Goal: Information Seeking & Learning: Learn about a topic

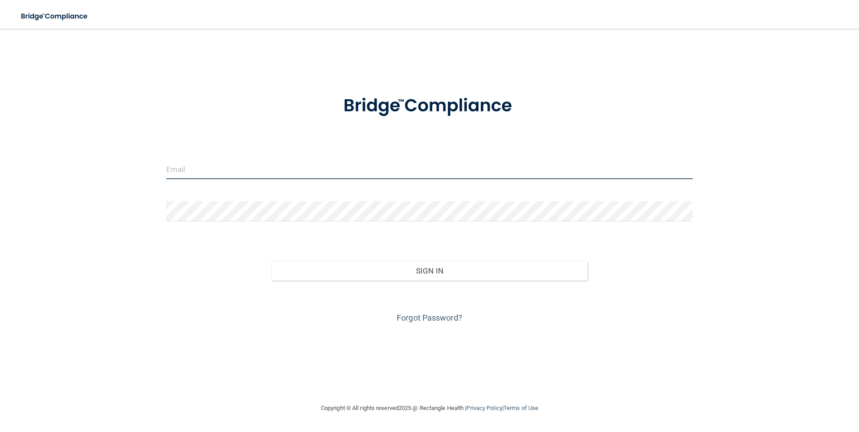
click at [284, 173] on input "email" at bounding box center [429, 169] width 527 height 20
drag, startPoint x: 179, startPoint y: 170, endPoint x: 88, endPoint y: 168, distance: 90.7
click at [88, 168] on div "info@gvpediatricdentistry.com Invalid email/password. You don't have permission…" at bounding box center [429, 216] width 823 height 356
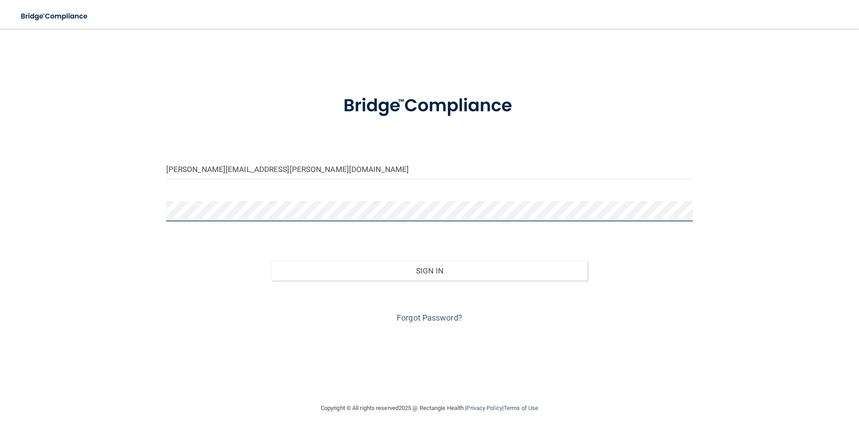
click at [271, 261] on button "Sign In" at bounding box center [429, 271] width 316 height 20
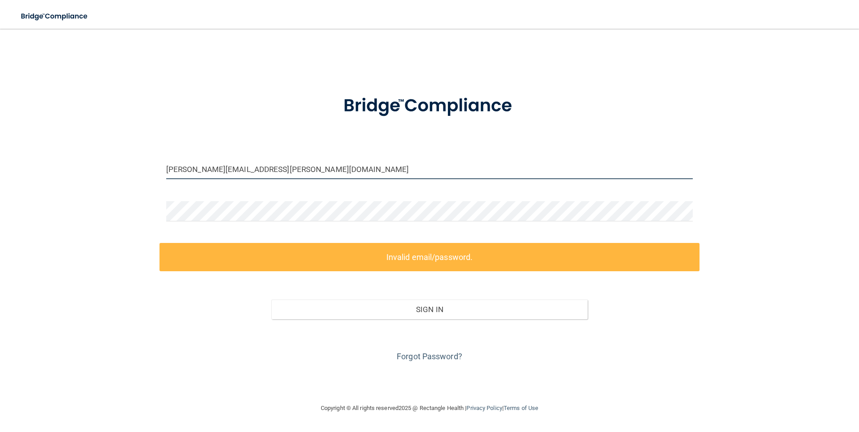
click at [190, 167] on input "eliana.corona@gvpediatricdentistry.com" at bounding box center [429, 169] width 527 height 20
click at [212, 169] on input "eliana.corona@gvpediatricdentistry.com" at bounding box center [429, 169] width 527 height 20
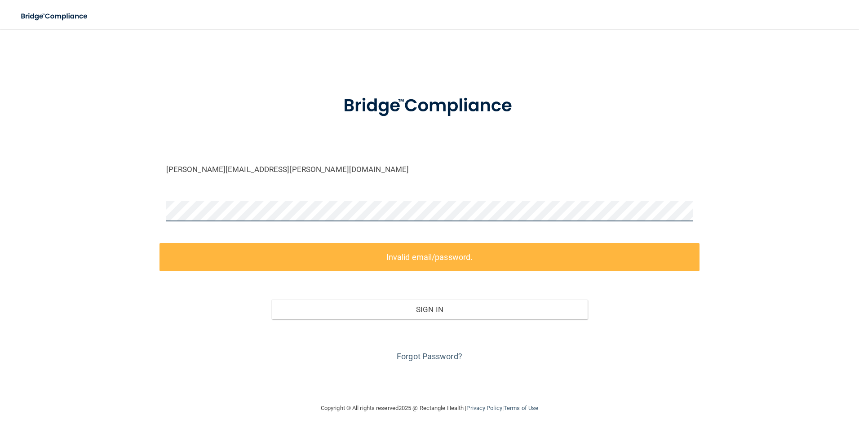
click at [103, 217] on div "eliana.corona@gvpediatricdentistry.com Invalid email/password. You don't have p…" at bounding box center [429, 216] width 823 height 356
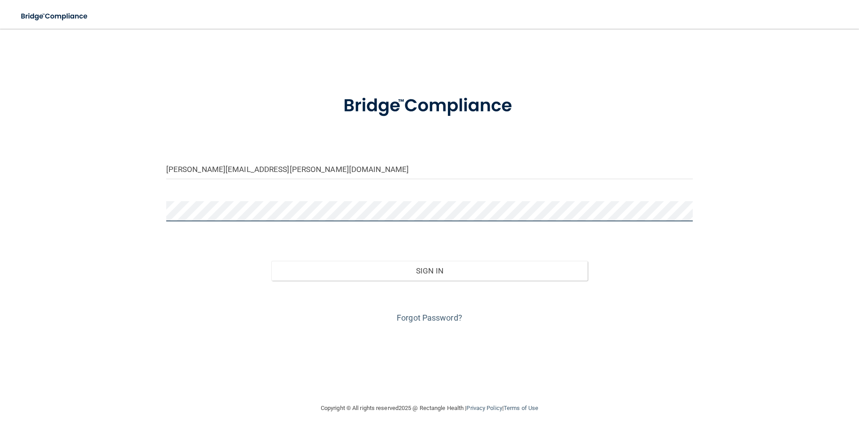
click at [271, 261] on button "Sign In" at bounding box center [429, 271] width 316 height 20
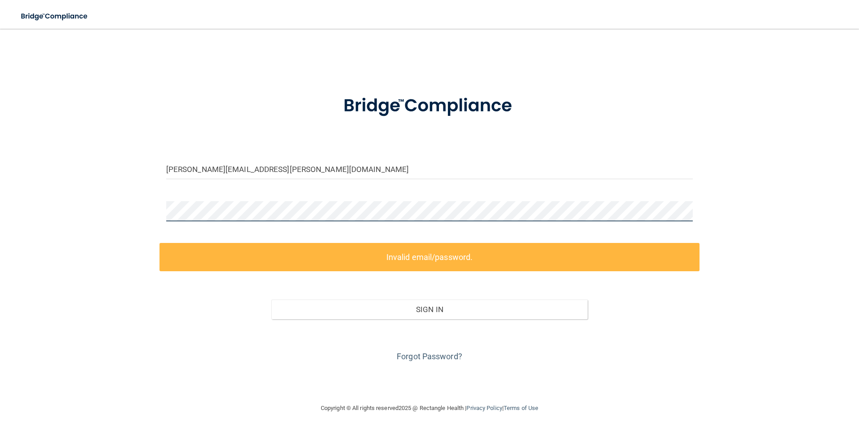
click at [101, 205] on div "eliana.corona@gvpediatricdentistry.com Invalid email/password. You don't have p…" at bounding box center [429, 216] width 823 height 356
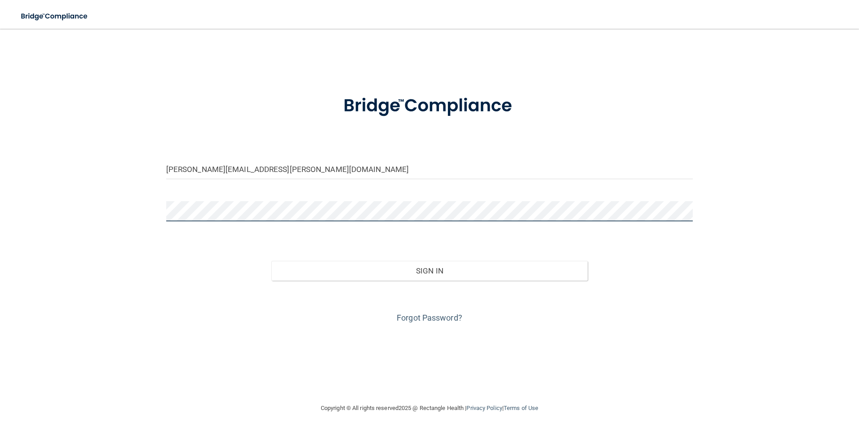
click at [271, 261] on button "Sign In" at bounding box center [429, 271] width 316 height 20
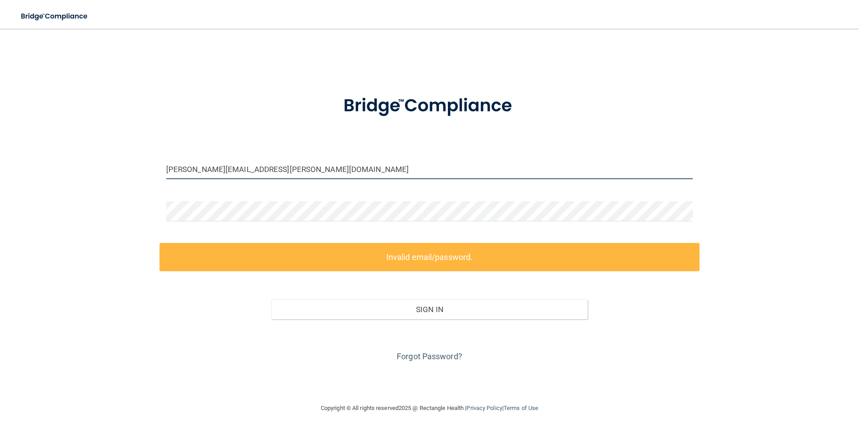
click at [201, 162] on input "eliana.corona@gvpediatricdentistry.com" at bounding box center [429, 169] width 527 height 20
drag, startPoint x: 212, startPoint y: 171, endPoint x: 188, endPoint y: 170, distance: 23.4
click at [188, 170] on input "eliana.corona@gvpediatricdentistry.com" at bounding box center [429, 169] width 527 height 20
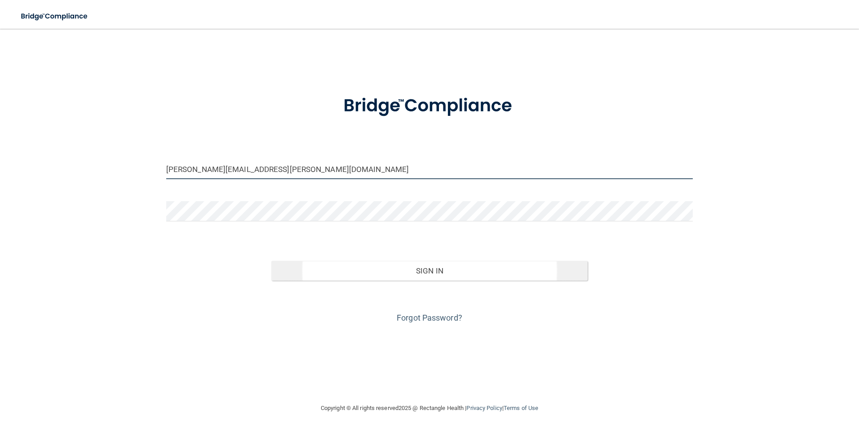
type input "[PERSON_NAME][EMAIL_ADDRESS][PERSON_NAME][DOMAIN_NAME]"
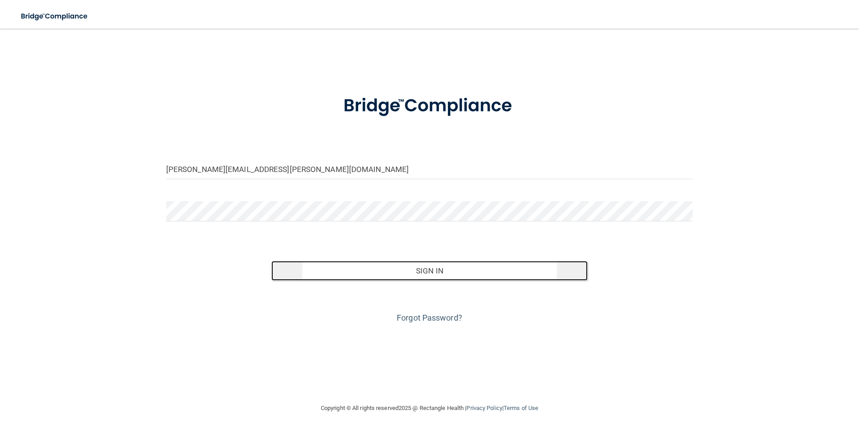
click at [326, 262] on button "Sign In" at bounding box center [429, 271] width 316 height 20
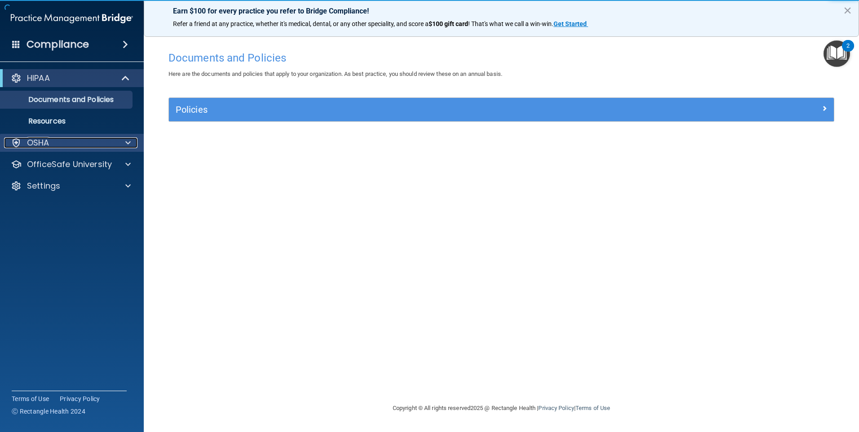
click at [89, 142] on div "OSHA" at bounding box center [59, 142] width 111 height 11
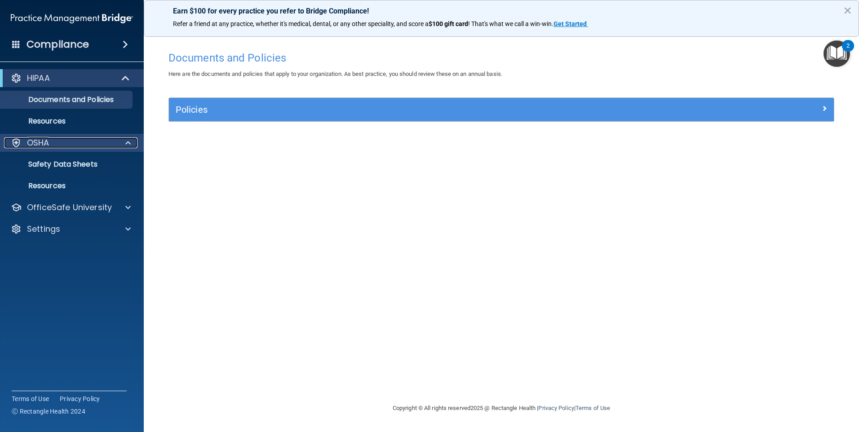
click at [93, 141] on div "OSHA" at bounding box center [59, 142] width 111 height 11
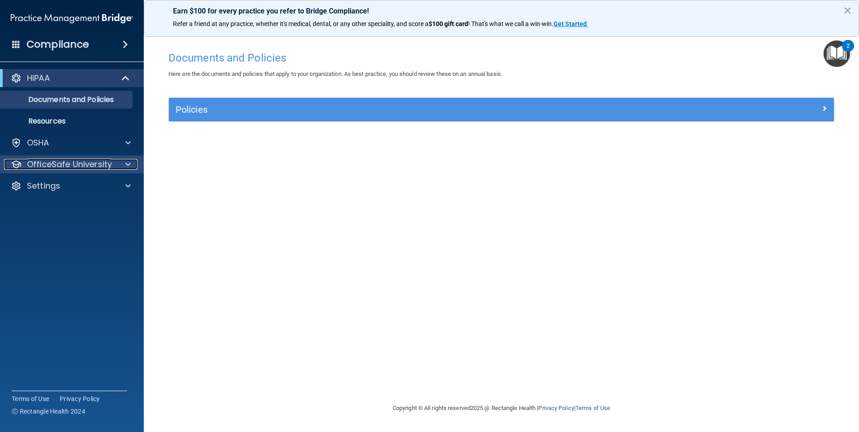
click at [100, 167] on p "OfficeSafe University" at bounding box center [69, 164] width 85 height 11
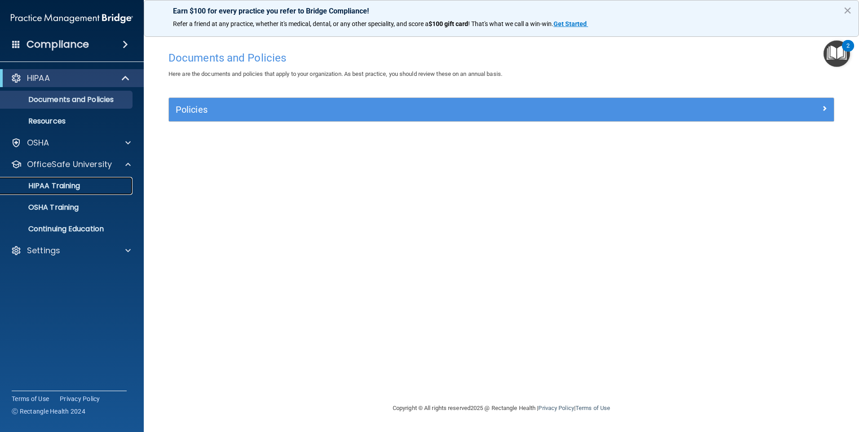
click at [99, 190] on link "HIPAA Training" at bounding box center [61, 186] width 141 height 18
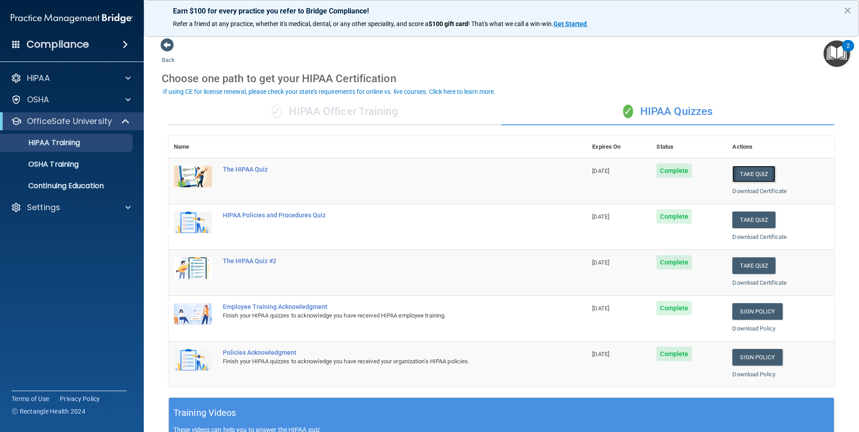
click at [758, 174] on button "Take Quiz" at bounding box center [753, 174] width 43 height 17
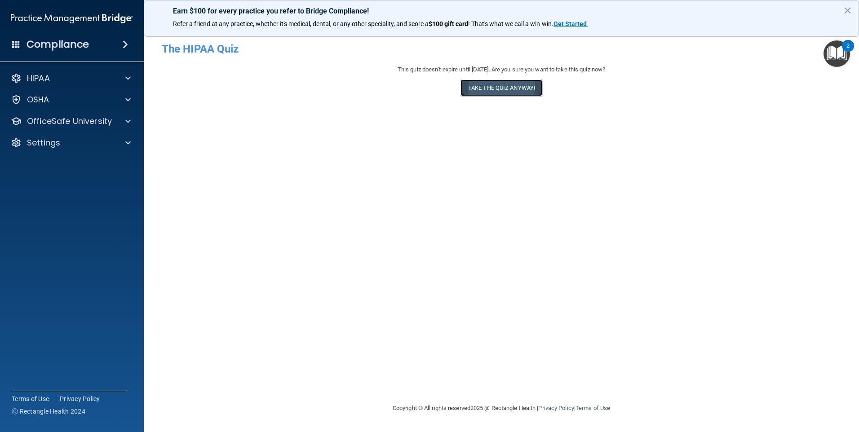
click at [472, 88] on button "Take the quiz anyway!" at bounding box center [501, 87] width 82 height 17
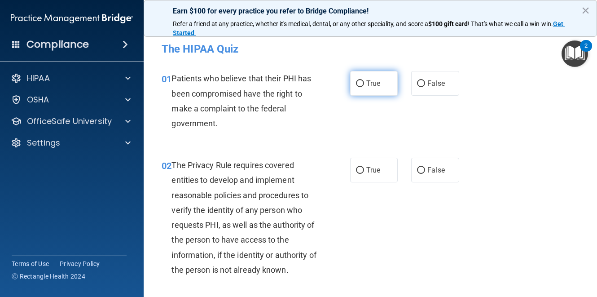
click at [356, 82] on input "True" at bounding box center [360, 83] width 8 height 7
radio input "true"
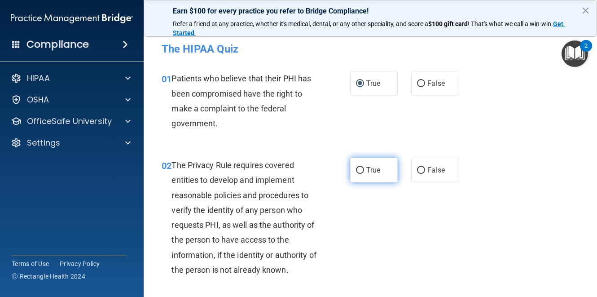
click at [359, 172] on input "True" at bounding box center [360, 170] width 8 height 7
radio input "true"
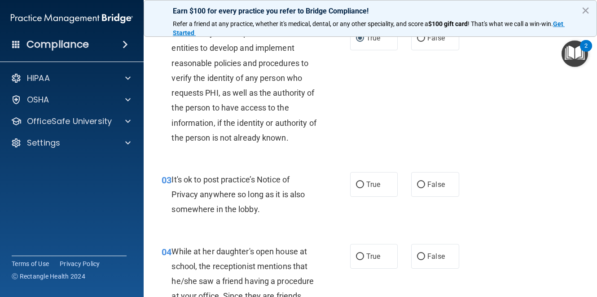
scroll to position [120, 0]
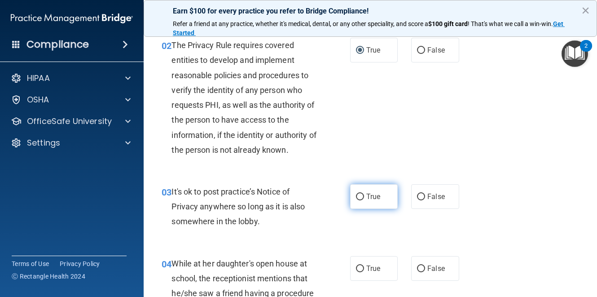
click at [360, 194] on input "True" at bounding box center [360, 197] width 8 height 7
radio input "true"
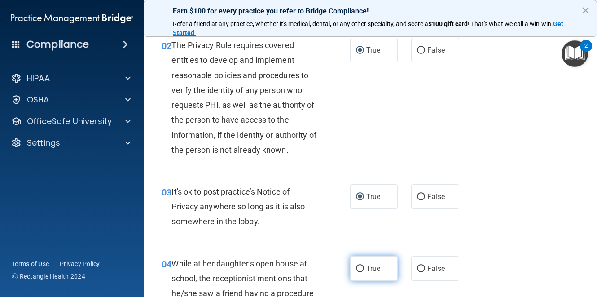
click at [361, 264] on label "True" at bounding box center [374, 268] width 48 height 25
click at [361, 265] on input "True" at bounding box center [360, 268] width 8 height 7
radio input "true"
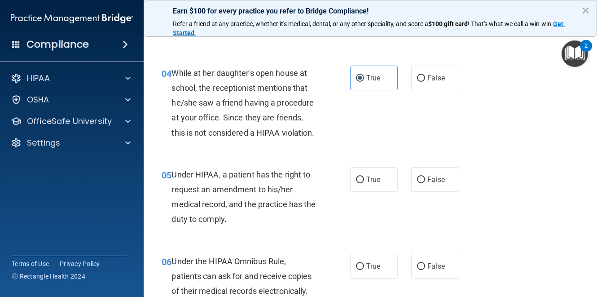
scroll to position [359, 0]
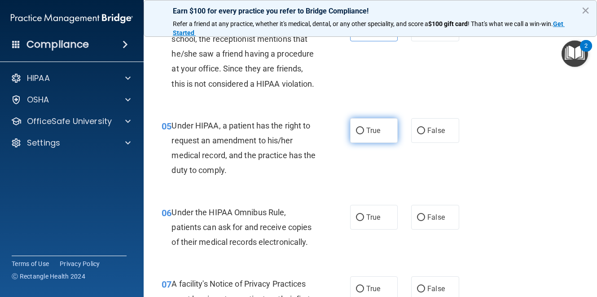
click at [363, 143] on label "True" at bounding box center [374, 130] width 48 height 25
click at [363, 134] on input "True" at bounding box center [360, 131] width 8 height 7
radio input "true"
click at [362, 229] on label "True" at bounding box center [374, 217] width 48 height 25
click at [362, 221] on input "True" at bounding box center [360, 217] width 8 height 7
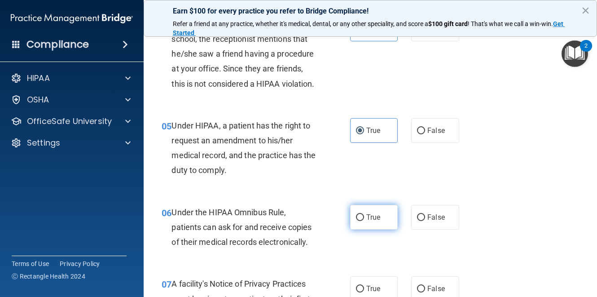
radio input "true"
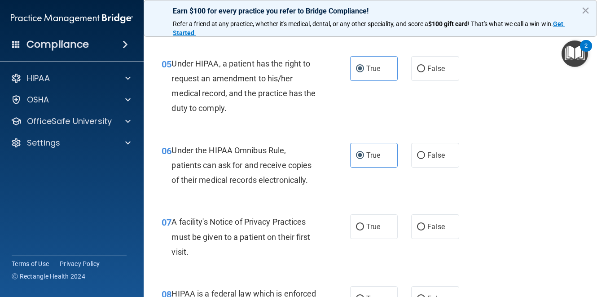
scroll to position [479, 0]
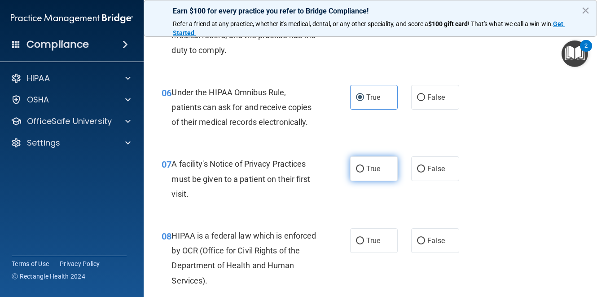
click at [373, 173] on span "True" at bounding box center [373, 168] width 14 height 9
click at [364, 172] on input "True" at bounding box center [360, 169] width 8 height 7
radio input "true"
click at [373, 250] on label "True" at bounding box center [374, 240] width 48 height 25
click at [364, 244] on input "True" at bounding box center [360, 241] width 8 height 7
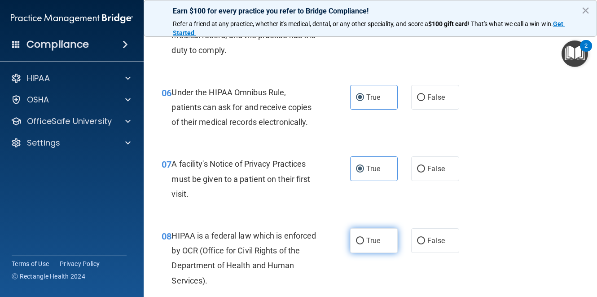
radio input "true"
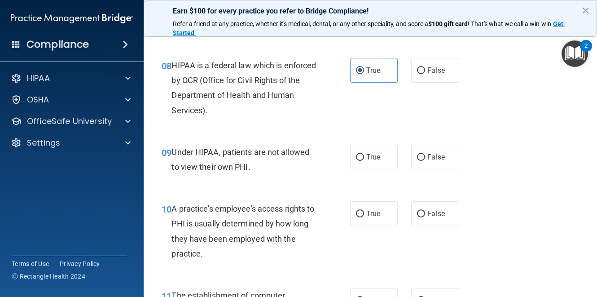
scroll to position [719, 0]
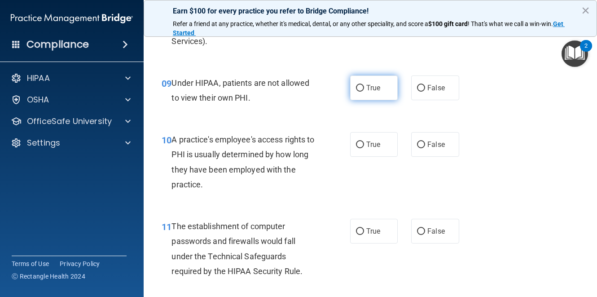
click at [364, 100] on label "True" at bounding box center [374, 87] width 48 height 25
click at [364, 92] on input "True" at bounding box center [360, 88] width 8 height 7
radio input "true"
click at [365, 156] on label "True" at bounding box center [374, 144] width 48 height 25
click at [364, 148] on input "True" at bounding box center [360, 144] width 8 height 7
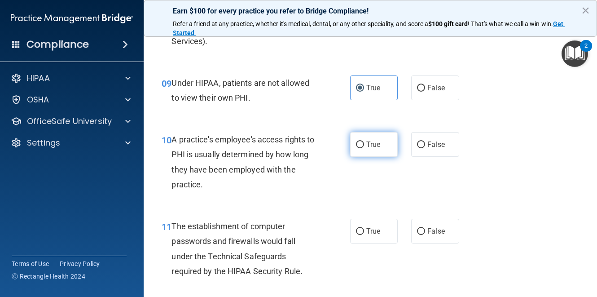
radio input "true"
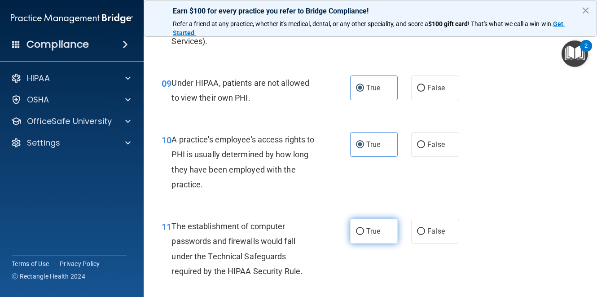
click at [371, 235] on span "True" at bounding box center [373, 231] width 14 height 9
click at [364, 235] on input "True" at bounding box center [360, 231] width 8 height 7
radio input "true"
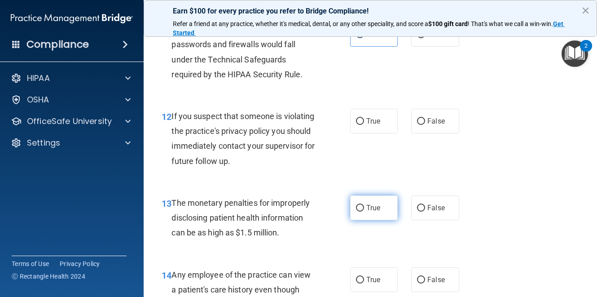
scroll to position [958, 0]
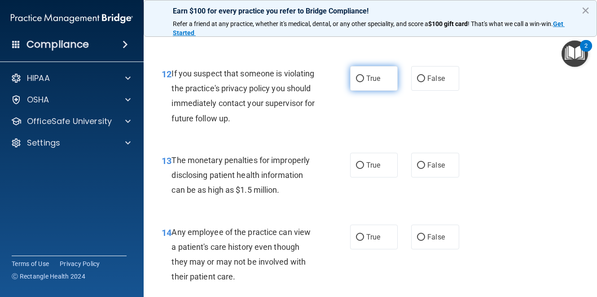
click at [370, 83] on span "True" at bounding box center [373, 78] width 14 height 9
click at [364, 82] on input "True" at bounding box center [360, 78] width 8 height 7
radio input "true"
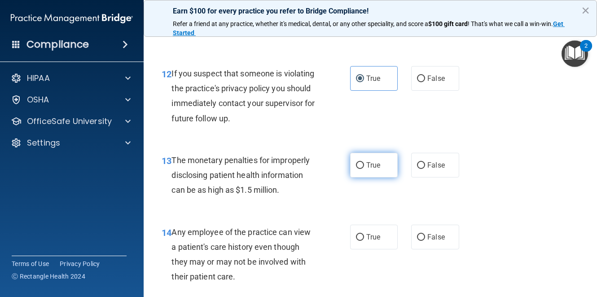
click at [369, 174] on label "True" at bounding box center [374, 165] width 48 height 25
click at [364, 169] on input "True" at bounding box center [360, 165] width 8 height 7
radio input "true"
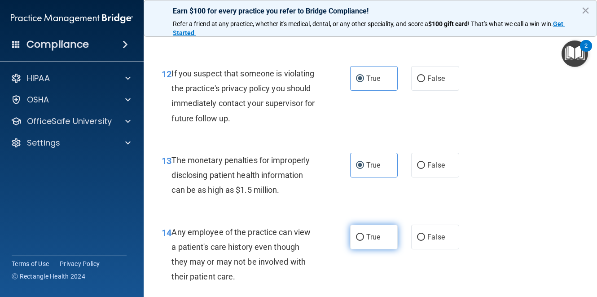
click at [381, 249] on label "True" at bounding box center [374, 237] width 48 height 25
click at [364, 241] on input "True" at bounding box center [360, 237] width 8 height 7
radio input "true"
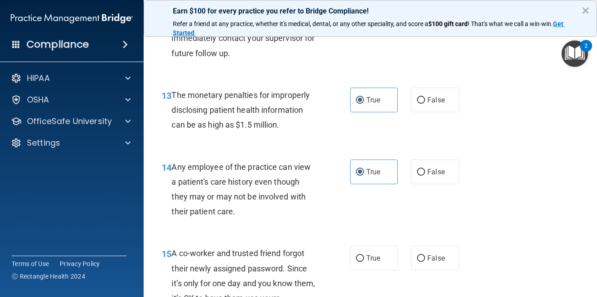
scroll to position [1198, 0]
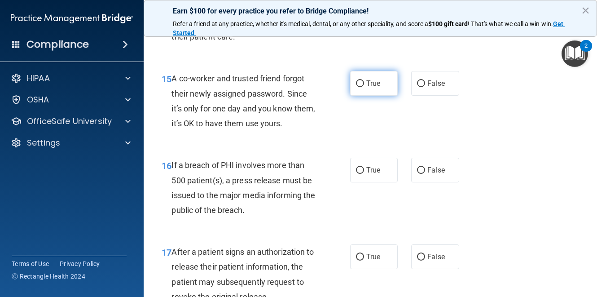
click at [371, 87] on label "True" at bounding box center [374, 83] width 48 height 25
click at [364, 87] on input "True" at bounding box center [360, 83] width 8 height 7
radio input "true"
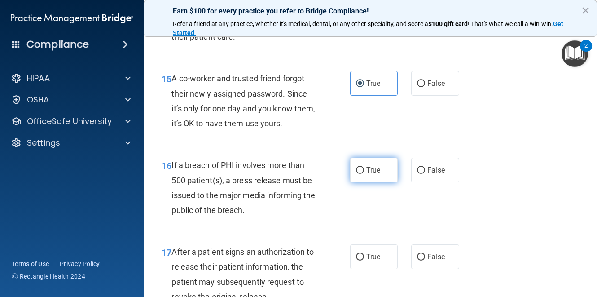
click at [361, 180] on label "True" at bounding box center [374, 170] width 48 height 25
click at [361, 174] on input "True" at bounding box center [360, 170] width 8 height 7
radio input "true"
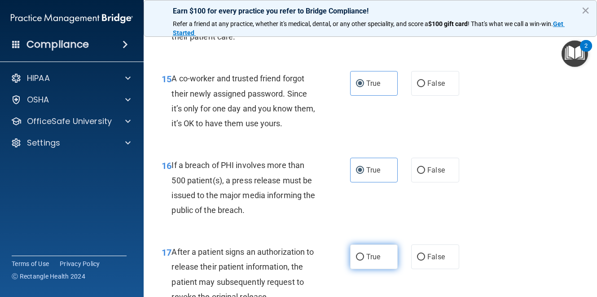
click at [371, 260] on label "True" at bounding box center [374, 256] width 48 height 25
click at [364, 260] on input "True" at bounding box center [360, 257] width 8 height 7
radio input "true"
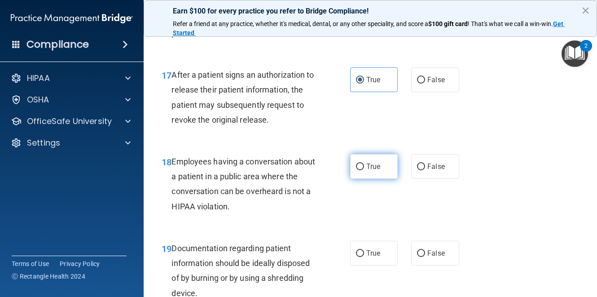
scroll to position [1377, 0]
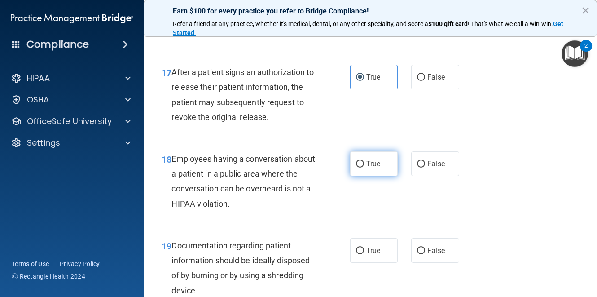
click at [367, 172] on label "True" at bounding box center [374, 163] width 48 height 25
click at [364, 168] on input "True" at bounding box center [360, 164] width 8 height 7
radio input "true"
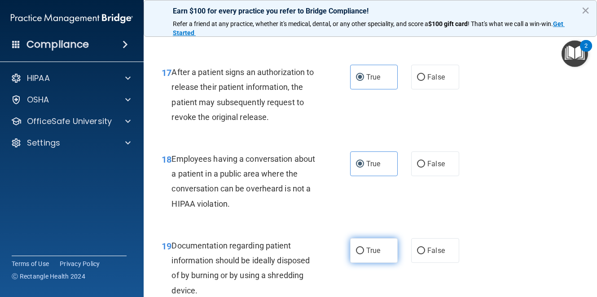
click at [372, 261] on label "True" at bounding box center [374, 250] width 48 height 25
click at [364, 254] on input "True" at bounding box center [360, 250] width 8 height 7
radio input "true"
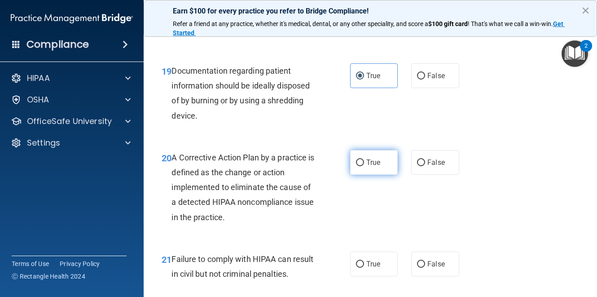
scroll to position [1557, 0]
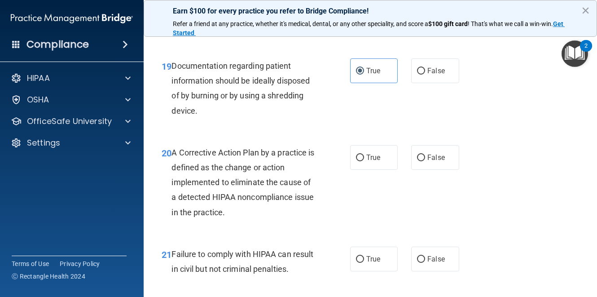
click at [366, 155] on div "20 A Corrective Action Plan by a practice is defined as the change or action im…" at bounding box center [370, 184] width 431 height 101
click at [368, 162] on span "True" at bounding box center [373, 157] width 14 height 9
click at [364, 161] on input "True" at bounding box center [360, 157] width 8 height 7
radio input "true"
click at [372, 271] on label "True" at bounding box center [374, 259] width 48 height 25
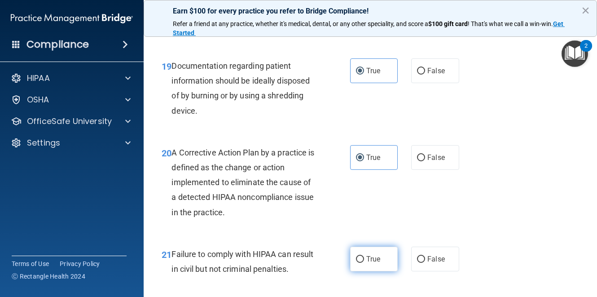
click at [364, 263] on input "True" at bounding box center [360, 259] width 8 height 7
radio input "true"
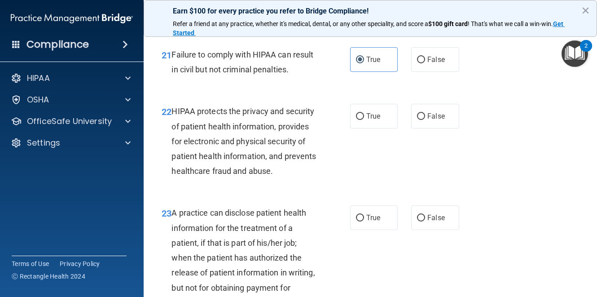
scroll to position [1737, 0]
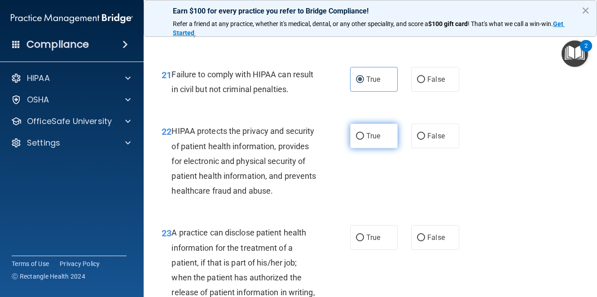
click at [379, 148] on label "True" at bounding box center [374, 136] width 48 height 25
click at [364, 140] on input "True" at bounding box center [360, 136] width 8 height 7
radio input "true"
click at [379, 252] on div "23 A practice can disclose patient health information for the treatment of a pa…" at bounding box center [370, 280] width 431 height 132
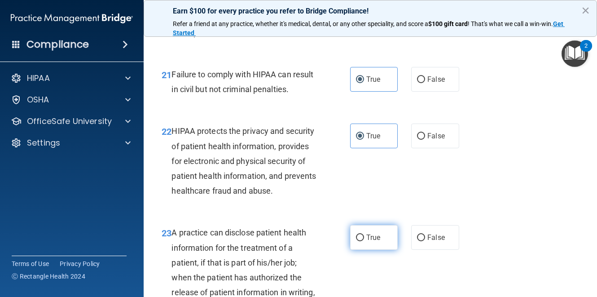
click at [378, 250] on label "True" at bounding box center [374, 237] width 48 height 25
click at [364, 241] on input "True" at bounding box center [360, 237] width 8 height 7
radio input "true"
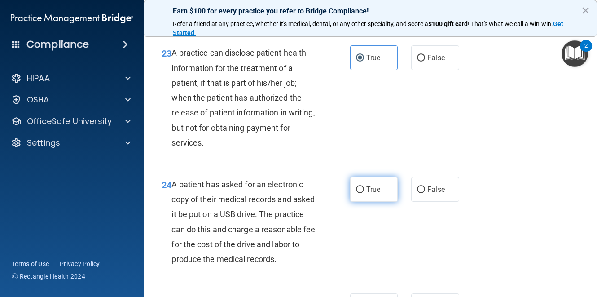
click at [366, 194] on span "True" at bounding box center [373, 189] width 14 height 9
click at [364, 193] on input "True" at bounding box center [360, 189] width 8 height 7
radio input "true"
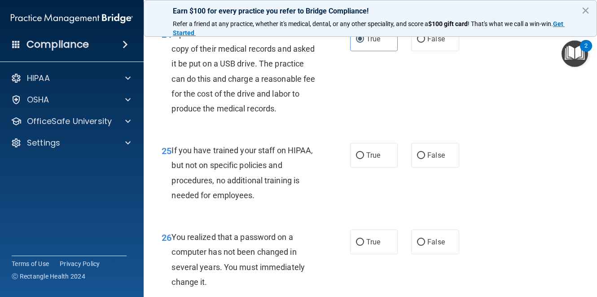
scroll to position [2096, 0]
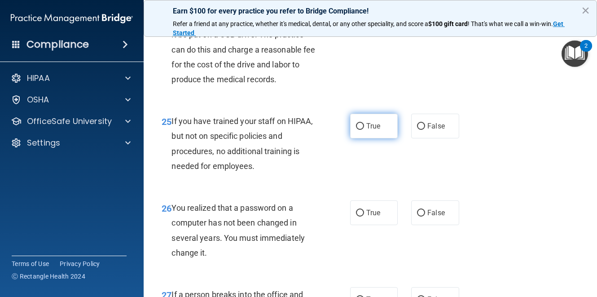
click at [368, 130] on span "True" at bounding box center [373, 126] width 14 height 9
click at [364, 130] on input "True" at bounding box center [360, 126] width 8 height 7
radio input "true"
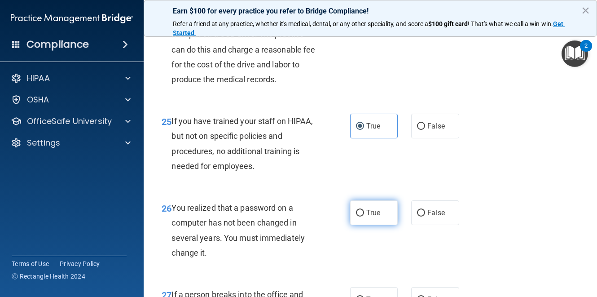
click at [375, 225] on label "True" at bounding box center [374, 212] width 48 height 25
click at [364, 216] on input "True" at bounding box center [360, 213] width 8 height 7
radio input "true"
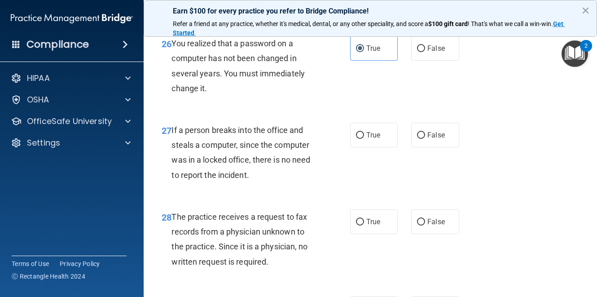
scroll to position [2276, 0]
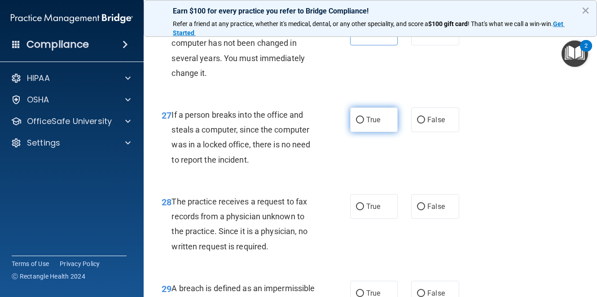
click at [373, 132] on label "True" at bounding box center [374, 119] width 48 height 25
click at [364, 124] on input "True" at bounding box center [360, 120] width 8 height 7
radio input "true"
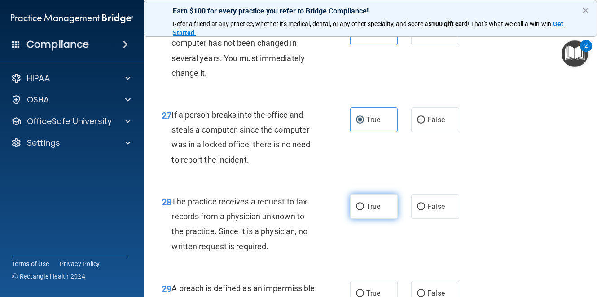
click at [369, 211] on span "True" at bounding box center [373, 206] width 14 height 9
click at [364, 210] on input "True" at bounding box center [360, 206] width 8 height 7
radio input "true"
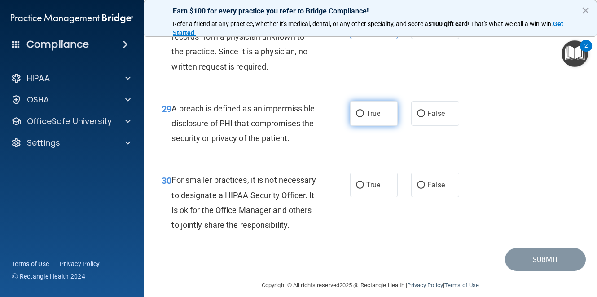
click at [370, 118] on span "True" at bounding box center [373, 113] width 14 height 9
click at [364, 117] on input "True" at bounding box center [360, 113] width 8 height 7
radio input "true"
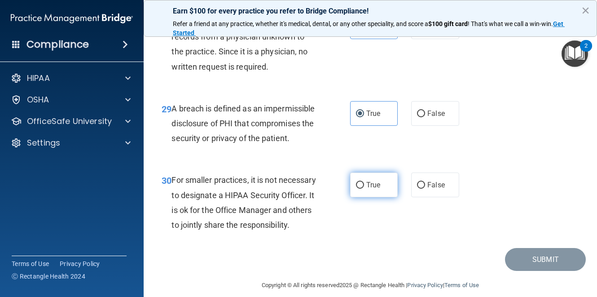
click at [366, 197] on label "True" at bounding box center [374, 184] width 48 height 25
click at [364, 189] on input "True" at bounding box center [360, 185] width 8 height 7
radio input "true"
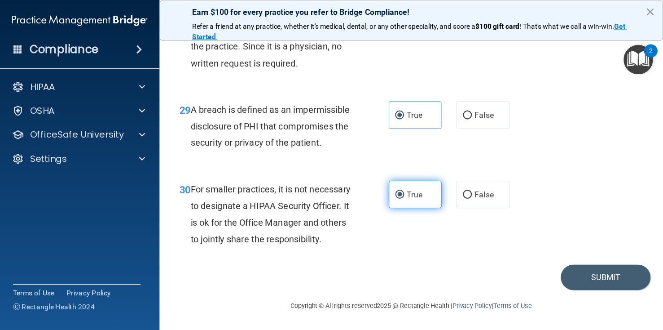
scroll to position [2540, 0]
click at [520, 251] on button "Submit" at bounding box center [545, 249] width 81 height 23
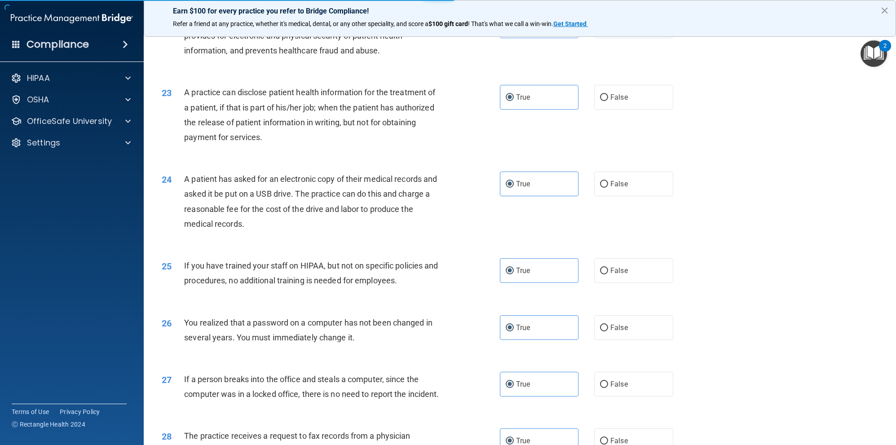
scroll to position [1321, 0]
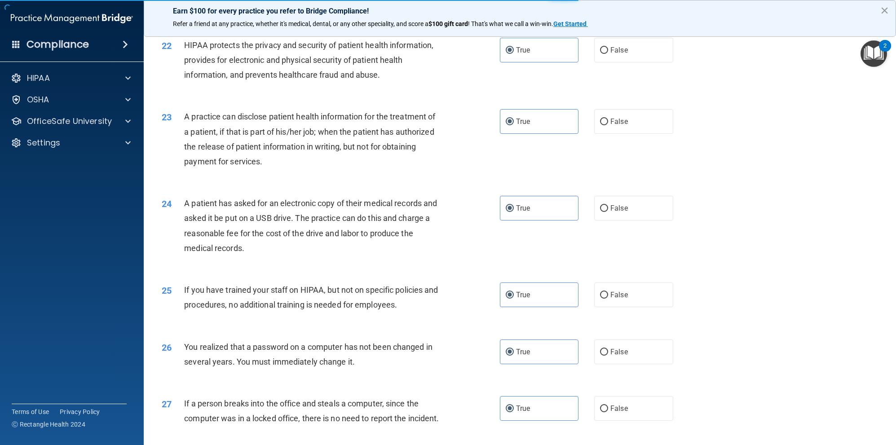
click at [858, 11] on button "×" at bounding box center [884, 10] width 9 height 14
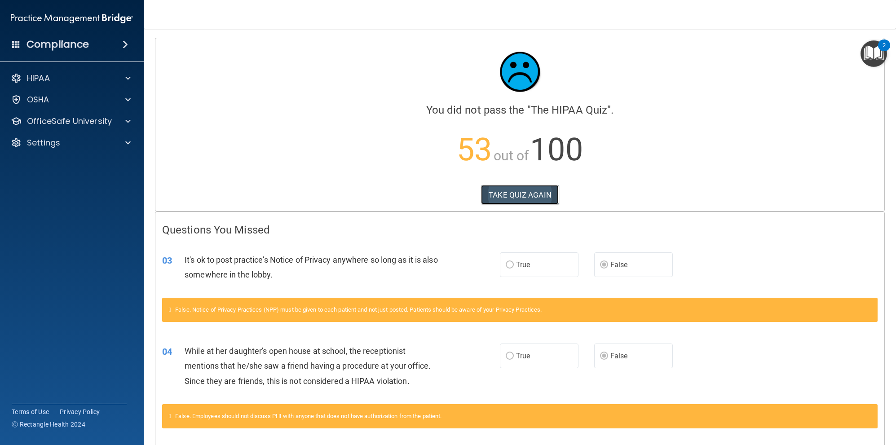
click at [521, 195] on button "TAKE QUIZ AGAIN" at bounding box center [520, 195] width 78 height 20
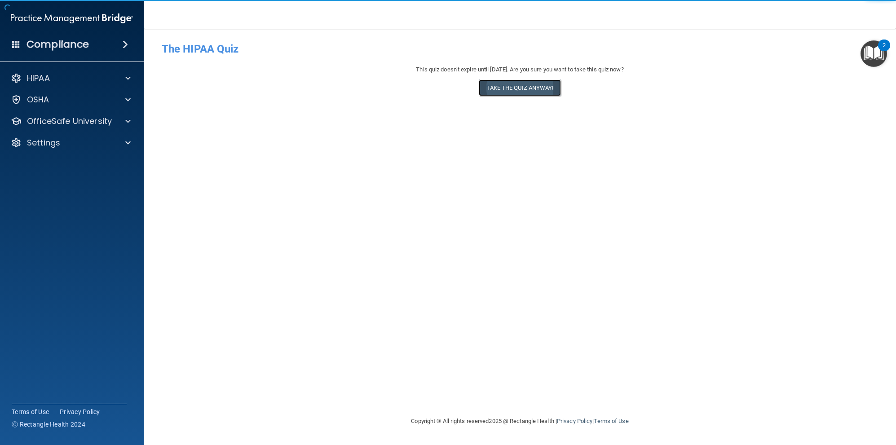
click at [519, 89] on button "Take the quiz anyway!" at bounding box center [520, 87] width 82 height 17
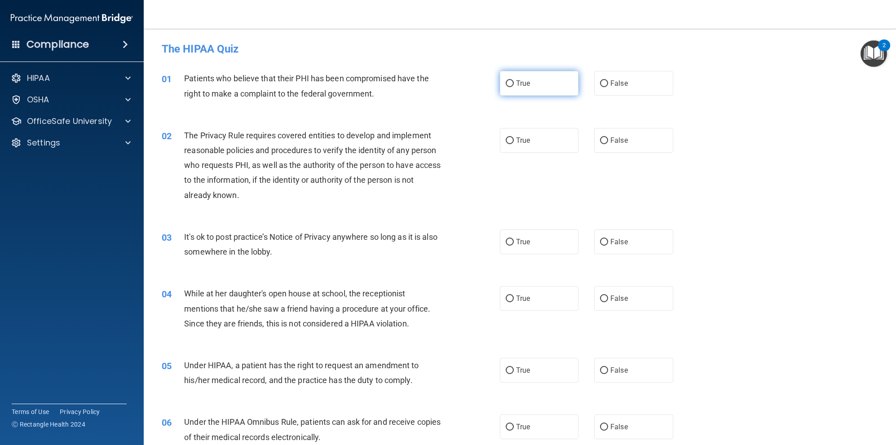
click at [520, 92] on label "True" at bounding box center [539, 83] width 79 height 25
click at [514, 87] on input "True" at bounding box center [510, 83] width 8 height 7
radio input "true"
drag, startPoint x: 521, startPoint y: 142, endPoint x: 524, endPoint y: 200, distance: 58.0
click at [521, 143] on span "True" at bounding box center [523, 140] width 14 height 9
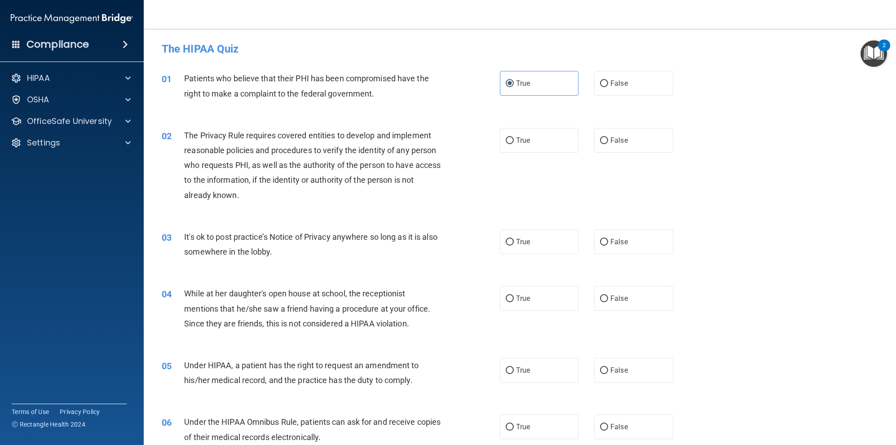
click at [514, 143] on input "True" at bounding box center [510, 140] width 8 height 7
radio input "true"
click at [526, 228] on div "03 It's ok to post practice’s Notice of Privacy anywhere so long as it is also …" at bounding box center [520, 246] width 730 height 57
click at [529, 245] on label "True" at bounding box center [539, 241] width 79 height 25
click at [514, 245] on input "True" at bounding box center [510, 242] width 8 height 7
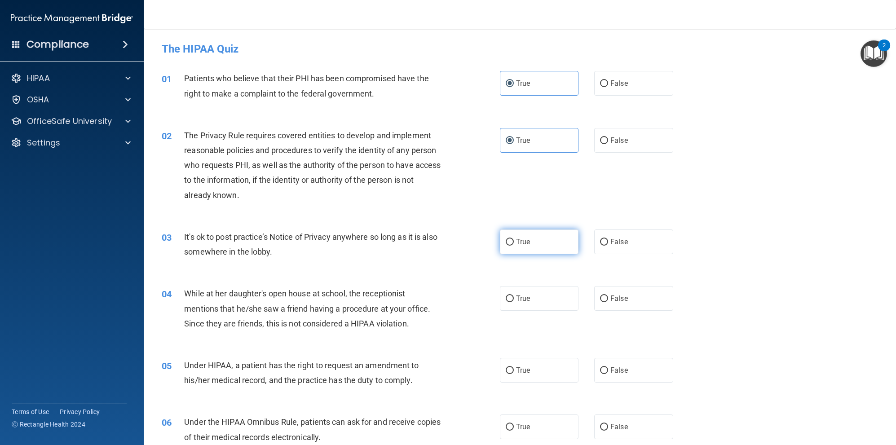
radio input "true"
click at [540, 325] on div "04 While at her daughter's open house at school, the receptionist mentions that…" at bounding box center [520, 311] width 730 height 72
click at [540, 304] on label "True" at bounding box center [539, 298] width 79 height 25
click at [514, 302] on input "True" at bounding box center [510, 299] width 8 height 7
radio input "true"
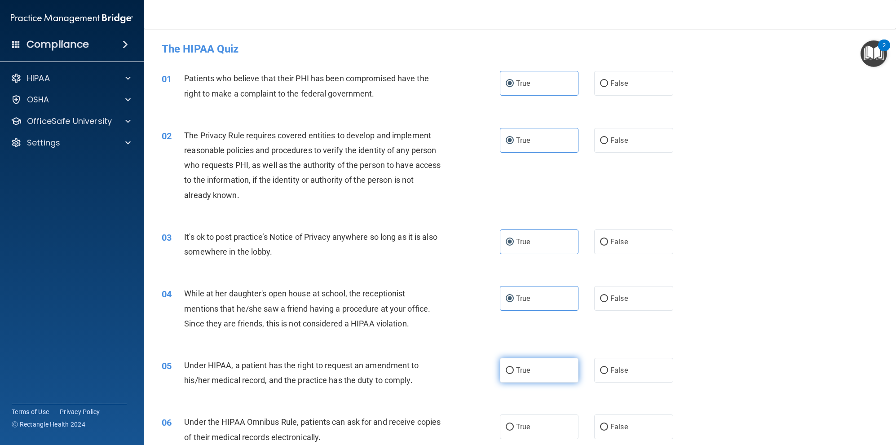
click at [547, 358] on label "True" at bounding box center [539, 370] width 79 height 25
click at [514, 367] on input "True" at bounding box center [510, 370] width 8 height 7
radio input "true"
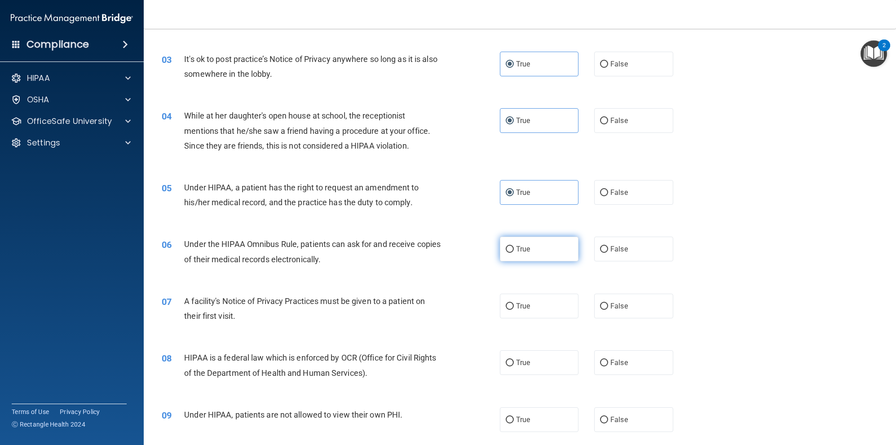
scroll to position [180, 0]
click at [543, 250] on label "True" at bounding box center [539, 247] width 79 height 25
click at [514, 250] on input "True" at bounding box center [510, 247] width 8 height 7
radio input "true"
click at [547, 309] on label "True" at bounding box center [539, 304] width 79 height 25
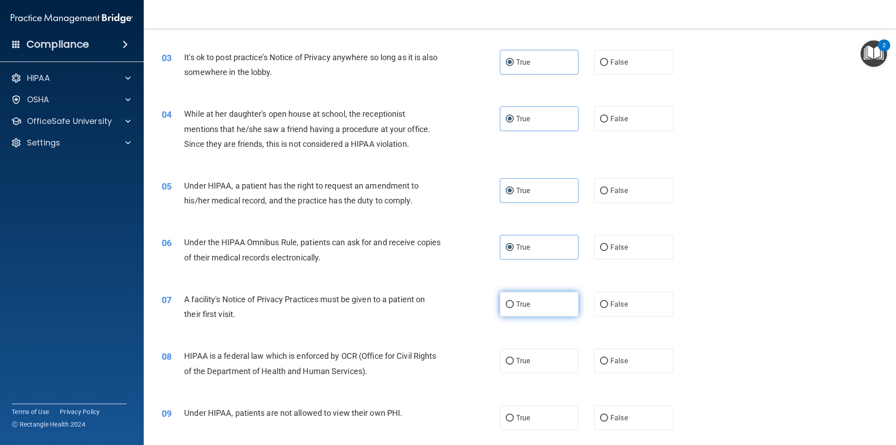
click at [514, 308] on input "True" at bounding box center [510, 304] width 8 height 7
radio input "true"
click at [544, 368] on label "True" at bounding box center [539, 360] width 79 height 25
click at [514, 365] on input "True" at bounding box center [510, 361] width 8 height 7
radio input "true"
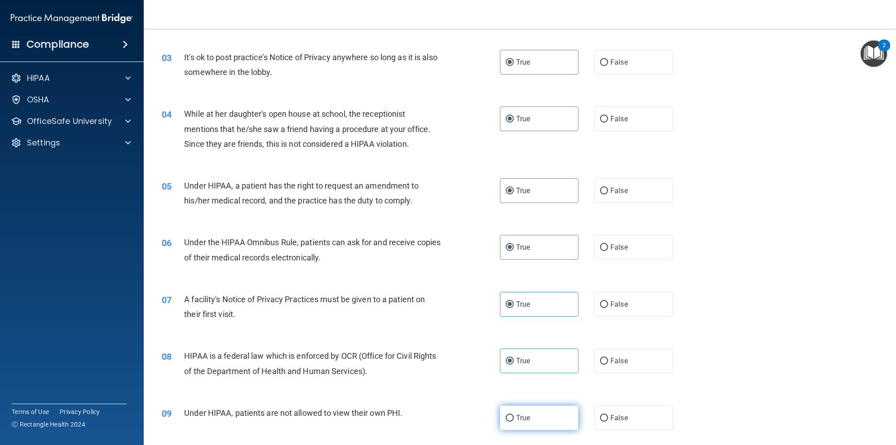
click at [541, 417] on label "True" at bounding box center [539, 418] width 79 height 25
click at [514, 417] on input "True" at bounding box center [510, 418] width 8 height 7
radio input "true"
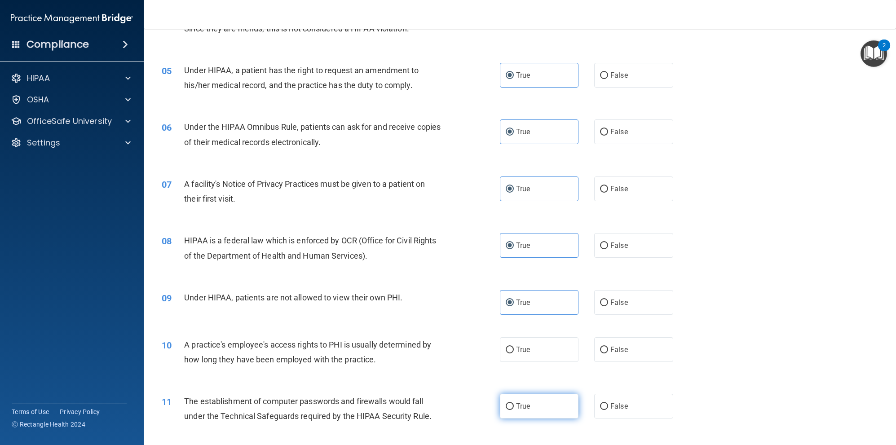
scroll to position [359, 0]
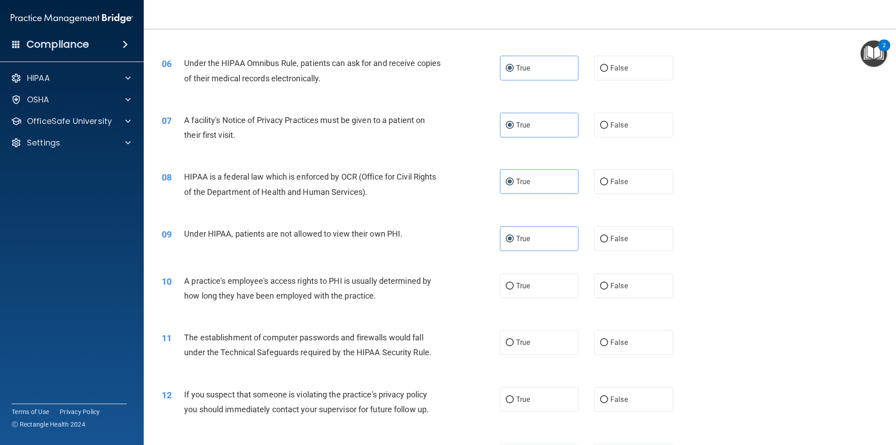
click at [524, 300] on div "10 A practice's employee's access rights to PHI is usually determined by how lo…" at bounding box center [520, 290] width 730 height 57
drag, startPoint x: 529, startPoint y: 296, endPoint x: 531, endPoint y: 332, distance: 36.4
click at [531, 295] on label "True" at bounding box center [539, 285] width 79 height 25
click at [514, 290] on input "True" at bounding box center [510, 286] width 8 height 7
radio input "true"
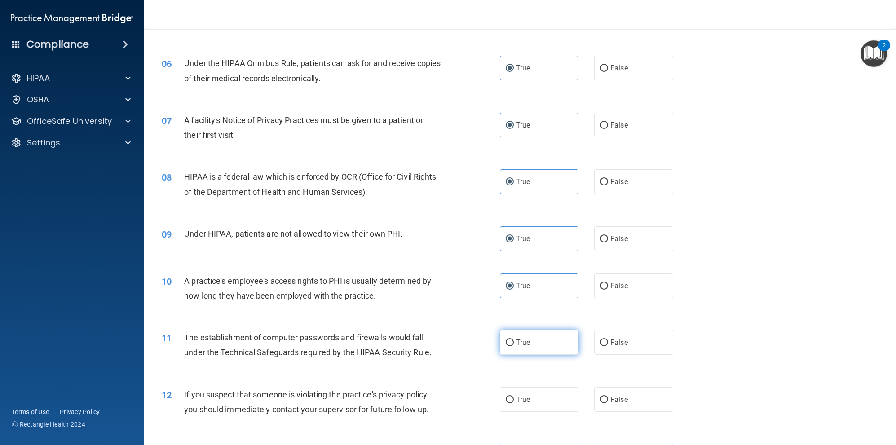
click at [531, 333] on label "True" at bounding box center [539, 342] width 79 height 25
click at [514, 340] on input "True" at bounding box center [510, 343] width 8 height 7
radio input "true"
click at [530, 391] on label "True" at bounding box center [539, 399] width 79 height 25
click at [514, 397] on input "True" at bounding box center [510, 400] width 8 height 7
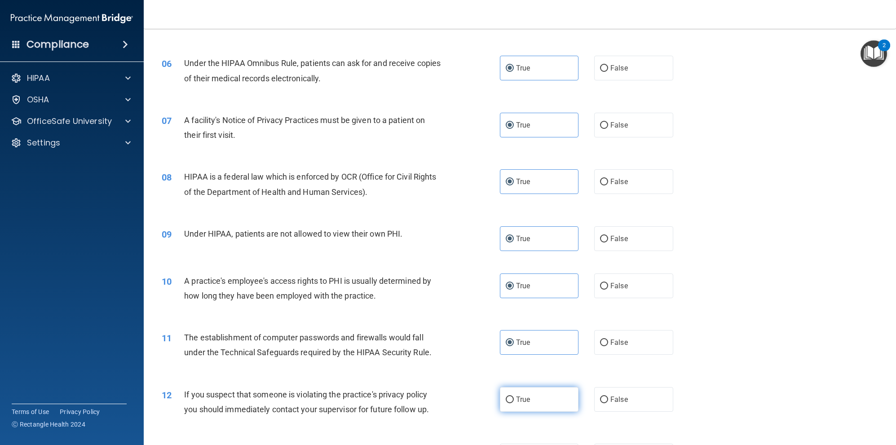
radio input "true"
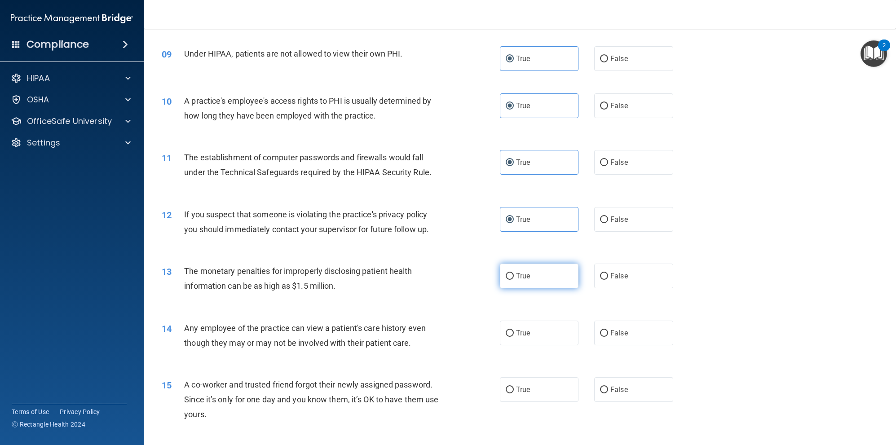
click at [520, 278] on span "True" at bounding box center [523, 276] width 14 height 9
click at [514, 278] on input "True" at bounding box center [510, 276] width 8 height 7
radio input "true"
click at [524, 325] on label "True" at bounding box center [539, 333] width 79 height 25
click at [514, 330] on input "True" at bounding box center [510, 333] width 8 height 7
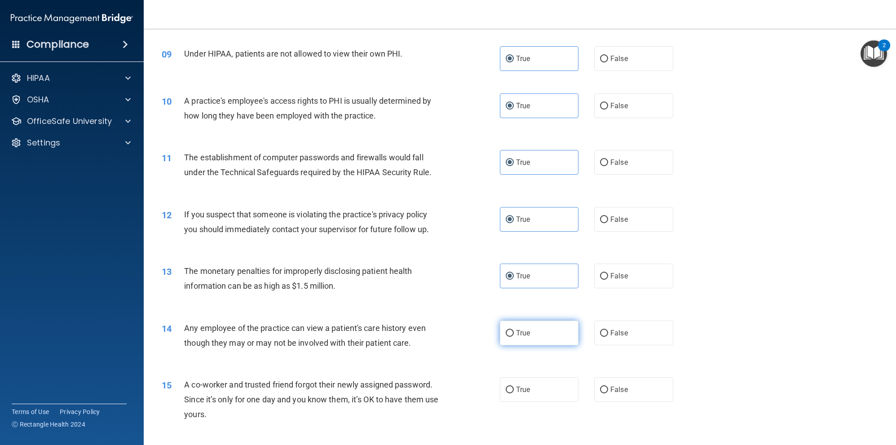
radio input "true"
click at [534, 384] on label "True" at bounding box center [539, 389] width 79 height 25
click at [514, 387] on input "True" at bounding box center [510, 390] width 8 height 7
radio input "true"
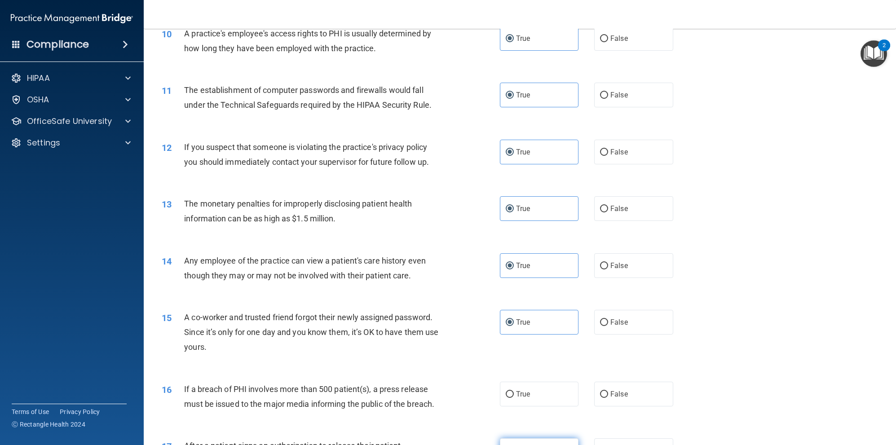
scroll to position [719, 0]
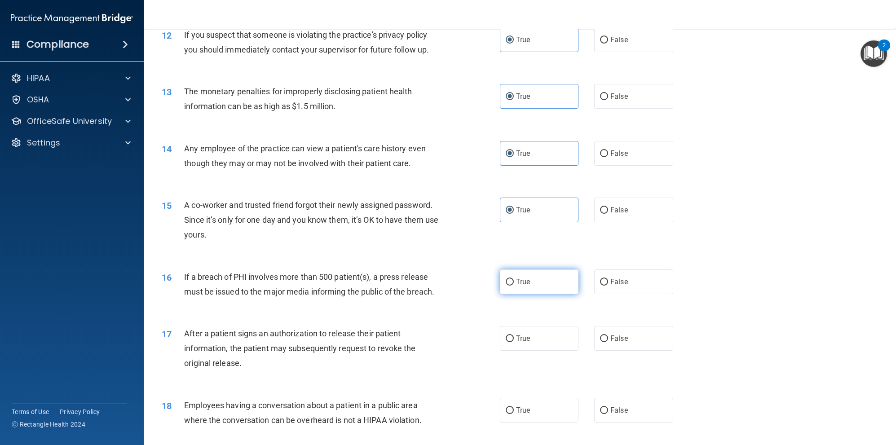
click at [528, 294] on div "16 If a breach of PHI involves more than 500 patient(s), a press release must b…" at bounding box center [520, 286] width 730 height 57
click at [539, 289] on label "True" at bounding box center [539, 281] width 79 height 25
click at [514, 286] on input "True" at bounding box center [510, 282] width 8 height 7
radio input "true"
click at [540, 337] on label "True" at bounding box center [539, 338] width 79 height 25
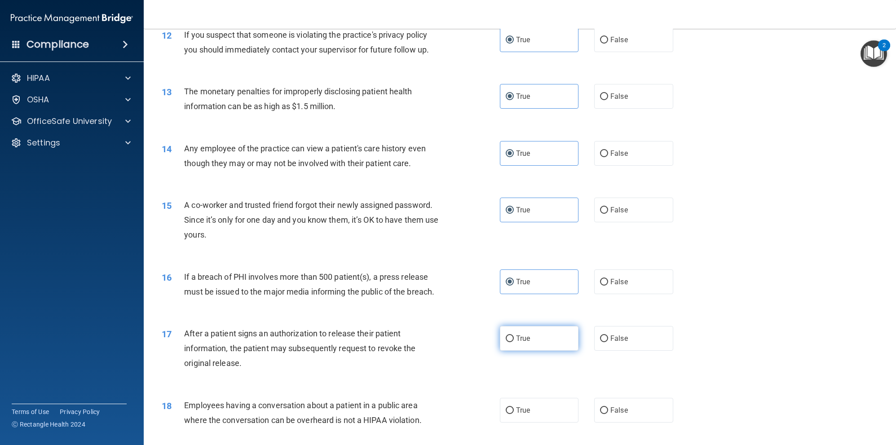
click at [514, 337] on input "True" at bounding box center [510, 338] width 8 height 7
radio input "true"
click at [538, 401] on label "True" at bounding box center [539, 410] width 79 height 25
click at [514, 407] on input "True" at bounding box center [510, 410] width 8 height 7
radio input "true"
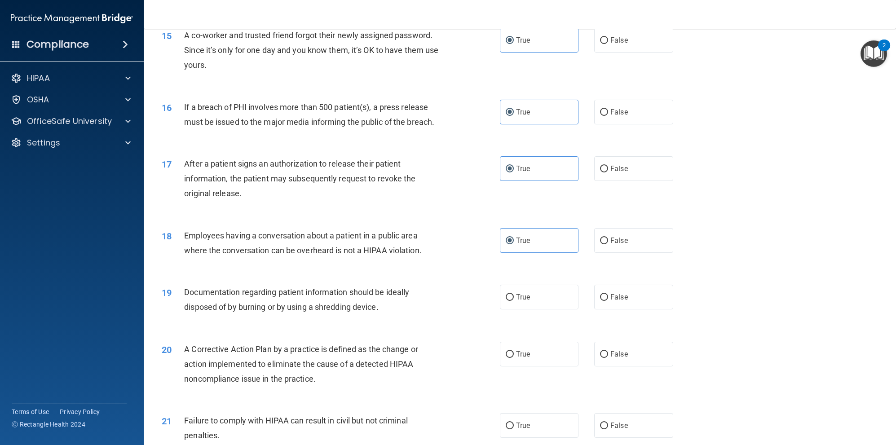
scroll to position [898, 0]
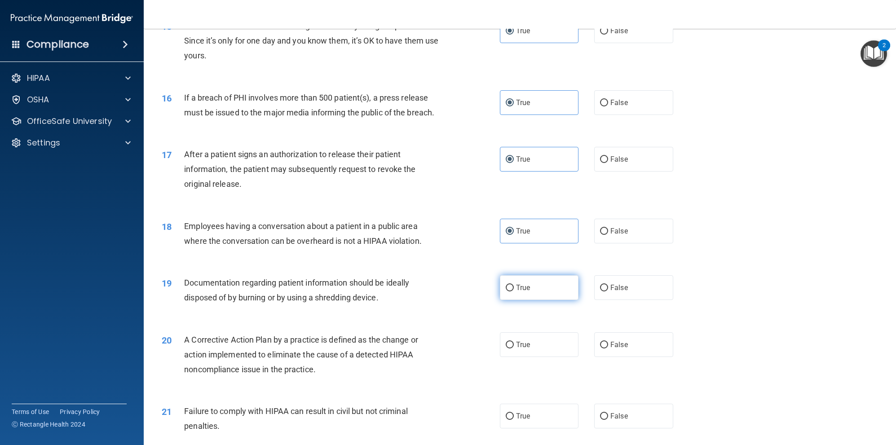
click at [531, 287] on label "True" at bounding box center [539, 287] width 79 height 25
click at [514, 287] on input "True" at bounding box center [510, 288] width 8 height 7
radio input "true"
click at [531, 344] on label "True" at bounding box center [539, 344] width 79 height 25
click at [514, 344] on input "True" at bounding box center [510, 345] width 8 height 7
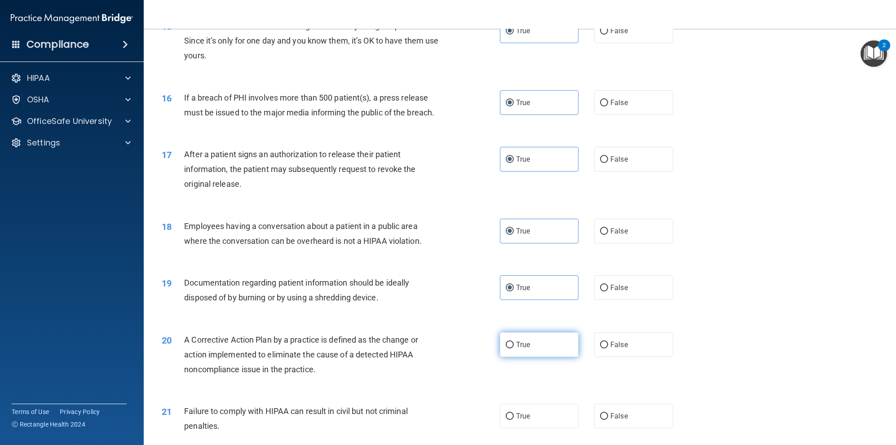
radio input "true"
click at [527, 400] on div "21 Failure to comply with HIPAA can result in civil but not criminal penalties.…" at bounding box center [520, 421] width 730 height 57
click at [534, 432] on div "21 Failure to comply with HIPAA can result in civil but not criminal penalties.…" at bounding box center [520, 421] width 730 height 57
click at [530, 425] on label "True" at bounding box center [539, 416] width 79 height 25
click at [514, 420] on input "True" at bounding box center [510, 416] width 8 height 7
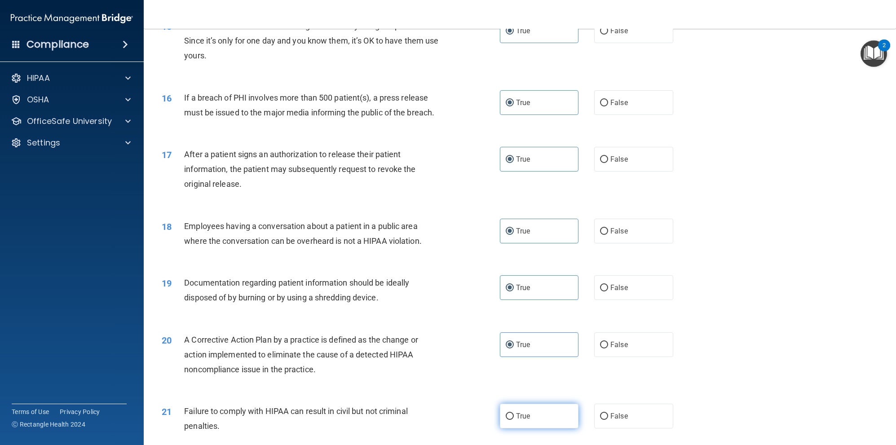
radio input "true"
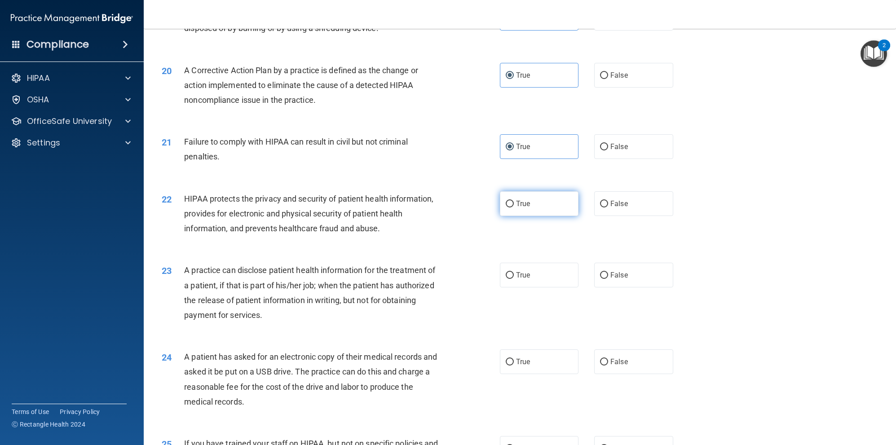
click at [515, 212] on label "True" at bounding box center [539, 203] width 79 height 25
click at [514, 207] on input "True" at bounding box center [510, 204] width 8 height 7
radio input "true"
click at [506, 276] on input "True" at bounding box center [510, 275] width 8 height 7
radio input "true"
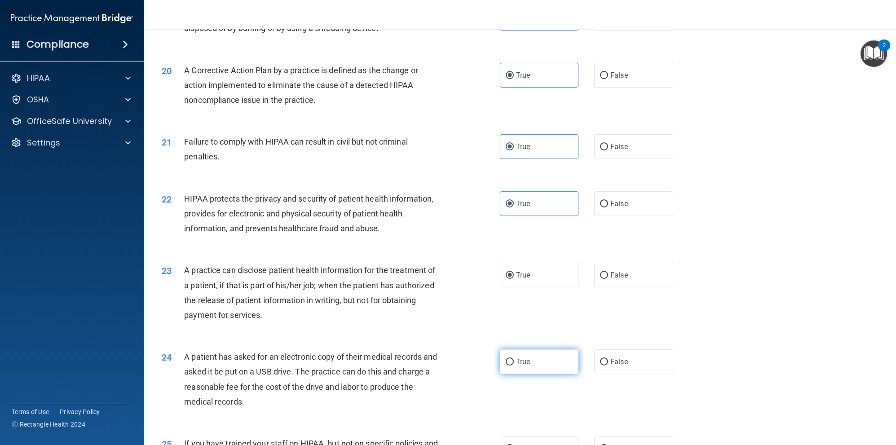
click at [519, 372] on label "True" at bounding box center [539, 361] width 79 height 25
click at [514, 366] on input "True" at bounding box center [510, 362] width 8 height 7
radio input "true"
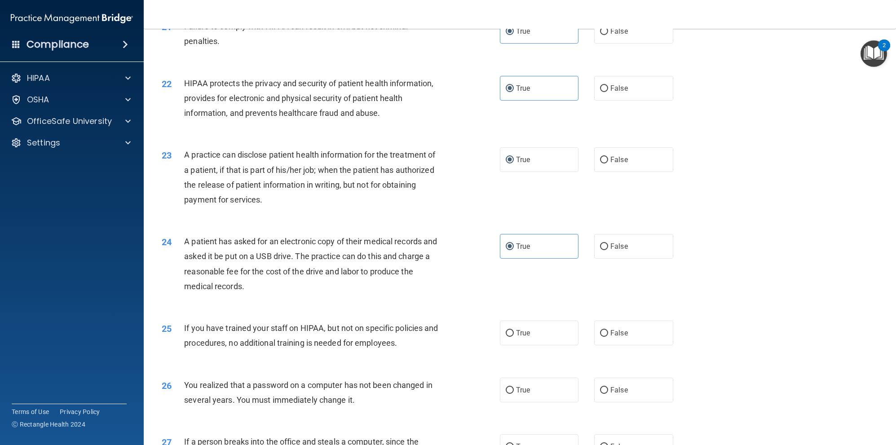
scroll to position [1347, 0]
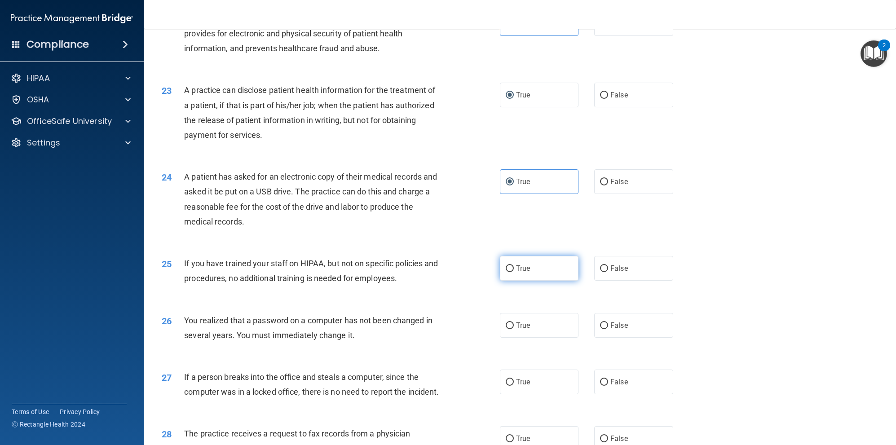
click at [527, 272] on label "True" at bounding box center [539, 268] width 79 height 25
click at [514, 272] on input "True" at bounding box center [510, 268] width 8 height 7
radio input "true"
click at [525, 335] on label "True" at bounding box center [539, 325] width 79 height 25
click at [514, 329] on input "True" at bounding box center [510, 325] width 8 height 7
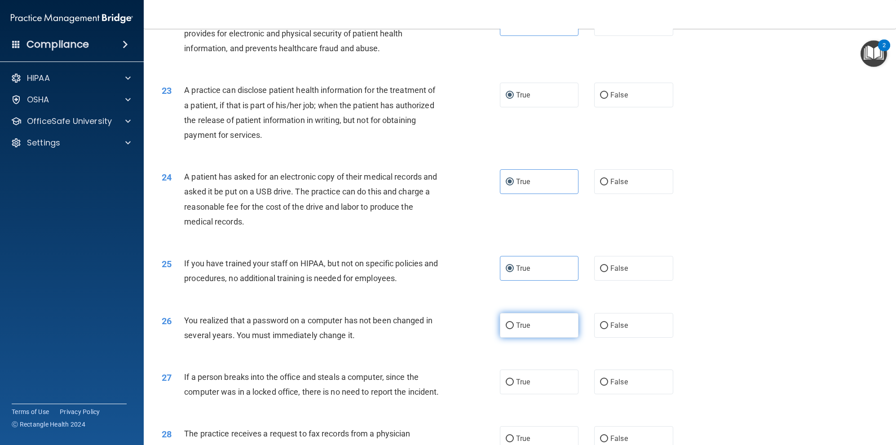
radio input "true"
click at [522, 372] on label "True" at bounding box center [539, 382] width 79 height 25
click at [514, 379] on input "True" at bounding box center [510, 382] width 8 height 7
radio input "true"
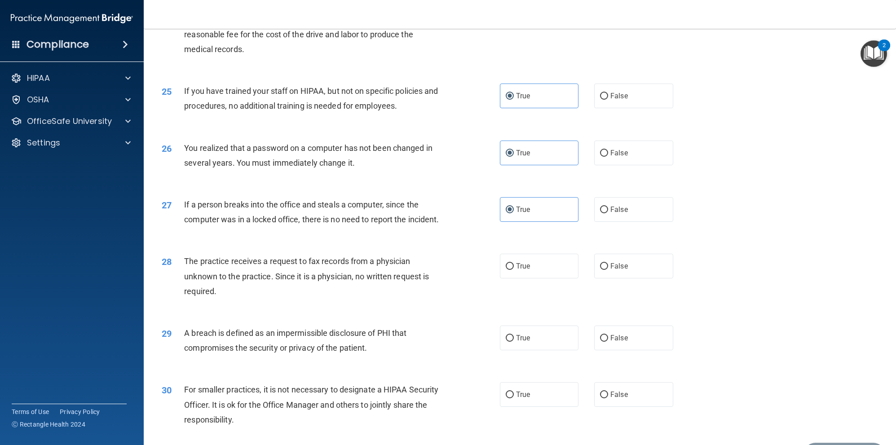
scroll to position [1590, 0]
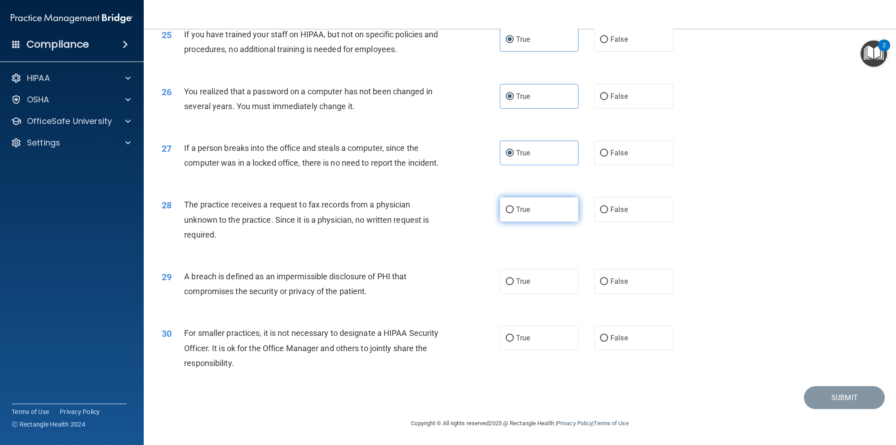
click at [529, 220] on label "True" at bounding box center [539, 209] width 79 height 25
click at [514, 213] on input "True" at bounding box center [510, 210] width 8 height 7
radio input "true"
click at [517, 278] on span "True" at bounding box center [523, 281] width 14 height 9
click at [514, 278] on input "True" at bounding box center [510, 281] width 8 height 7
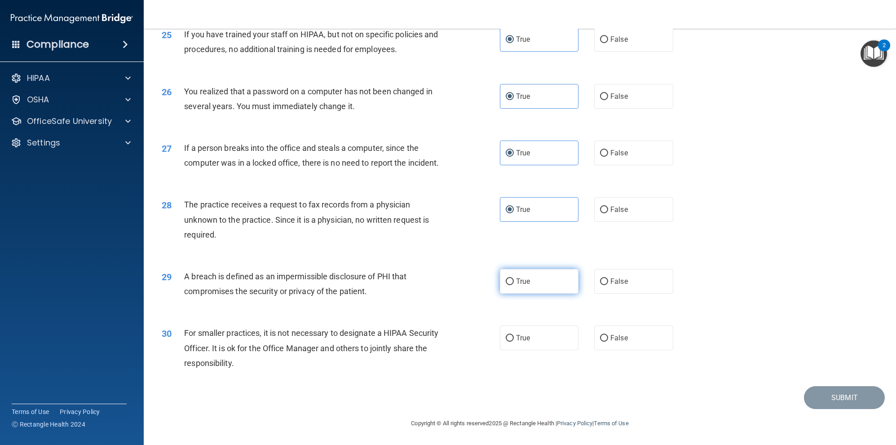
radio input "true"
click at [516, 336] on span "True" at bounding box center [523, 338] width 14 height 9
click at [514, 336] on input "True" at bounding box center [510, 338] width 8 height 7
radio input "true"
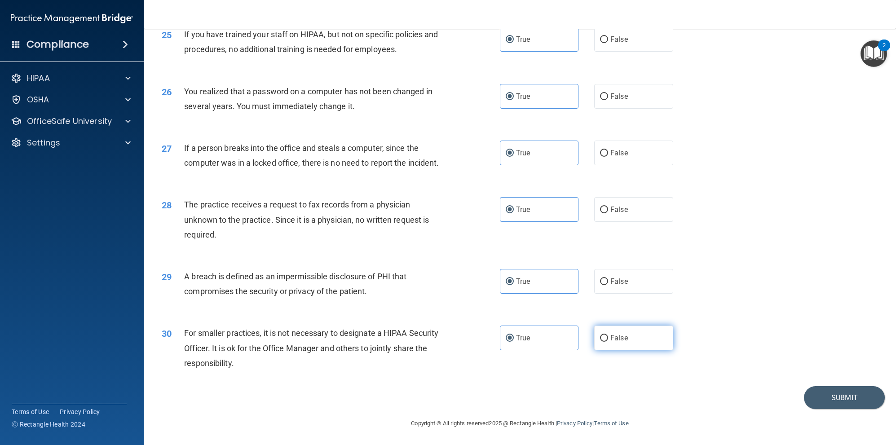
click at [618, 342] on label "False" at bounding box center [633, 338] width 79 height 25
click at [608, 342] on input "False" at bounding box center [604, 338] width 8 height 7
radio input "true"
radio input "false"
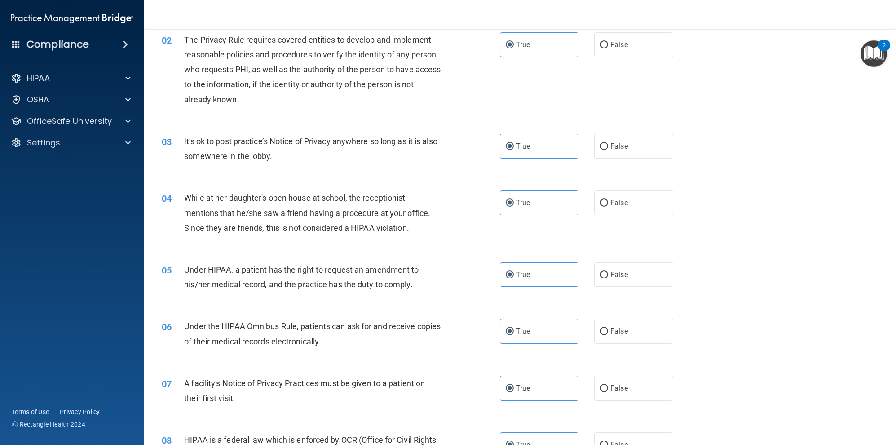
scroll to position [0, 0]
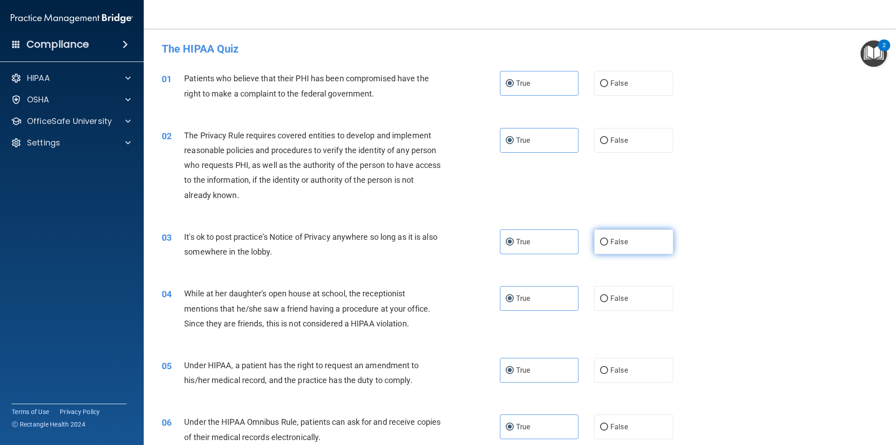
click at [602, 247] on label "False" at bounding box center [633, 241] width 79 height 25
click at [602, 246] on input "False" at bounding box center [604, 242] width 8 height 7
radio input "true"
radio input "false"
click at [616, 300] on span "False" at bounding box center [619, 298] width 18 height 9
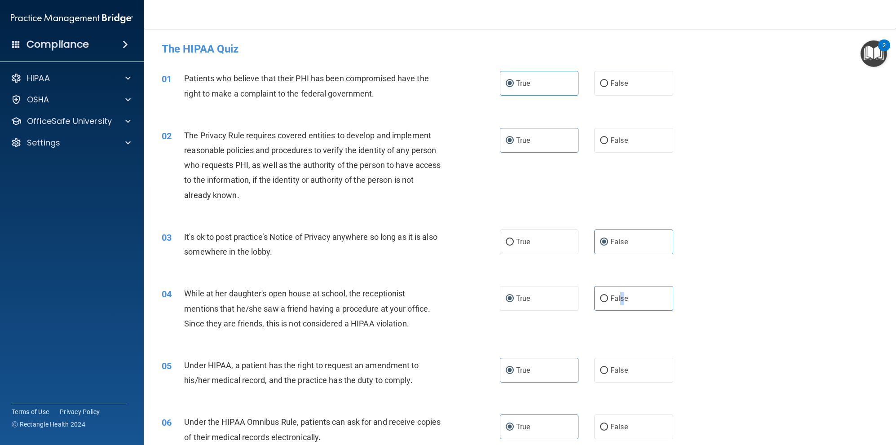
drag, startPoint x: 616, startPoint y: 300, endPoint x: 715, endPoint y: 321, distance: 100.4
click at [734, 321] on div "04 While at her daughter's open house at school, the receptionist mentions that…" at bounding box center [520, 311] width 730 height 72
click at [608, 304] on label "False" at bounding box center [633, 298] width 79 height 25
click at [608, 302] on input "False" at bounding box center [604, 299] width 8 height 7
radio input "true"
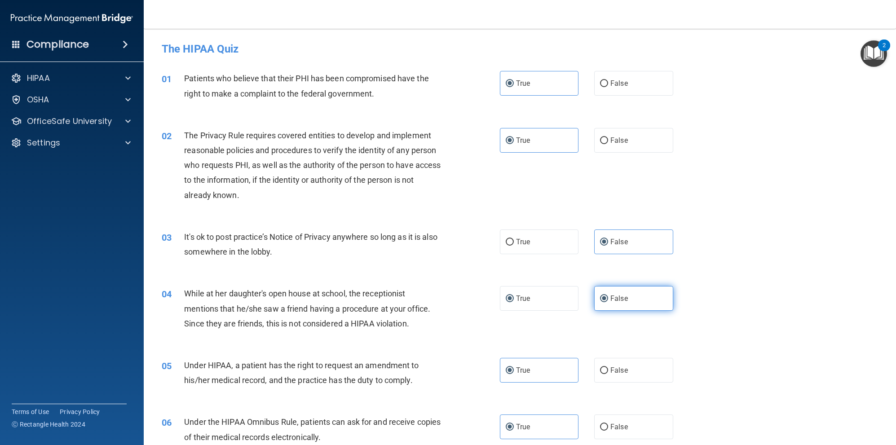
radio input "false"
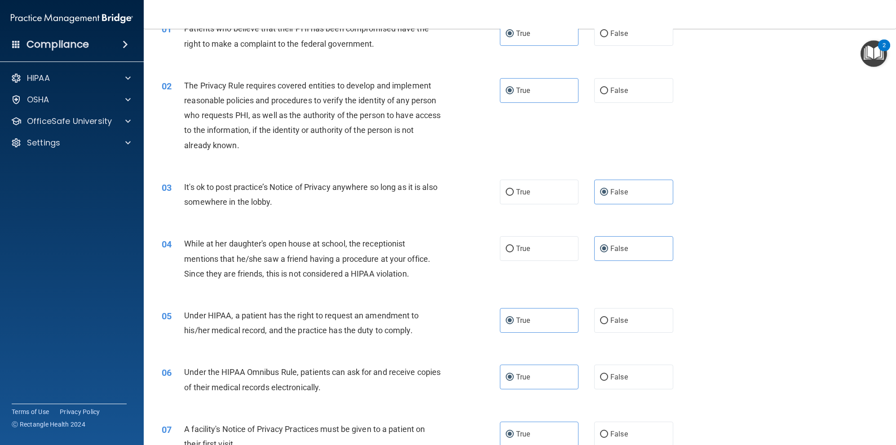
scroll to position [89, 0]
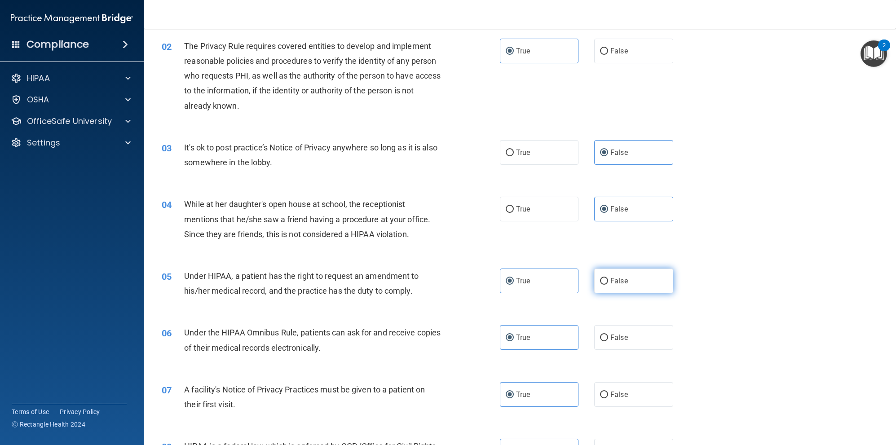
click at [616, 282] on span "False" at bounding box center [619, 281] width 18 height 9
click at [608, 282] on input "False" at bounding box center [604, 281] width 8 height 7
radio input "true"
radio input "false"
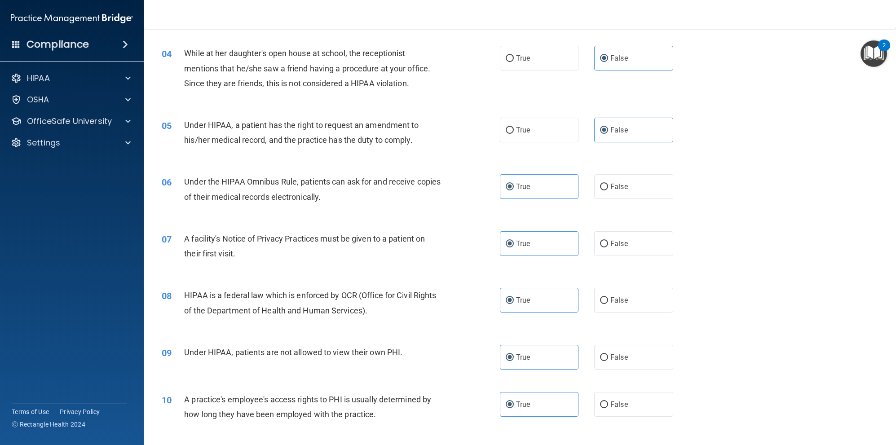
scroll to position [269, 0]
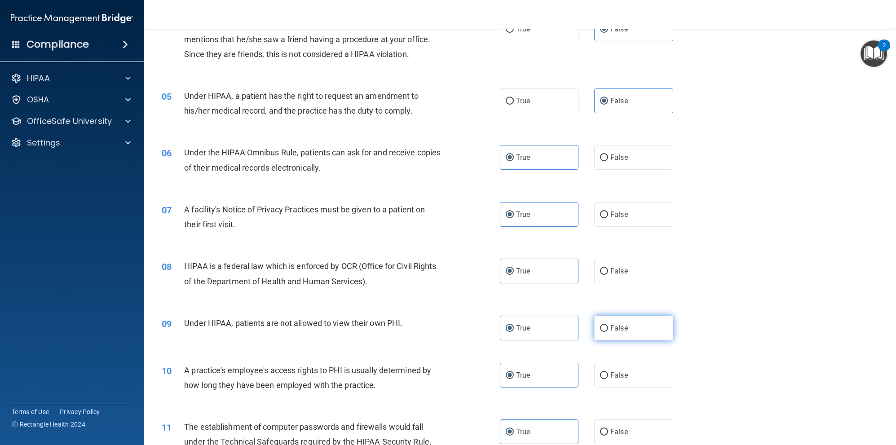
click at [621, 329] on span "False" at bounding box center [619, 328] width 18 height 9
click at [608, 329] on input "False" at bounding box center [604, 328] width 8 height 7
radio input "true"
radio input "false"
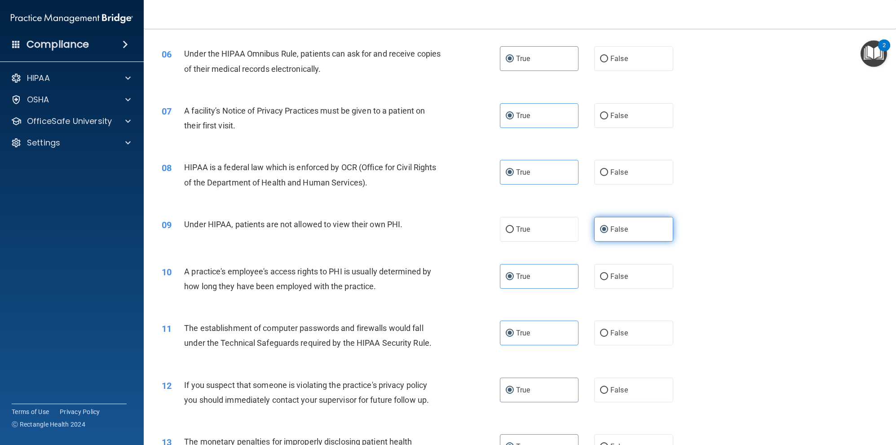
scroll to position [449, 0]
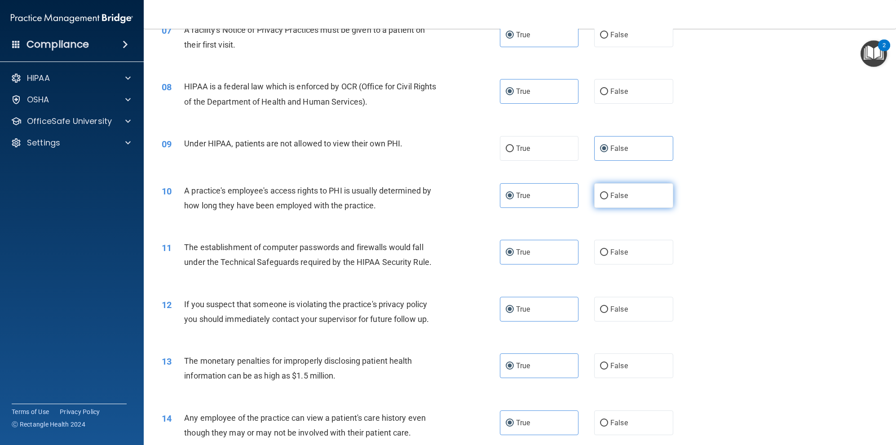
click at [613, 202] on label "False" at bounding box center [633, 195] width 79 height 25
click at [608, 199] on input "False" at bounding box center [604, 196] width 8 height 7
radio input "true"
radio input "false"
click at [618, 419] on span "False" at bounding box center [619, 423] width 18 height 9
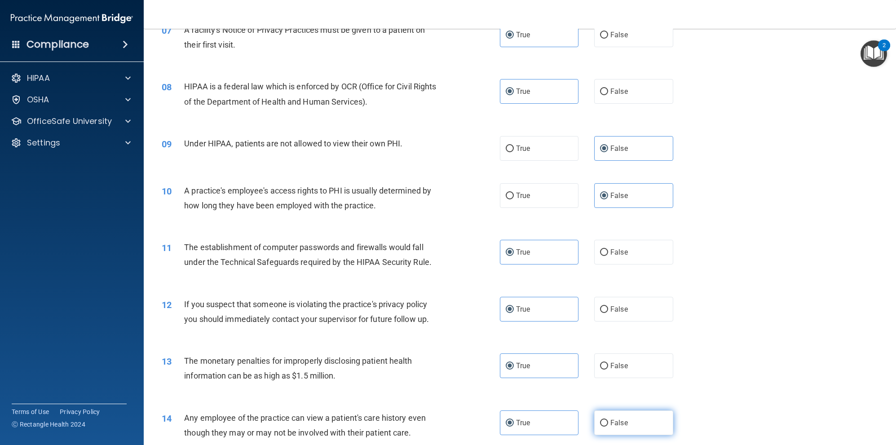
click at [608, 420] on input "False" at bounding box center [604, 423] width 8 height 7
radio input "true"
radio input "false"
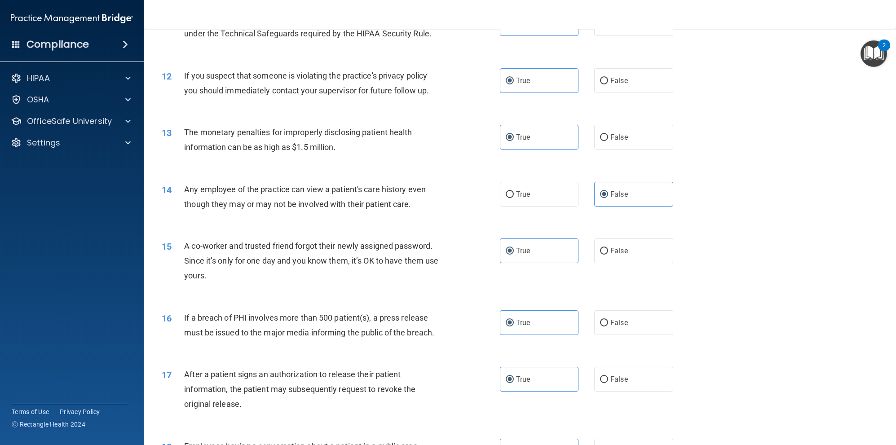
scroll to position [719, 0]
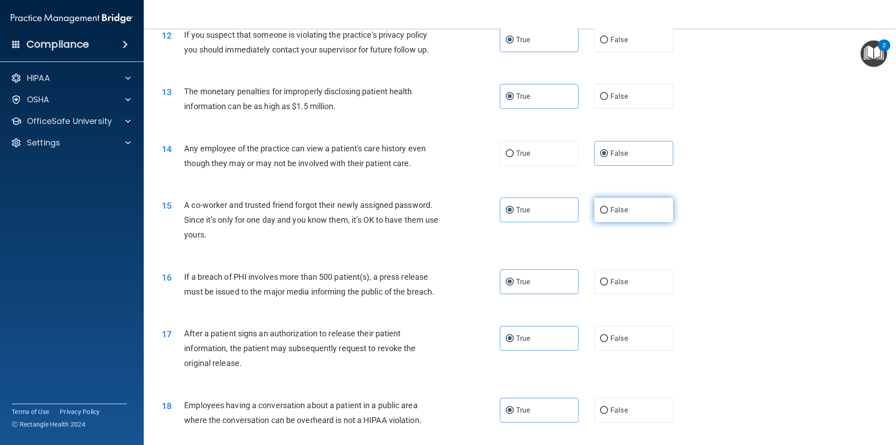
click at [618, 206] on span "False" at bounding box center [619, 210] width 18 height 9
click at [608, 207] on input "False" at bounding box center [604, 210] width 8 height 7
radio input "true"
radio input "false"
click at [615, 400] on label "False" at bounding box center [633, 410] width 79 height 25
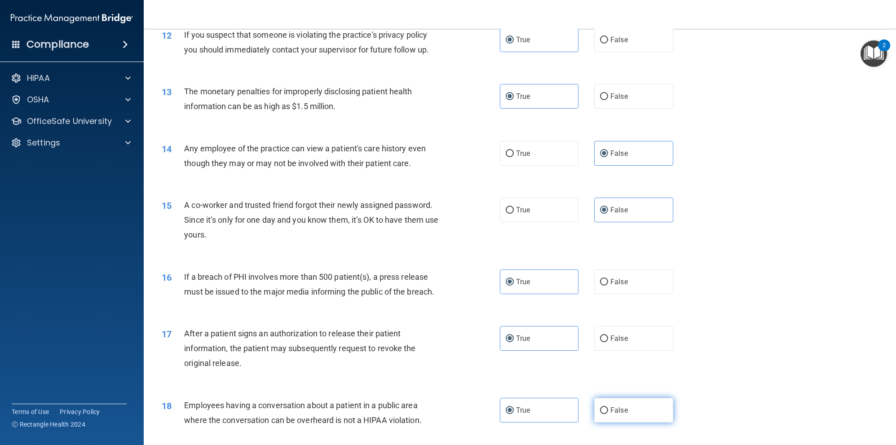
click at [608, 407] on input "False" at bounding box center [604, 410] width 8 height 7
radio input "true"
radio input "false"
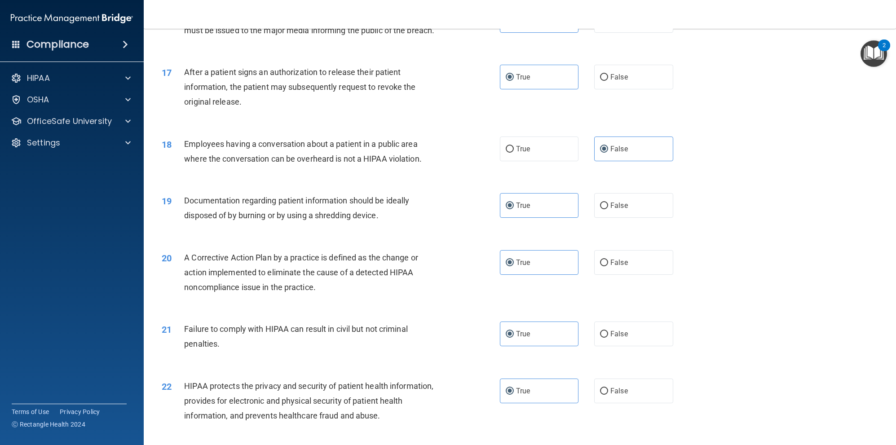
scroll to position [988, 0]
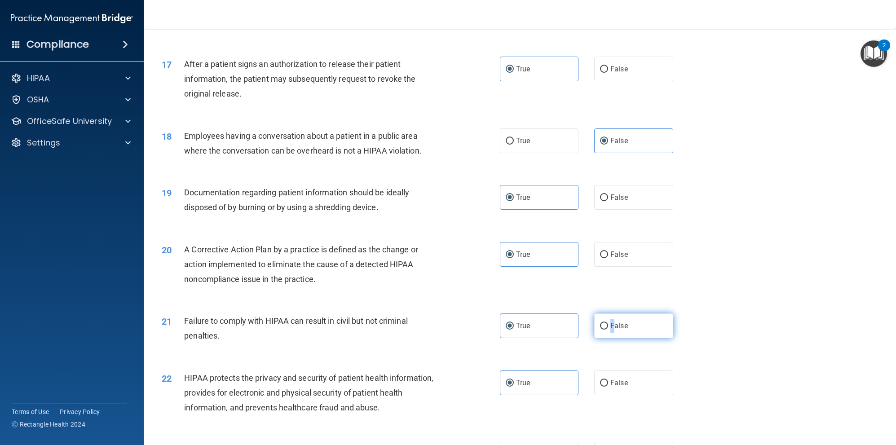
click at [610, 325] on span "False" at bounding box center [619, 326] width 18 height 9
drag, startPoint x: 606, startPoint y: 325, endPoint x: 610, endPoint y: 371, distance: 46.0
click at [611, 371] on label "False" at bounding box center [633, 383] width 79 height 25
click at [608, 380] on input "False" at bounding box center [604, 383] width 8 height 7
radio input "true"
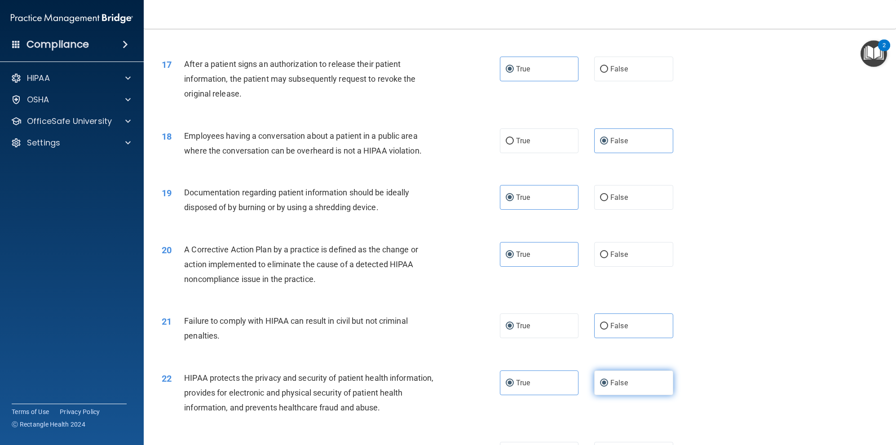
radio input "false"
drag, startPoint x: 610, startPoint y: 373, endPoint x: 612, endPoint y: 319, distance: 53.9
click at [610, 372] on label "False" at bounding box center [633, 383] width 79 height 25
click at [608, 380] on input "False" at bounding box center [604, 383] width 8 height 7
click at [611, 318] on label "False" at bounding box center [633, 325] width 79 height 25
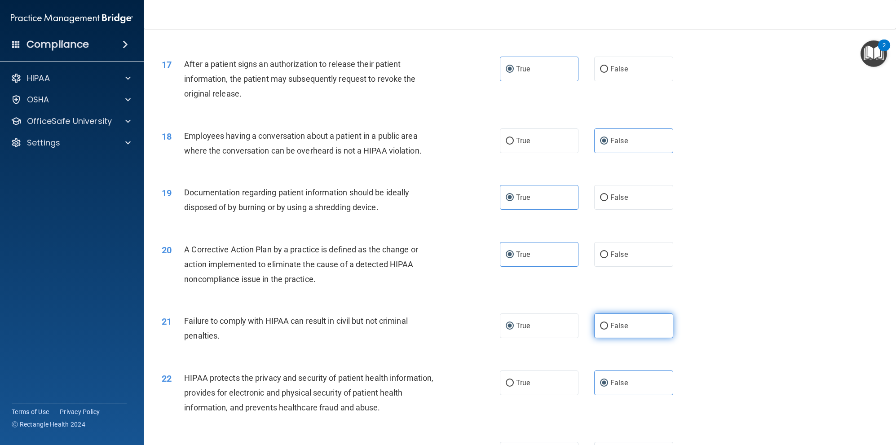
click at [608, 323] on input "False" at bounding box center [604, 326] width 8 height 7
radio input "true"
radio input "false"
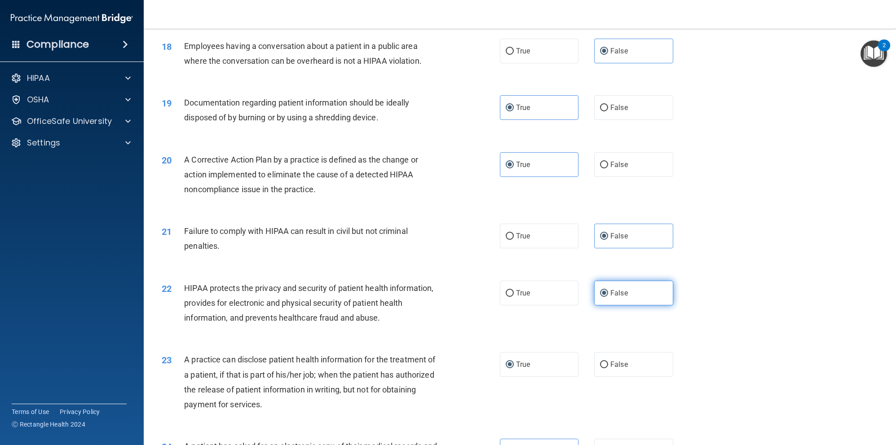
click at [616, 291] on span "False" at bounding box center [619, 293] width 18 height 9
click at [608, 291] on input "False" at bounding box center [604, 293] width 8 height 7
click at [608, 357] on label "False" at bounding box center [633, 364] width 79 height 25
click at [608, 362] on input "False" at bounding box center [604, 365] width 8 height 7
radio input "true"
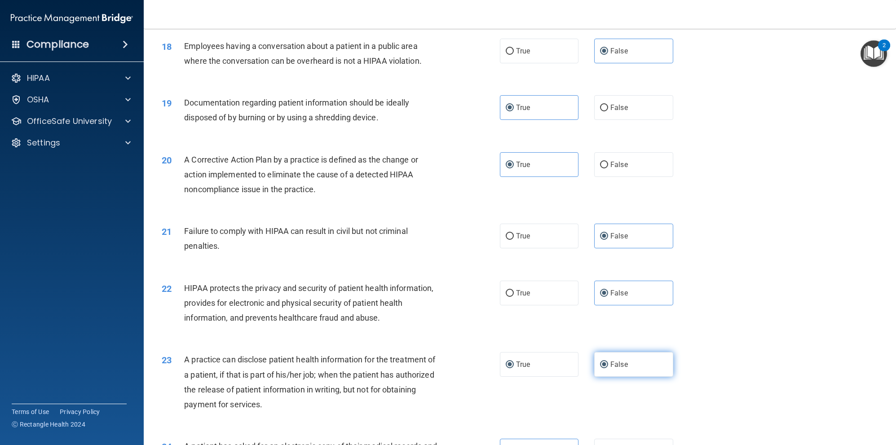
radio input "false"
click at [531, 296] on label "True" at bounding box center [539, 293] width 79 height 25
click at [514, 296] on input "True" at bounding box center [510, 293] width 8 height 7
radio input "true"
radio input "false"
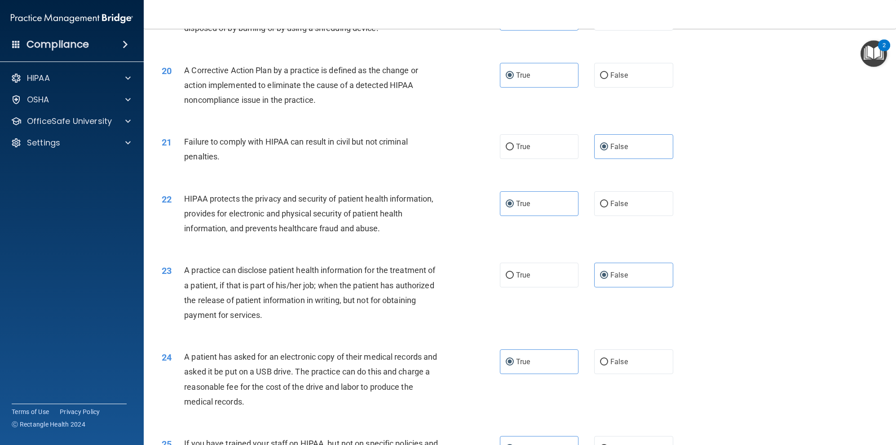
scroll to position [1257, 0]
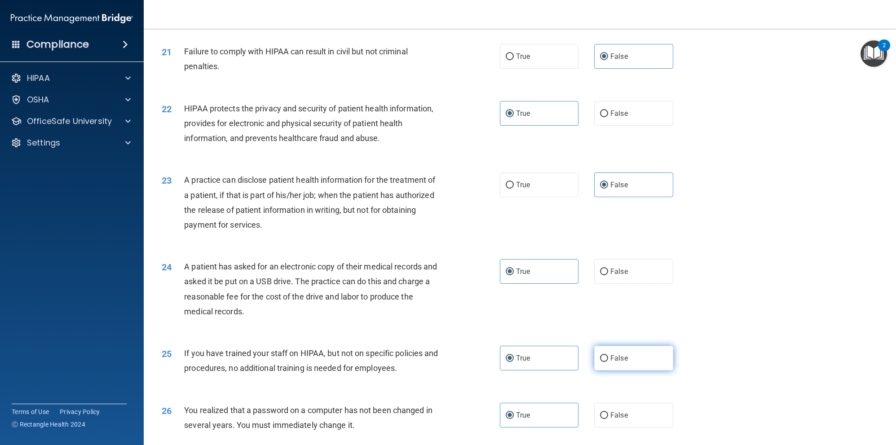
click at [618, 368] on label "False" at bounding box center [633, 358] width 79 height 25
click at [608, 362] on input "False" at bounding box center [604, 358] width 8 height 7
radio input "true"
radio input "false"
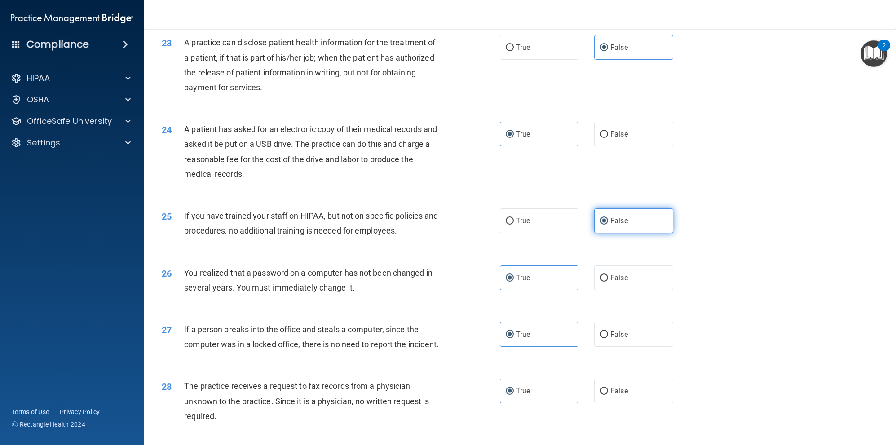
scroll to position [1437, 0]
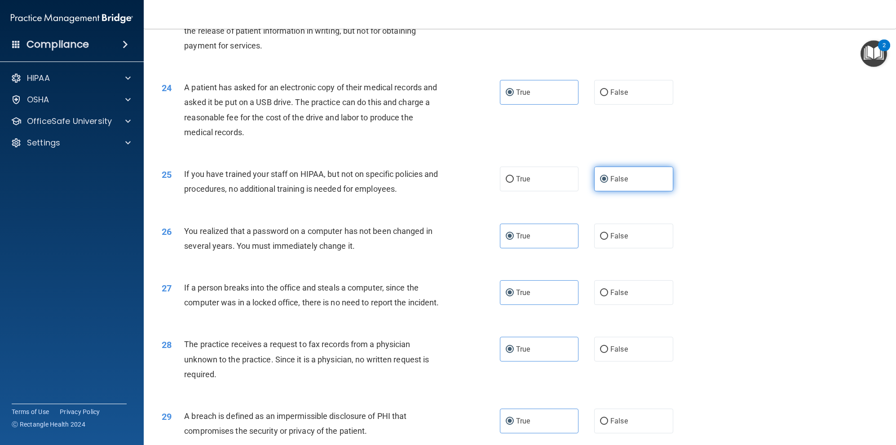
click at [618, 362] on label "False" at bounding box center [633, 349] width 79 height 25
click at [608, 353] on input "False" at bounding box center [604, 349] width 8 height 7
radio input "true"
radio input "false"
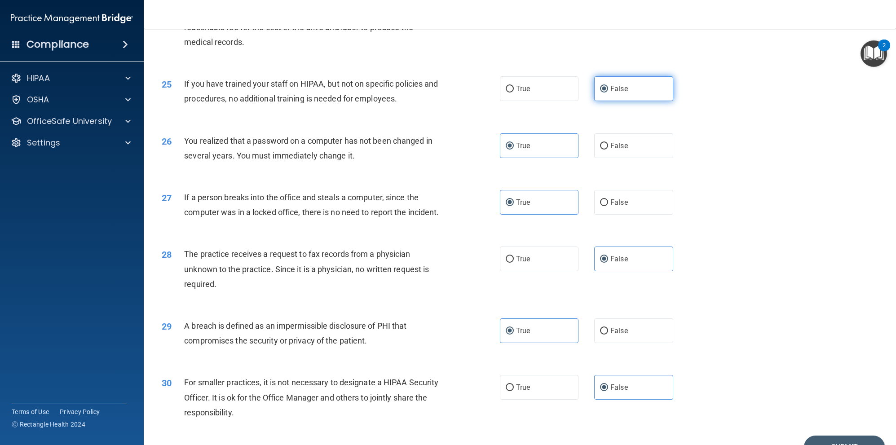
scroll to position [1590, 0]
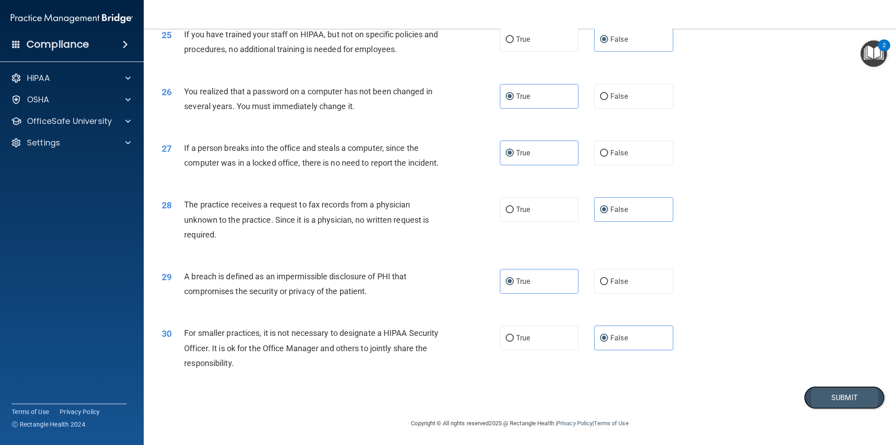
click at [822, 390] on button "Submit" at bounding box center [844, 397] width 81 height 23
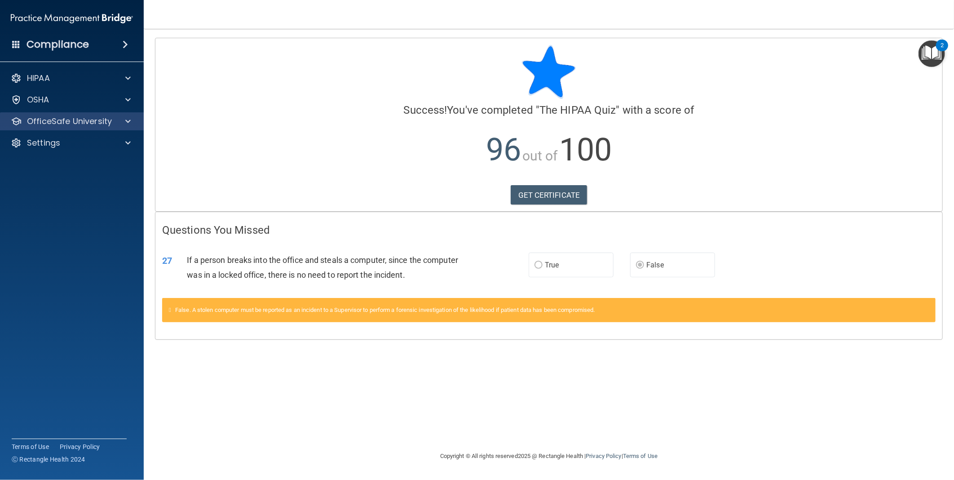
click at [56, 115] on div "OfficeSafe University" at bounding box center [72, 121] width 144 height 18
click at [39, 118] on p "OfficeSafe University" at bounding box center [69, 121] width 85 height 11
click at [53, 146] on p "HIPAA Training" at bounding box center [43, 142] width 74 height 9
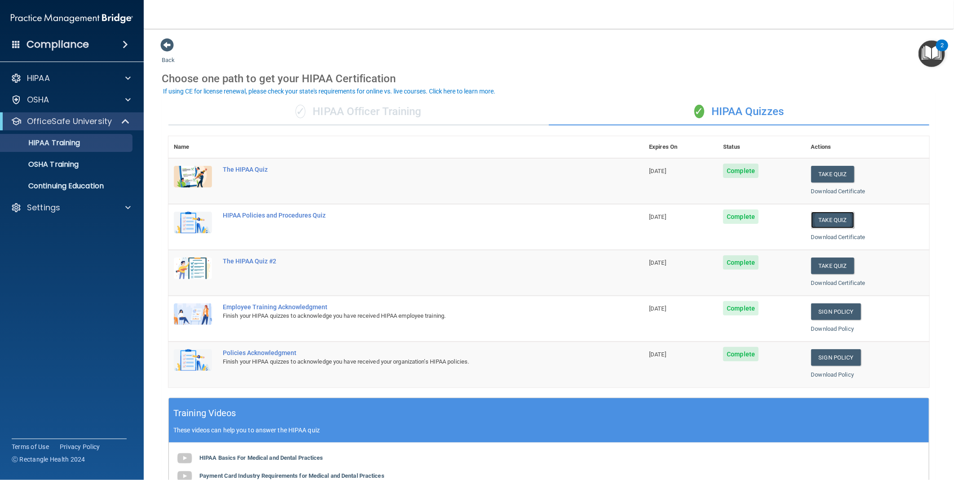
click at [832, 217] on button "Take Quiz" at bounding box center [832, 220] width 43 height 17
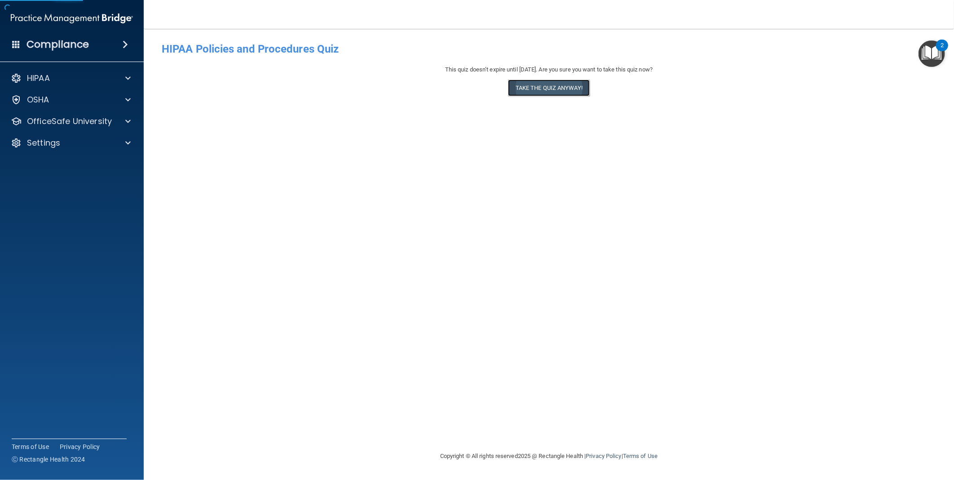
click at [519, 92] on button "Take the quiz anyway!" at bounding box center [549, 87] width 82 height 17
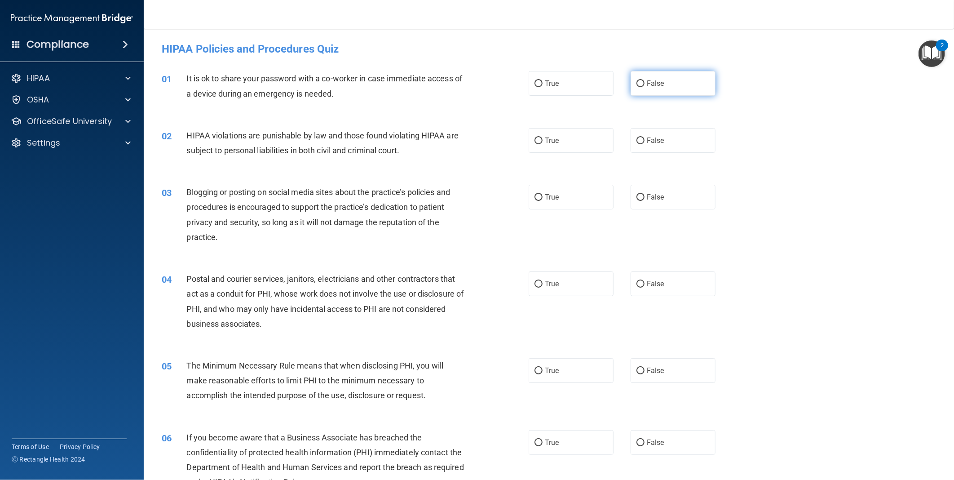
click at [647, 80] on span "False" at bounding box center [656, 83] width 18 height 9
click at [643, 80] on input "False" at bounding box center [640, 83] width 8 height 7
radio input "true"
drag, startPoint x: 654, startPoint y: 136, endPoint x: 678, endPoint y: 207, distance: 74.4
click at [655, 137] on span "False" at bounding box center [656, 140] width 18 height 9
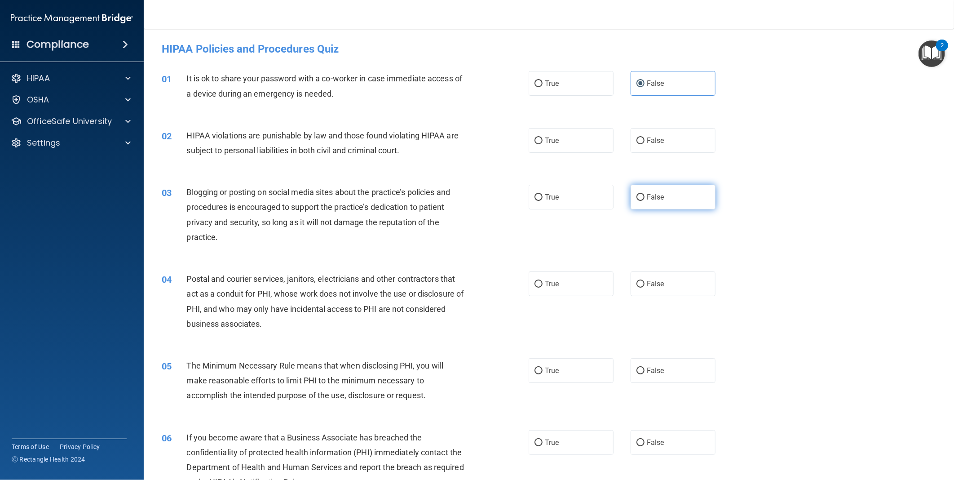
click at [644, 137] on input "False" at bounding box center [640, 140] width 8 height 7
radio input "true"
click at [674, 203] on label "False" at bounding box center [673, 197] width 85 height 25
click at [644, 201] on input "False" at bounding box center [640, 197] width 8 height 7
radio input "true"
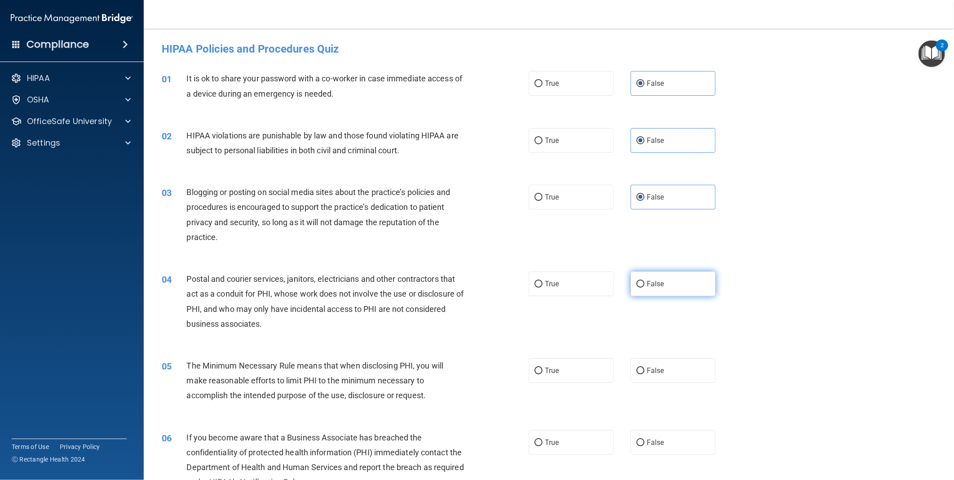
click at [674, 278] on label "False" at bounding box center [673, 283] width 85 height 25
click at [644, 281] on input "False" at bounding box center [640, 284] width 8 height 7
radio input "true"
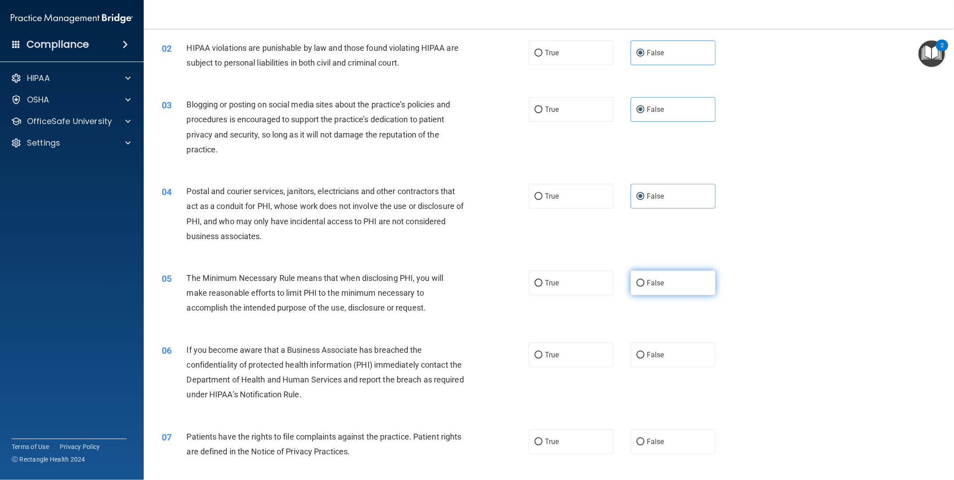
scroll to position [133, 0]
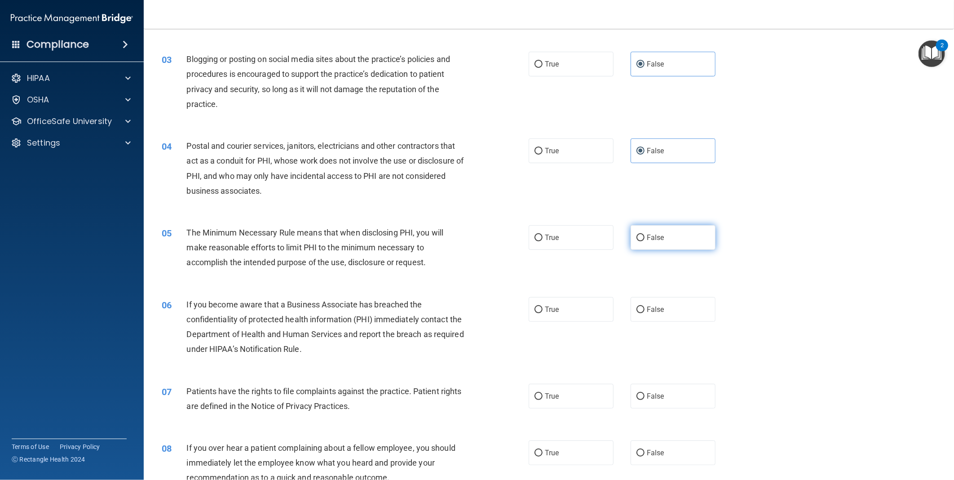
click at [671, 244] on label "False" at bounding box center [673, 237] width 85 height 25
click at [644, 241] on input "False" at bounding box center [640, 237] width 8 height 7
radio input "true"
click at [676, 325] on div "06 If you become aware that a Business Associate has breached the confidentiali…" at bounding box center [549, 329] width 788 height 87
drag, startPoint x: 666, startPoint y: 303, endPoint x: 670, endPoint y: 355, distance: 51.8
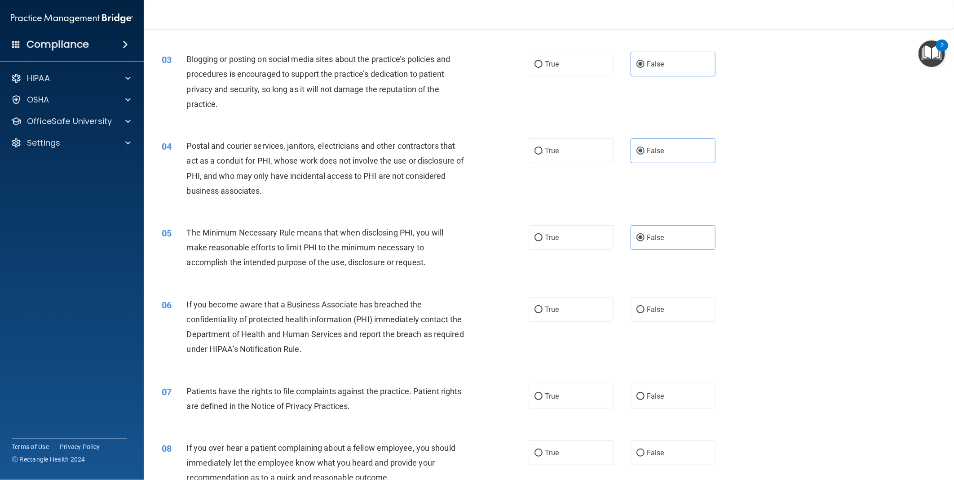
click at [666, 304] on label "False" at bounding box center [673, 309] width 85 height 25
click at [644, 306] on input "False" at bounding box center [640, 309] width 8 height 7
radio input "true"
click at [666, 391] on label "False" at bounding box center [673, 396] width 85 height 25
click at [644, 393] on input "False" at bounding box center [640, 396] width 8 height 7
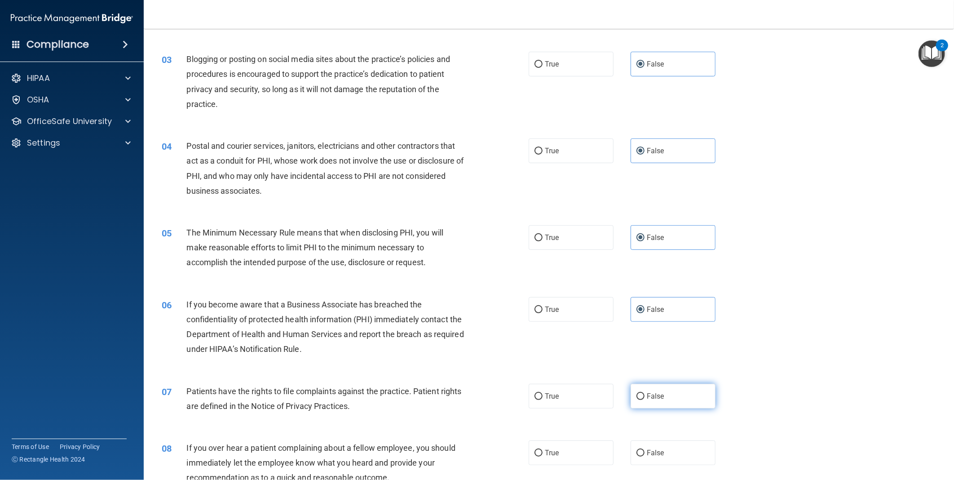
radio input "true"
click at [663, 432] on div "08 If you over hear a patient complaining about a fellow employee, you should i…" at bounding box center [549, 465] width 788 height 72
click at [658, 432] on span "False" at bounding box center [656, 452] width 18 height 9
click at [644, 432] on input "False" at bounding box center [640, 453] width 8 height 7
radio input "true"
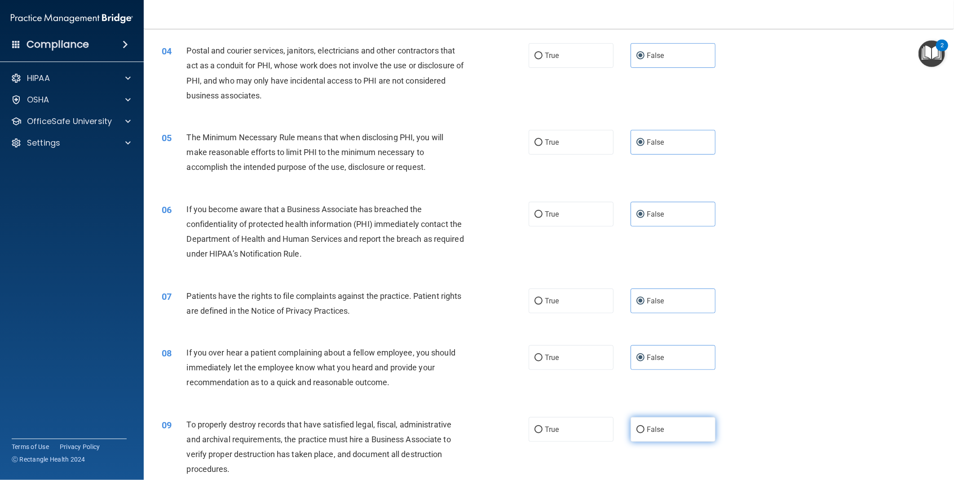
scroll to position [333, 0]
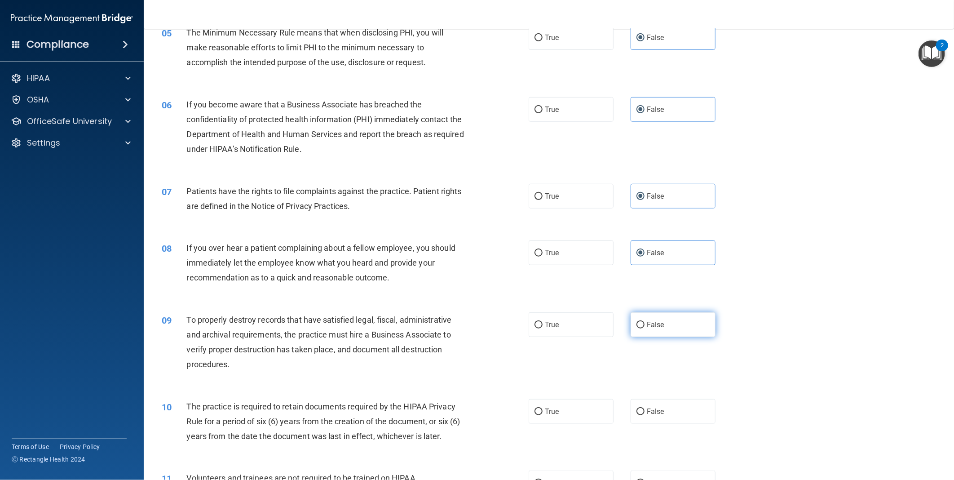
click at [658, 314] on label "False" at bounding box center [673, 324] width 85 height 25
click at [644, 322] on input "False" at bounding box center [640, 325] width 8 height 7
radio input "true"
drag, startPoint x: 665, startPoint y: 401, endPoint x: 666, endPoint y: 406, distance: 5.7
click at [665, 401] on label "False" at bounding box center [673, 411] width 85 height 25
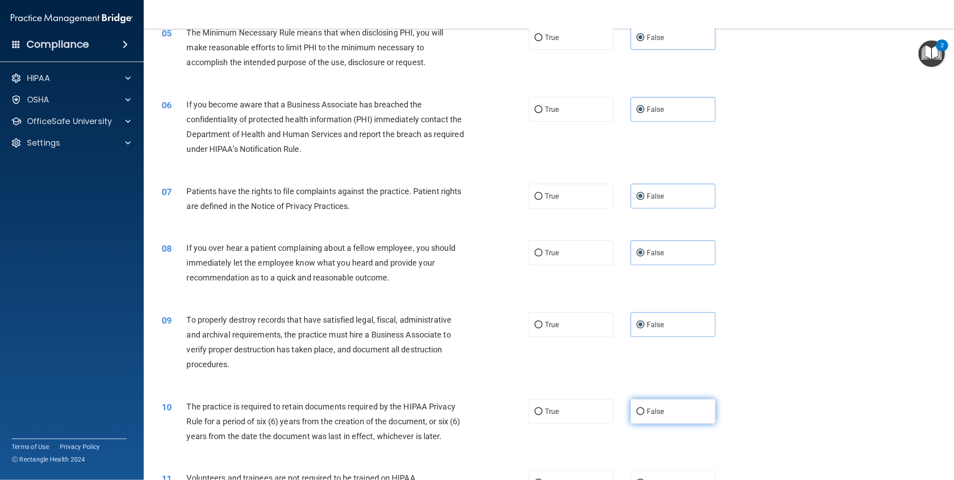
click at [644, 408] on input "False" at bounding box center [640, 411] width 8 height 7
radio input "true"
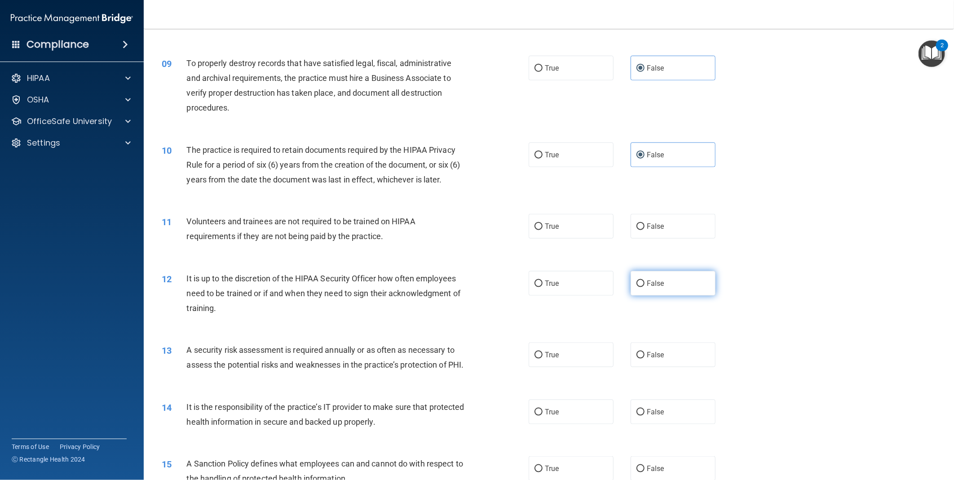
scroll to position [599, 0]
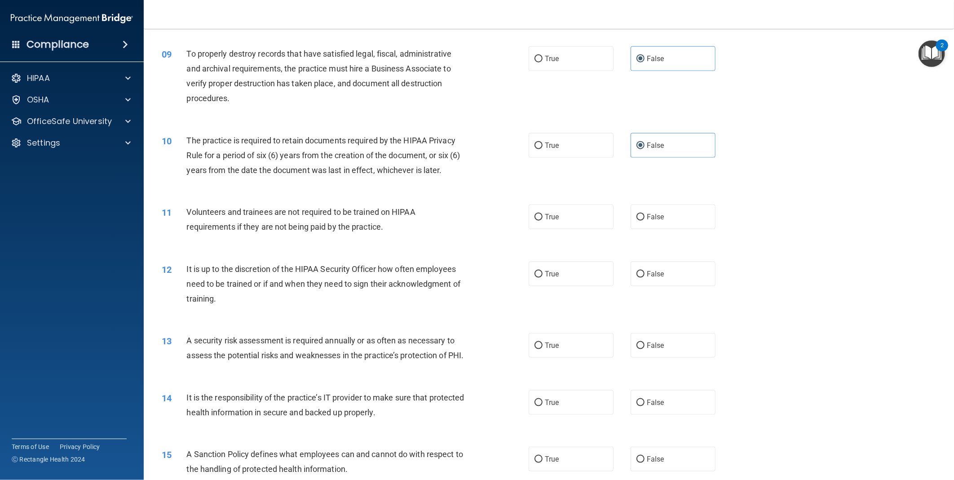
click at [647, 187] on div "10 The practice is required to retain documents required by the HIPAA Privacy R…" at bounding box center [549, 158] width 788 height 72
click at [658, 225] on label "False" at bounding box center [673, 216] width 85 height 25
click at [644, 221] on input "False" at bounding box center [640, 217] width 8 height 7
radio input "true"
drag, startPoint x: 677, startPoint y: 290, endPoint x: 675, endPoint y: 304, distance: 14.4
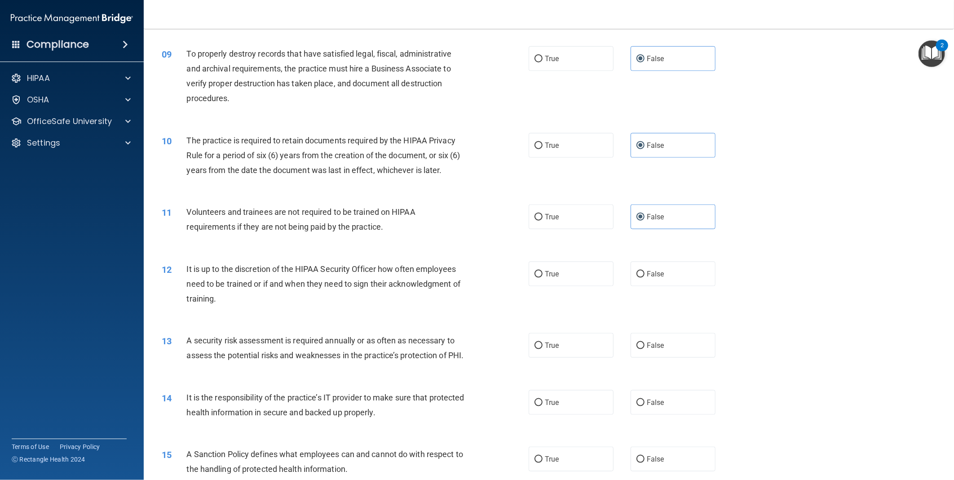
click at [677, 290] on div "12 It is up to the discretion of the HIPAA Security Officer how often employees…" at bounding box center [549, 286] width 788 height 72
click at [670, 279] on label "False" at bounding box center [673, 273] width 85 height 25
click at [644, 278] on input "False" at bounding box center [640, 274] width 8 height 7
radio input "true"
click at [675, 348] on label "False" at bounding box center [673, 345] width 85 height 25
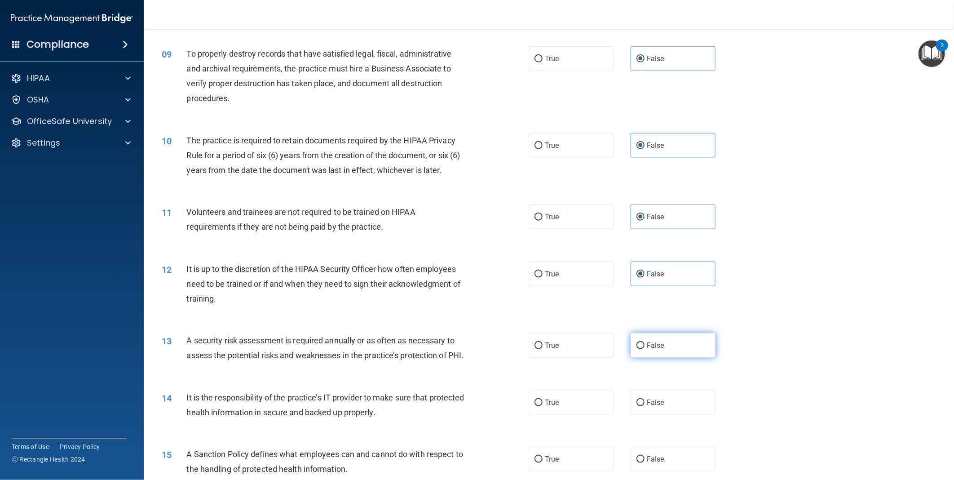
click at [644, 348] on input "False" at bounding box center [640, 345] width 8 height 7
radio input "true"
click at [675, 411] on label "False" at bounding box center [673, 402] width 85 height 25
click at [644, 406] on input "False" at bounding box center [640, 402] width 8 height 7
radio input "true"
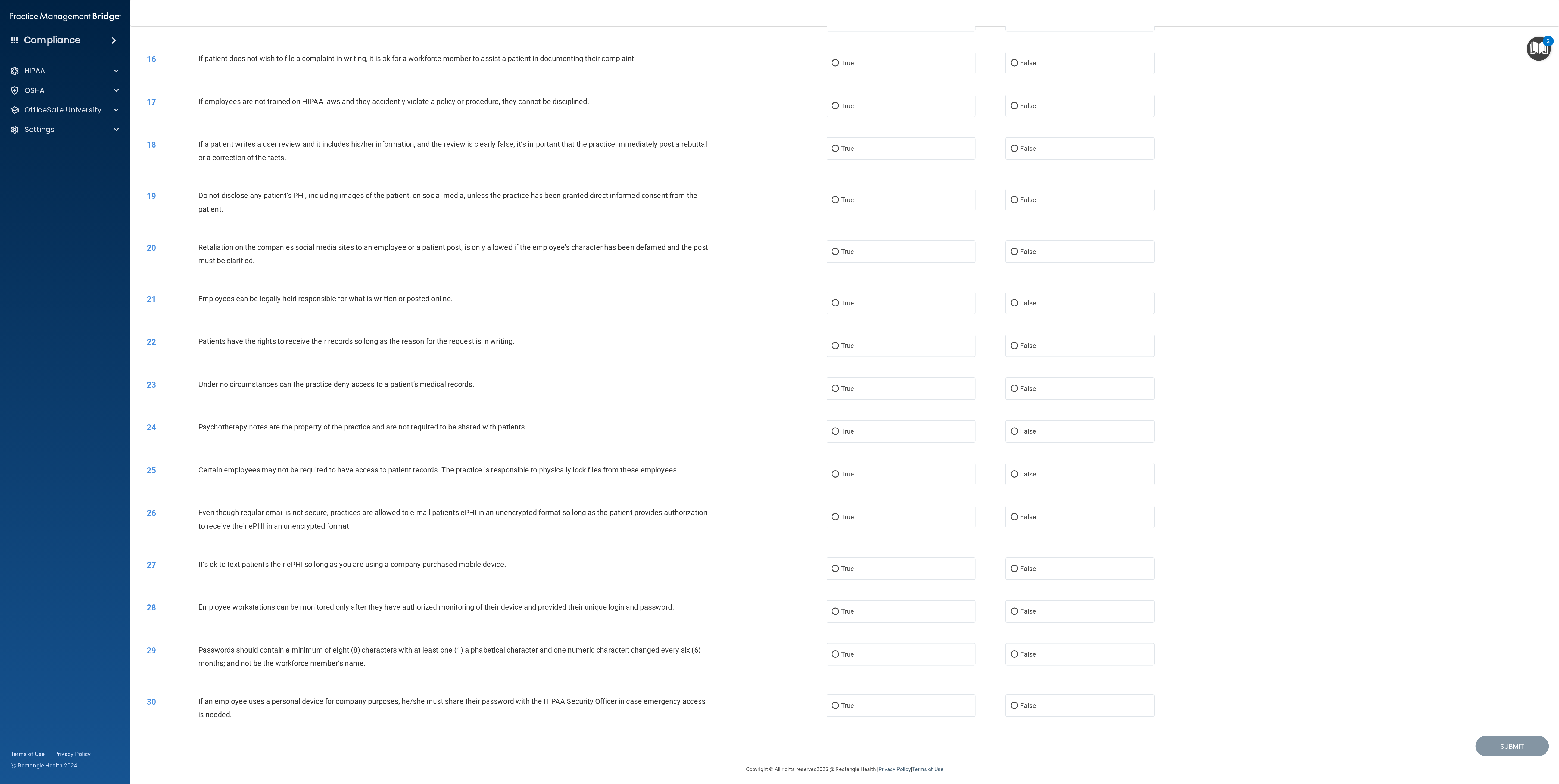
scroll to position [0, 0]
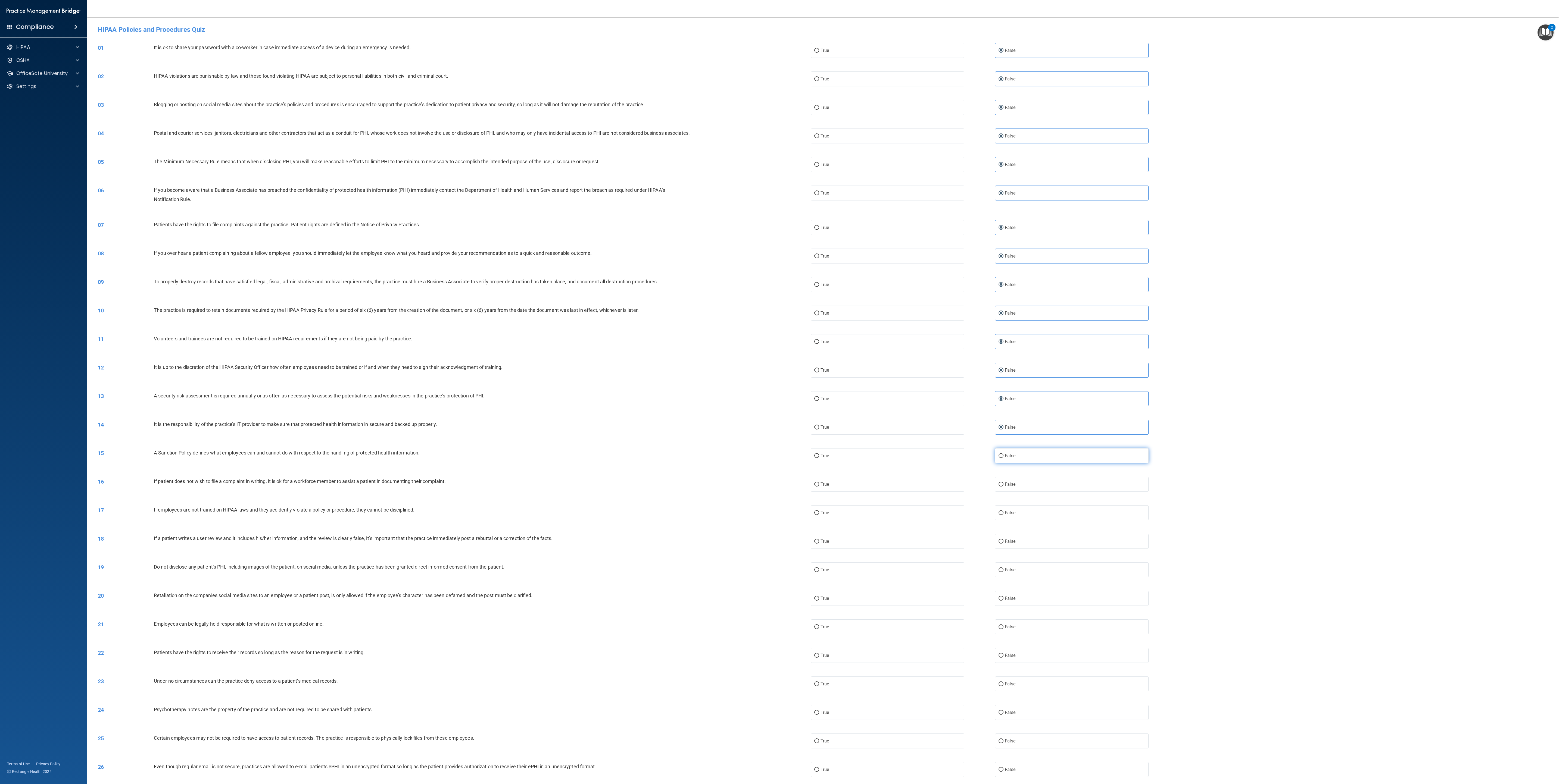
click at [519, 261] on label "False" at bounding box center [1072, 456] width 154 height 15
click at [519, 261] on input "False" at bounding box center [1001, 456] width 5 height 4
radio input "true"
click at [519, 261] on label "False" at bounding box center [1072, 484] width 154 height 15
click at [519, 261] on input "False" at bounding box center [1001, 485] width 5 height 4
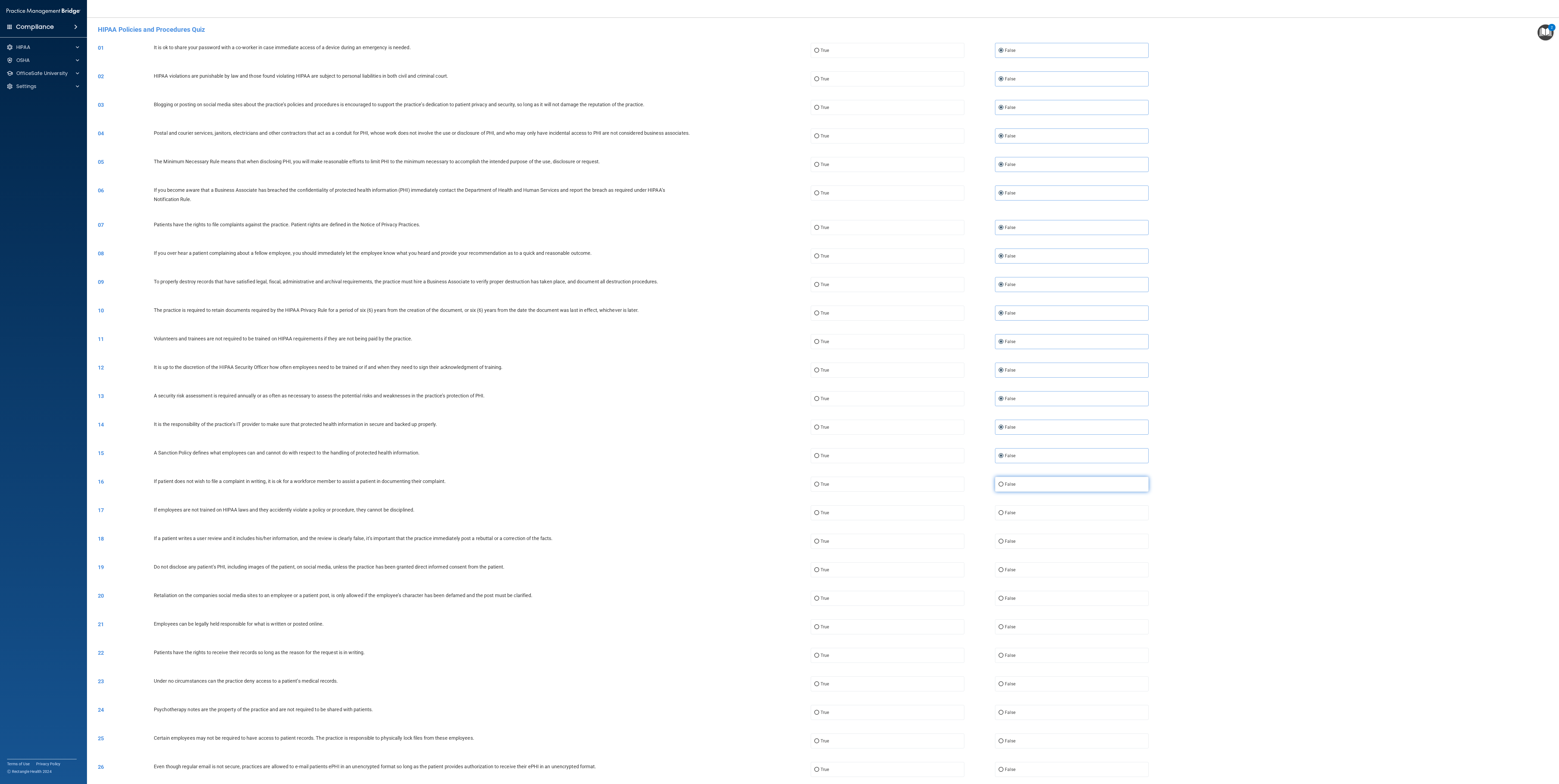
radio input "true"
click at [519, 261] on label "False" at bounding box center [1072, 512] width 154 height 15
click at [519, 261] on input "False" at bounding box center [1001, 513] width 5 height 4
radio input "true"
click at [519, 261] on div "18 If a patient writes a user review and it includes his/her information, and t…" at bounding box center [823, 541] width 1459 height 28
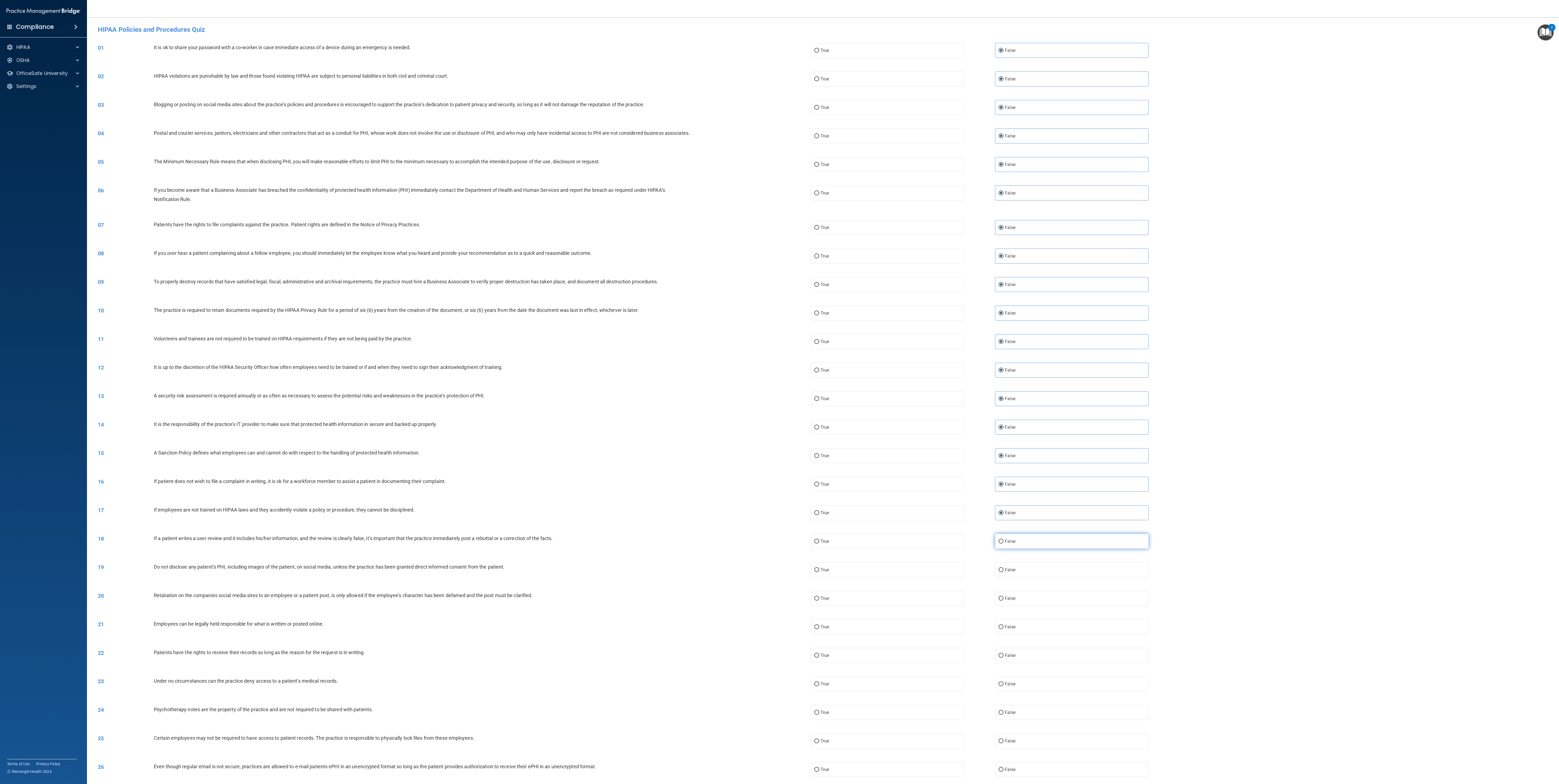
click at [519, 261] on label "False" at bounding box center [1072, 541] width 154 height 15
click at [519, 261] on input "False" at bounding box center [1001, 541] width 5 height 4
radio input "true"
drag, startPoint x: 1050, startPoint y: 573, endPoint x: 1052, endPoint y: 587, distance: 14.1
click at [519, 261] on label "False" at bounding box center [1072, 570] width 154 height 15
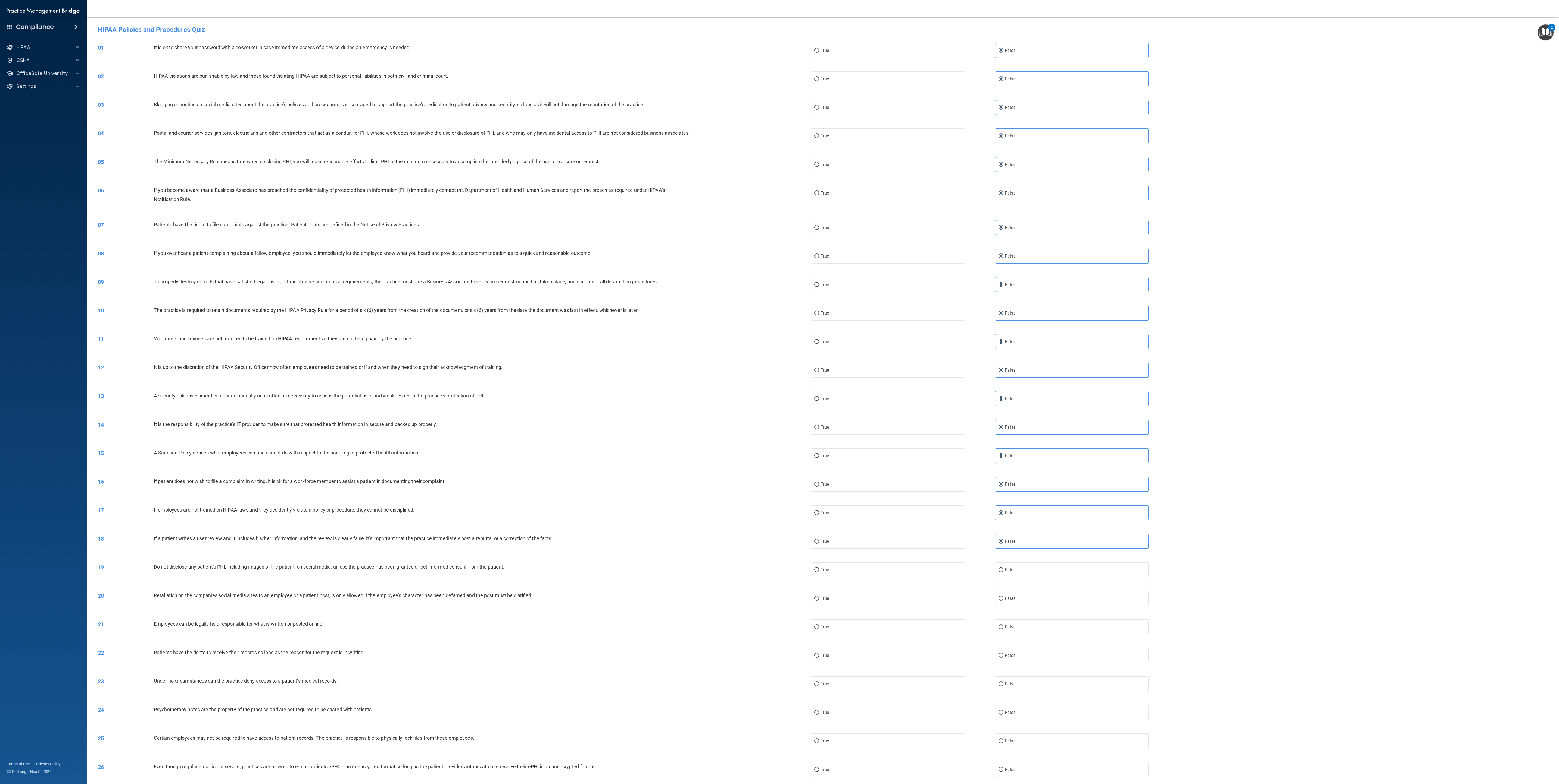
click at [519, 261] on input "False" at bounding box center [1001, 570] width 5 height 4
radio input "true"
click at [519, 261] on label "False" at bounding box center [1072, 598] width 154 height 15
click at [519, 261] on input "False" at bounding box center [1001, 598] width 5 height 4
radio input "true"
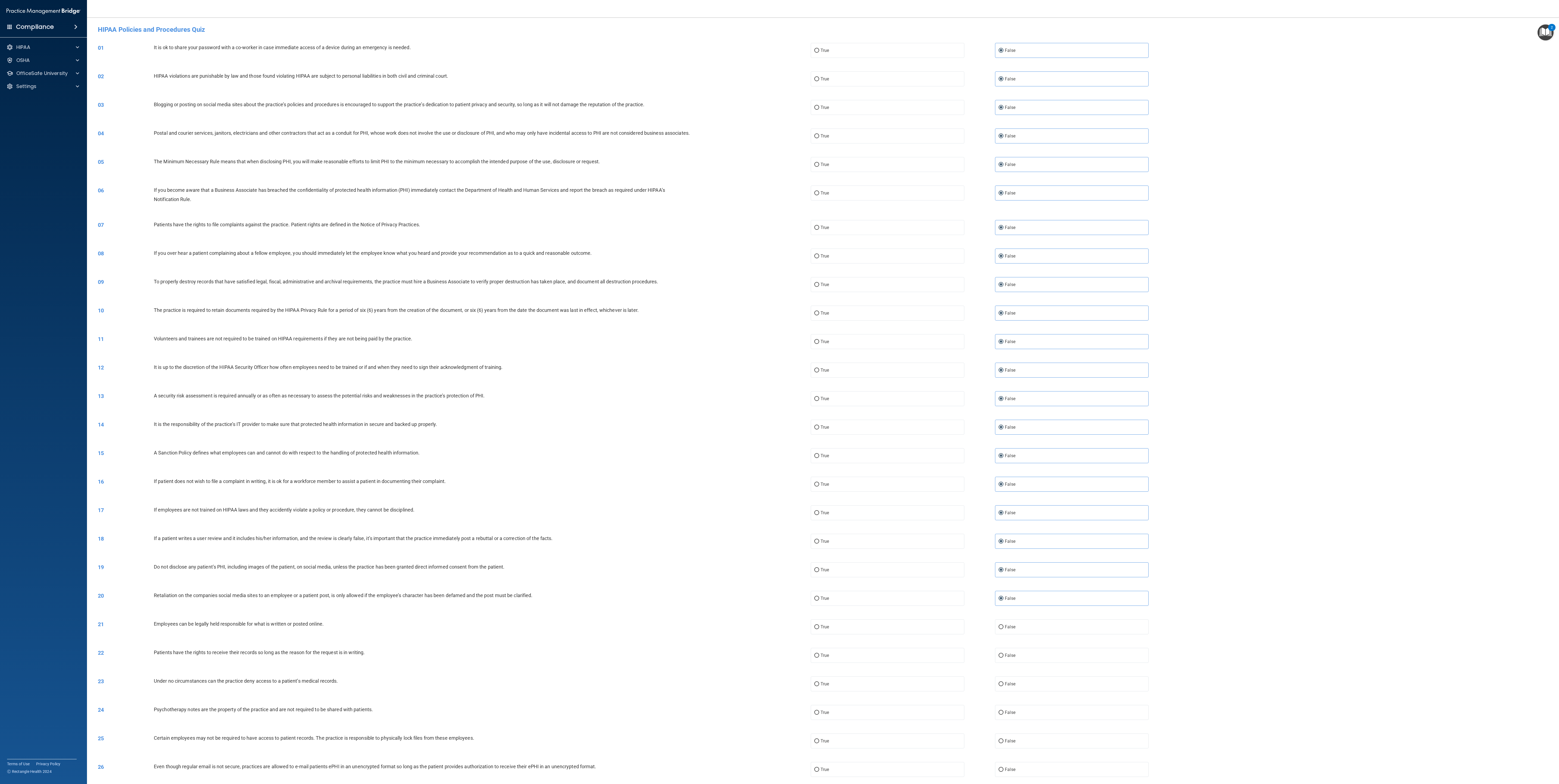
click at [519, 261] on label "False" at bounding box center [1072, 627] width 154 height 15
click at [519, 261] on input "False" at bounding box center [1001, 627] width 5 height 4
radio input "true"
click at [519, 261] on label "False" at bounding box center [1072, 655] width 154 height 15
click at [519, 261] on input "False" at bounding box center [1001, 656] width 5 height 4
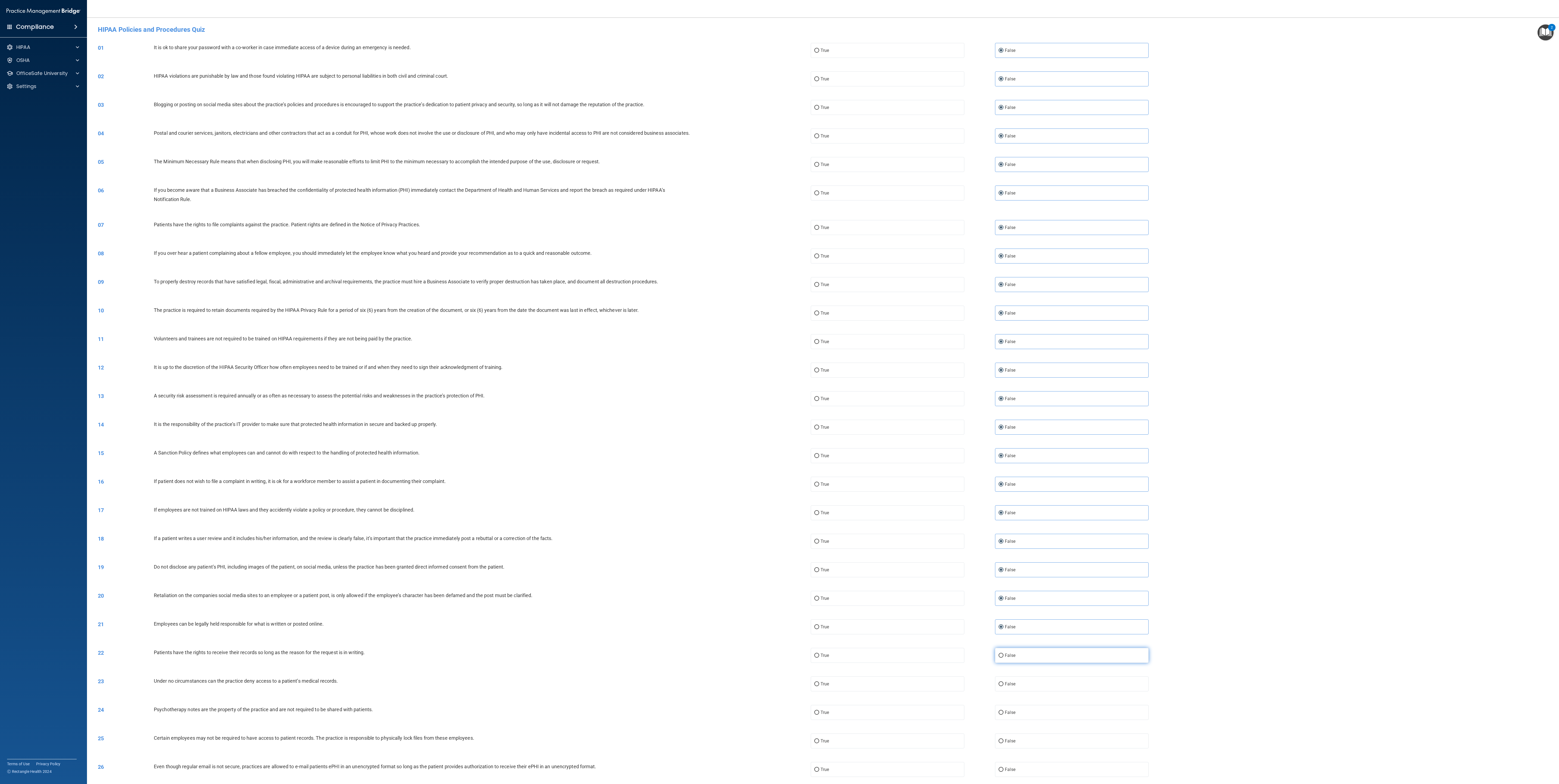
radio input "true"
click at [519, 261] on label "False" at bounding box center [1072, 684] width 154 height 15
click at [519, 261] on input "False" at bounding box center [1001, 684] width 5 height 4
radio input "true"
click at [519, 261] on label "False" at bounding box center [1072, 712] width 154 height 15
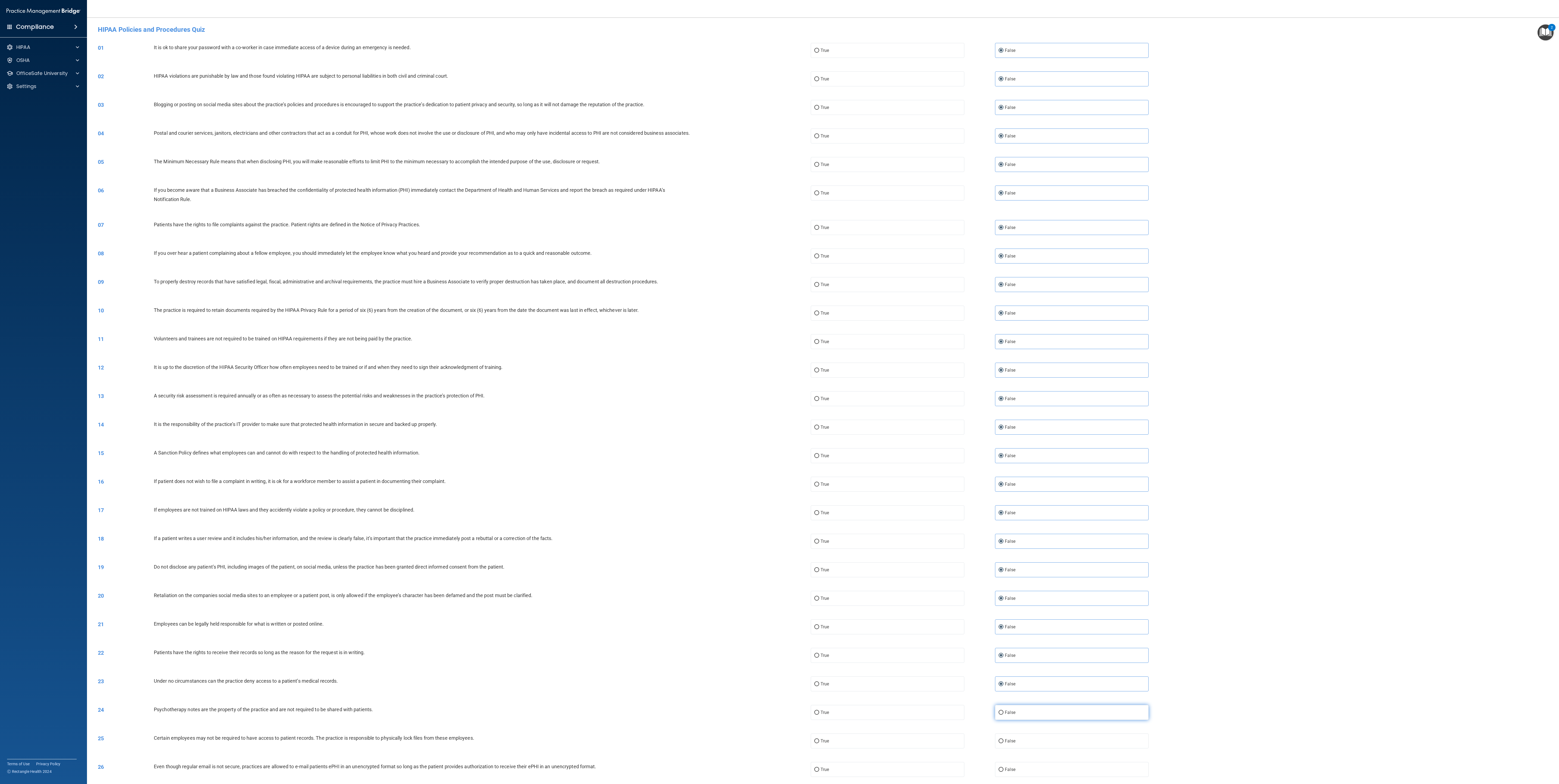
click at [519, 261] on input "False" at bounding box center [1001, 713] width 5 height 4
radio input "true"
click at [519, 261] on label "False" at bounding box center [1072, 741] width 154 height 15
click at [519, 261] on input "False" at bounding box center [1001, 741] width 5 height 4
radio input "true"
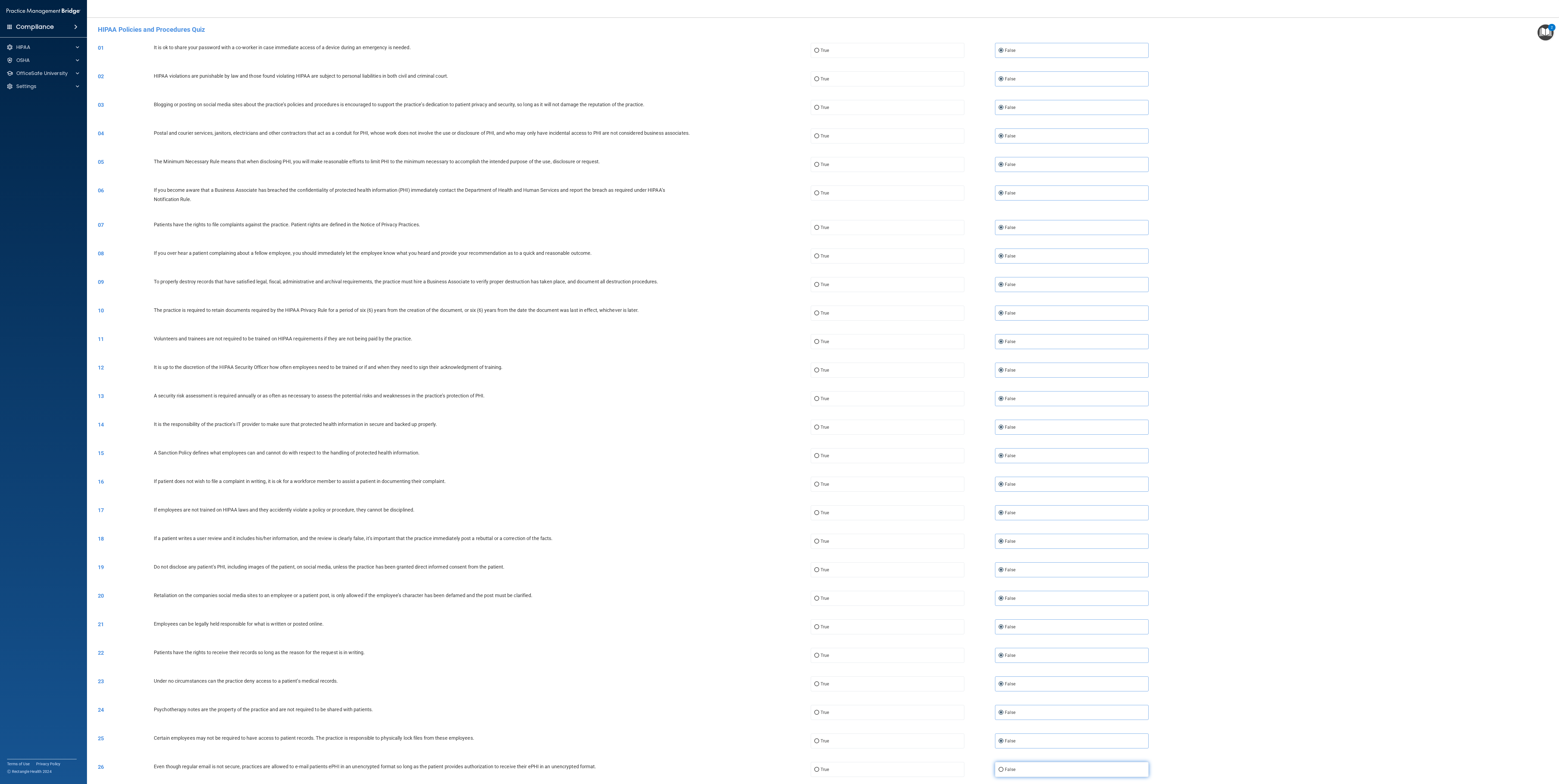
click at [519, 261] on label "False" at bounding box center [1072, 769] width 154 height 15
click at [519, 261] on input "False" at bounding box center [1001, 769] width 5 height 4
radio input "true"
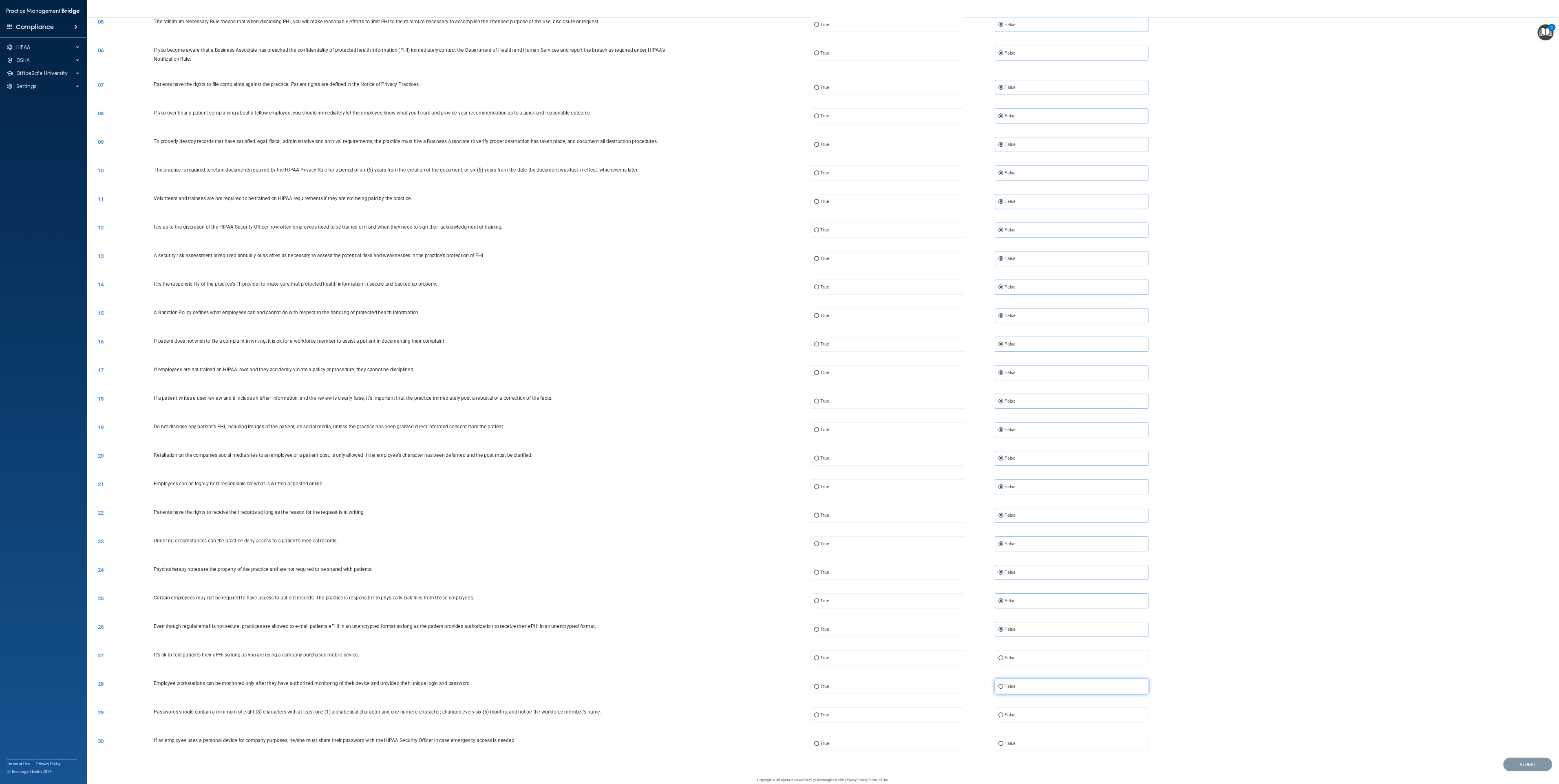
scroll to position [232, 0]
radio input "true"
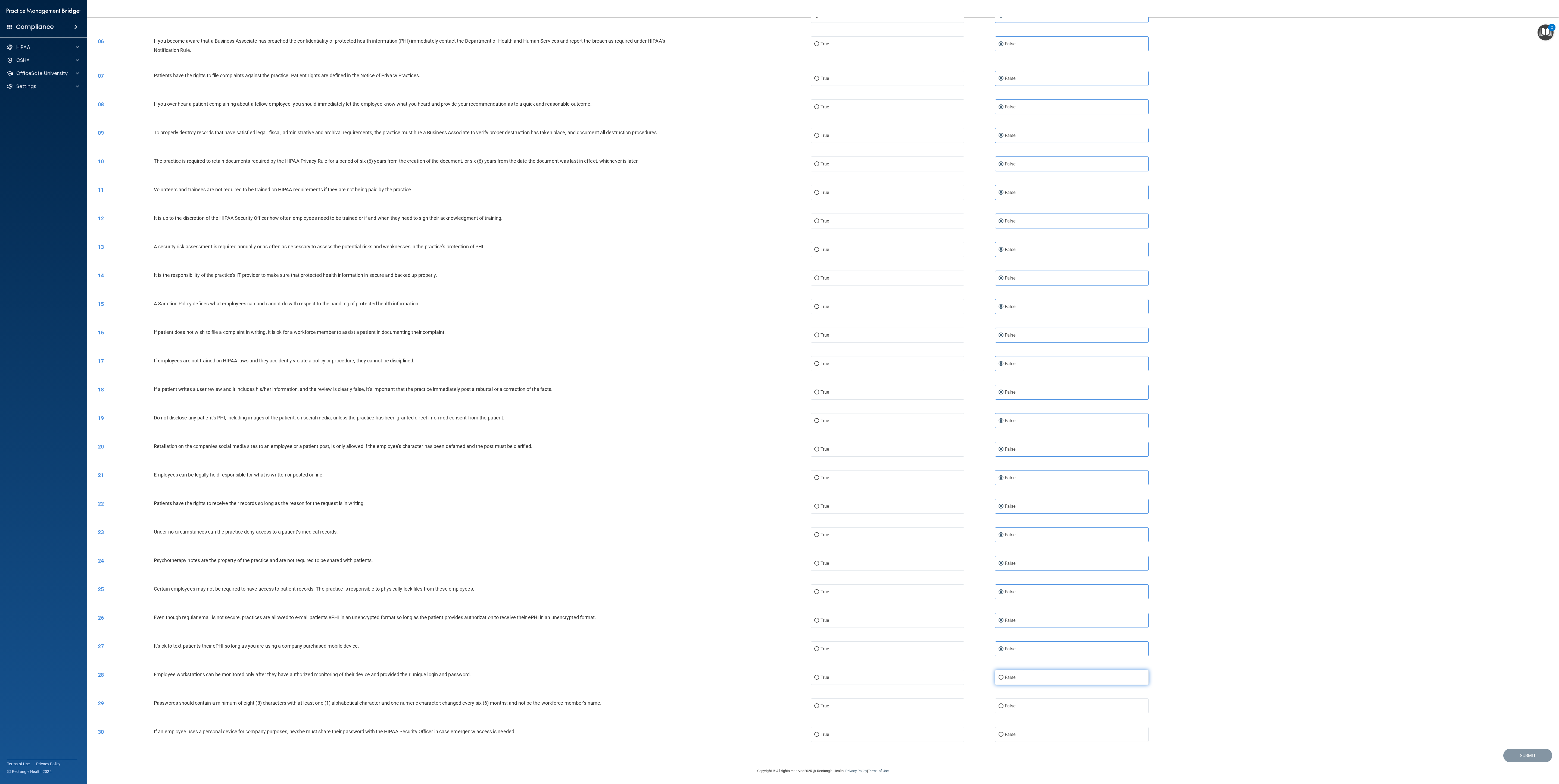
click at [519, 261] on input "False" at bounding box center [1001, 678] width 5 height 4
radio input "true"
click at [519, 261] on label "False" at bounding box center [1072, 706] width 154 height 15
click at [519, 261] on input "False" at bounding box center [1001, 706] width 5 height 4
radio input "true"
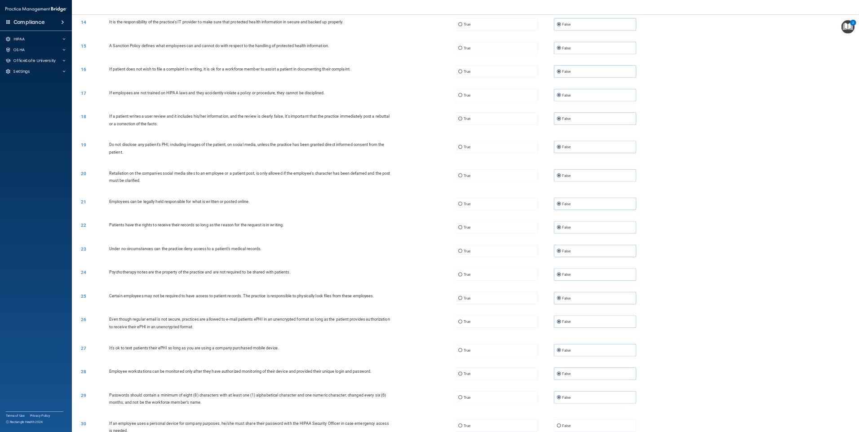
scroll to position [735, 0]
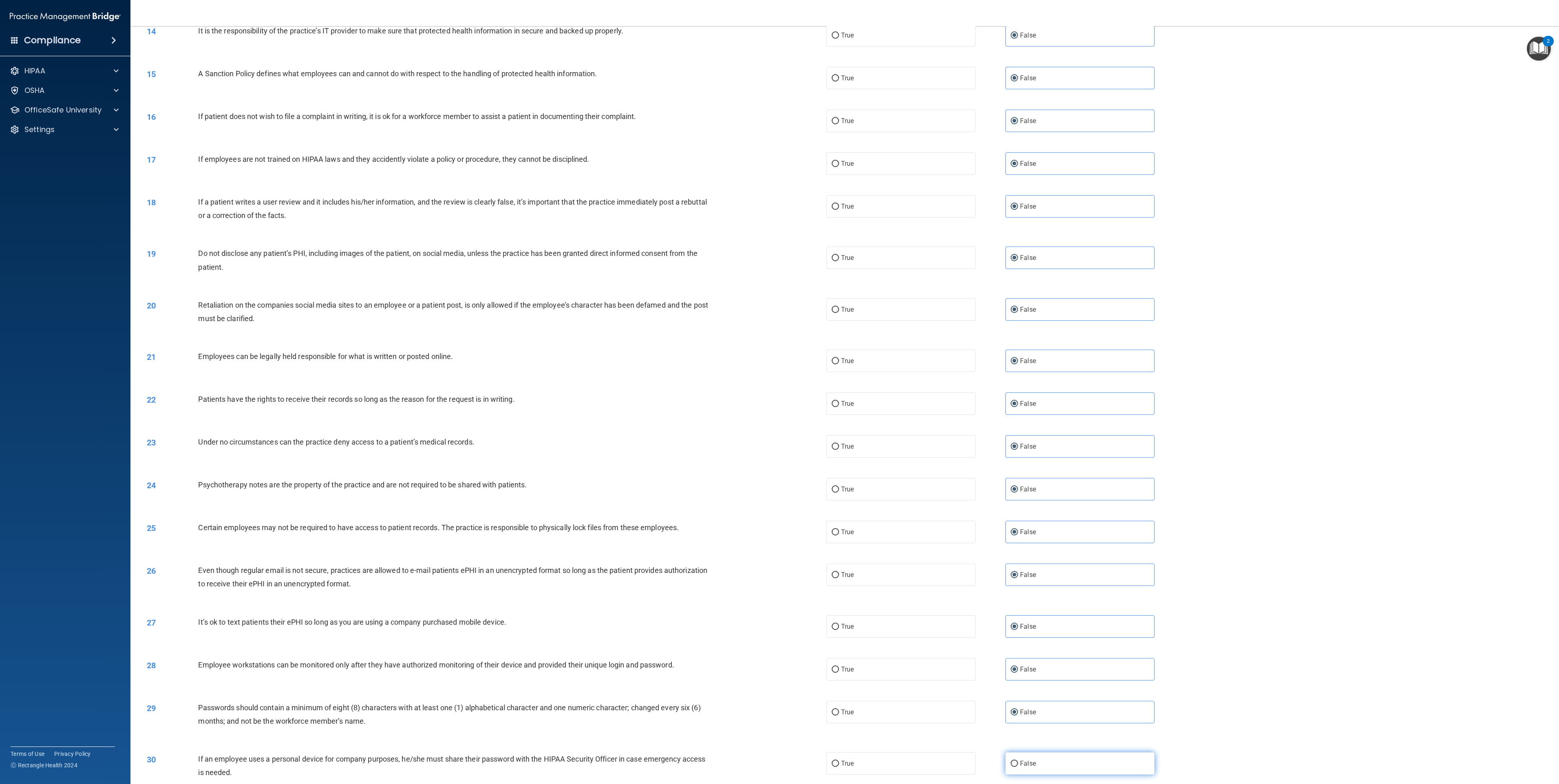
click at [779, 392] on label "False" at bounding box center [1080, 763] width 149 height 23
click at [779, 392] on input "False" at bounding box center [1014, 763] width 7 height 6
radio input "true"
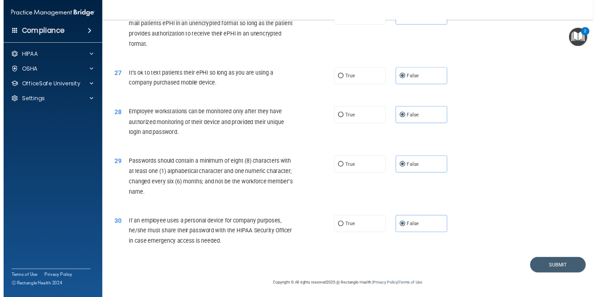
scroll to position [1822, 0]
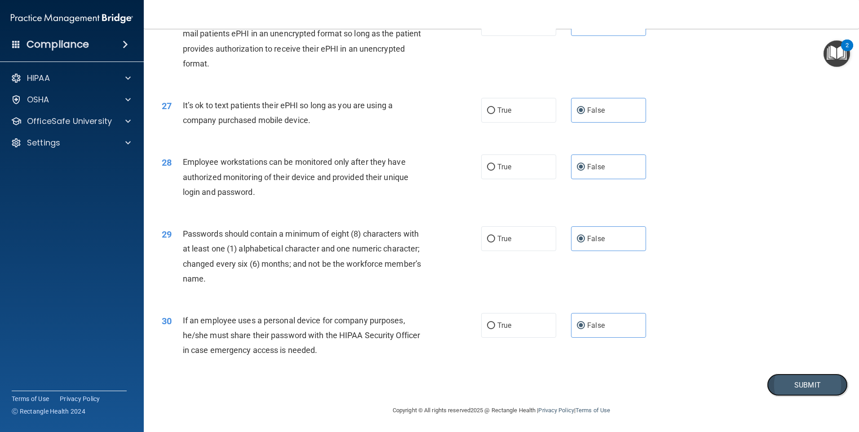
click at [796, 379] on button "Submit" at bounding box center [807, 385] width 81 height 23
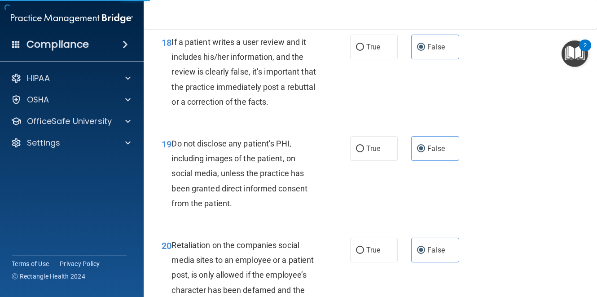
scroll to position [2554, 0]
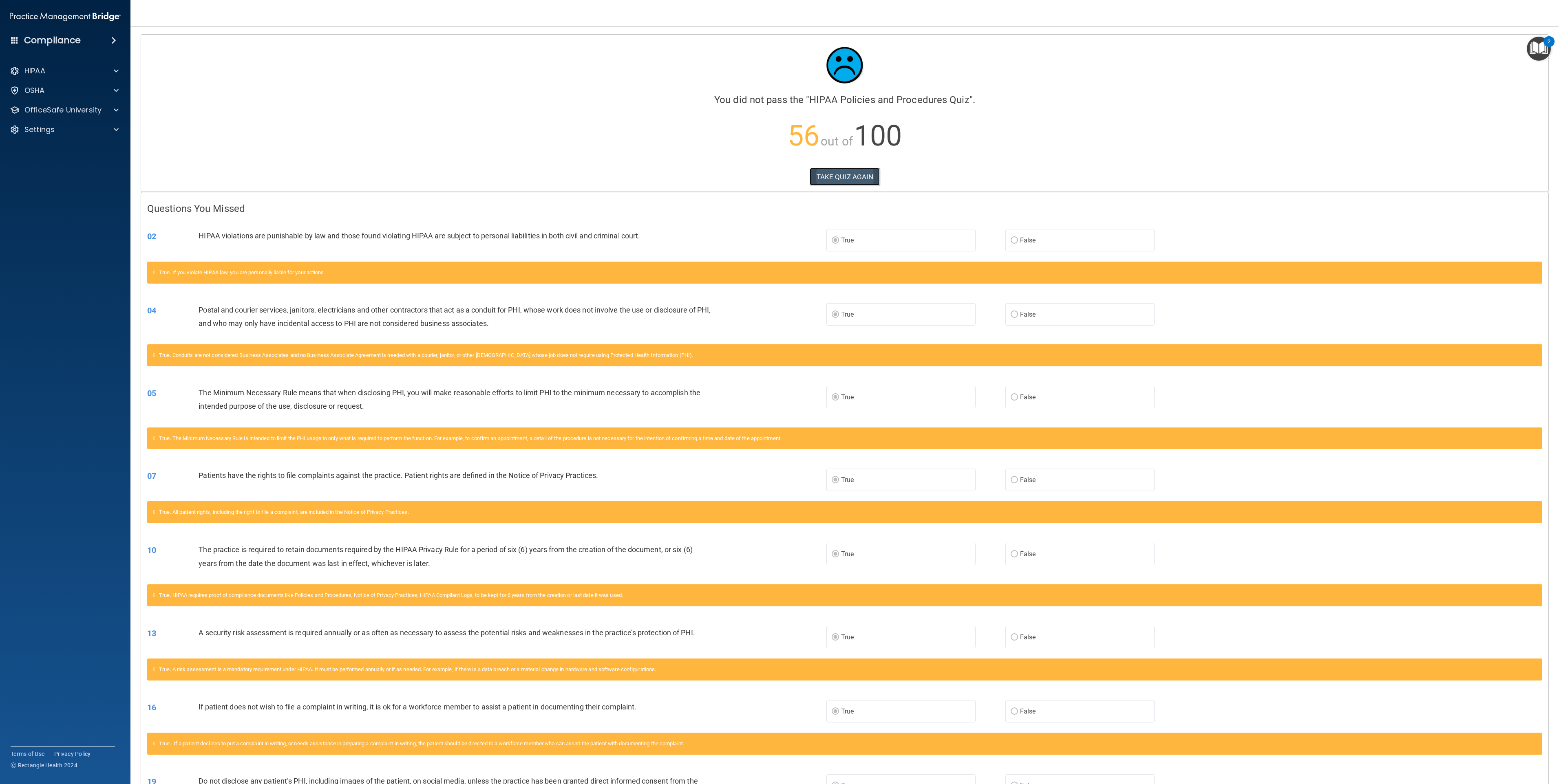
click at [779, 180] on button "TAKE QUIZ AGAIN" at bounding box center [845, 177] width 71 height 18
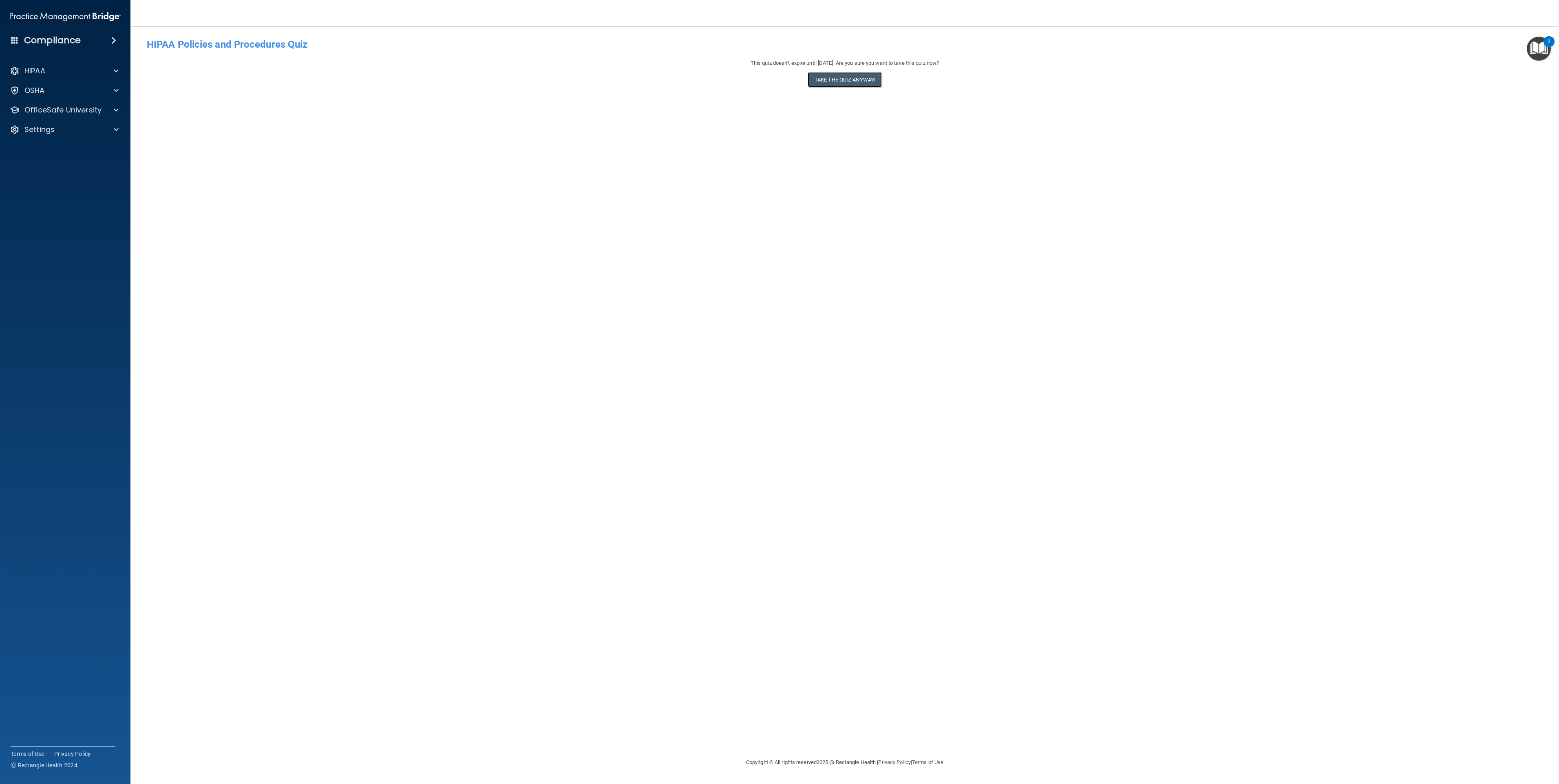
click at [779, 78] on button "Take the quiz anyway!" at bounding box center [845, 79] width 74 height 15
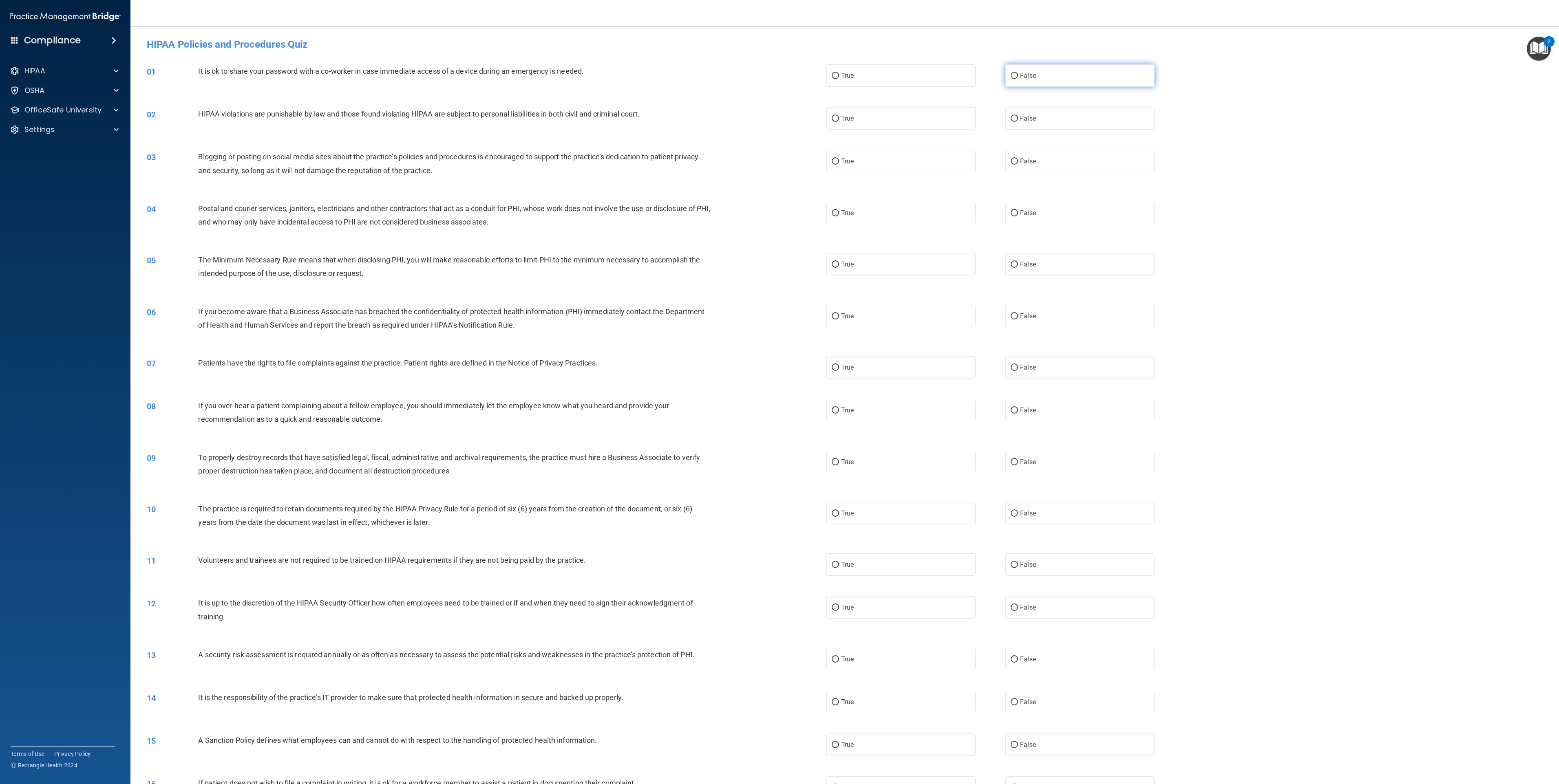
click at [779, 74] on span "False" at bounding box center [1029, 75] width 16 height 8
click at [779, 74] on input "False" at bounding box center [1014, 75] width 7 height 6
radio input "true"
click at [779, 107] on label "False" at bounding box center [1080, 118] width 149 height 23
click at [779, 116] on input "False" at bounding box center [1014, 119] width 7 height 6
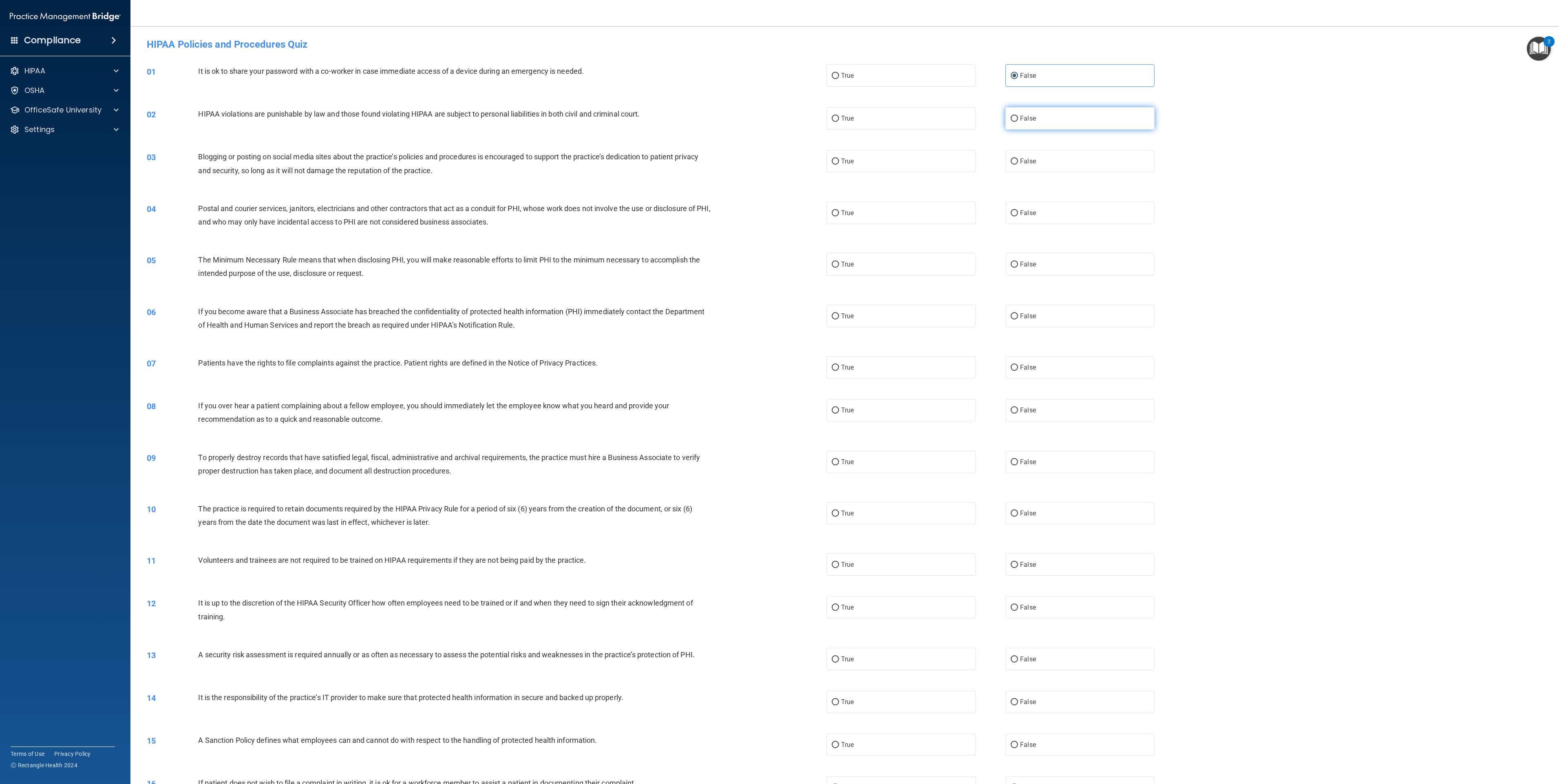
radio input "true"
click at [779, 117] on label "False" at bounding box center [1080, 118] width 149 height 23
click at [779, 117] on input "False" at bounding box center [1014, 119] width 7 height 6
click at [779, 175] on div "03 Blogging or posting on social media sites about the practice’s policies and …" at bounding box center [844, 165] width 1408 height 52
click at [779, 167] on label "False" at bounding box center [1080, 161] width 149 height 23
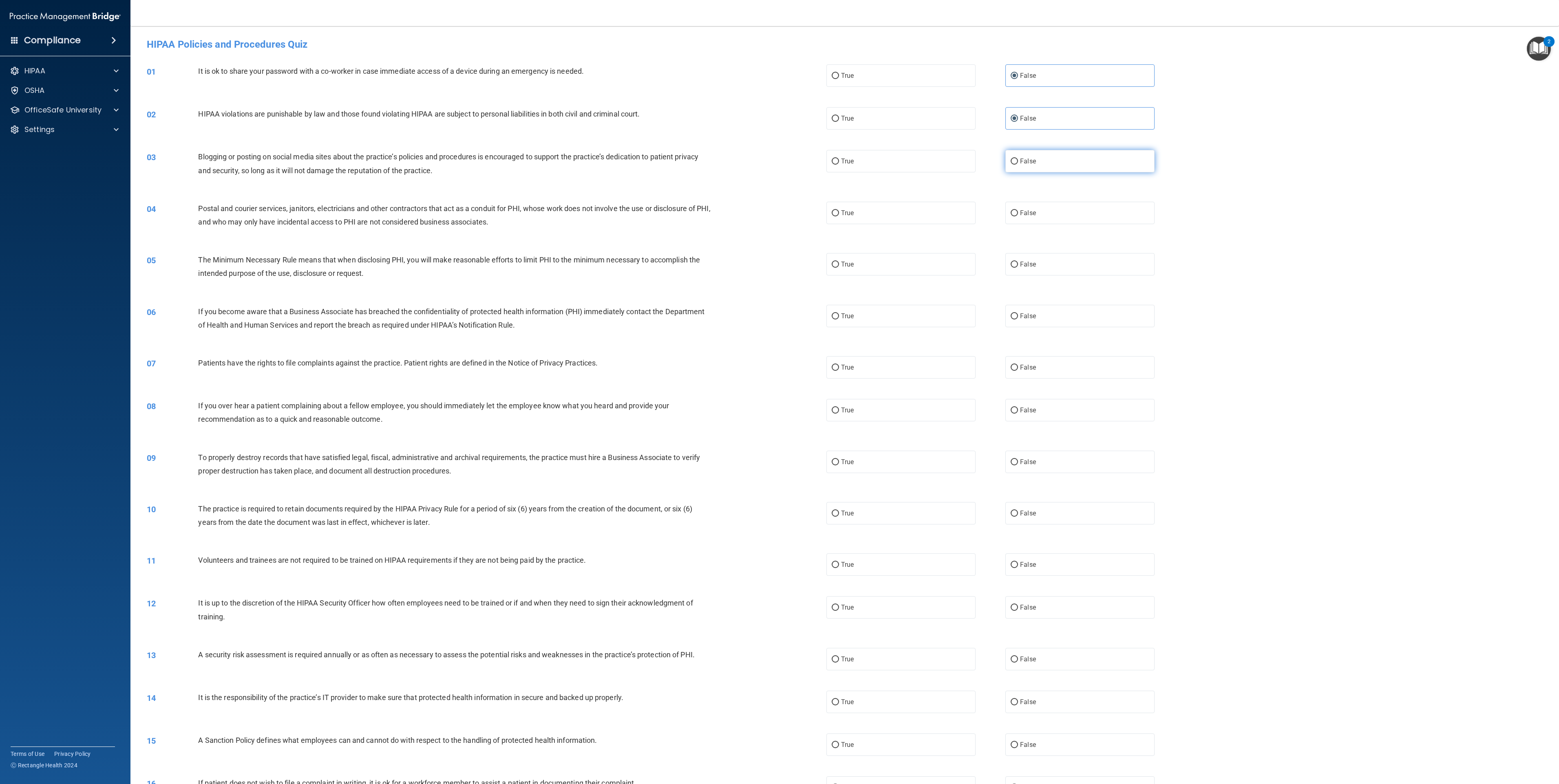
click at [779, 164] on input "False" at bounding box center [1014, 162] width 7 height 6
radio input "true"
drag, startPoint x: 1052, startPoint y: 202, endPoint x: 1053, endPoint y: 211, distance: 9.1
click at [779, 203] on label "False" at bounding box center [1080, 212] width 149 height 23
click at [779, 211] on input "False" at bounding box center [1014, 213] width 7 height 6
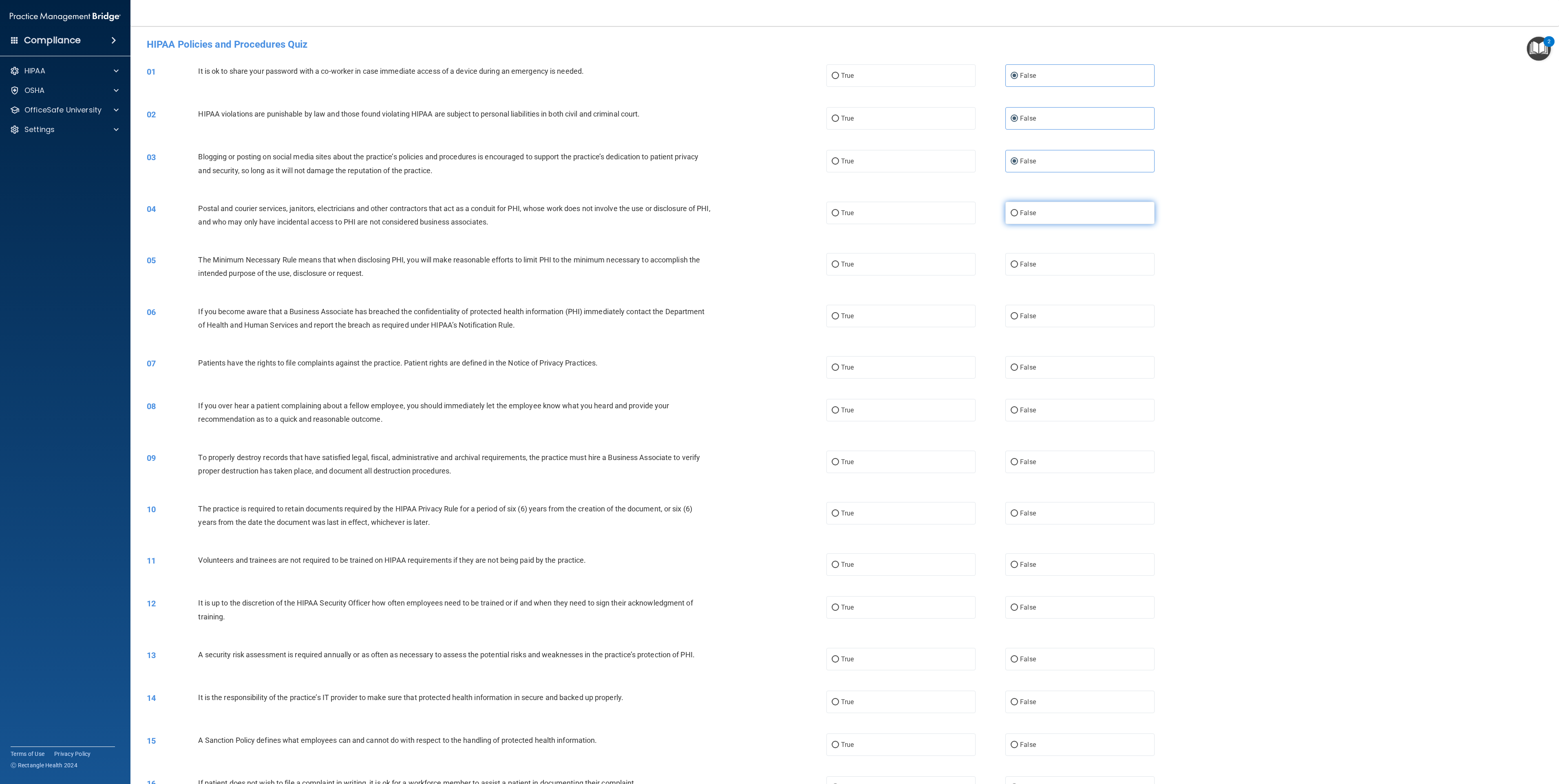
radio input "true"
click at [779, 259] on label "False" at bounding box center [1080, 264] width 149 height 23
click at [779, 261] on input "False" at bounding box center [1014, 264] width 7 height 6
radio input "true"
drag, startPoint x: 1061, startPoint y: 309, endPoint x: 1063, endPoint y: 318, distance: 9.2
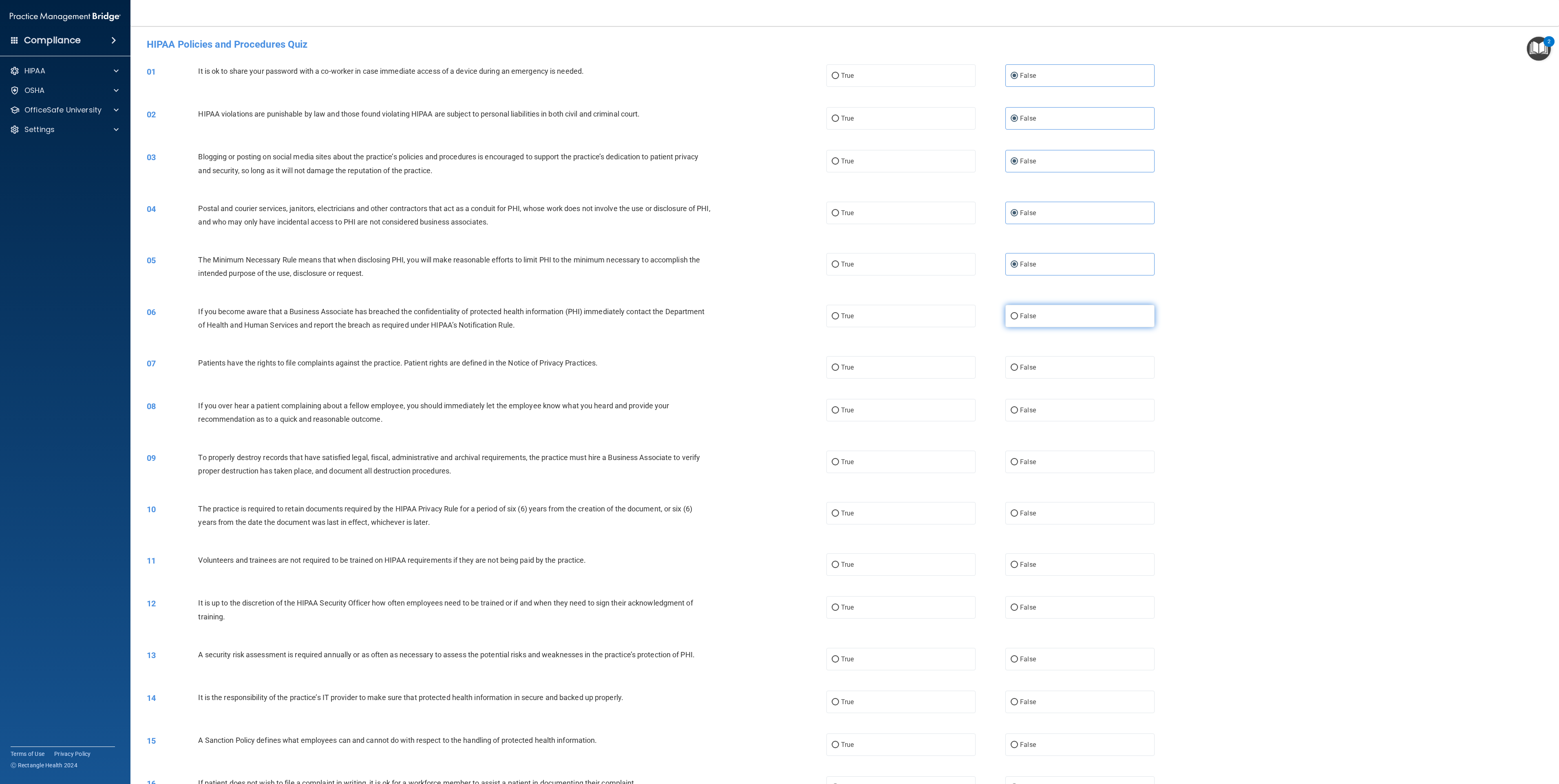
click at [779, 309] on label "False" at bounding box center [1080, 316] width 149 height 23
click at [779, 313] on input "False" at bounding box center [1014, 316] width 7 height 6
radio input "true"
click at [779, 361] on label "False" at bounding box center [1080, 368] width 149 height 23
click at [779, 365] on input "False" at bounding box center [1014, 368] width 7 height 6
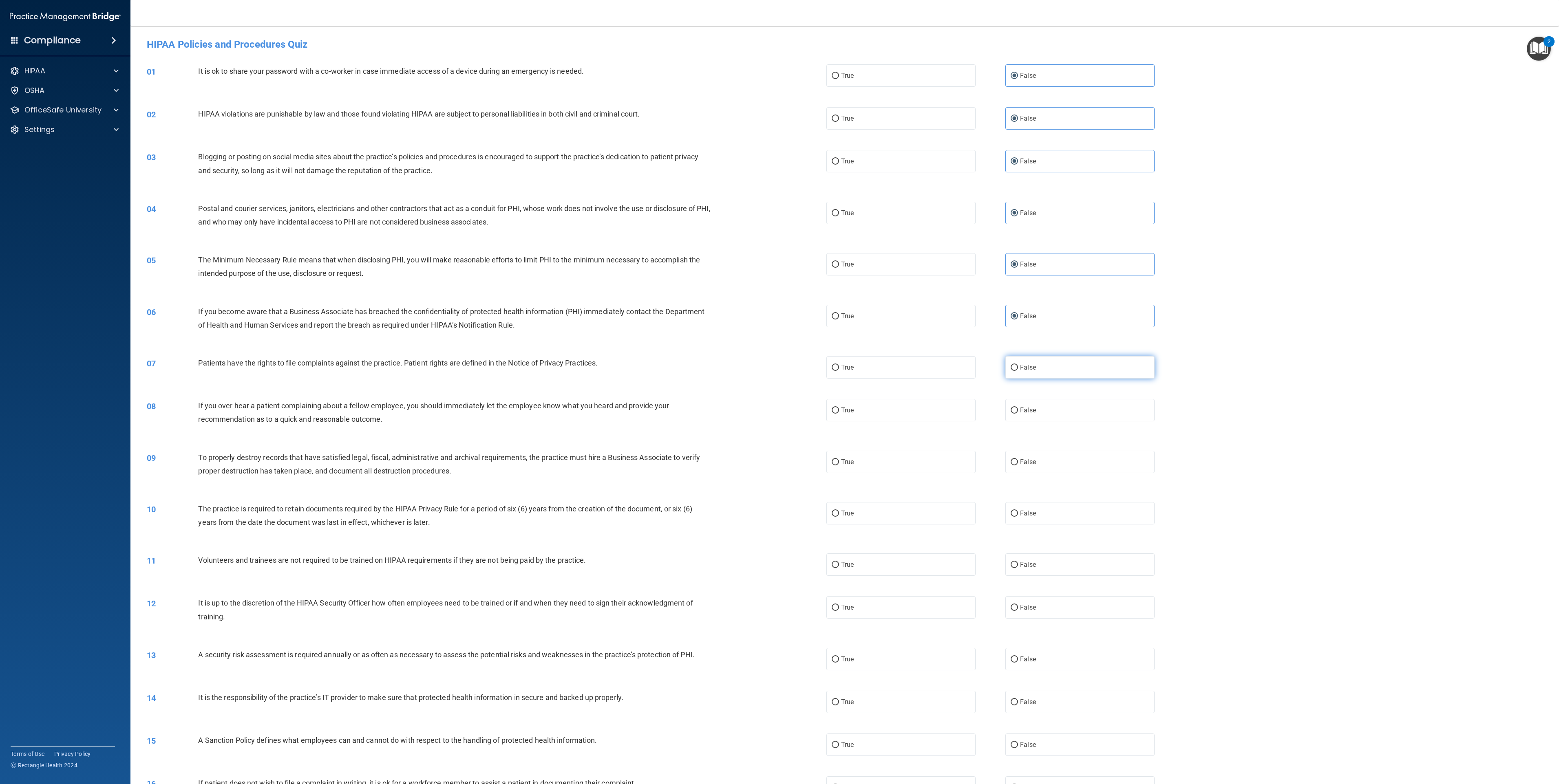
radio input "true"
click at [779, 392] on label "False" at bounding box center [1080, 410] width 149 height 23
click at [779, 392] on input "False" at bounding box center [1014, 410] width 7 height 6
radio input "true"
click at [779, 392] on div "09 To properly destroy records that have satisfied legal, fiscal, administrativ…" at bounding box center [844, 466] width 1408 height 52
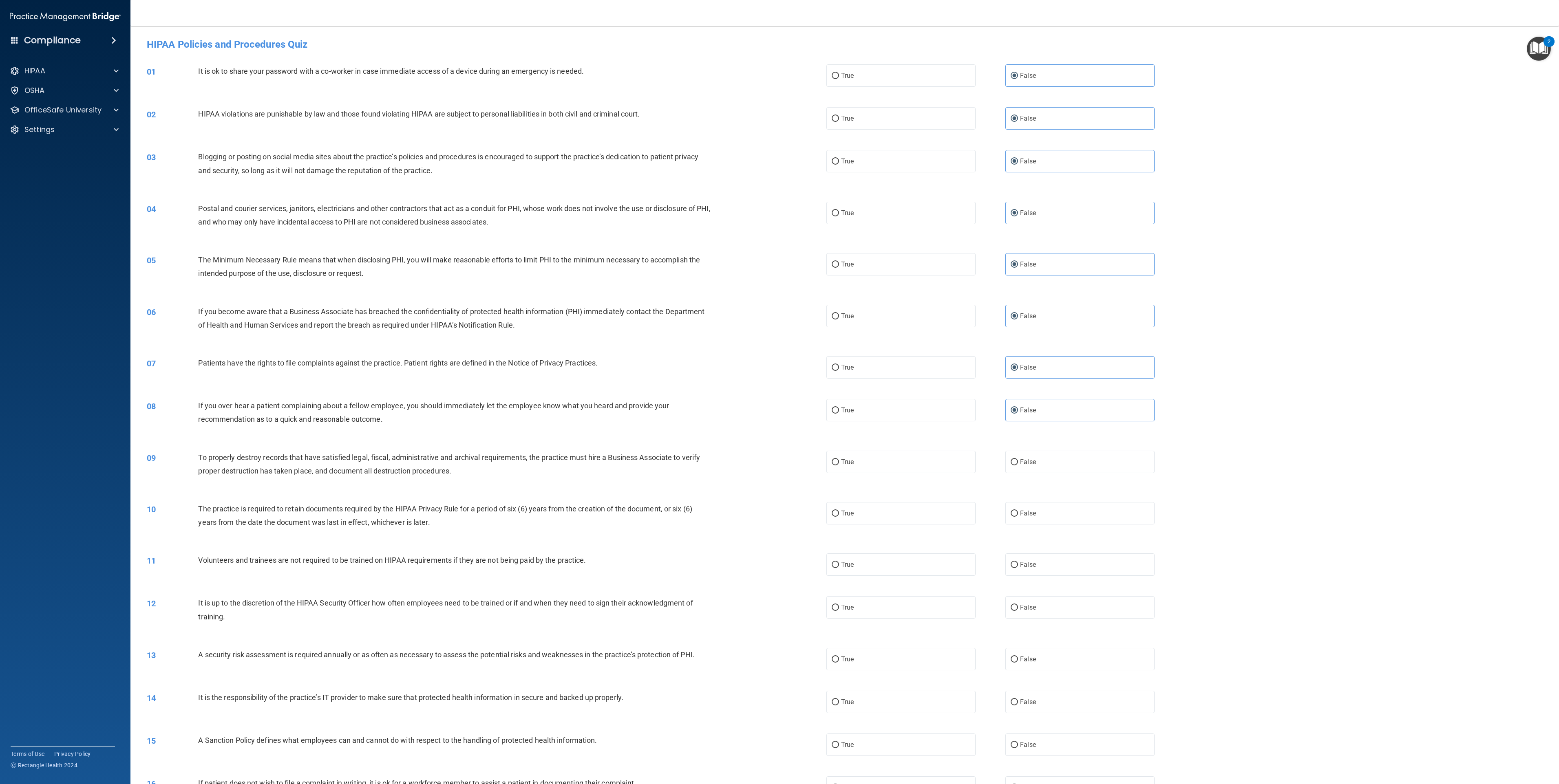
click at [779, 392] on div "09 To properly destroy records that have satisfied legal, fiscal, administrativ…" at bounding box center [844, 466] width 1408 height 52
click at [779, 392] on label "False" at bounding box center [1080, 462] width 149 height 23
click at [779, 392] on input "False" at bounding box center [1014, 462] width 7 height 6
radio input "true"
click at [779, 392] on label "False" at bounding box center [1080, 513] width 149 height 23
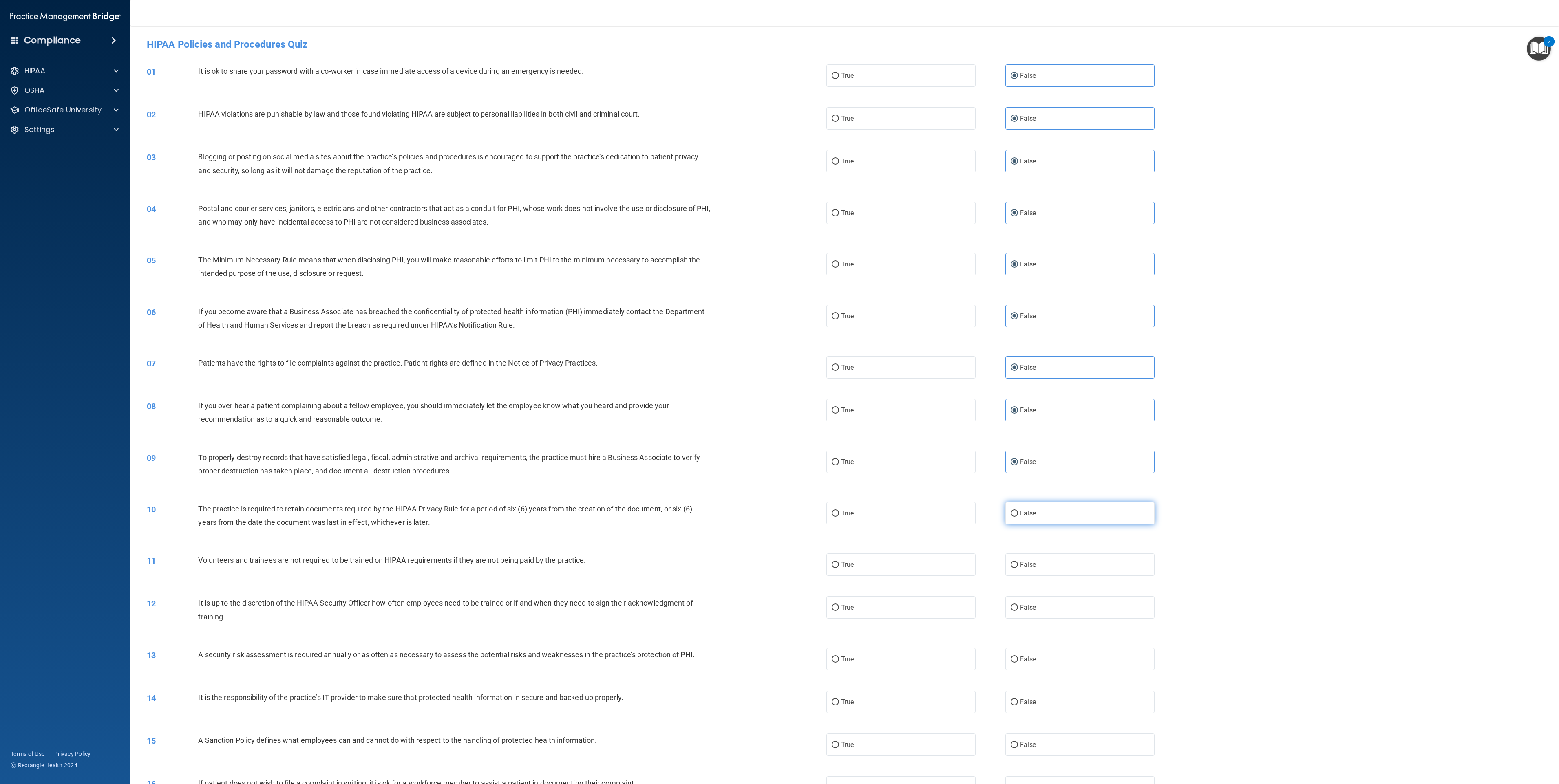
click at [779, 392] on input "False" at bounding box center [1014, 514] width 7 height 6
radio input "true"
click at [779, 392] on label "False" at bounding box center [1080, 564] width 149 height 23
click at [779, 392] on input "False" at bounding box center [1014, 564] width 7 height 6
radio input "true"
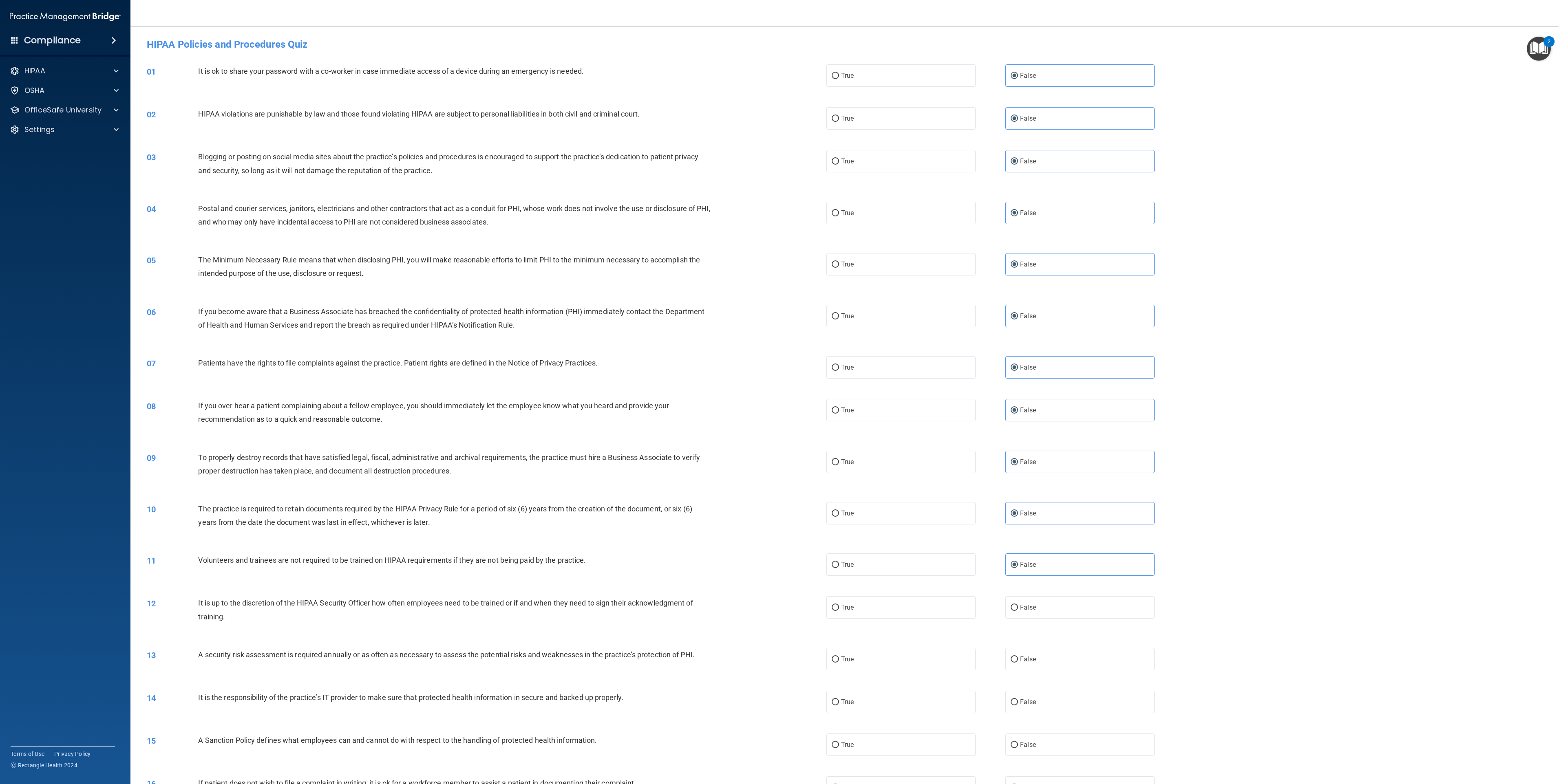
click at [779, 392] on div "12 It is up to the discretion of the HIPAA Security Officer how often employees…" at bounding box center [844, 612] width 1408 height 52
click at [779, 392] on label "False" at bounding box center [1080, 607] width 149 height 23
click at [779, 392] on input "False" at bounding box center [1014, 607] width 7 height 6
radio input "true"
click at [779, 392] on label "False" at bounding box center [1080, 659] width 149 height 23
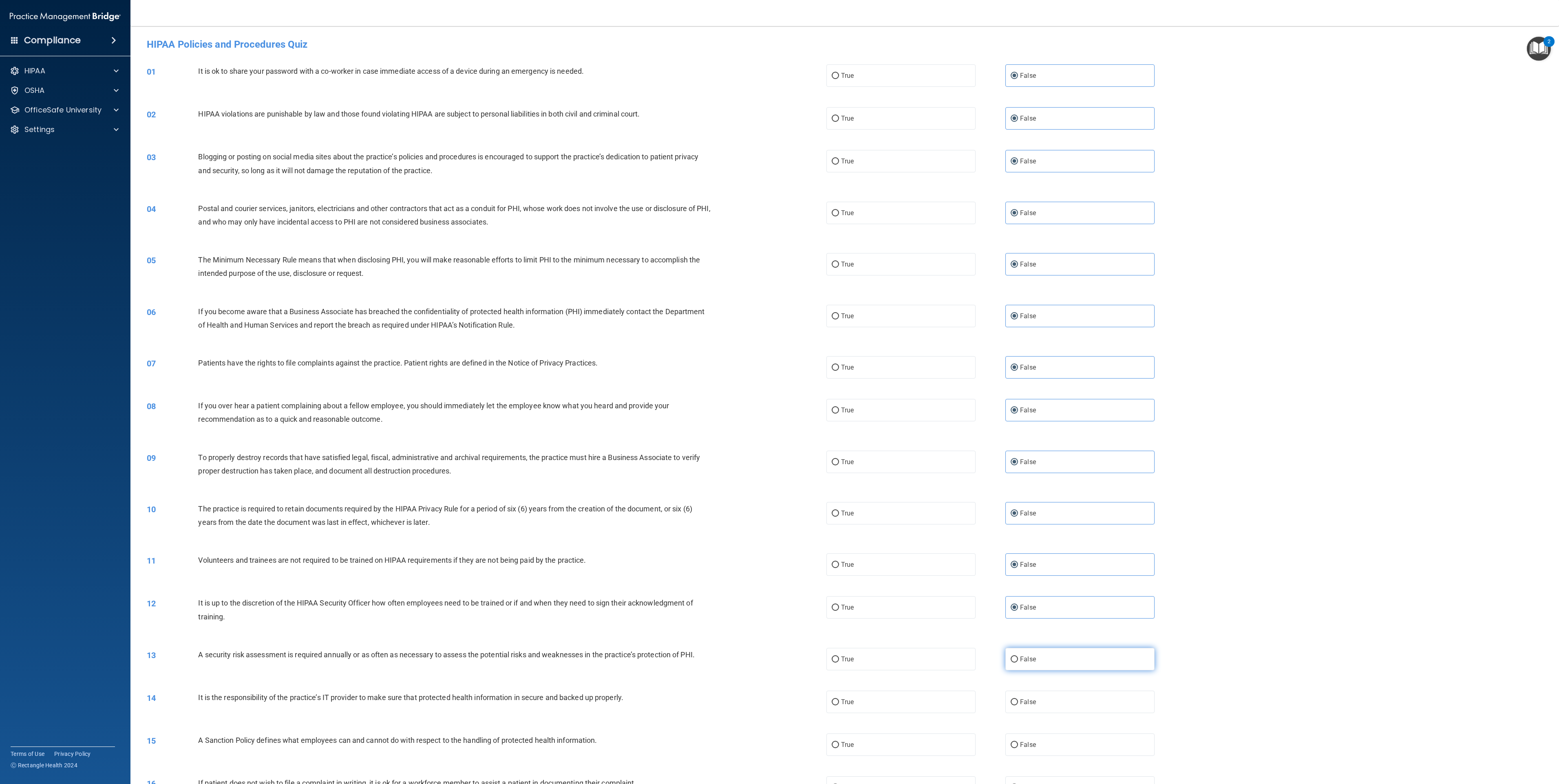
click at [779, 392] on input "False" at bounding box center [1014, 659] width 7 height 6
radio input "true"
click at [779, 392] on label "False" at bounding box center [1080, 701] width 149 height 23
click at [779, 392] on input "False" at bounding box center [1014, 702] width 7 height 6
radio input "true"
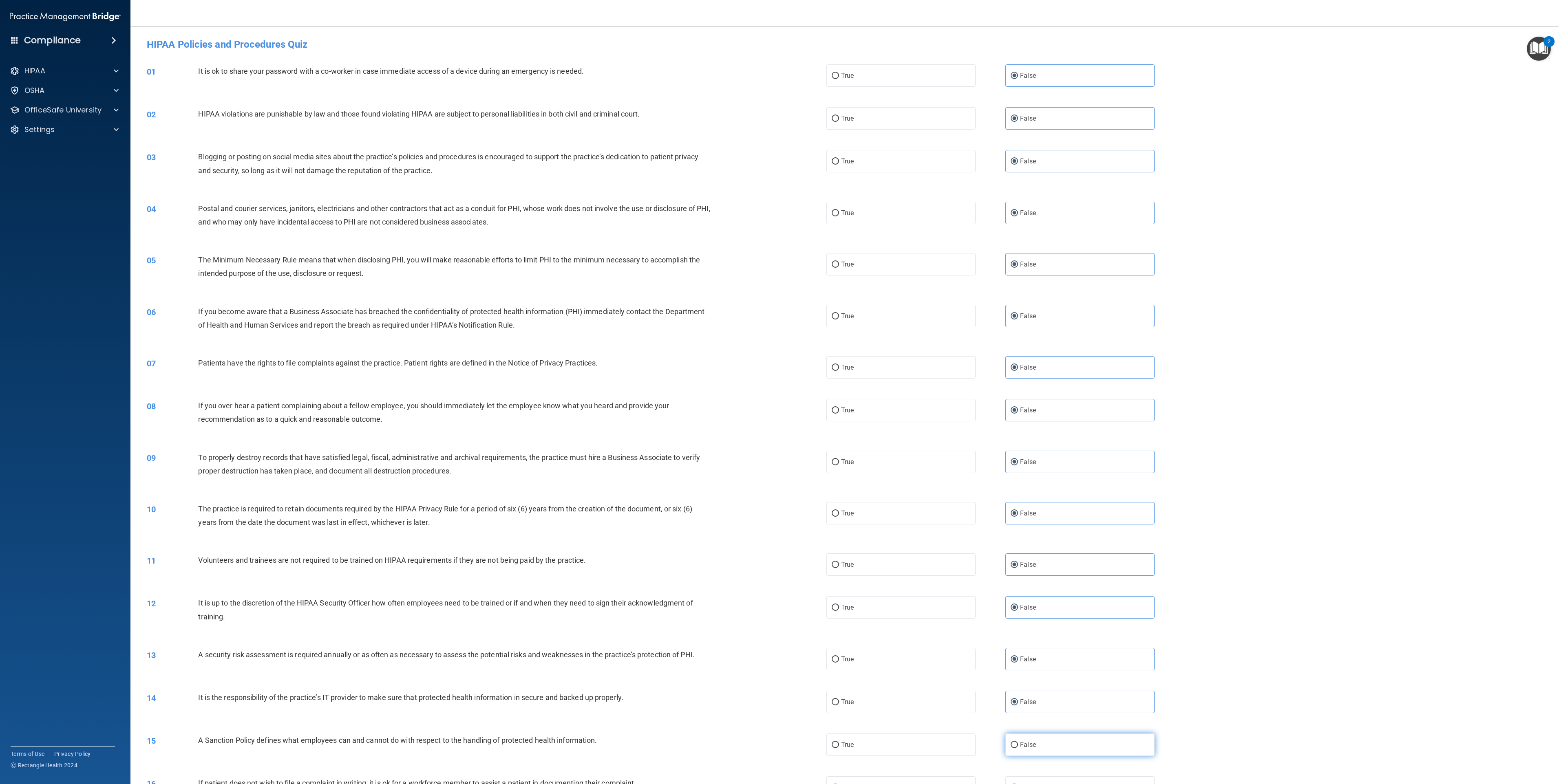
click at [779, 392] on label "False" at bounding box center [1080, 744] width 149 height 23
click at [779, 392] on input "False" at bounding box center [1014, 745] width 7 height 6
radio input "true"
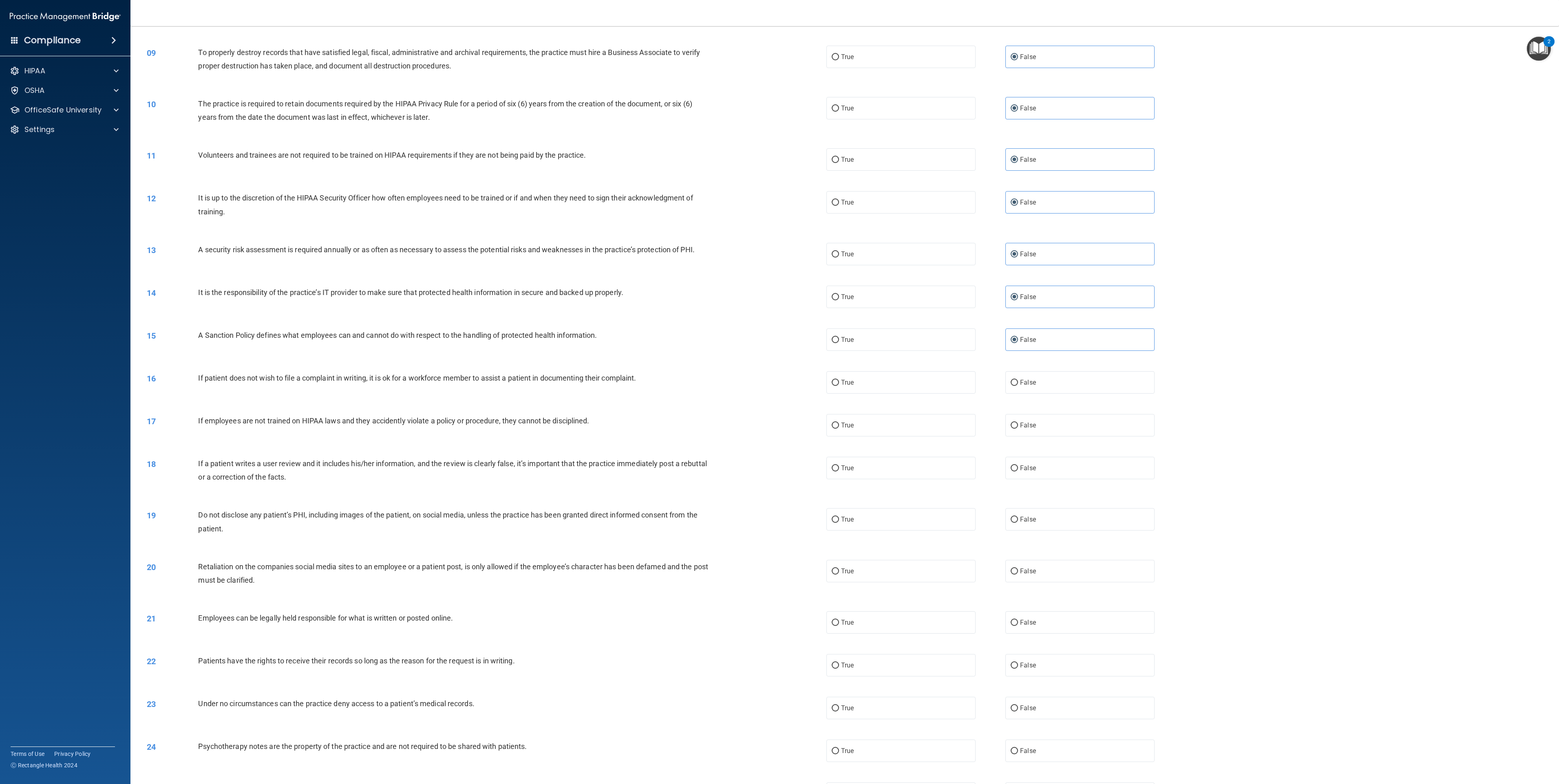
scroll to position [435, 0]
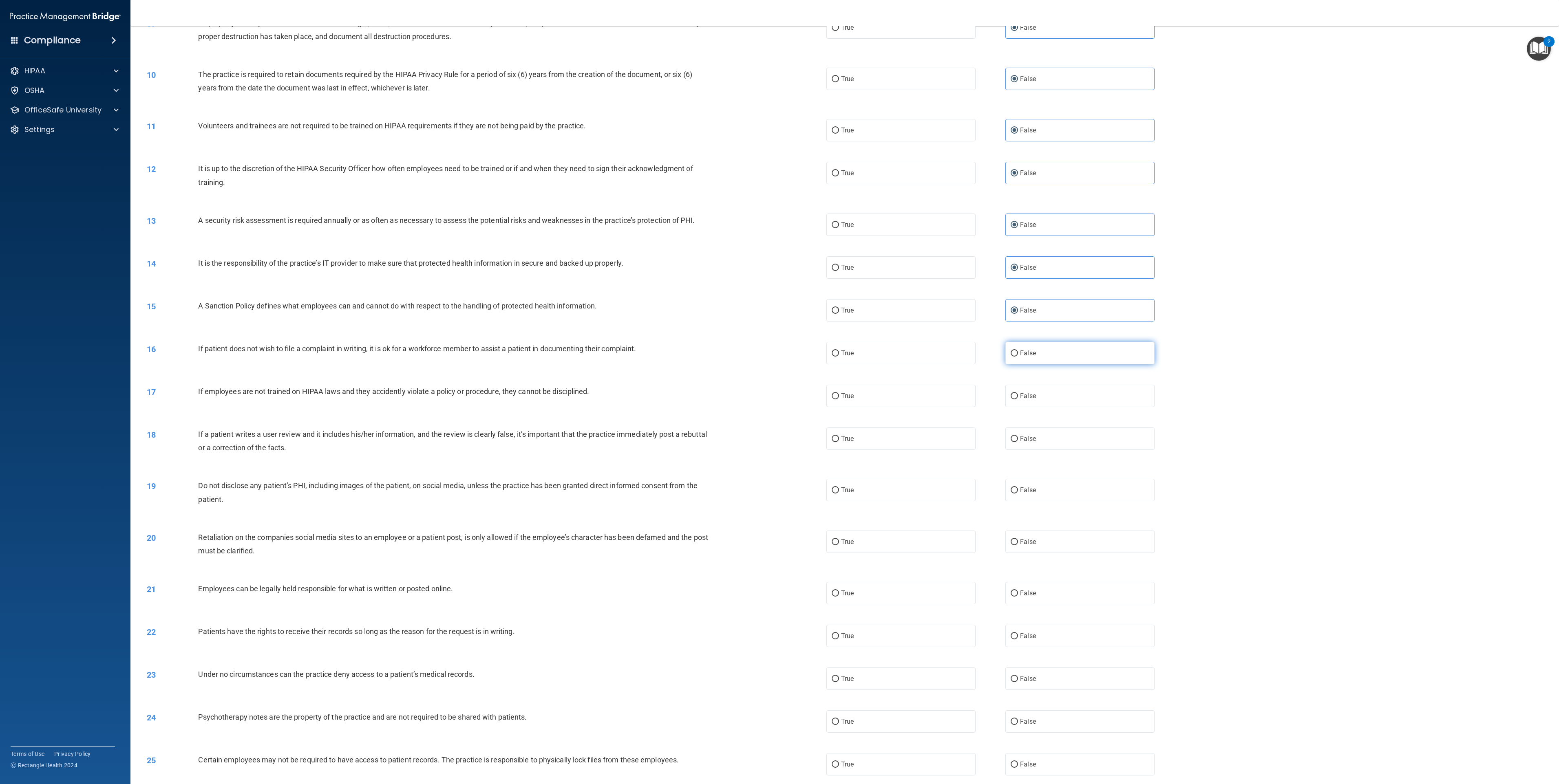
click at [779, 344] on label "False" at bounding box center [1080, 353] width 149 height 23
click at [779, 350] on input "False" at bounding box center [1014, 353] width 7 height 6
radio input "true"
click at [779, 392] on label "False" at bounding box center [1080, 396] width 149 height 23
click at [779, 392] on input "False" at bounding box center [1014, 396] width 7 height 6
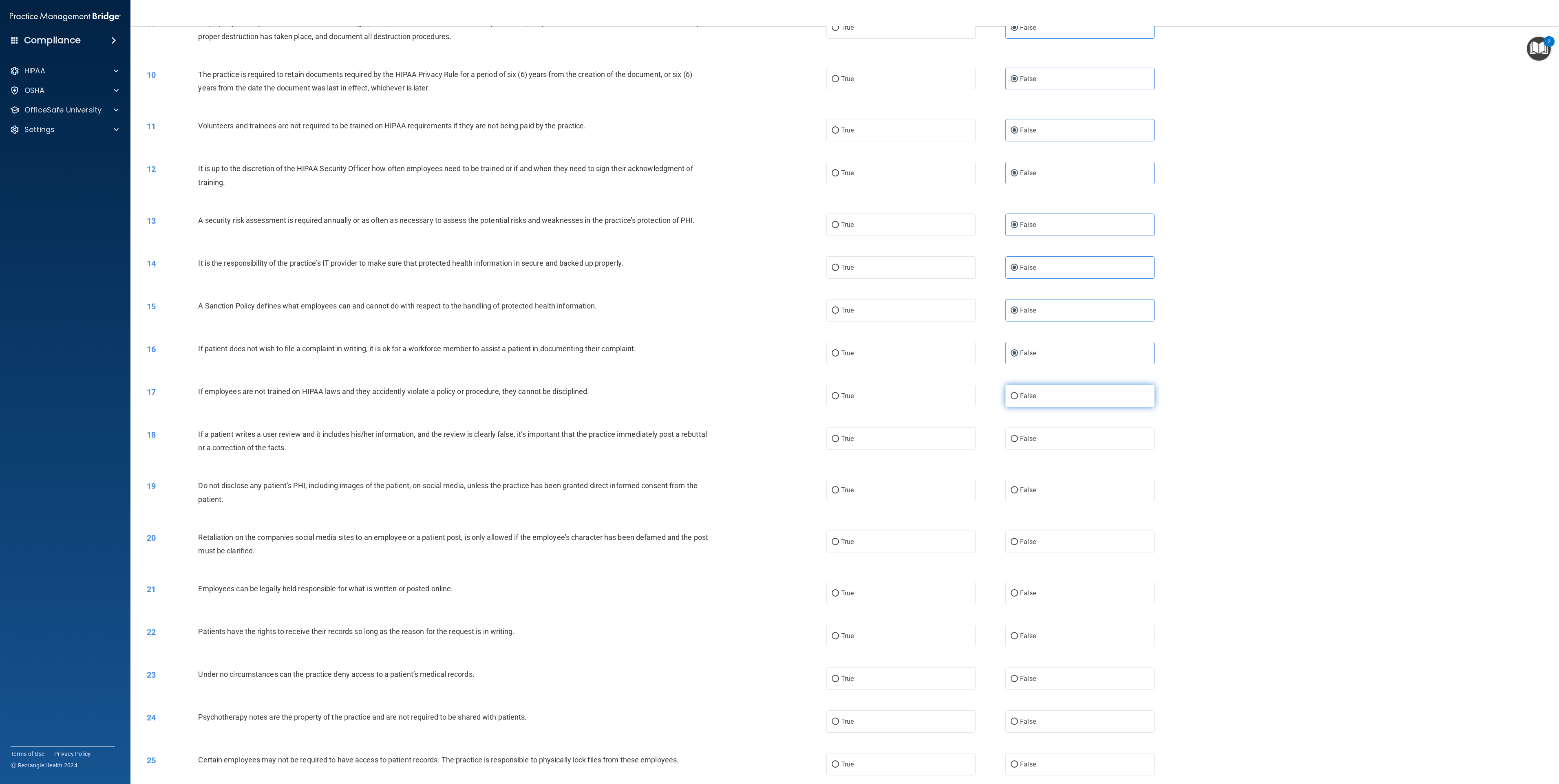
radio input "true"
click at [779, 392] on div "18 If a patient writes a user review and it includes his/her information, and t…" at bounding box center [844, 443] width 1408 height 52
drag, startPoint x: 1045, startPoint y: 445, endPoint x: 1040, endPoint y: 488, distance: 43.3
click at [779, 392] on label "False" at bounding box center [1080, 438] width 149 height 23
click at [779, 392] on input "False" at bounding box center [1014, 439] width 7 height 6
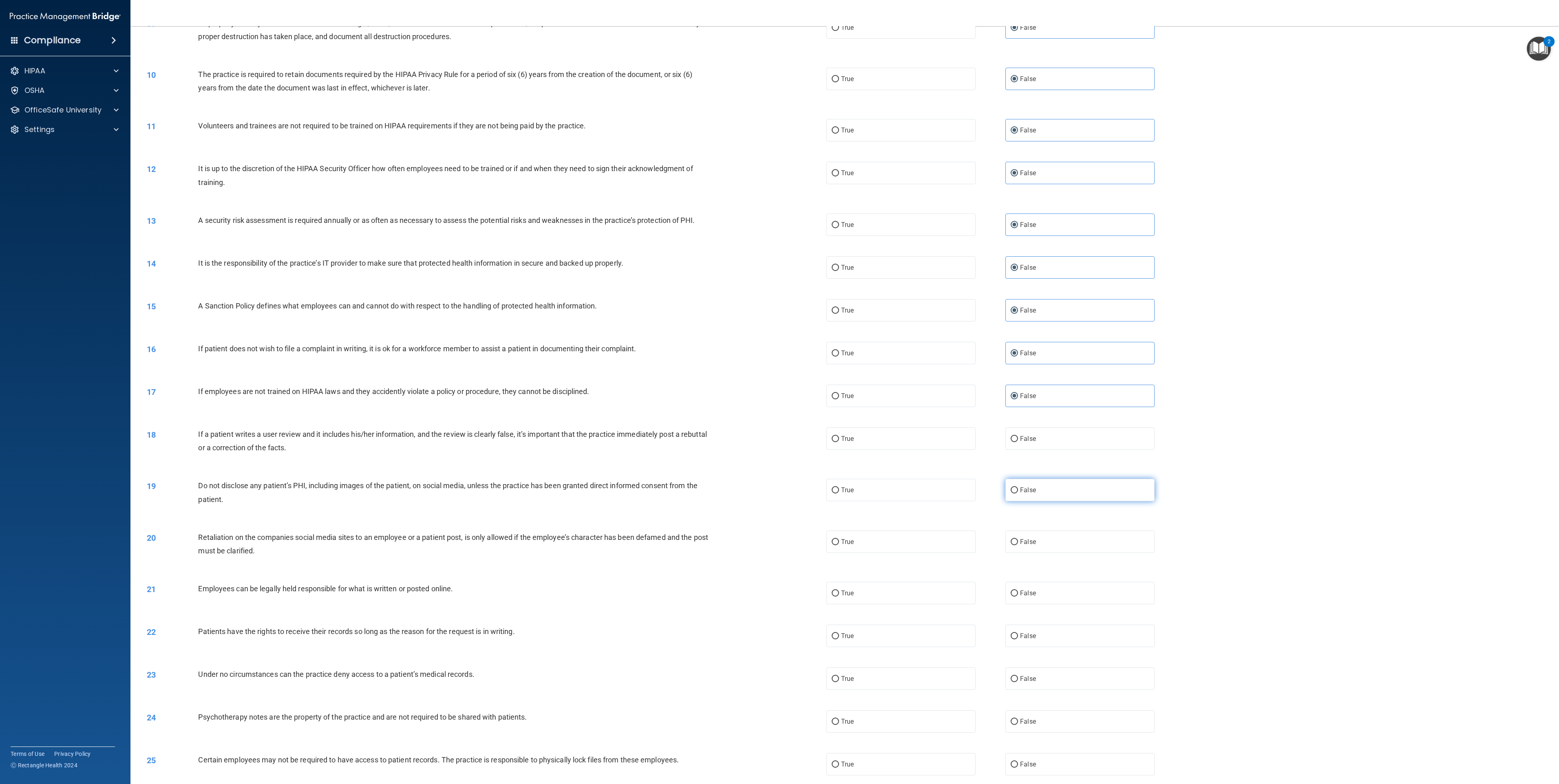
radio input "true"
click at [779, 392] on label "False" at bounding box center [1080, 490] width 149 height 23
click at [779, 392] on input "False" at bounding box center [1014, 490] width 7 height 6
radio input "true"
click at [779, 392] on label "False" at bounding box center [1080, 542] width 149 height 23
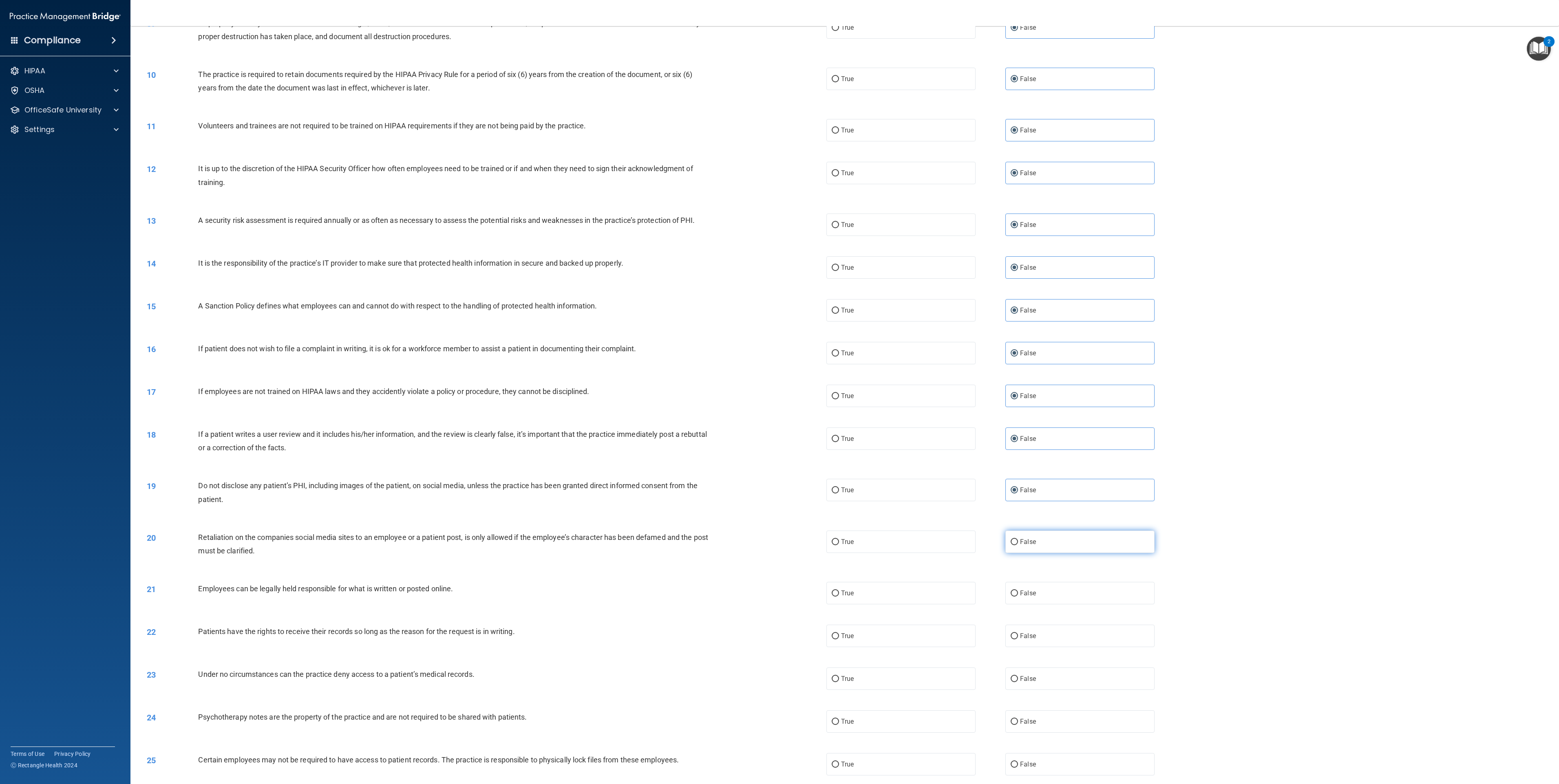
click at [779, 392] on input "False" at bounding box center [1014, 542] width 7 height 6
radio input "true"
click at [779, 392] on label "False" at bounding box center [1080, 593] width 149 height 23
click at [779, 392] on input "False" at bounding box center [1014, 593] width 7 height 6
radio input "true"
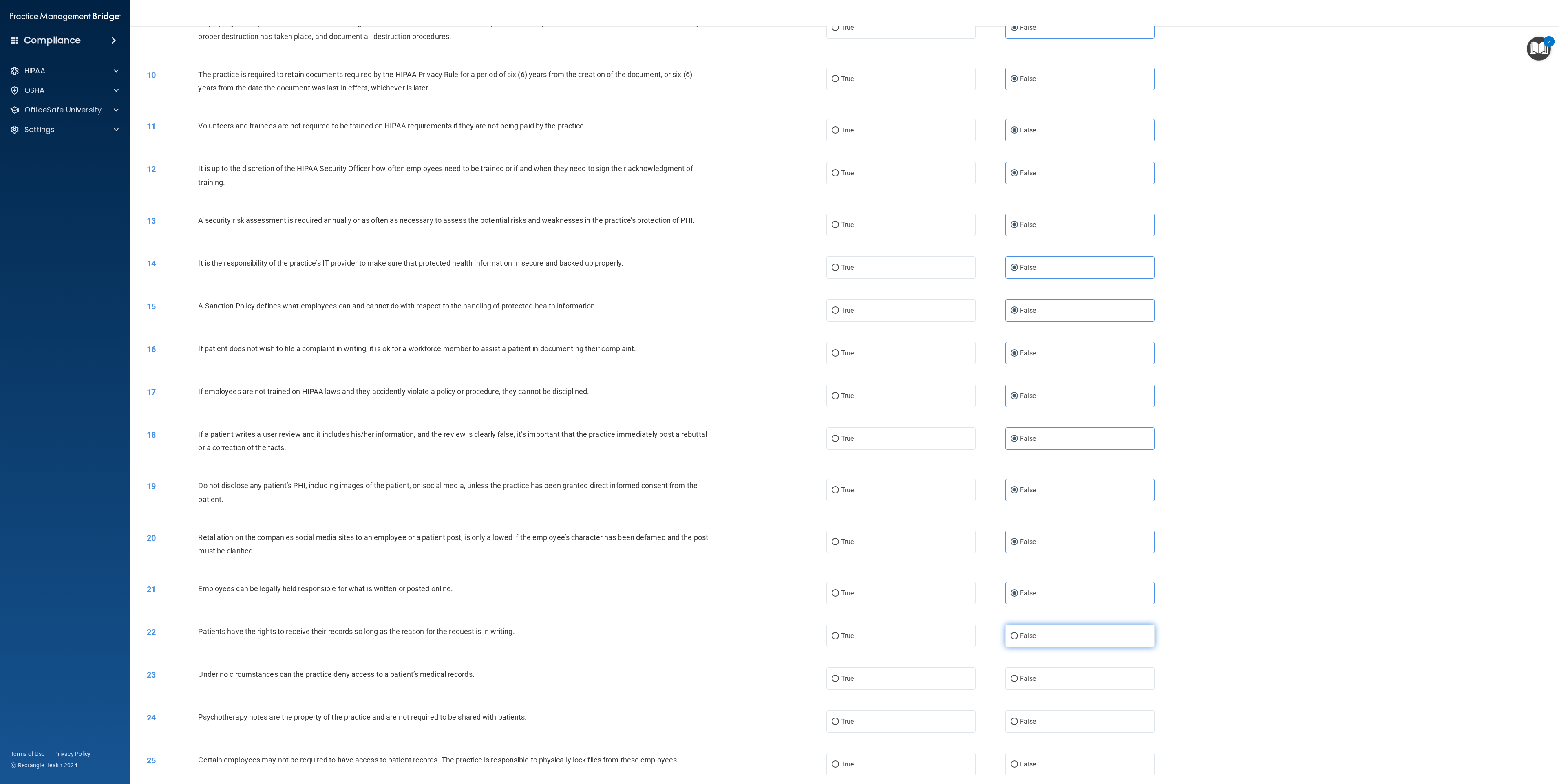
drag, startPoint x: 1046, startPoint y: 632, endPoint x: 1045, endPoint y: 637, distance: 5.1
click at [779, 392] on label "False" at bounding box center [1080, 635] width 149 height 23
click at [779, 392] on input "False" at bounding box center [1014, 636] width 7 height 6
radio input "true"
click at [779, 392] on label "False" at bounding box center [1080, 679] width 149 height 23
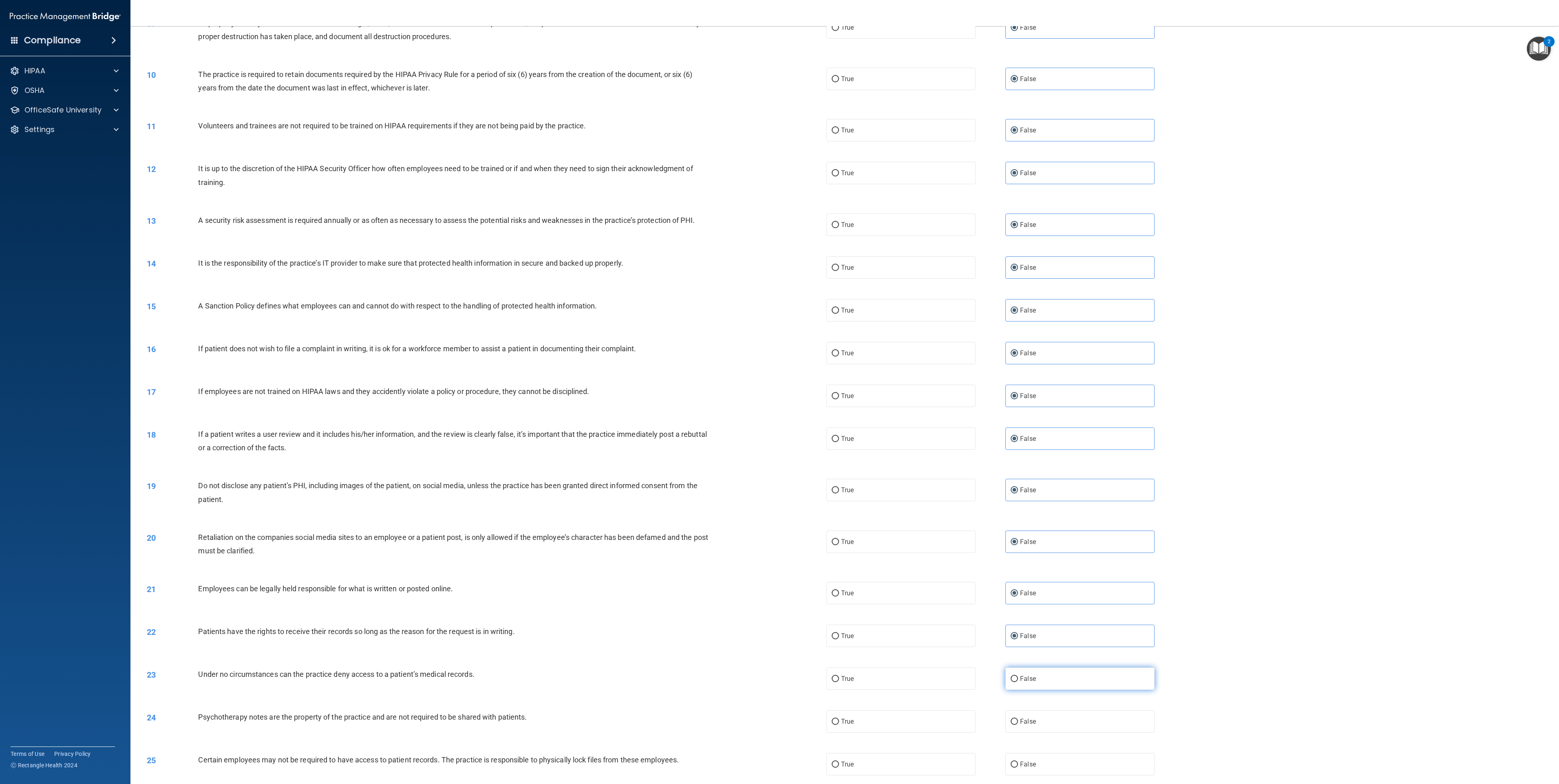
click at [779, 392] on input "False" at bounding box center [1014, 679] width 7 height 6
radio input "true"
click at [779, 392] on label "False" at bounding box center [1080, 721] width 149 height 23
click at [779, 392] on input "False" at bounding box center [1014, 721] width 7 height 6
radio input "true"
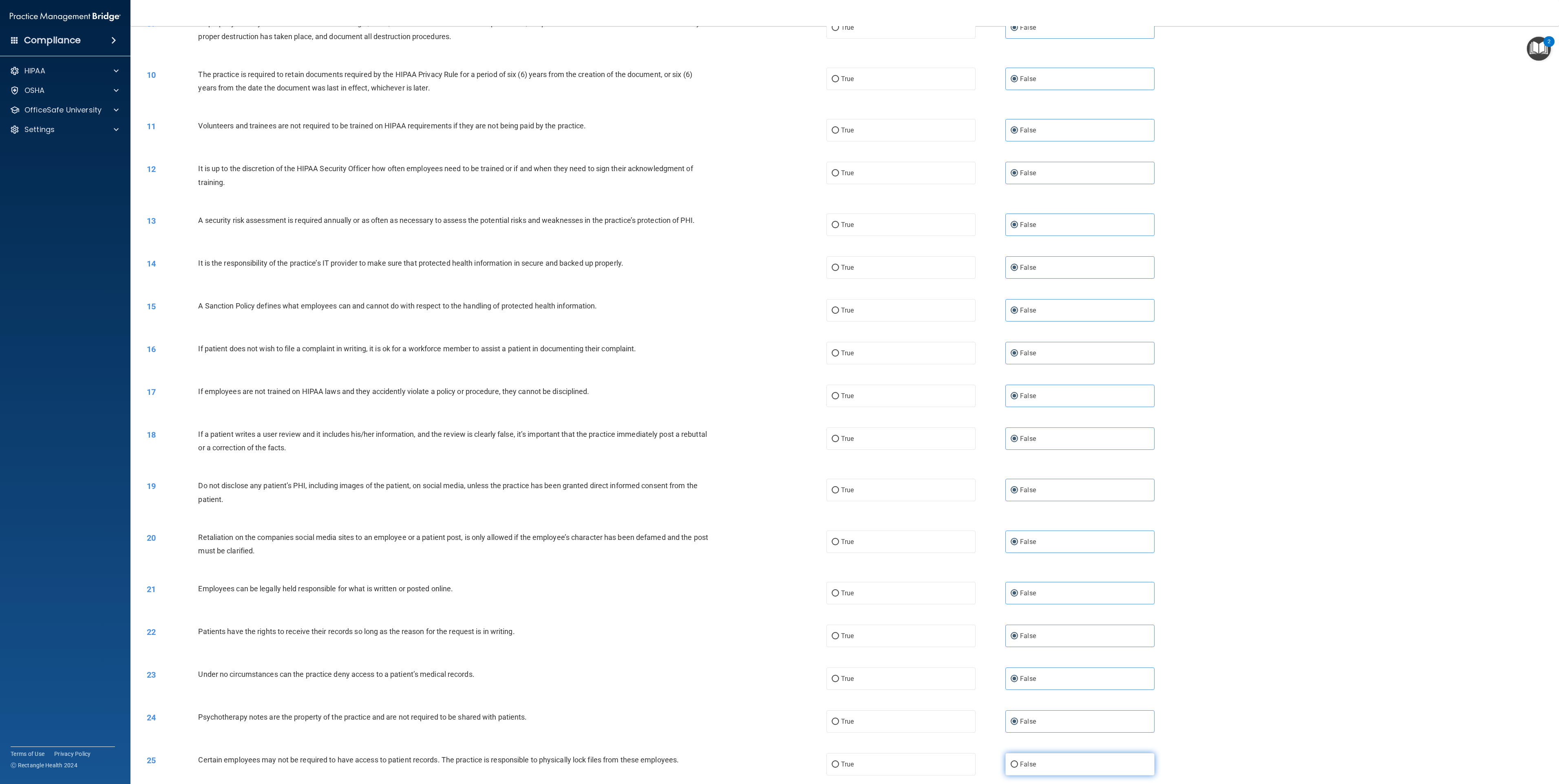
click at [779, 392] on label "False" at bounding box center [1080, 764] width 149 height 23
click at [779, 392] on input "False" at bounding box center [1014, 764] width 7 height 6
radio input "true"
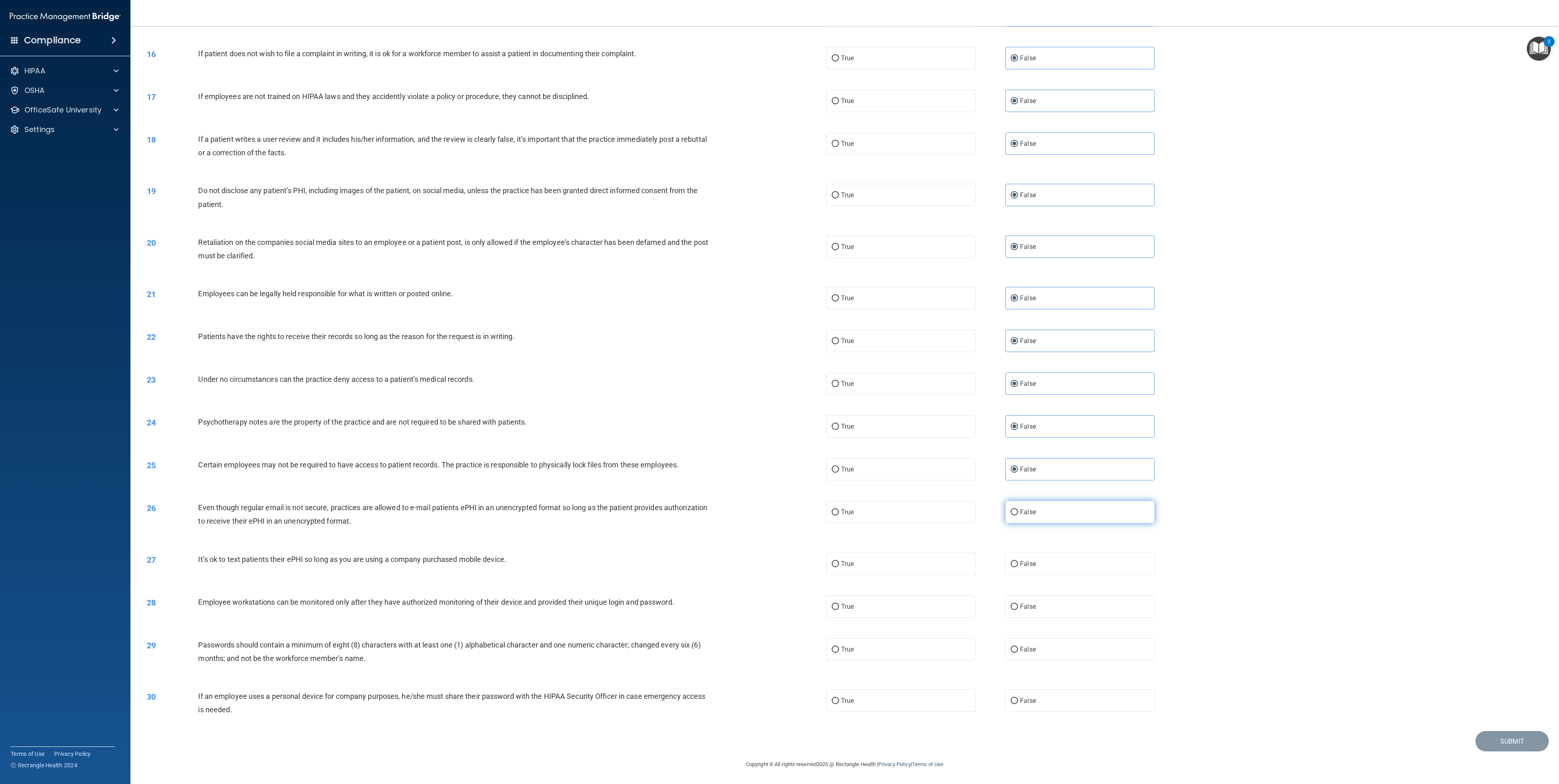
click at [779, 392] on label "False" at bounding box center [1080, 512] width 149 height 23
click at [779, 392] on input "False" at bounding box center [1014, 512] width 7 height 6
radio input "true"
click at [779, 392] on label "False" at bounding box center [1080, 564] width 149 height 23
click at [779, 392] on input "False" at bounding box center [1014, 564] width 7 height 6
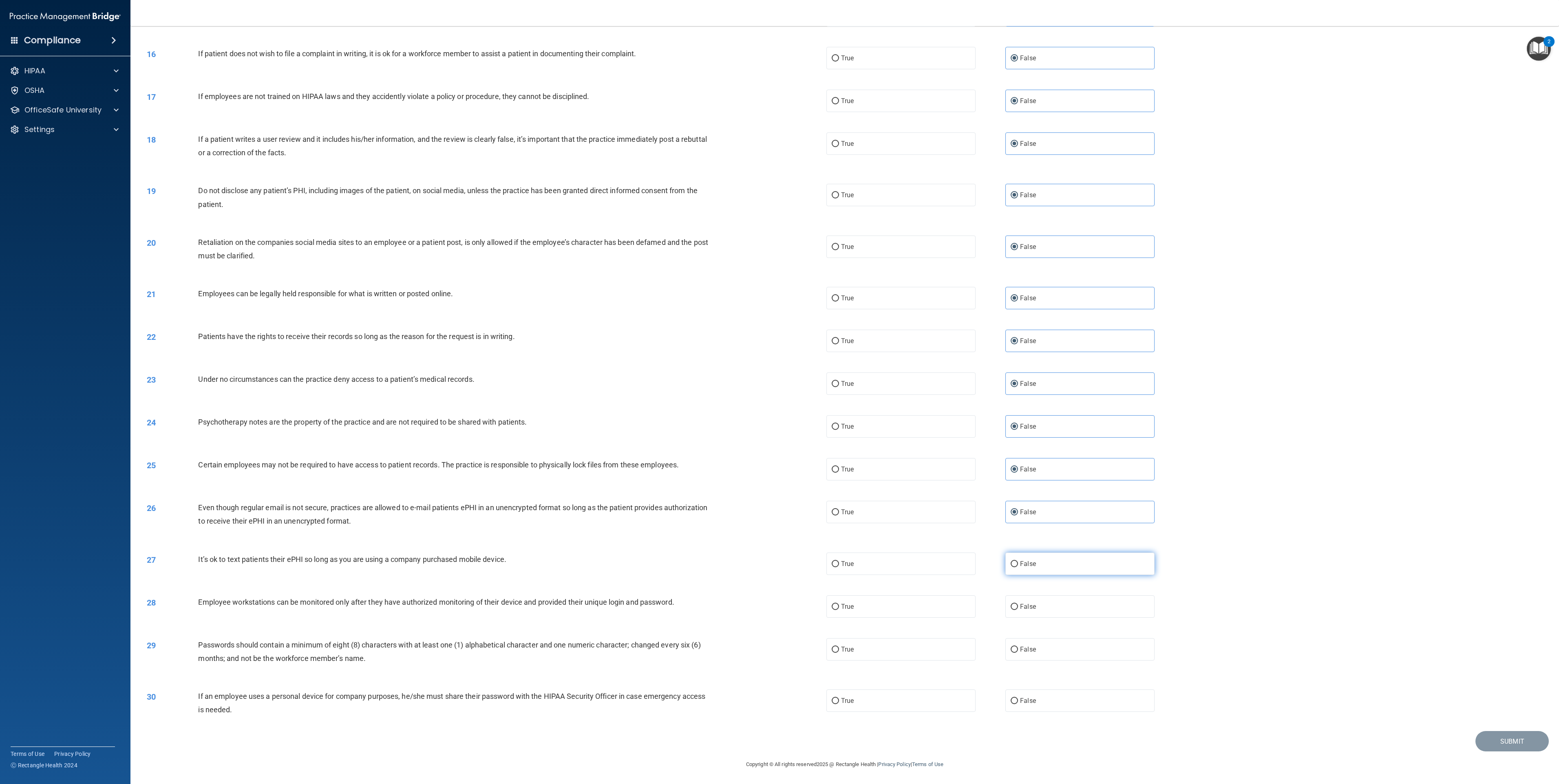
radio input "true"
click at [779, 392] on label "False" at bounding box center [1080, 606] width 149 height 23
click at [779, 392] on input "False" at bounding box center [1014, 607] width 7 height 6
radio input "true"
drag, startPoint x: 1047, startPoint y: 642, endPoint x: 1051, endPoint y: 660, distance: 18.4
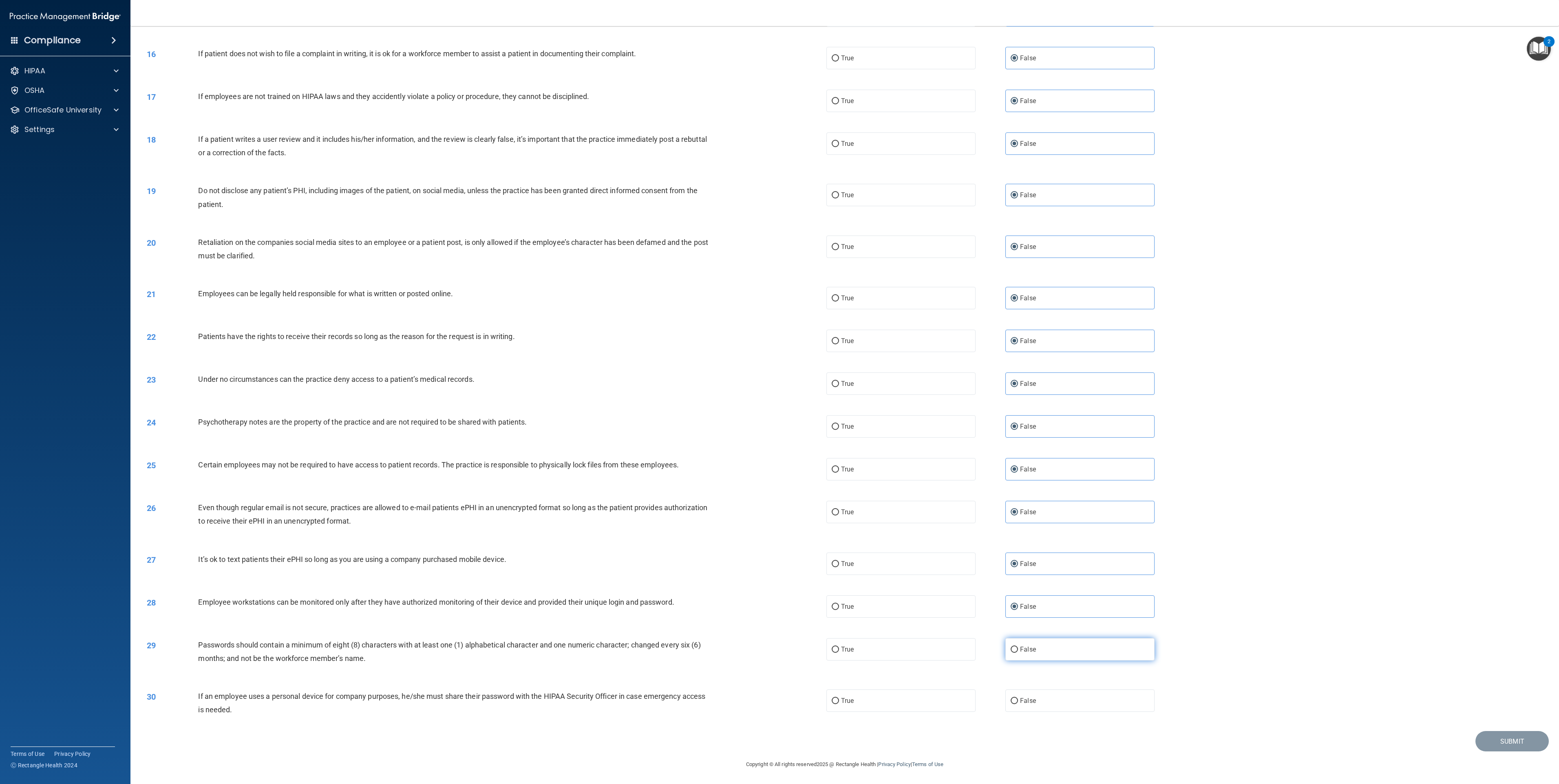
click at [779, 392] on label "False" at bounding box center [1080, 649] width 149 height 23
click at [779, 392] on input "False" at bounding box center [1014, 650] width 7 height 6
radio input "true"
drag, startPoint x: 1054, startPoint y: 682, endPoint x: 1056, endPoint y: 688, distance: 6.3
click at [779, 392] on div "30 If an employee uses a personal device for company purposes, he/she must shar…" at bounding box center [844, 705] width 1408 height 52
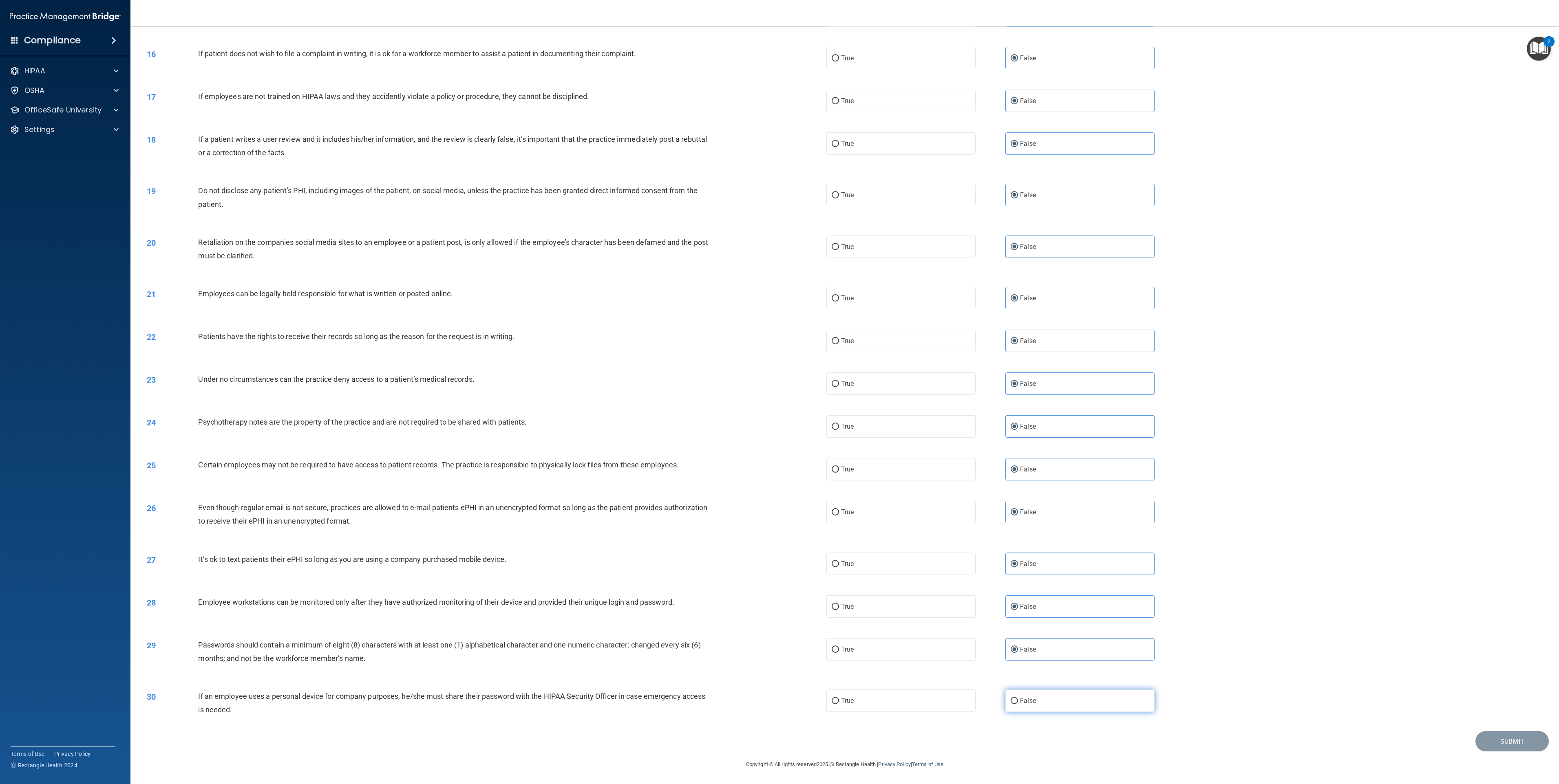
click at [779, 392] on label "False" at bounding box center [1080, 701] width 149 height 23
click at [779, 392] on input "False" at bounding box center [1014, 701] width 7 height 6
radio input "true"
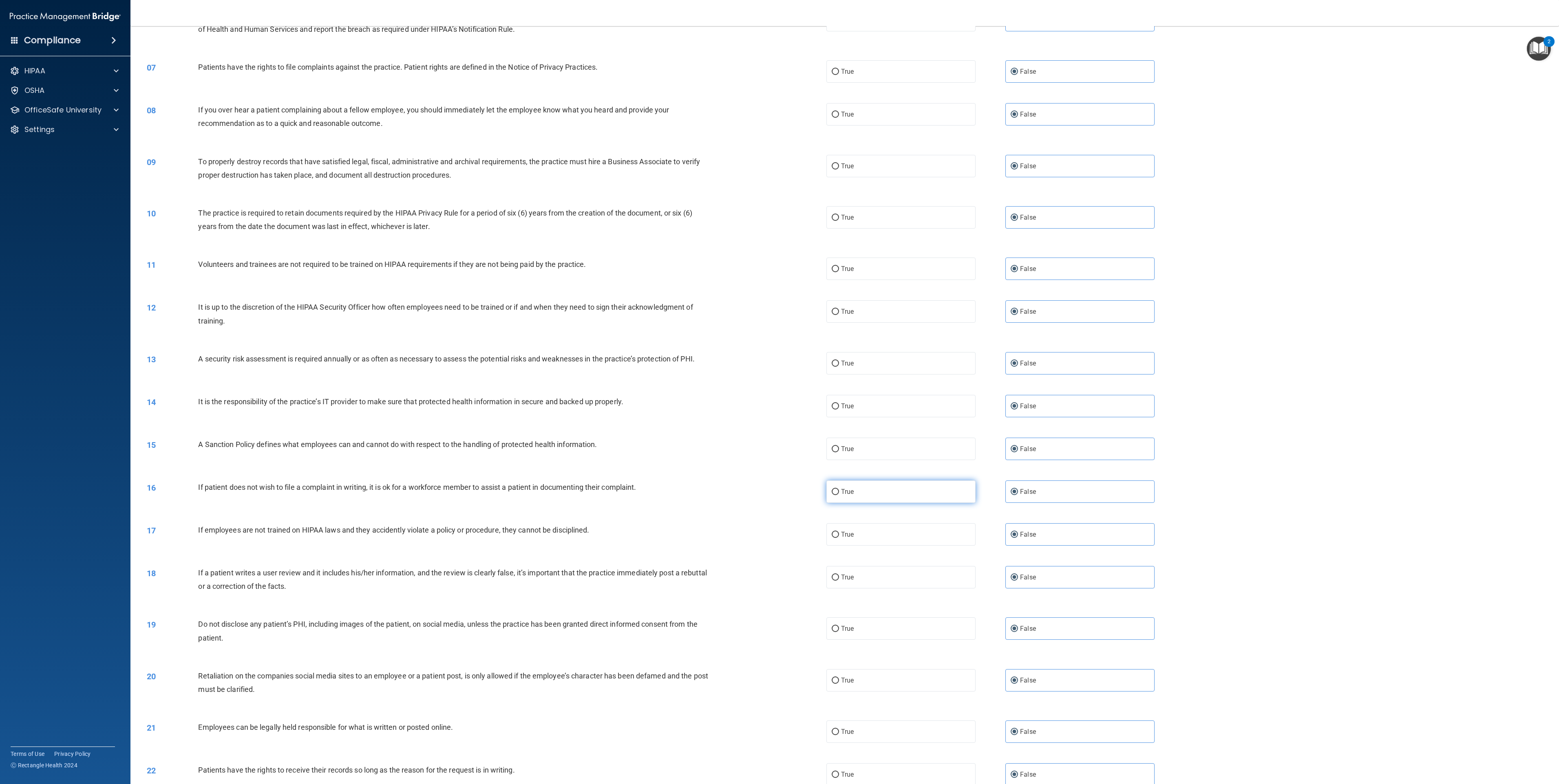
scroll to position [0, 0]
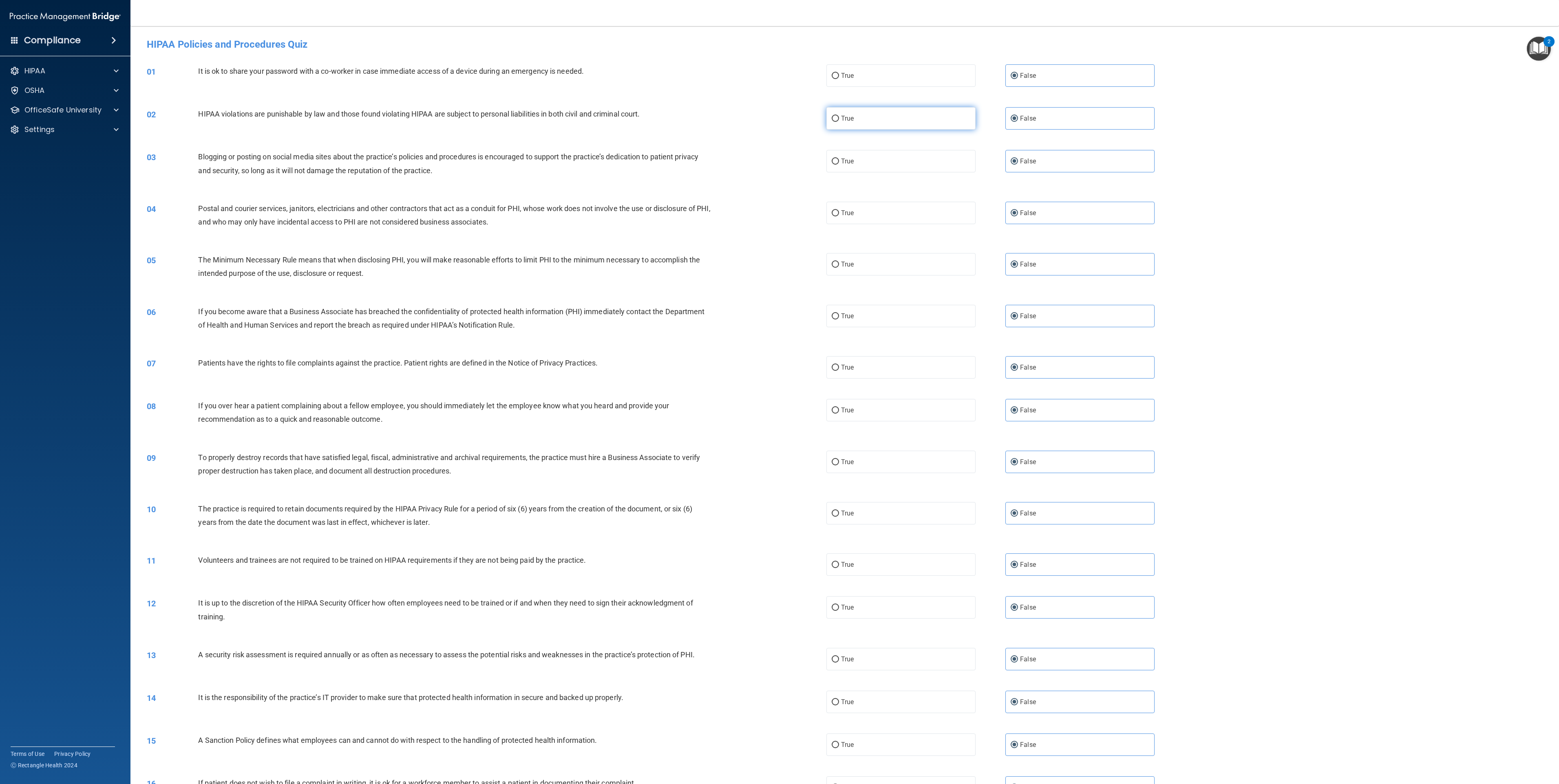
click at [779, 124] on label "True" at bounding box center [901, 118] width 149 height 23
click at [779, 122] on input "True" at bounding box center [835, 119] width 7 height 6
radio input "true"
radio input "false"
click at [779, 214] on label "True" at bounding box center [901, 212] width 149 height 23
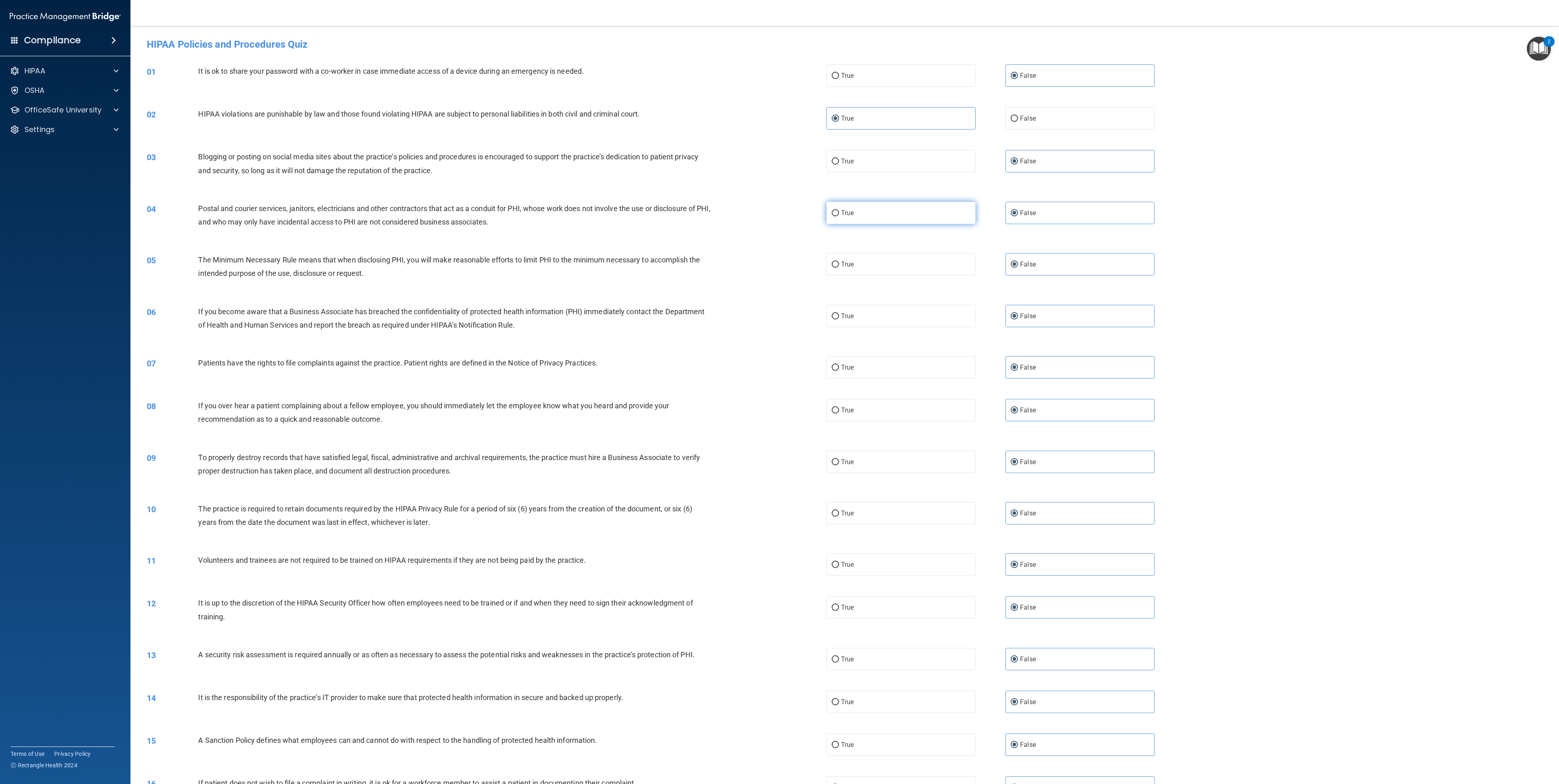
click at [779, 214] on input "True" at bounding box center [835, 213] width 7 height 6
radio input "true"
radio input "false"
click at [779, 265] on label "True" at bounding box center [901, 264] width 149 height 23
click at [779, 265] on input "True" at bounding box center [835, 264] width 7 height 6
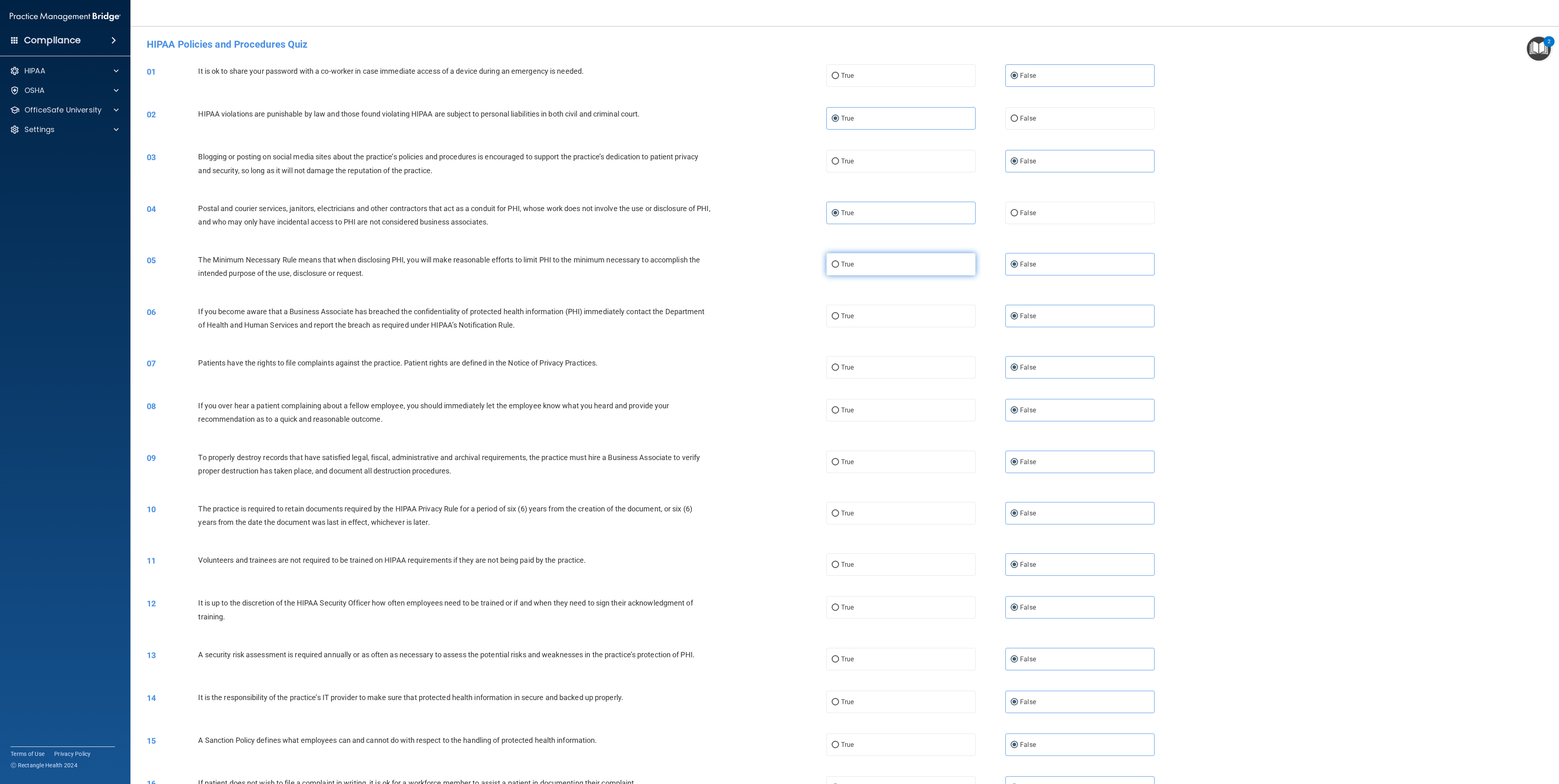
radio input "true"
radio input "false"
click at [779, 374] on label "True" at bounding box center [901, 368] width 149 height 23
click at [779, 371] on input "True" at bounding box center [835, 368] width 7 height 6
radio input "true"
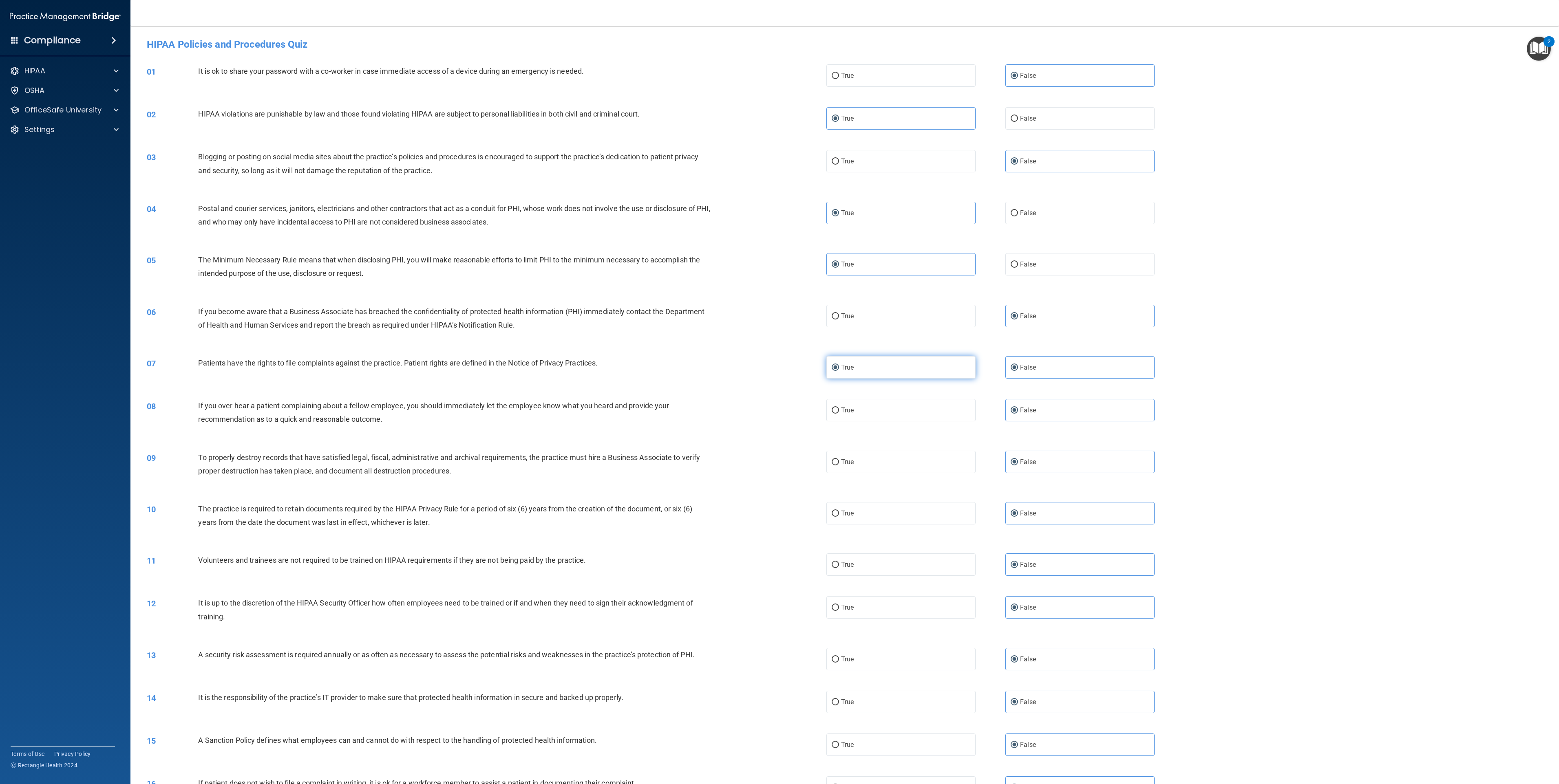
radio input "false"
click at [779, 392] on label "True" at bounding box center [901, 513] width 149 height 23
click at [779, 392] on input "True" at bounding box center [835, 514] width 7 height 6
radio input "true"
radio input "false"
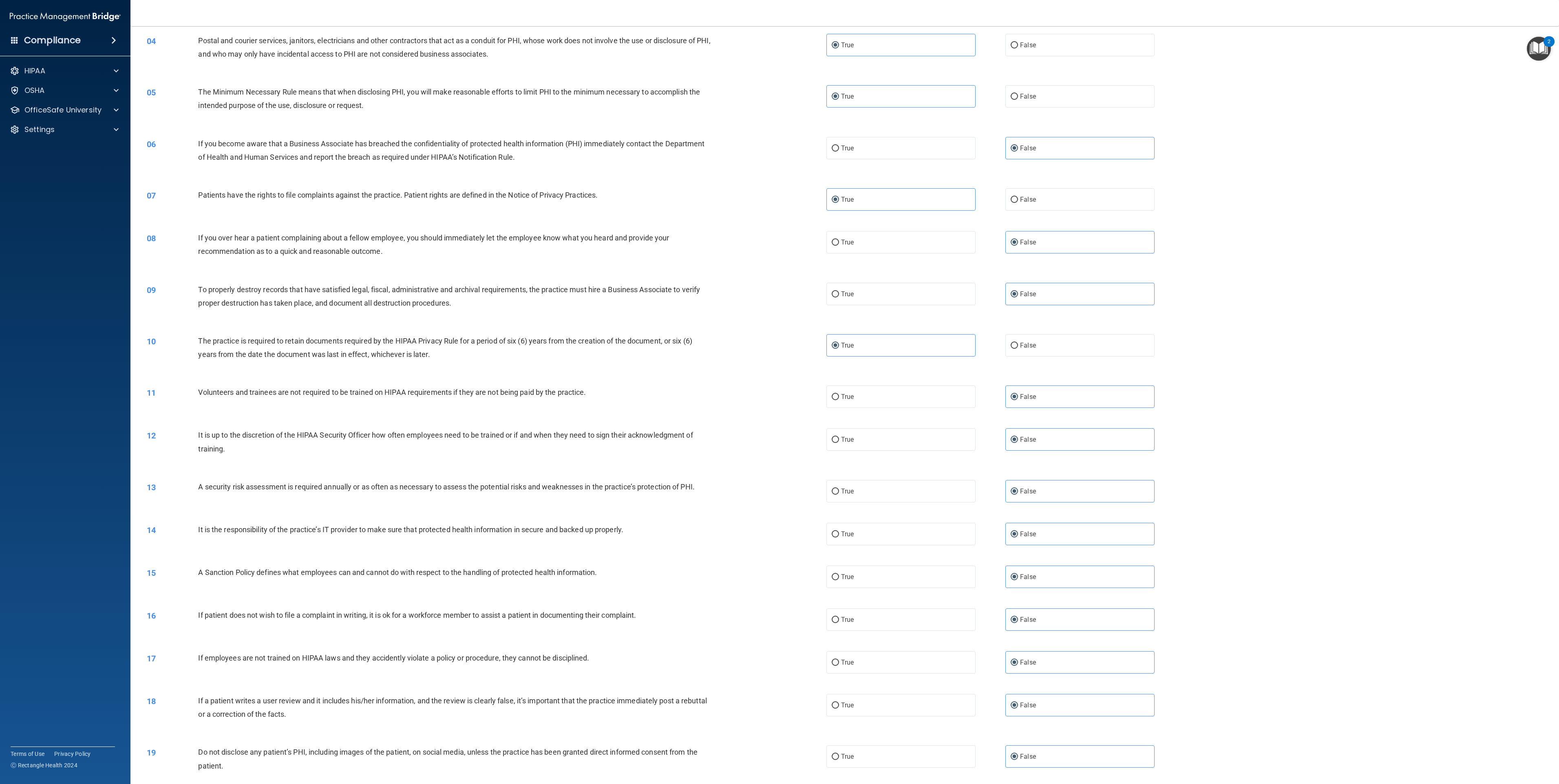
scroll to position [218, 0]
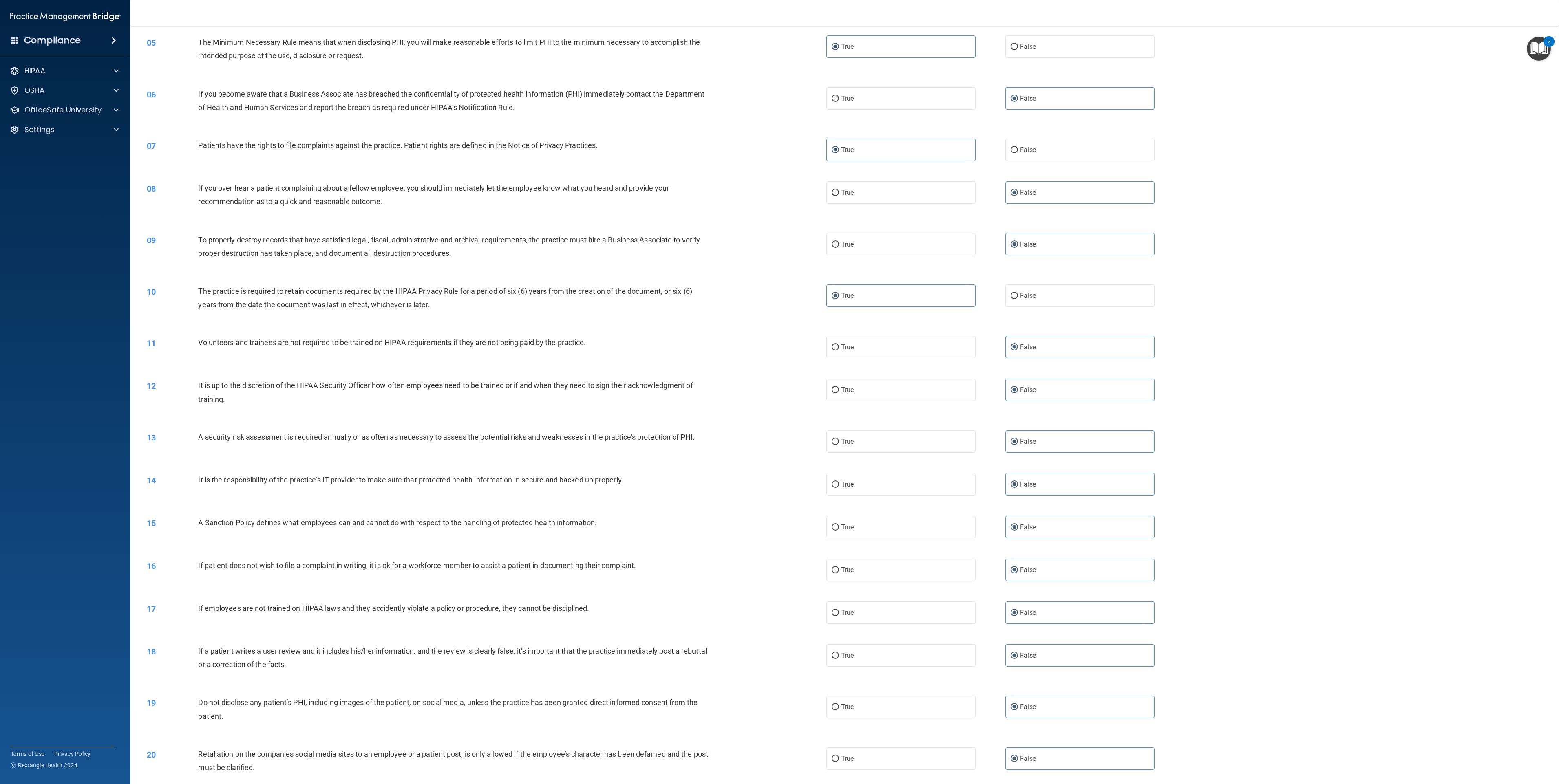
click at [779, 392] on div "13 A security risk assessment is required annually or as often as necessary to …" at bounding box center [487, 438] width 705 height 17
click at [779, 392] on span "True" at bounding box center [847, 441] width 13 height 8
click at [779, 392] on input "True" at bounding box center [835, 442] width 7 height 6
radio input "true"
radio input "false"
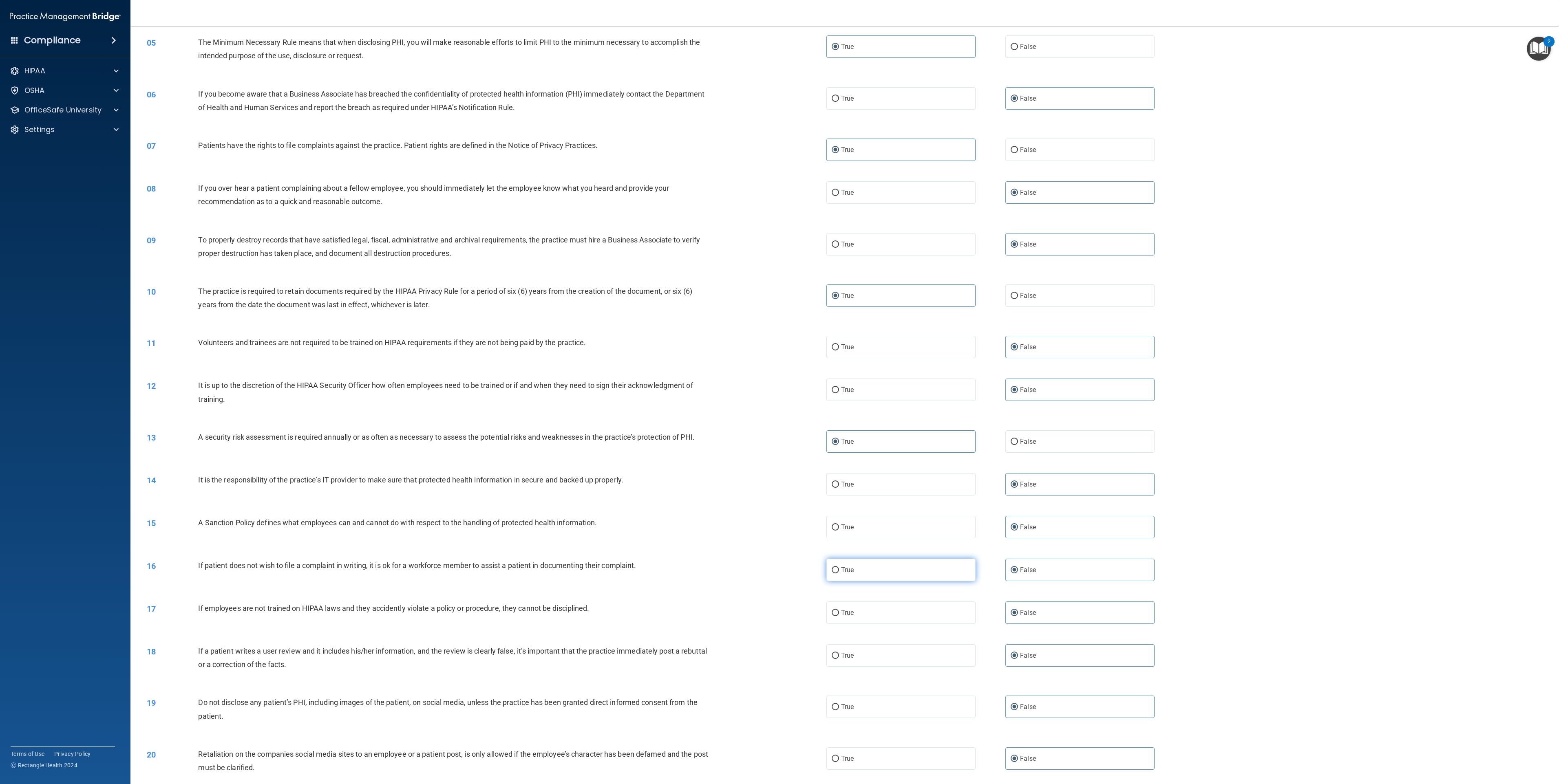
click at [779, 392] on label "True" at bounding box center [901, 570] width 149 height 23
click at [779, 392] on input "True" at bounding box center [835, 570] width 7 height 6
radio input "true"
radio input "false"
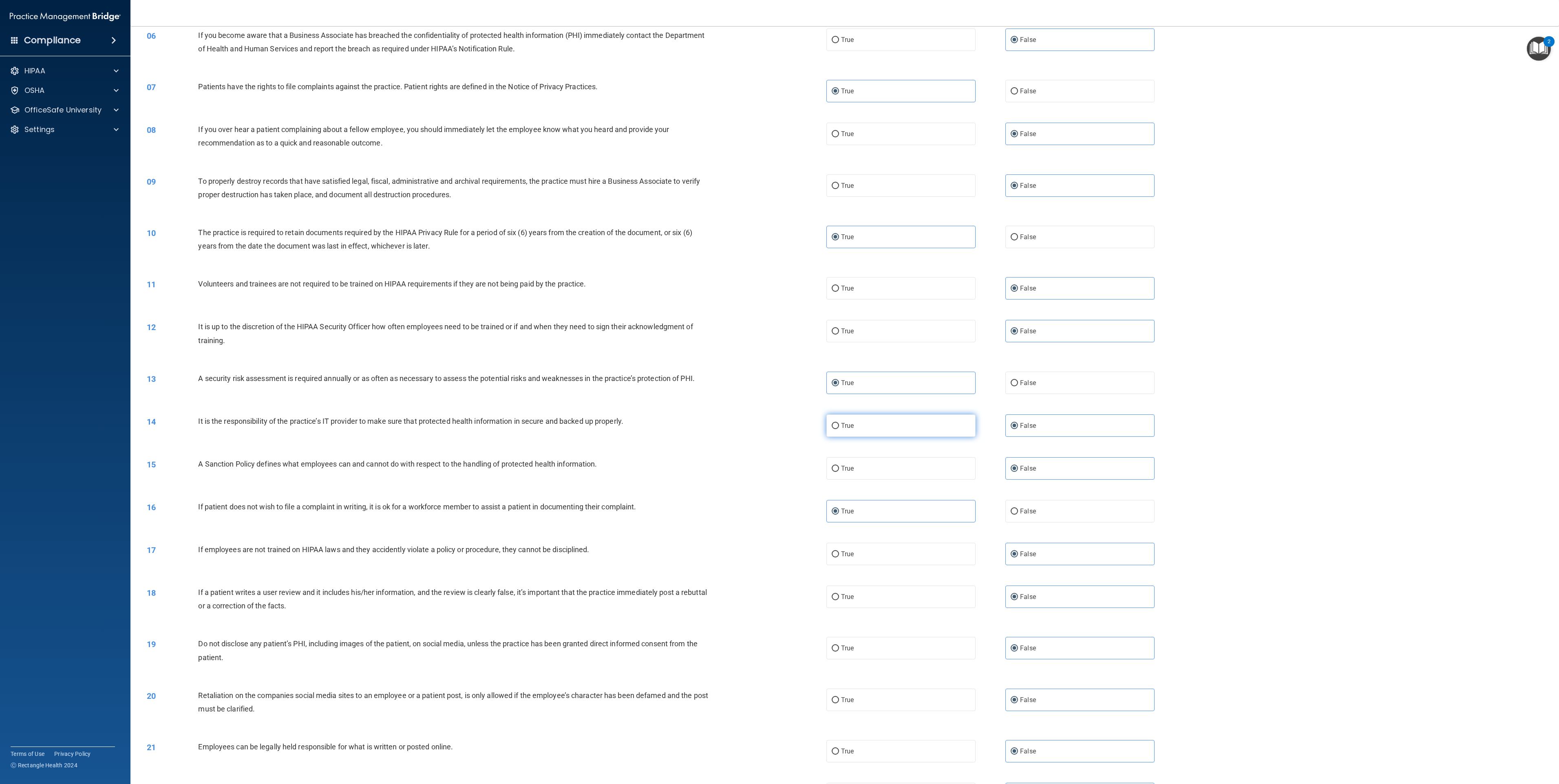
scroll to position [326, 0]
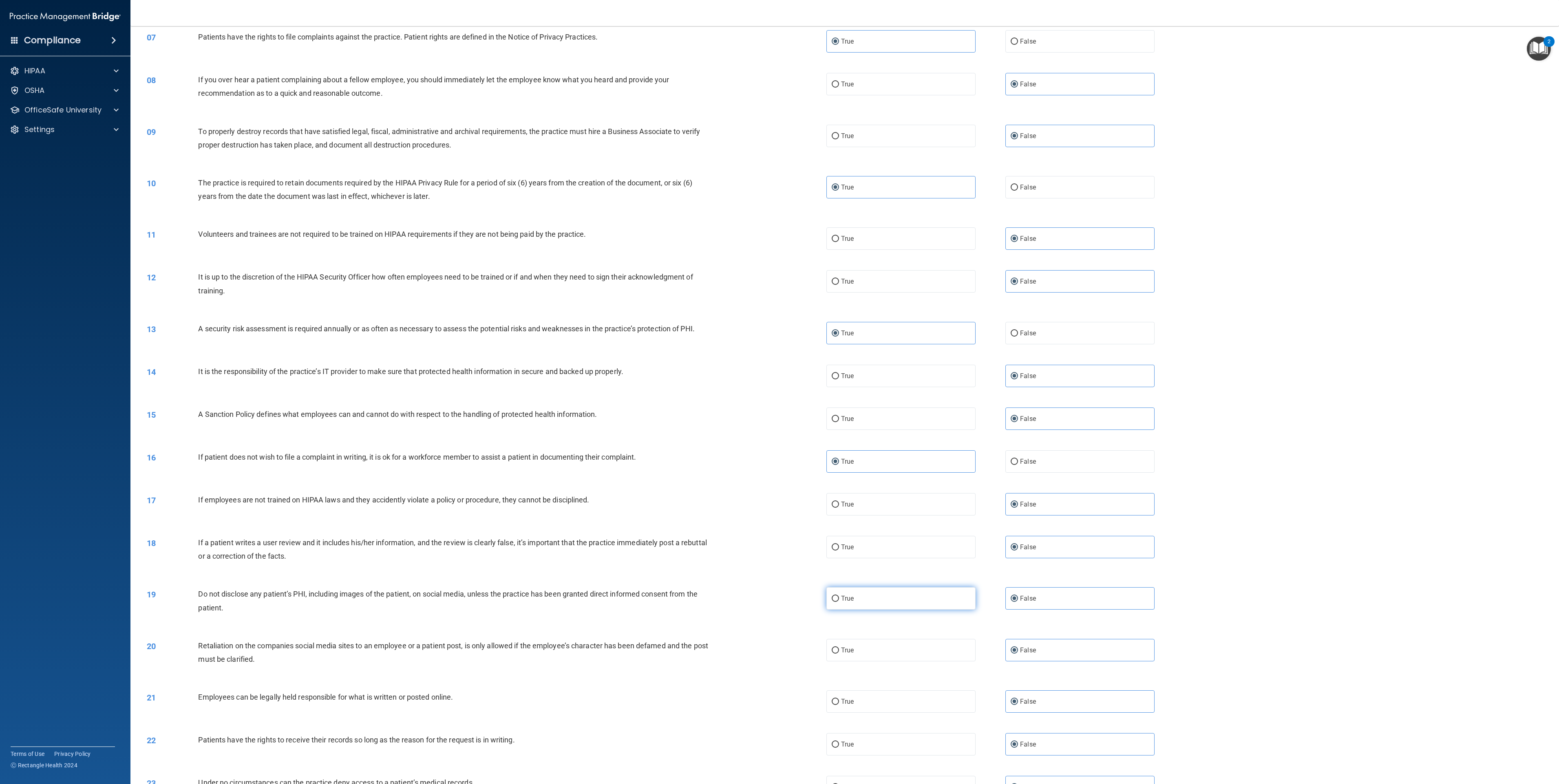
click at [779, 392] on label "True" at bounding box center [901, 598] width 149 height 23
click at [779, 392] on input "True" at bounding box center [835, 599] width 7 height 6
radio input "true"
radio input "false"
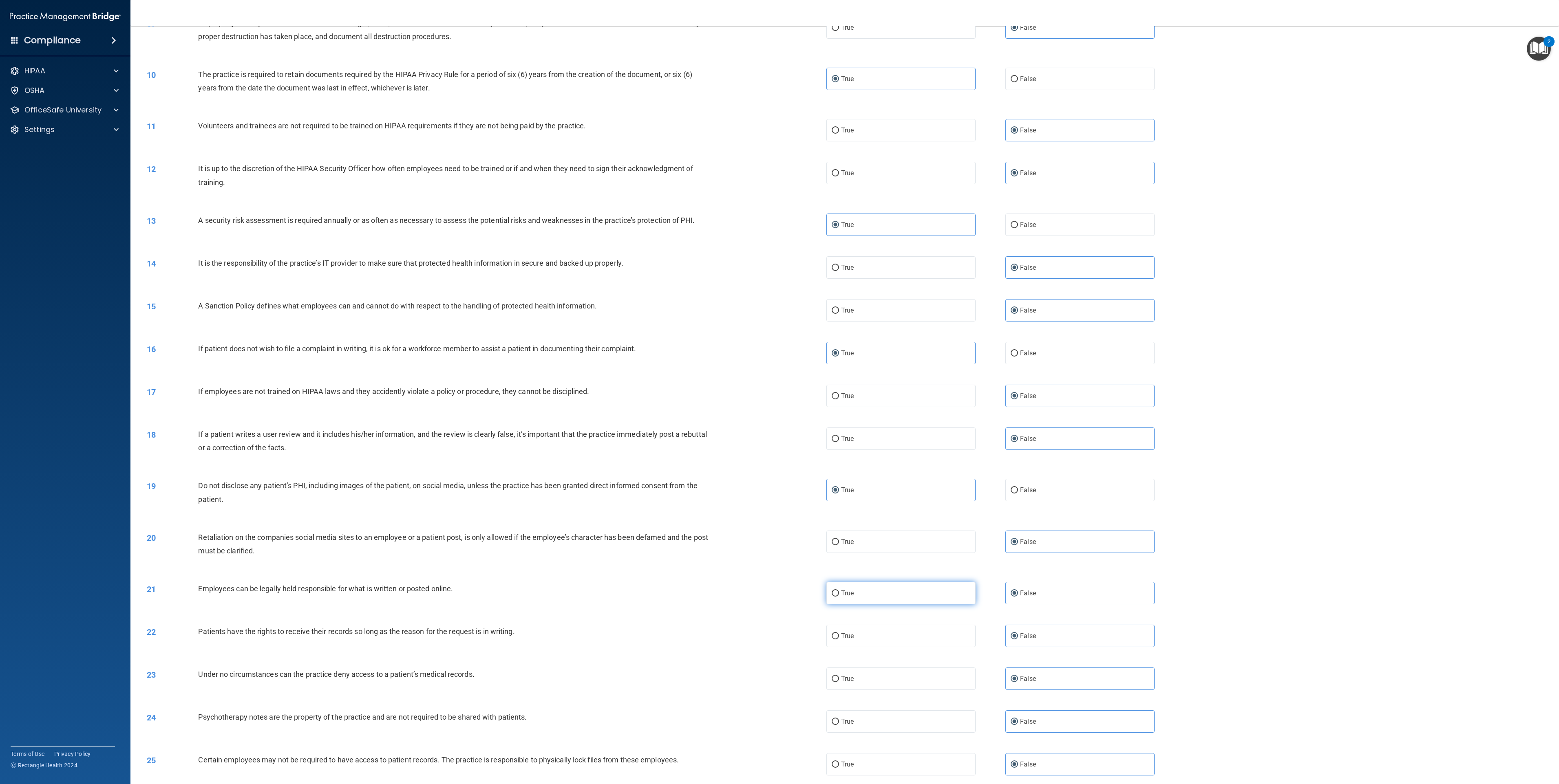
click at [779, 392] on span "True" at bounding box center [847, 593] width 13 height 8
click at [779, 392] on input "True" at bounding box center [835, 593] width 7 height 6
radio input "true"
radio input "false"
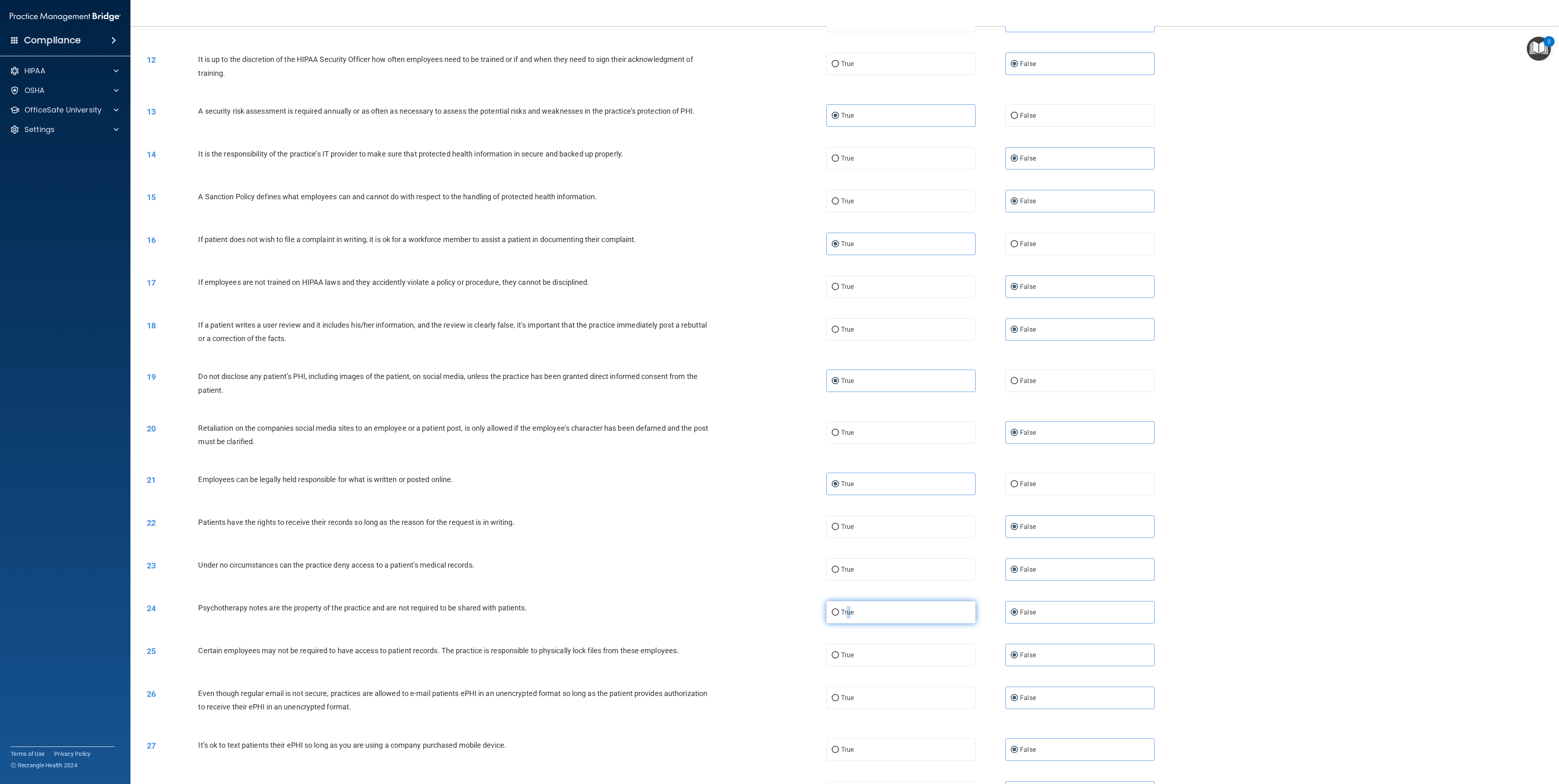
click at [779, 392] on span "True" at bounding box center [847, 612] width 13 height 8
drag, startPoint x: 844, startPoint y: 612, endPoint x: 845, endPoint y: 616, distance: 4.1
click at [779, 392] on span "True" at bounding box center [847, 612] width 13 height 8
click at [779, 392] on input "True" at bounding box center [835, 612] width 7 height 6
radio input "true"
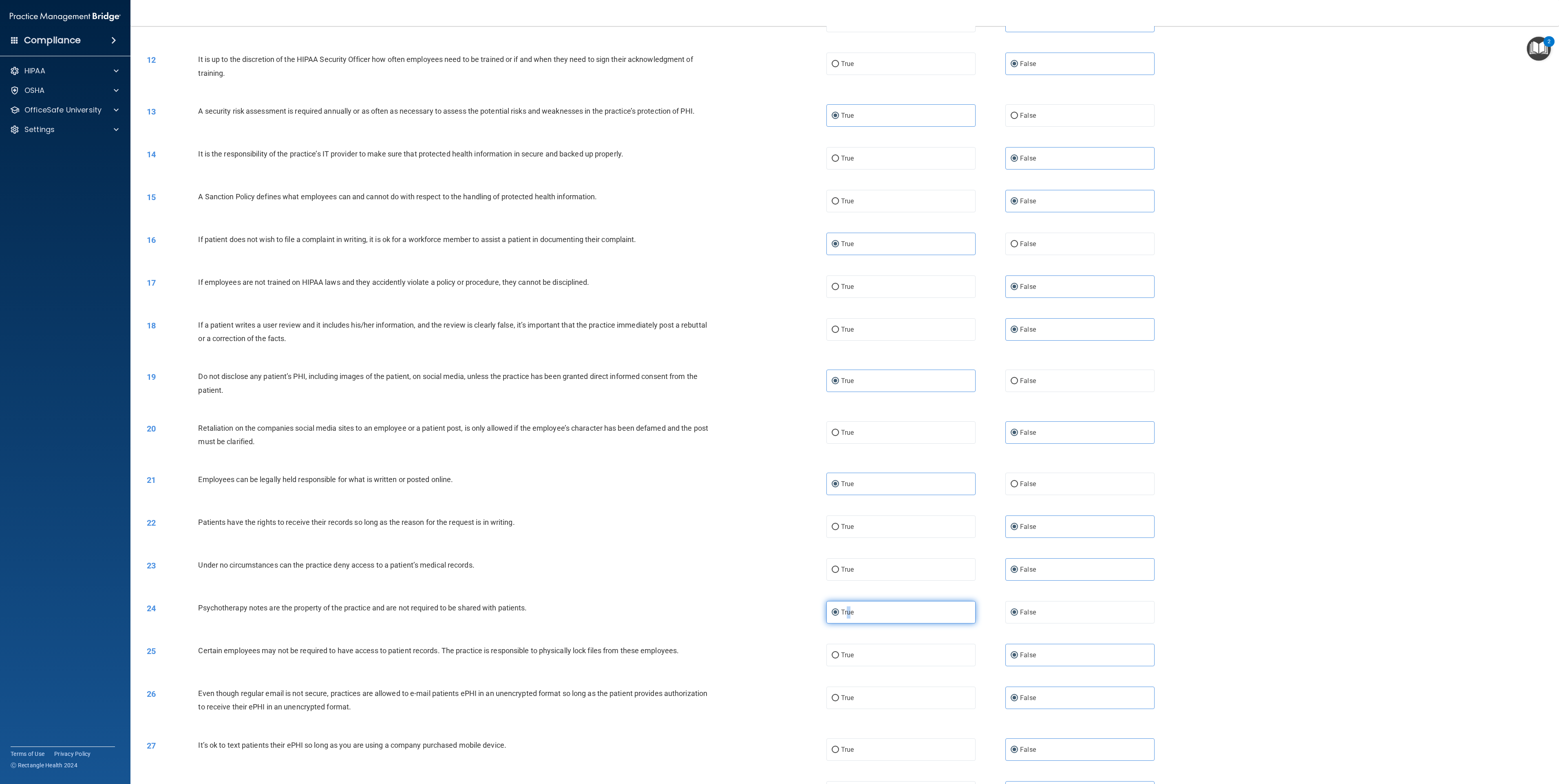
radio input "false"
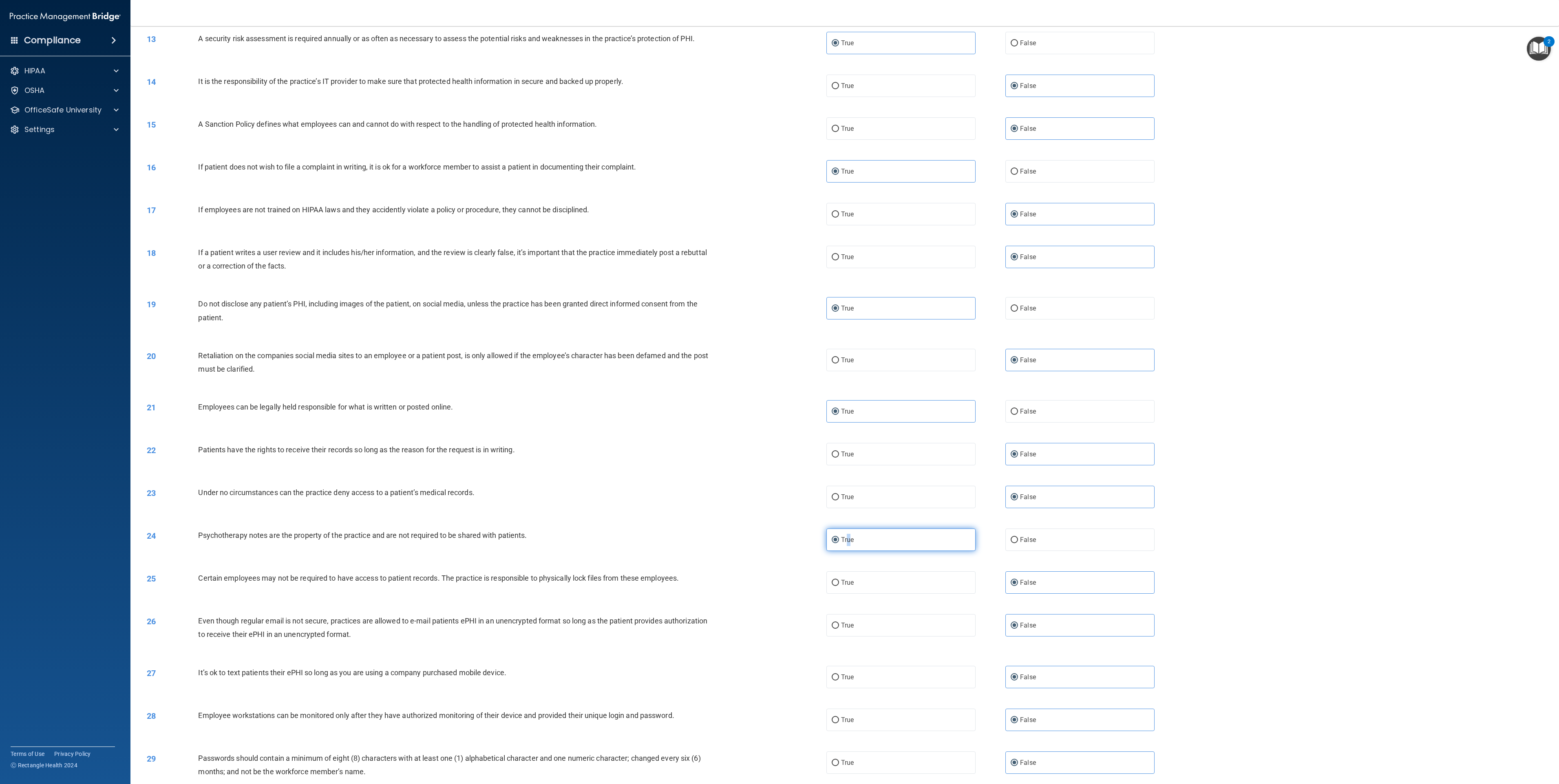
scroll to position [652, 0]
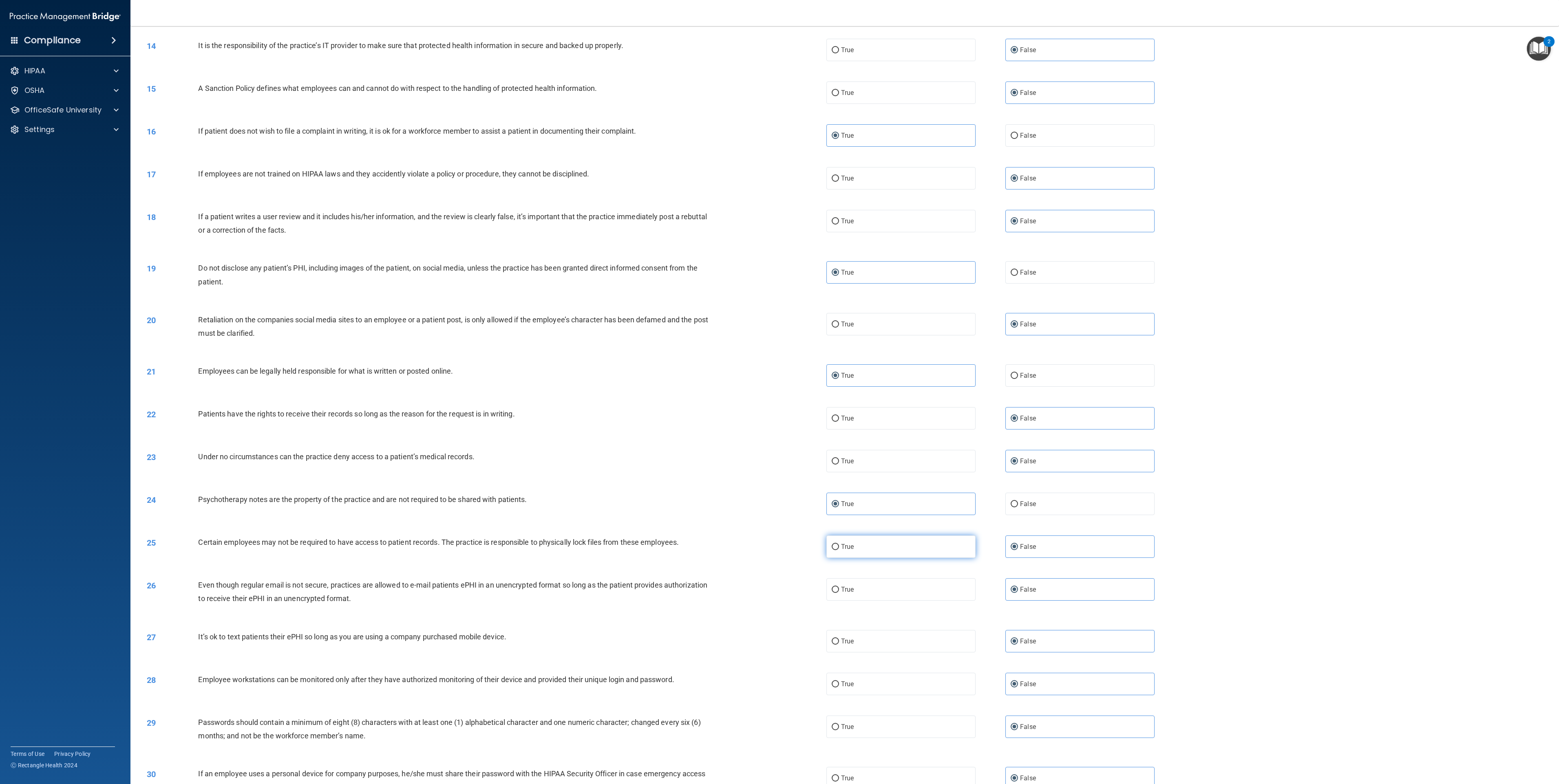
click at [779, 392] on label "True" at bounding box center [901, 546] width 149 height 23
click at [779, 392] on input "True" at bounding box center [835, 547] width 7 height 6
radio input "true"
radio input "false"
click at [779, 392] on label "True" at bounding box center [901, 589] width 149 height 23
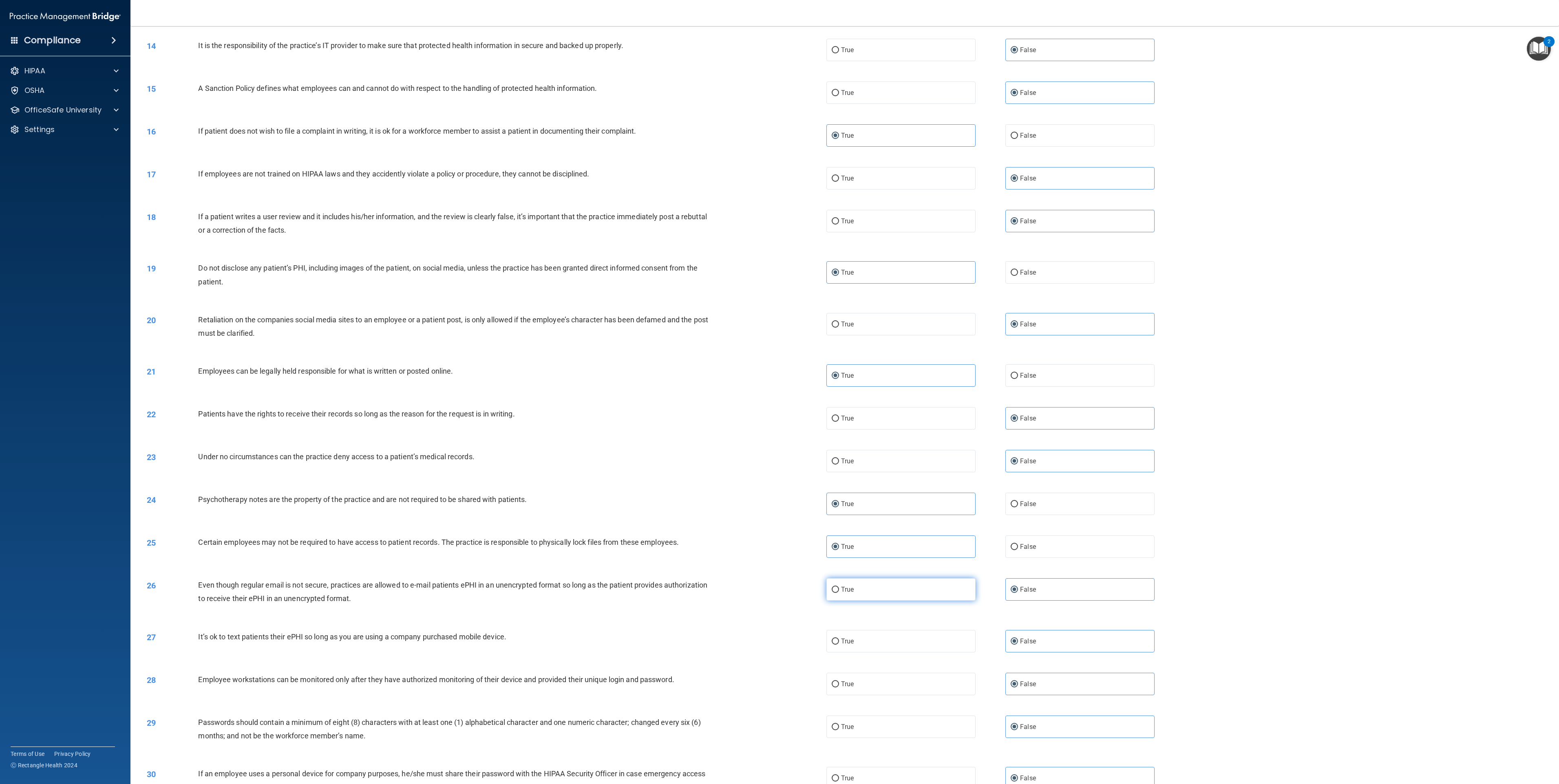
click at [779, 392] on input "True" at bounding box center [835, 590] width 7 height 6
radio input "true"
radio input "false"
click at [779, 392] on label "True" at bounding box center [901, 727] width 149 height 23
click at [779, 392] on input "True" at bounding box center [835, 727] width 7 height 6
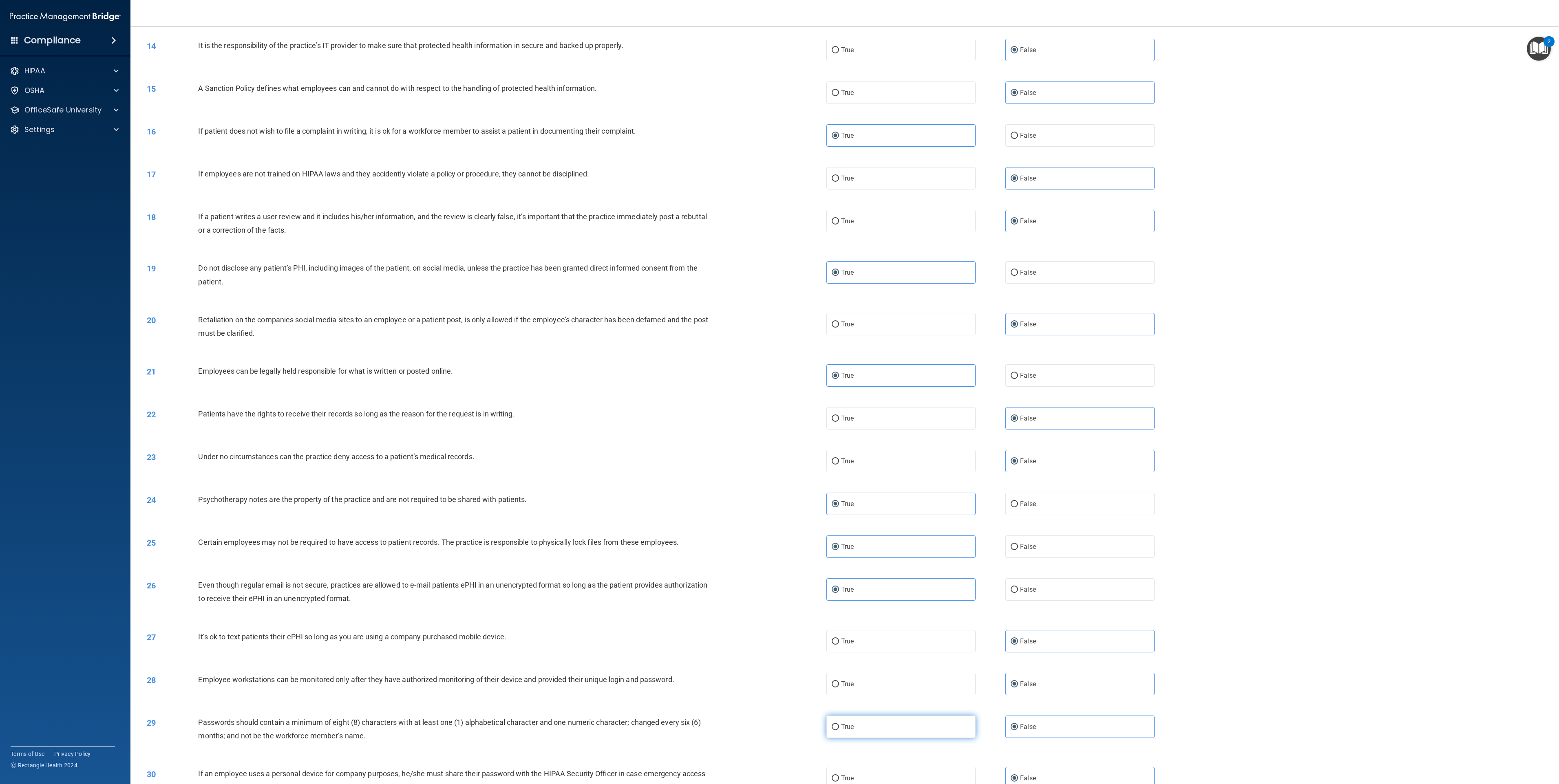
radio input "true"
radio input "false"
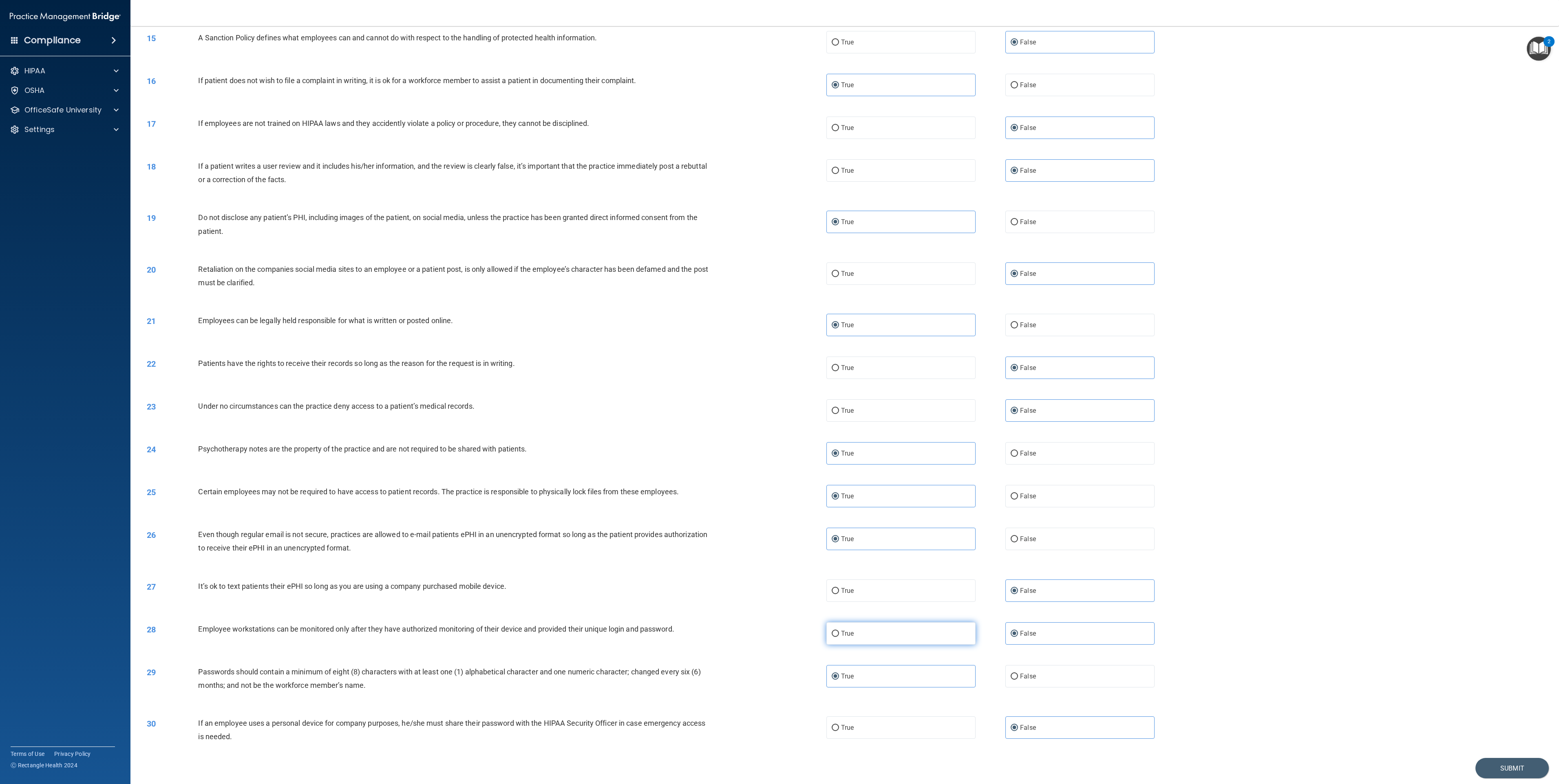
scroll to position [730, 0]
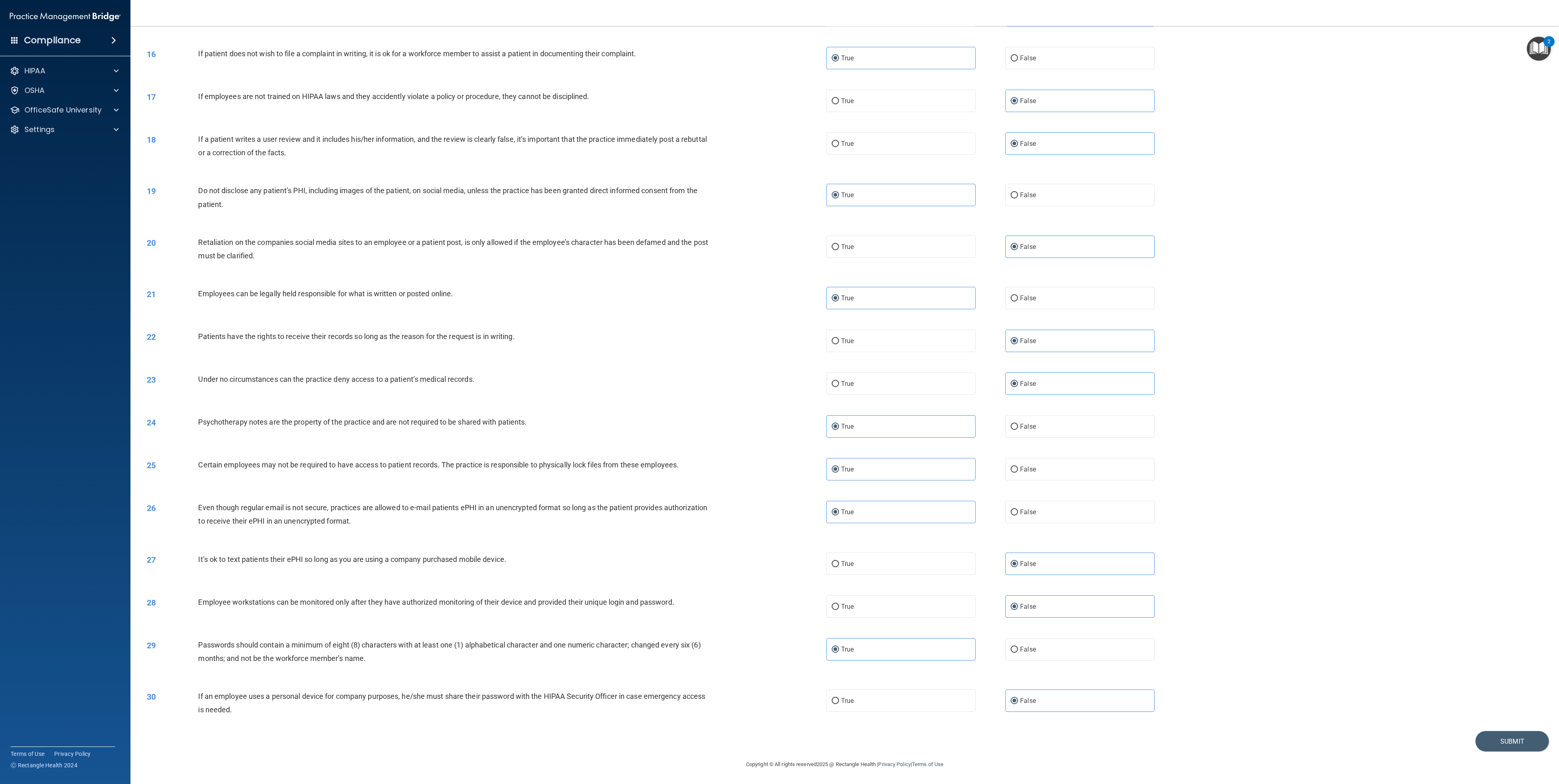
click at [779, 392] on footer "Copyright © All rights reserved 2025 @ Rectangle Health | Privacy Policy | Term…" at bounding box center [845, 763] width 1396 height 24
click at [779, 392] on button "Submit" at bounding box center [1512, 741] width 74 height 21
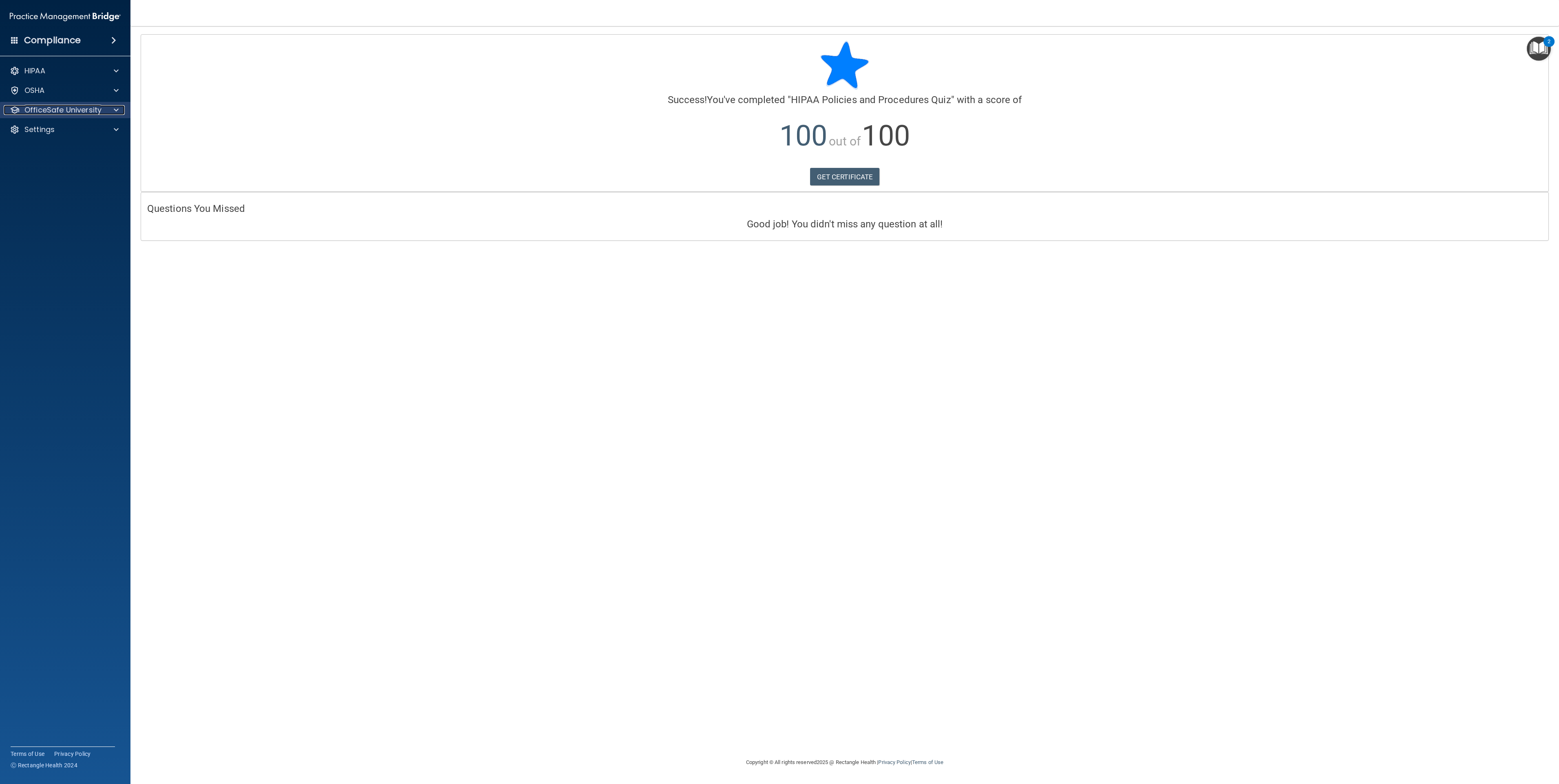
click at [45, 111] on p "OfficeSafe University" at bounding box center [63, 110] width 77 height 10
click at [47, 132] on p "HIPAA Training" at bounding box center [39, 129] width 67 height 8
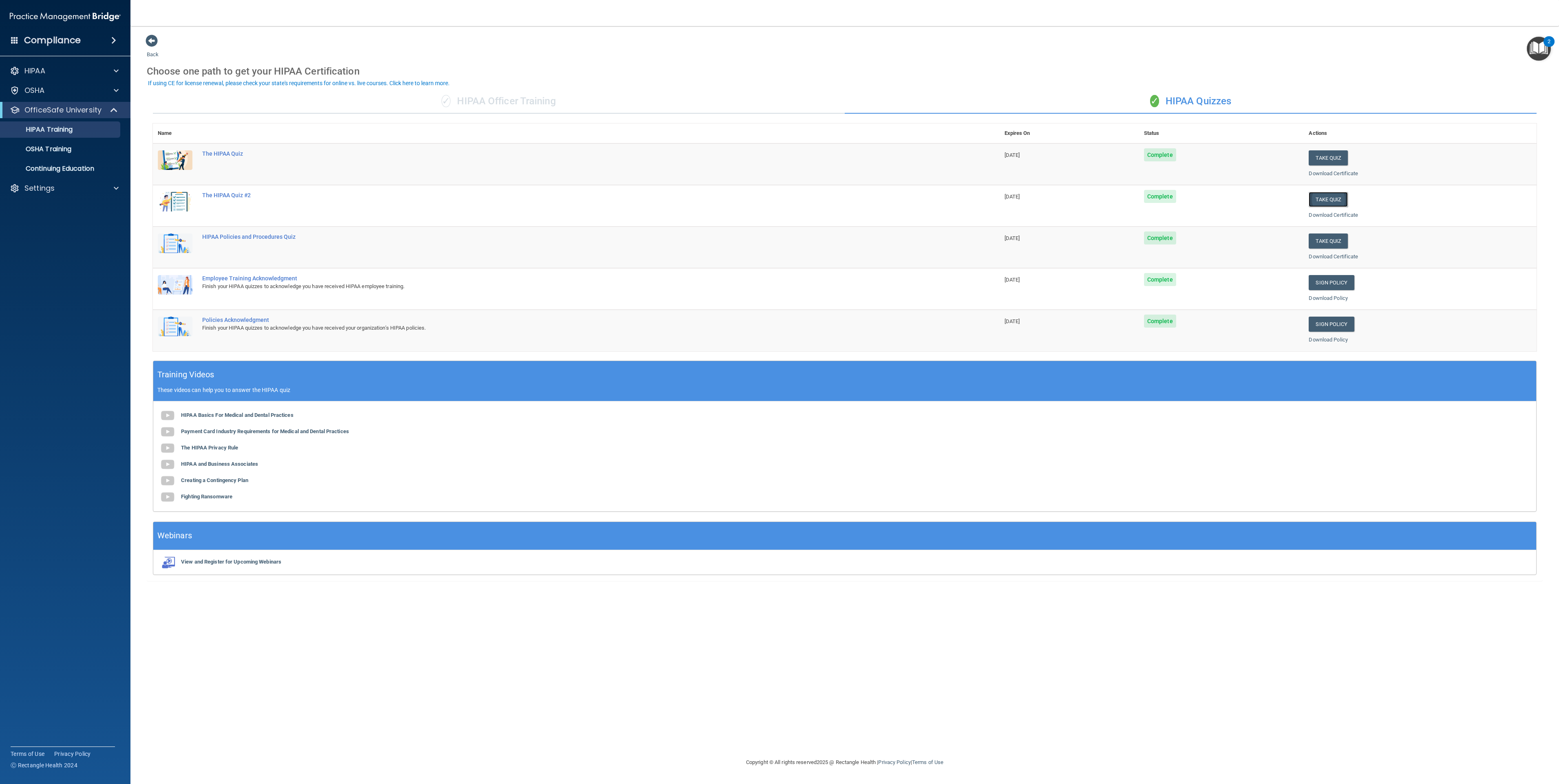
click at [779, 201] on button "Take Quiz" at bounding box center [1328, 200] width 39 height 15
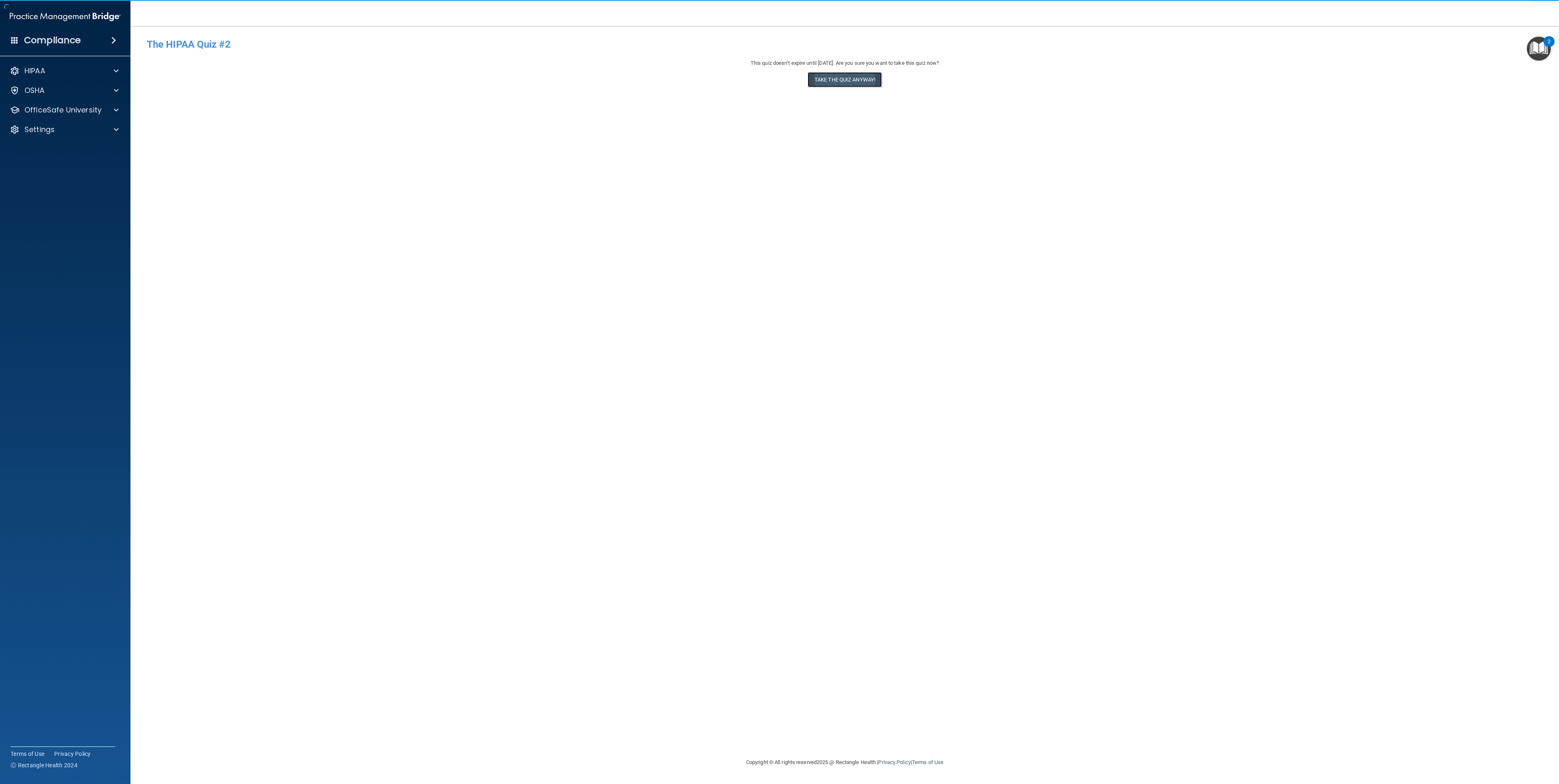
click at [779, 76] on button "Take the quiz anyway!" at bounding box center [845, 79] width 74 height 15
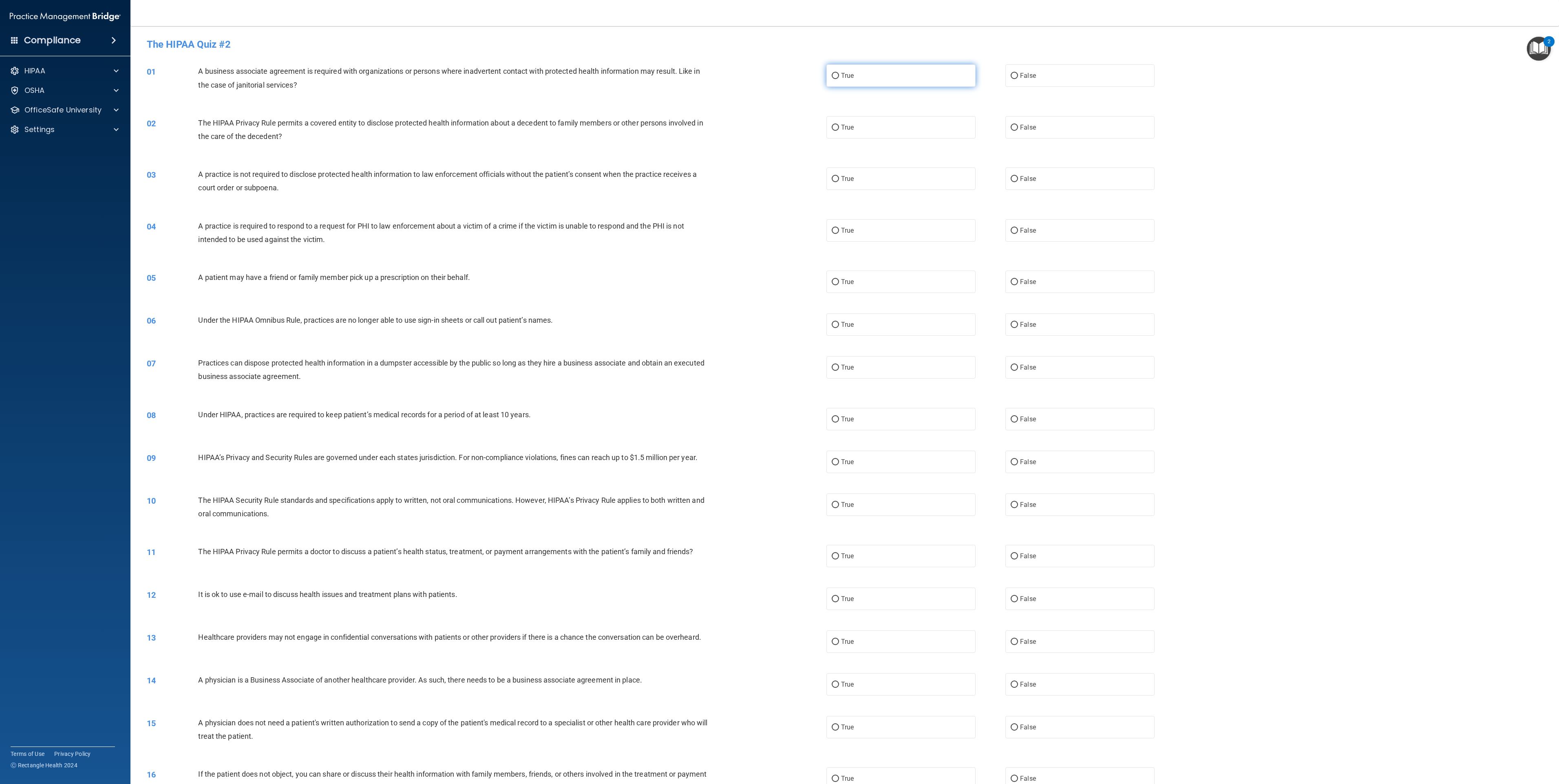
click at [779, 82] on label "True" at bounding box center [901, 75] width 149 height 23
click at [779, 79] on input "True" at bounding box center [835, 75] width 7 height 6
radio input "true"
click at [779, 127] on label "True" at bounding box center [901, 127] width 149 height 23
click at [779, 127] on input "True" at bounding box center [835, 127] width 7 height 6
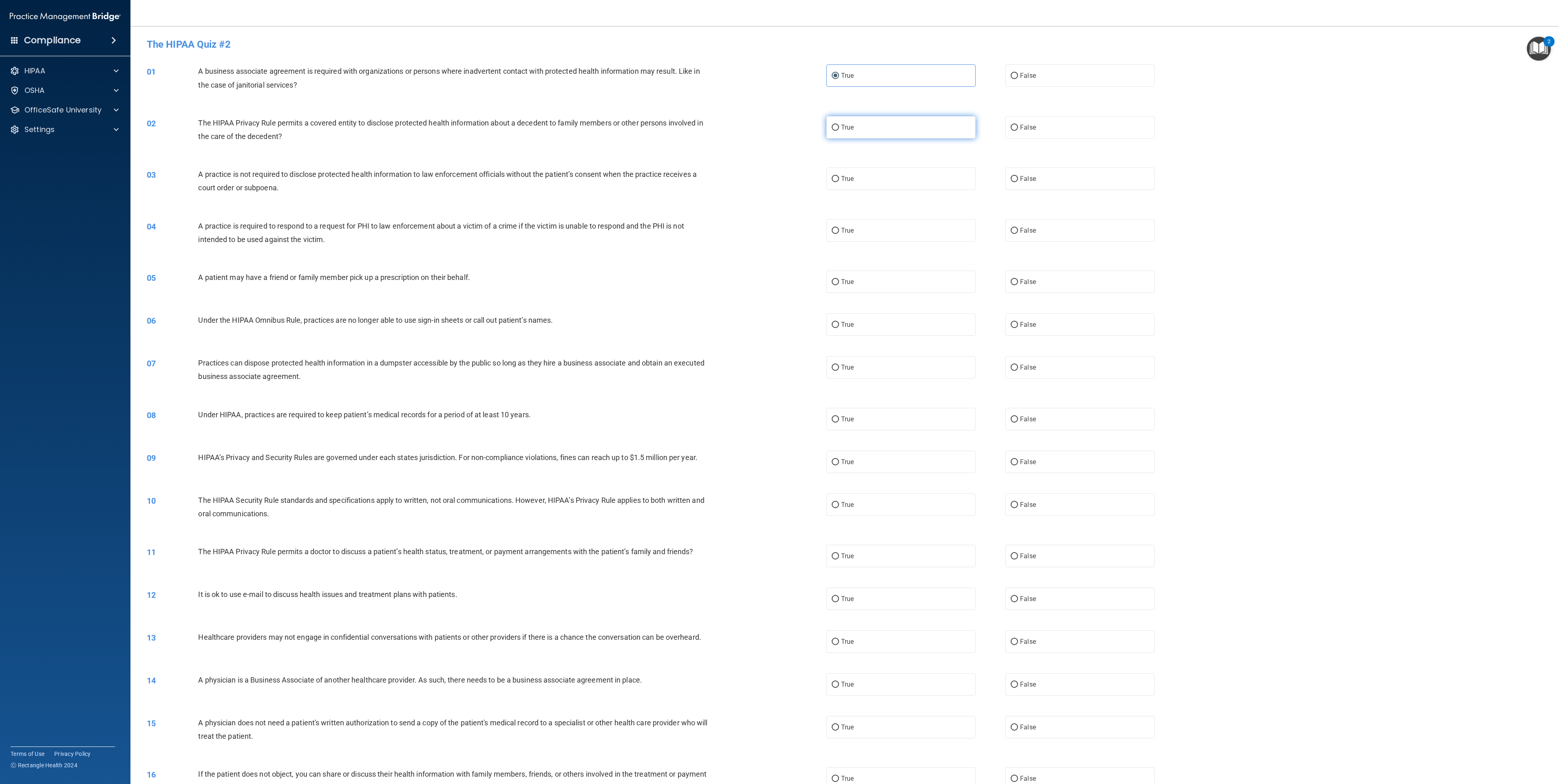
radio input "true"
click at [779, 174] on label "True" at bounding box center [901, 179] width 149 height 23
click at [779, 176] on input "True" at bounding box center [835, 179] width 7 height 6
radio input "true"
click at [779, 225] on label "True" at bounding box center [901, 230] width 149 height 23
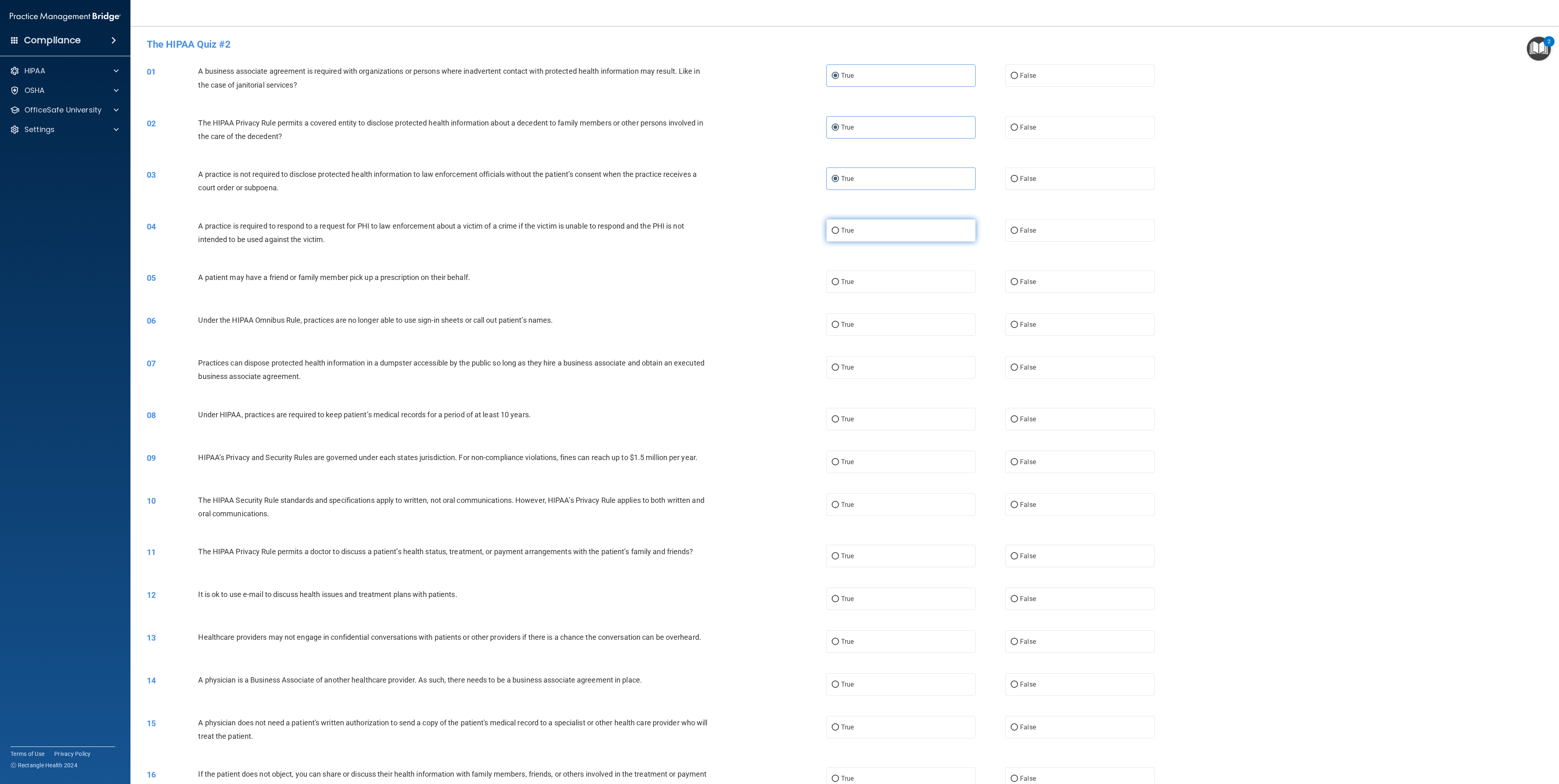
click at [779, 228] on input "True" at bounding box center [835, 230] width 7 height 6
radio input "true"
click at [779, 270] on div "05 A patient may have a friend or family member pick up a prescription on their…" at bounding box center [844, 281] width 1408 height 43
drag, startPoint x: 909, startPoint y: 276, endPoint x: 901, endPoint y: 293, distance: 18.8
click at [779, 283] on label "True" at bounding box center [901, 281] width 149 height 23
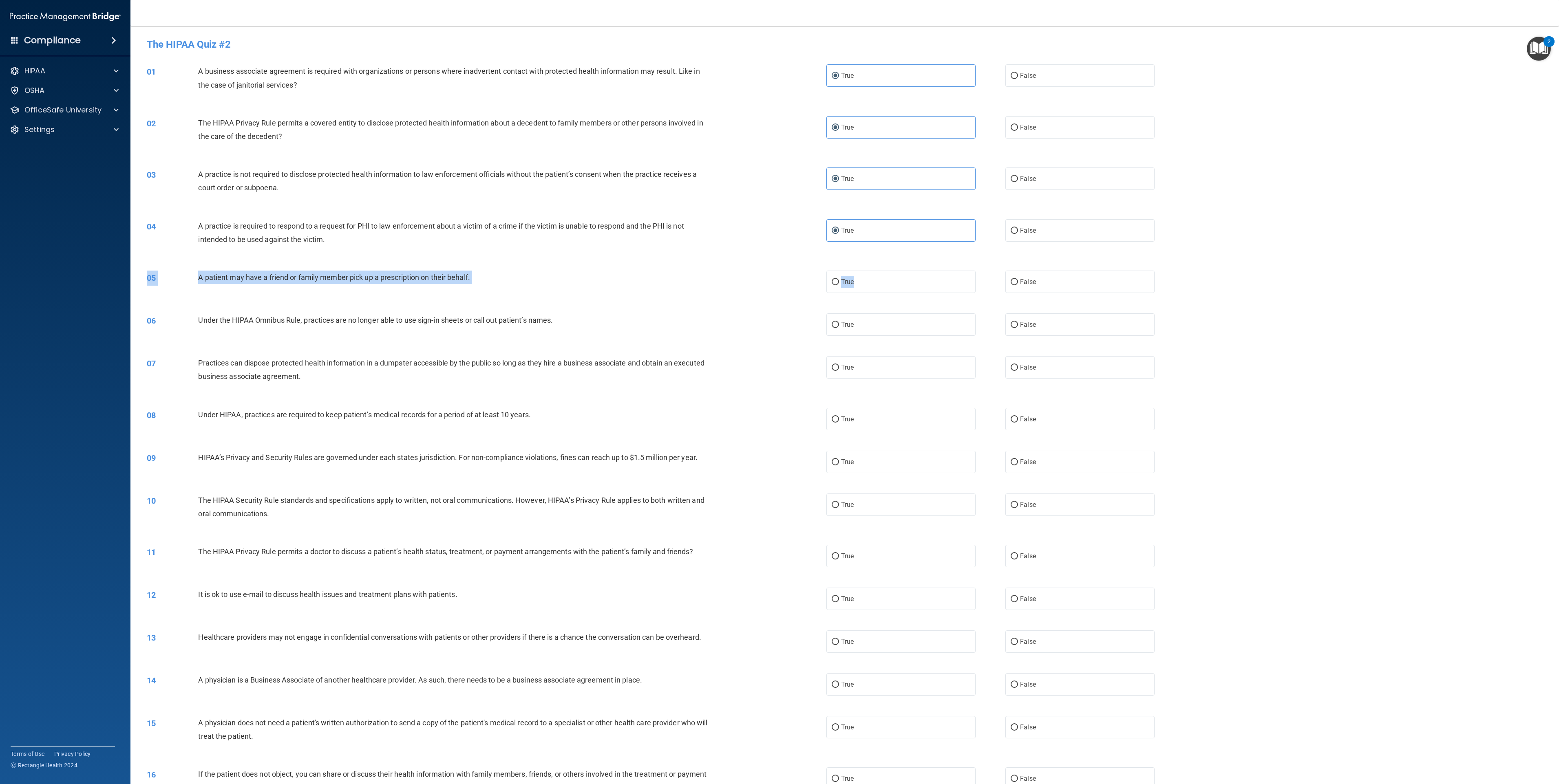
click at [779, 283] on input "True" at bounding box center [835, 282] width 7 height 6
radio input "true"
click at [779, 317] on label "True" at bounding box center [901, 324] width 149 height 23
click at [779, 322] on input "True" at bounding box center [835, 325] width 7 height 6
radio input "true"
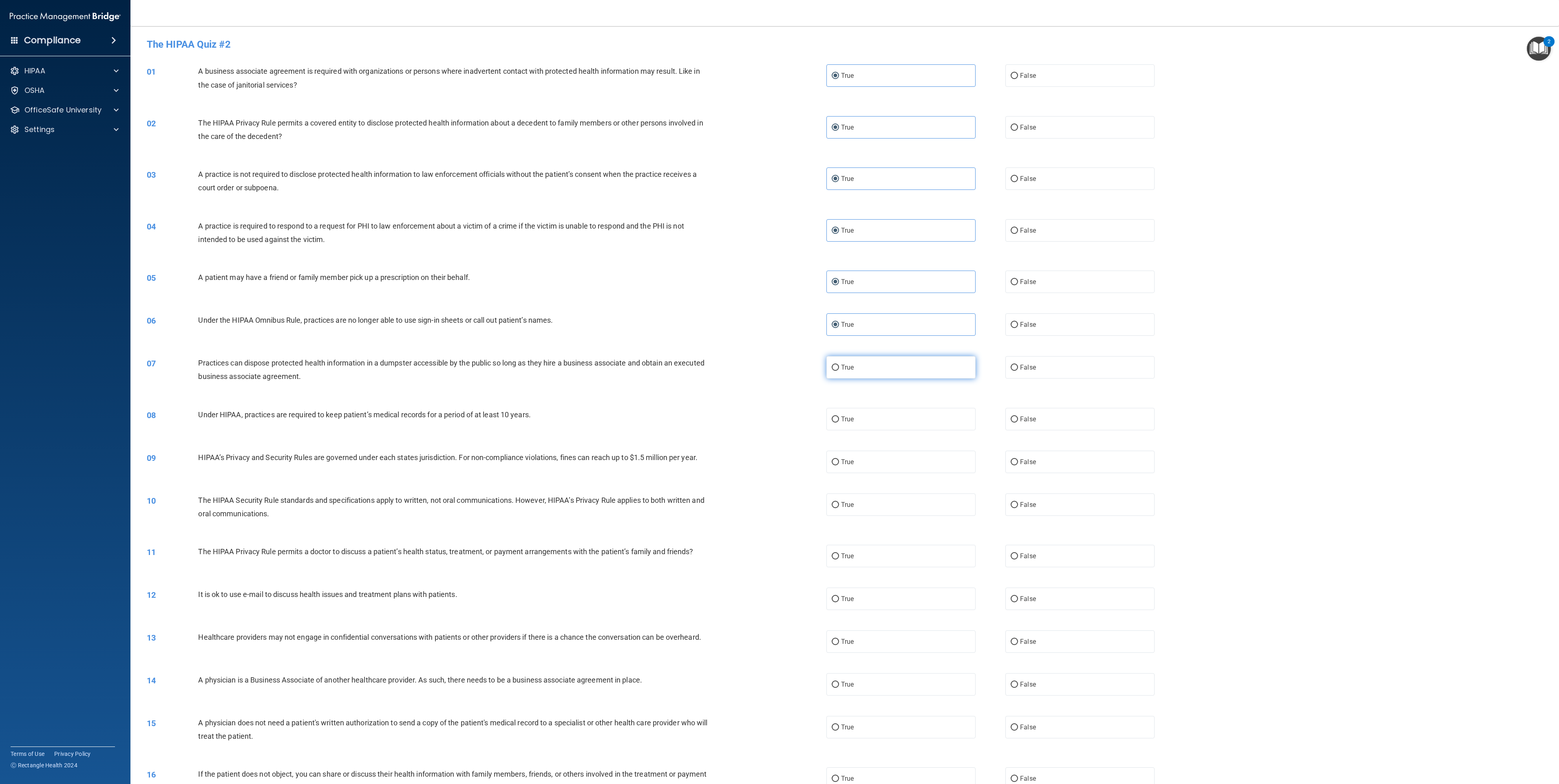
click at [779, 376] on label "True" at bounding box center [901, 368] width 149 height 23
click at [779, 371] on input "True" at bounding box center [835, 368] width 7 height 6
radio input "true"
click at [779, 392] on label "True" at bounding box center [901, 419] width 149 height 23
click at [779, 392] on input "True" at bounding box center [835, 419] width 7 height 6
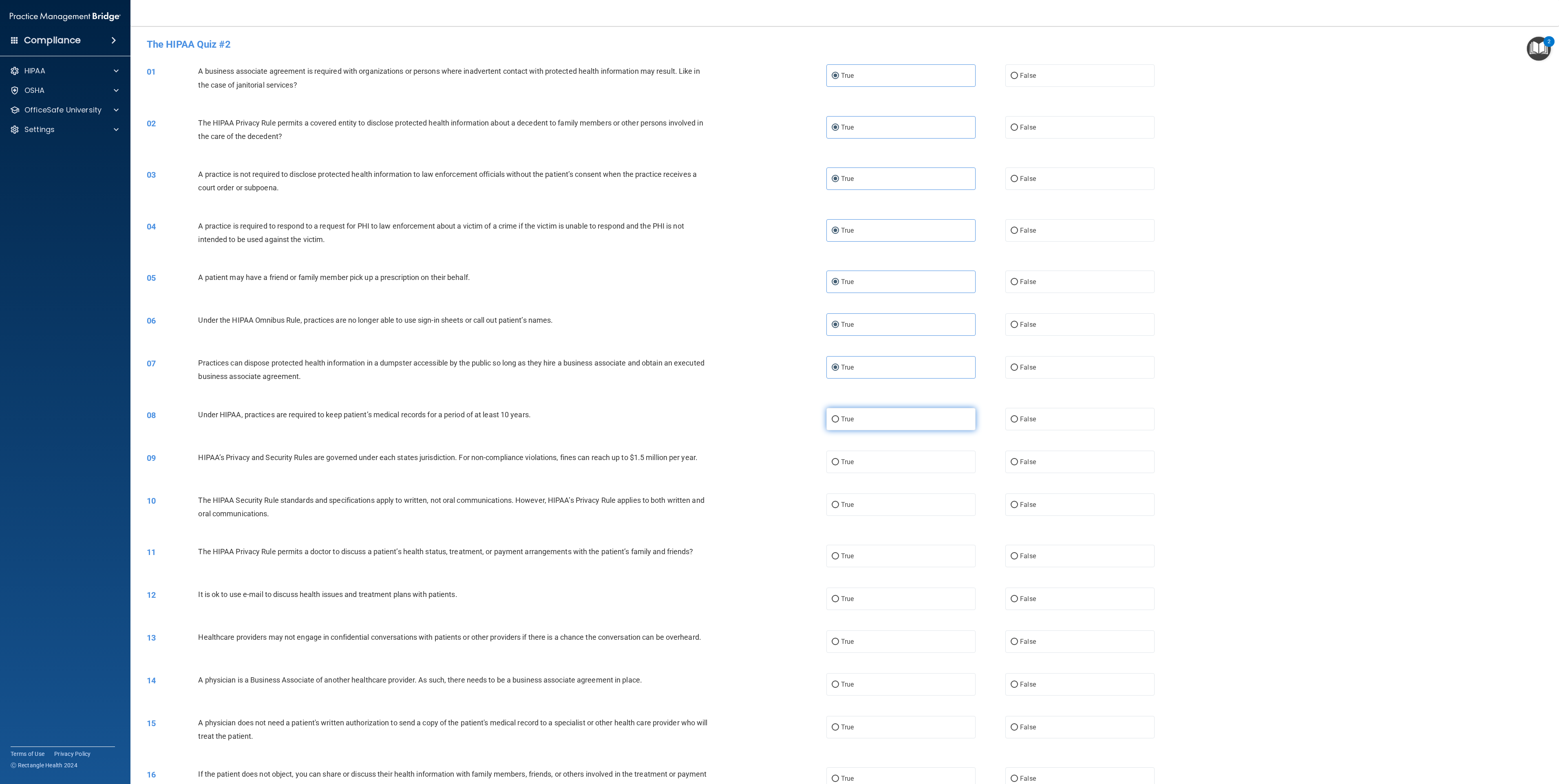
radio input "true"
click at [779, 392] on label "True" at bounding box center [901, 462] width 149 height 23
click at [779, 392] on input "True" at bounding box center [835, 462] width 7 height 6
radio input "true"
click at [779, 392] on label "True" at bounding box center [901, 505] width 149 height 23
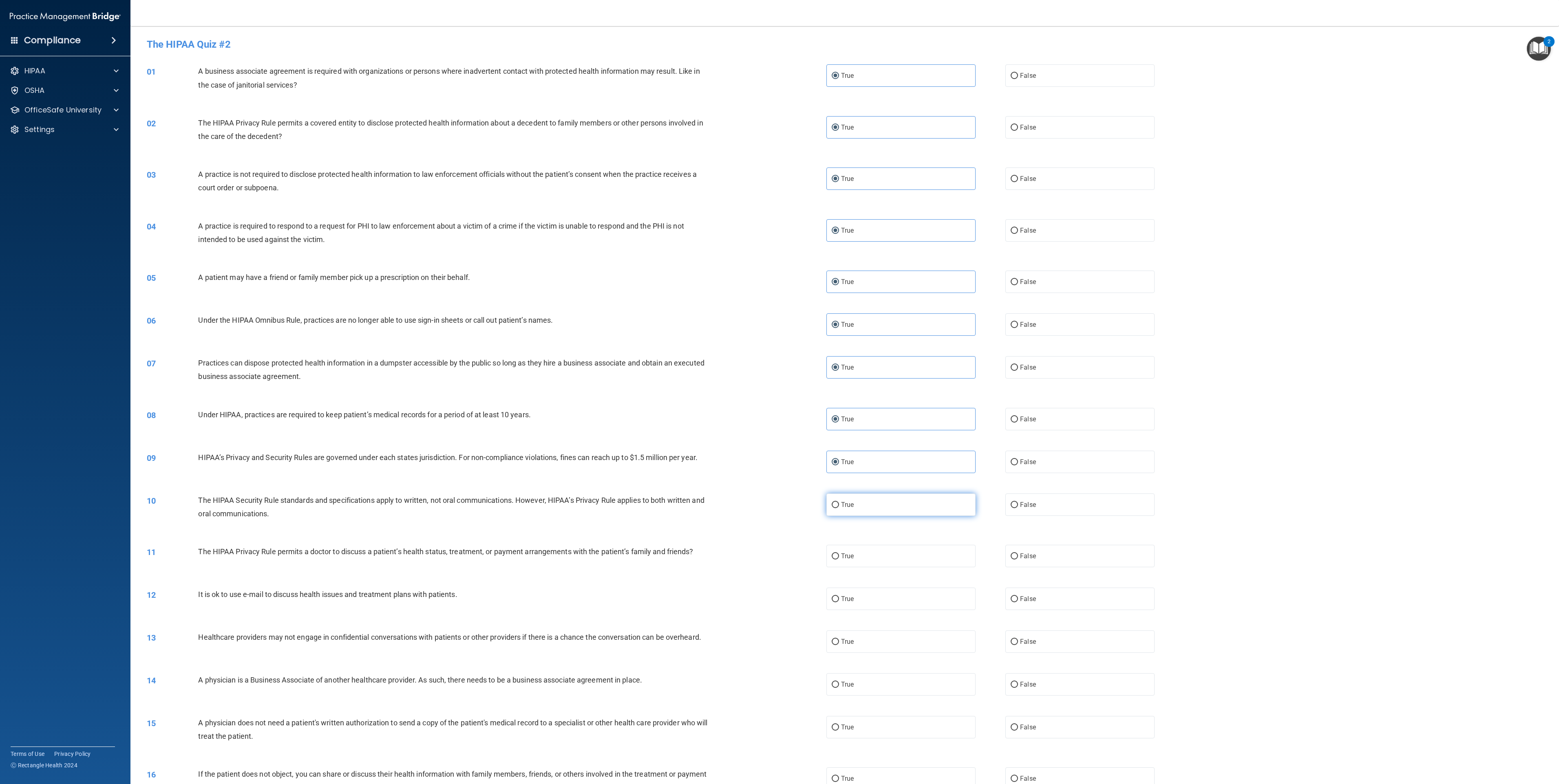
click at [779, 392] on input "True" at bounding box center [835, 505] width 7 height 6
radio input "true"
click at [779, 392] on label "True" at bounding box center [901, 555] width 149 height 23
click at [779, 392] on input "True" at bounding box center [835, 556] width 7 height 6
radio input "true"
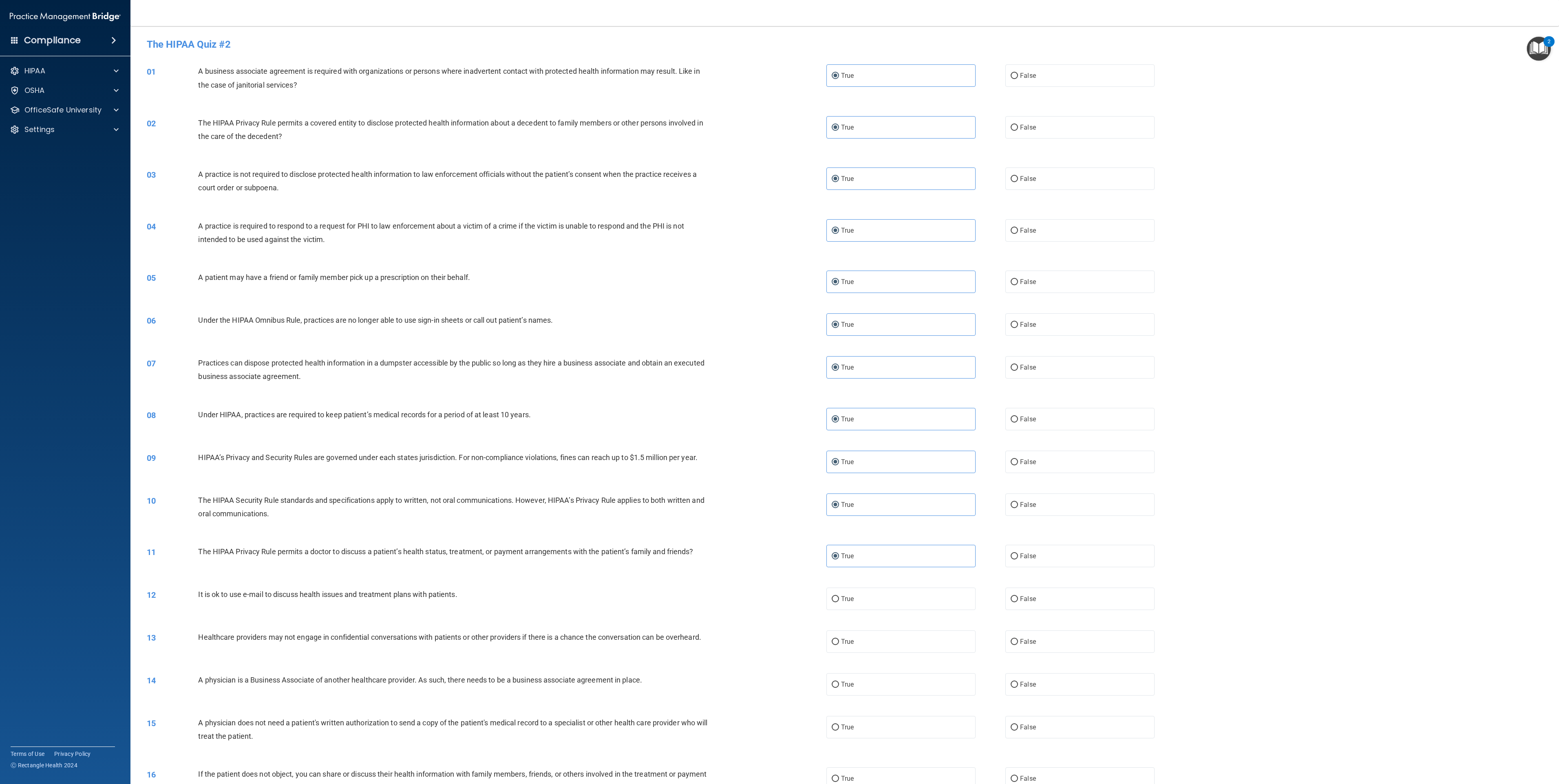
click at [779, 392] on div "12 It is ok to use e-mail to discuss health issues and treatment plans with pat…" at bounding box center [844, 598] width 1408 height 43
click at [779, 392] on label "True" at bounding box center [901, 599] width 149 height 23
click at [779, 392] on input "True" at bounding box center [835, 599] width 7 height 6
radio input "true"
drag, startPoint x: 875, startPoint y: 638, endPoint x: 875, endPoint y: 651, distance: 13.0
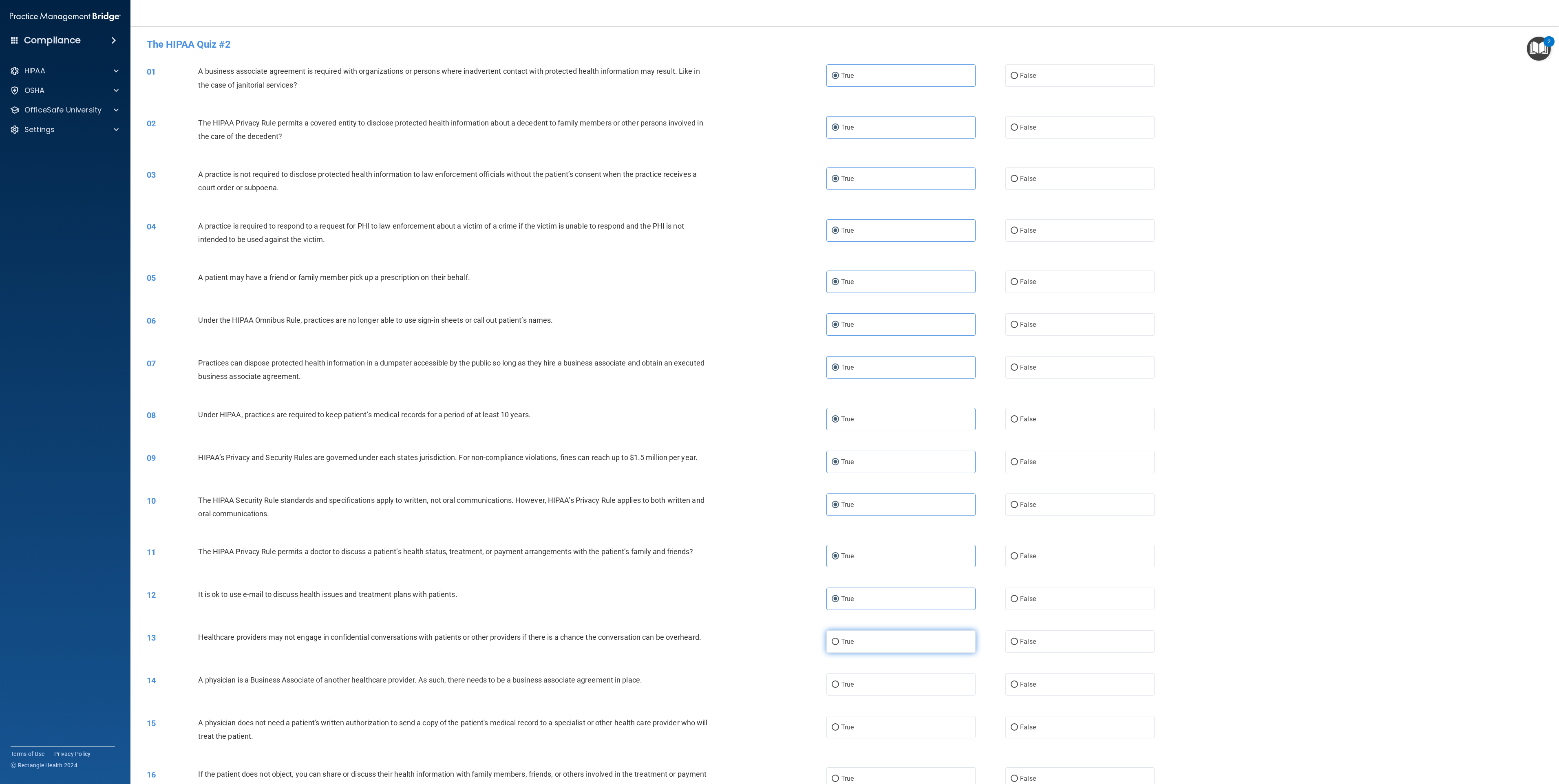
click at [779, 392] on label "True" at bounding box center [901, 642] width 149 height 23
click at [779, 392] on input "True" at bounding box center [835, 642] width 7 height 6
radio input "true"
click at [779, 392] on label "True" at bounding box center [901, 684] width 149 height 23
click at [779, 392] on input "True" at bounding box center [835, 684] width 7 height 6
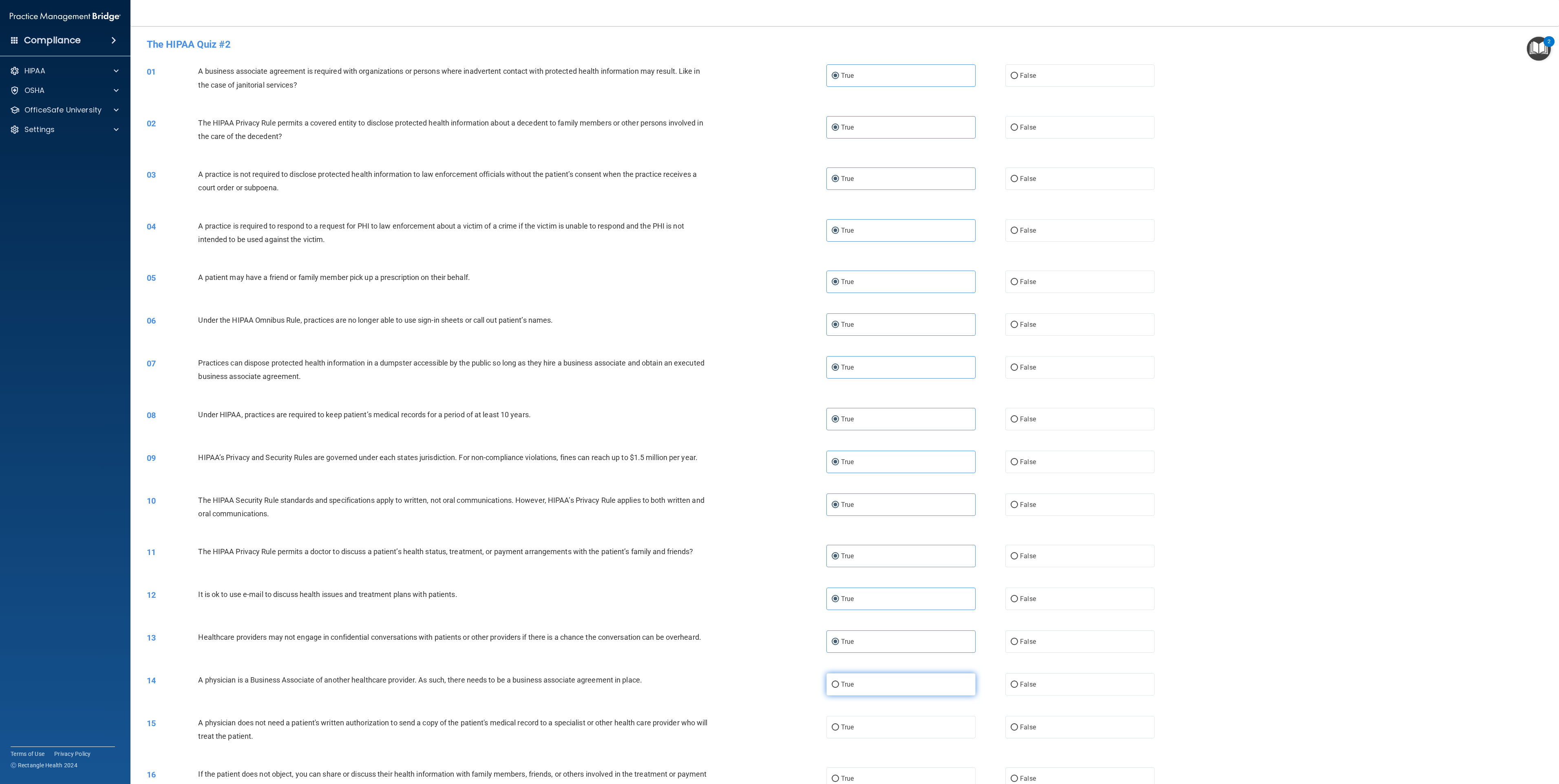
radio input "true"
drag, startPoint x: 857, startPoint y: 728, endPoint x: 842, endPoint y: 697, distance: 34.4
click at [779, 392] on label "True" at bounding box center [901, 727] width 149 height 23
click at [779, 392] on input "True" at bounding box center [835, 727] width 7 height 6
radio input "true"
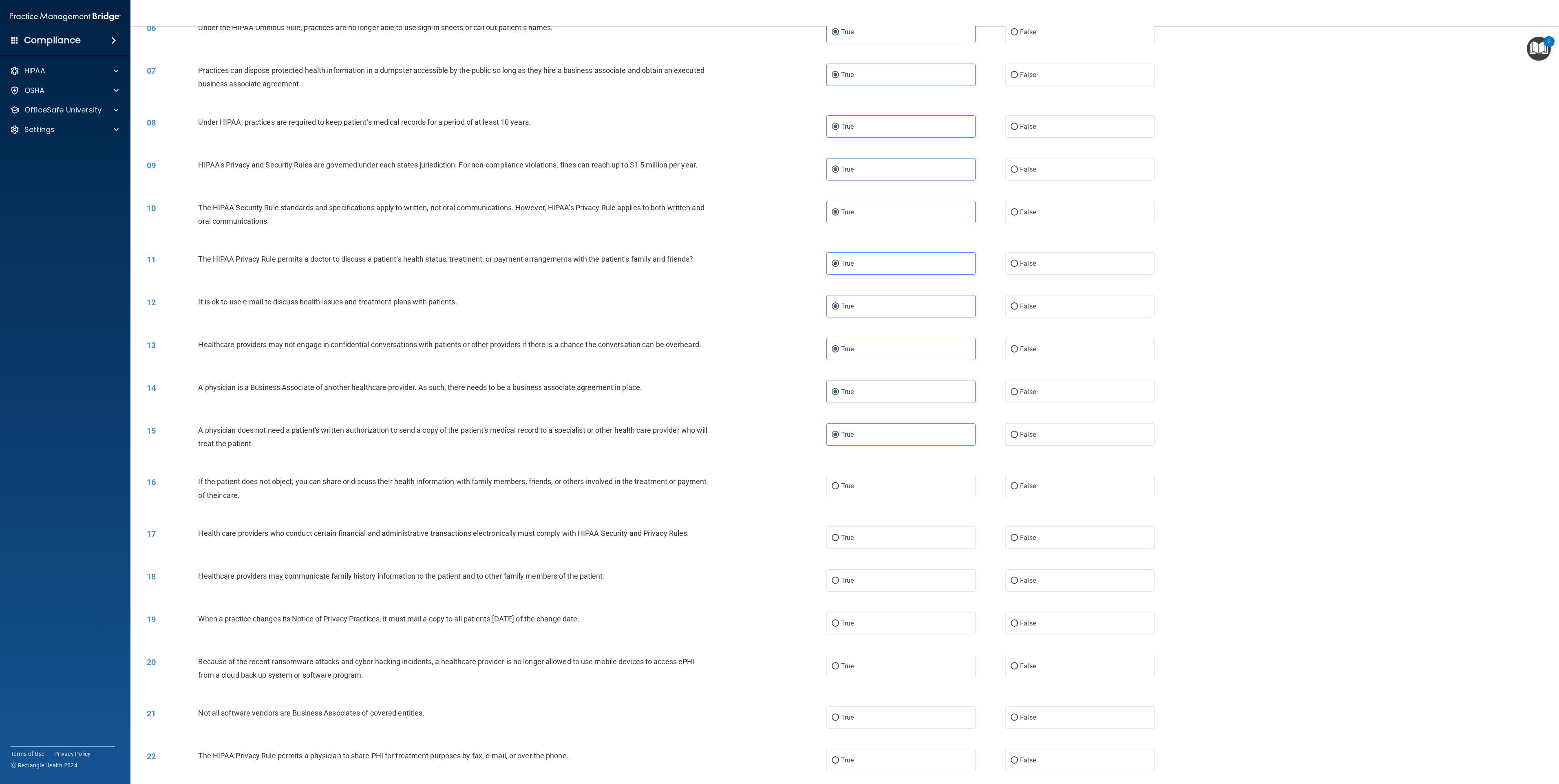
scroll to position [544, 0]
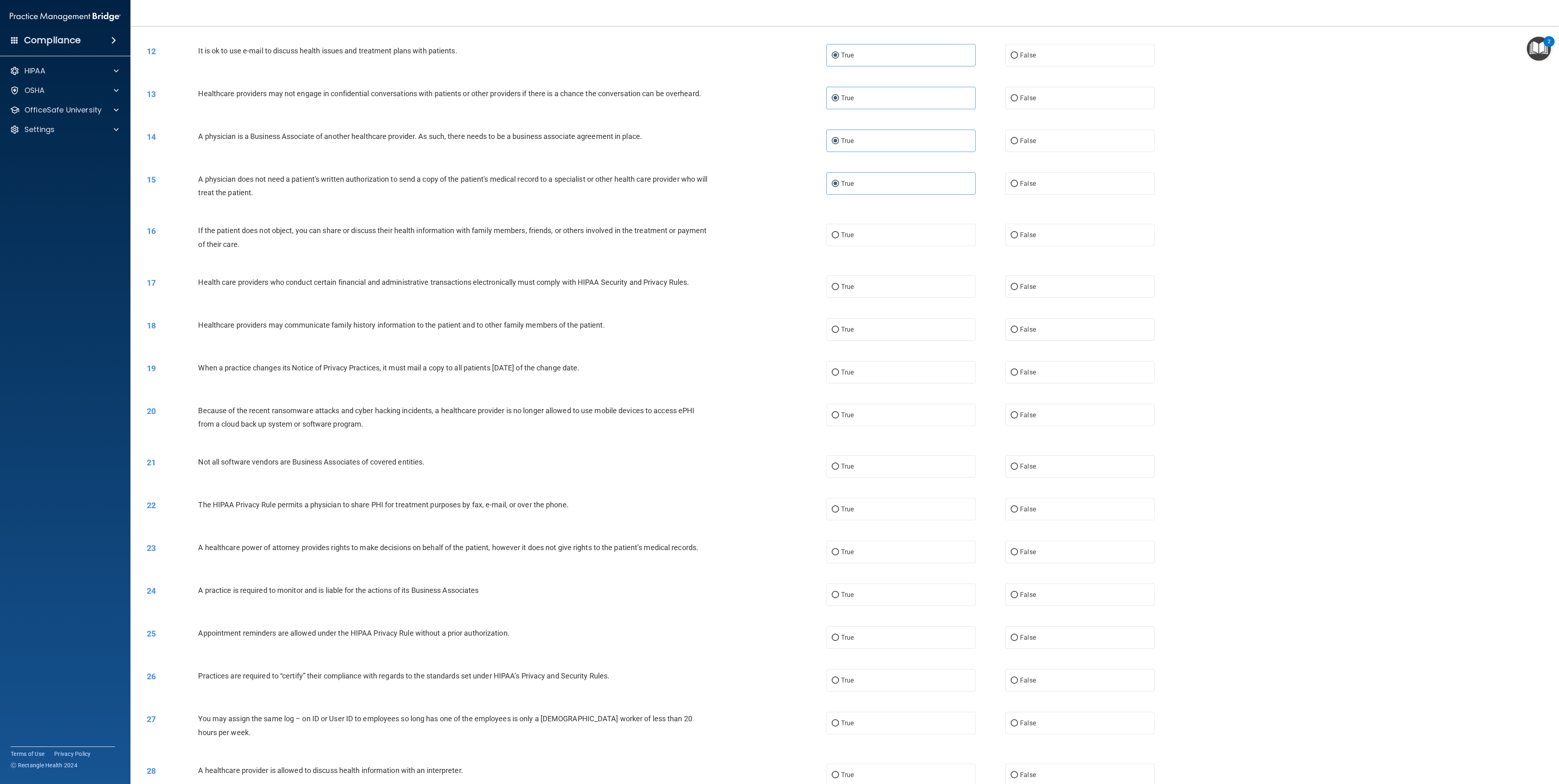
drag, startPoint x: 848, startPoint y: 236, endPoint x: 854, endPoint y: 300, distance: 64.3
click at [779, 237] on label "True" at bounding box center [901, 235] width 149 height 23
click at [779, 237] on input "True" at bounding box center [835, 235] width 7 height 6
radio input "true"
drag, startPoint x: 856, startPoint y: 291, endPoint x: 871, endPoint y: 332, distance: 43.7
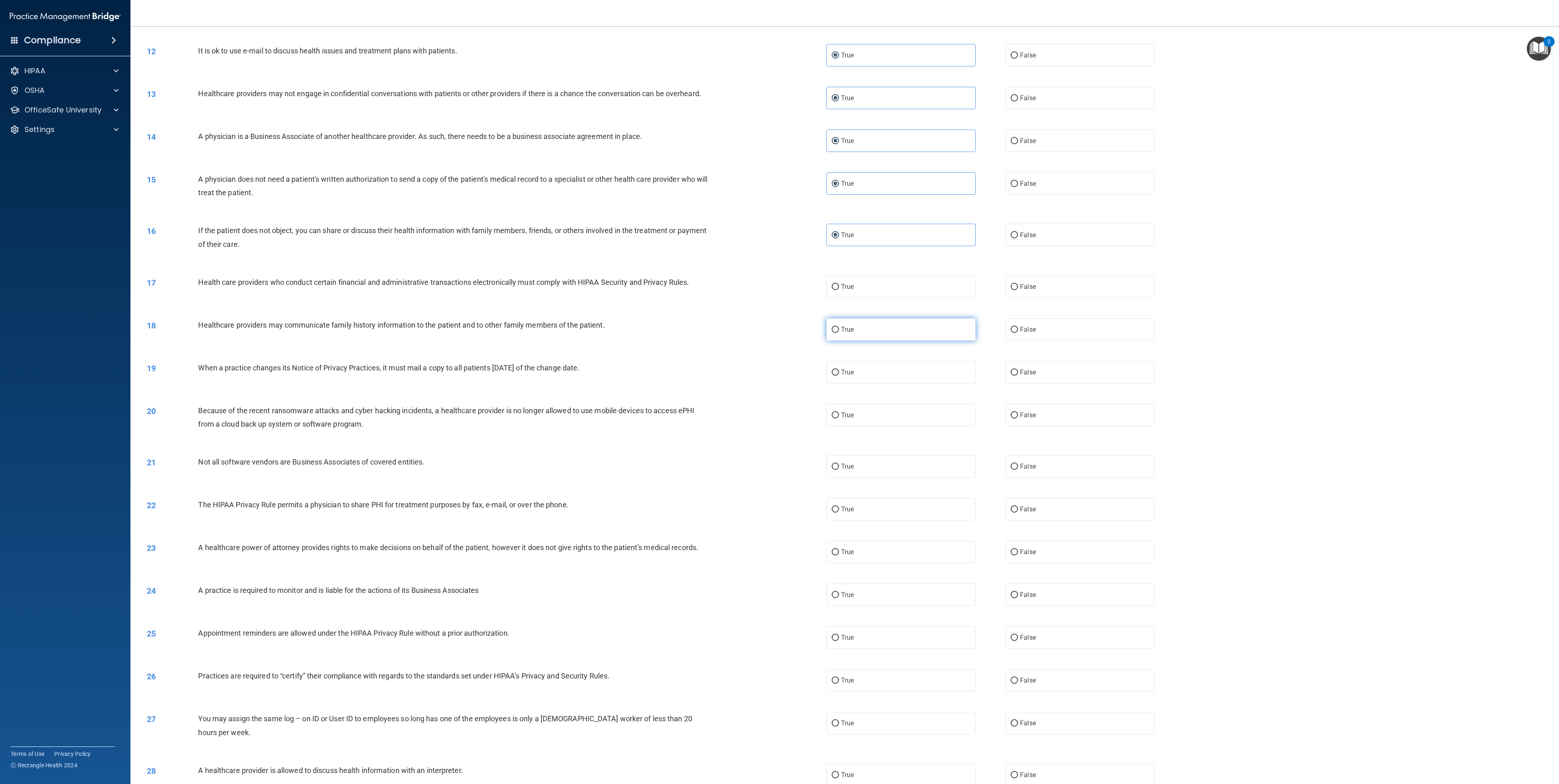
click at [779, 291] on label "True" at bounding box center [901, 287] width 149 height 23
click at [779, 290] on input "True" at bounding box center [835, 287] width 7 height 6
radio input "true"
click at [779, 335] on label "True" at bounding box center [901, 329] width 149 height 23
click at [779, 333] on input "True" at bounding box center [835, 329] width 7 height 6
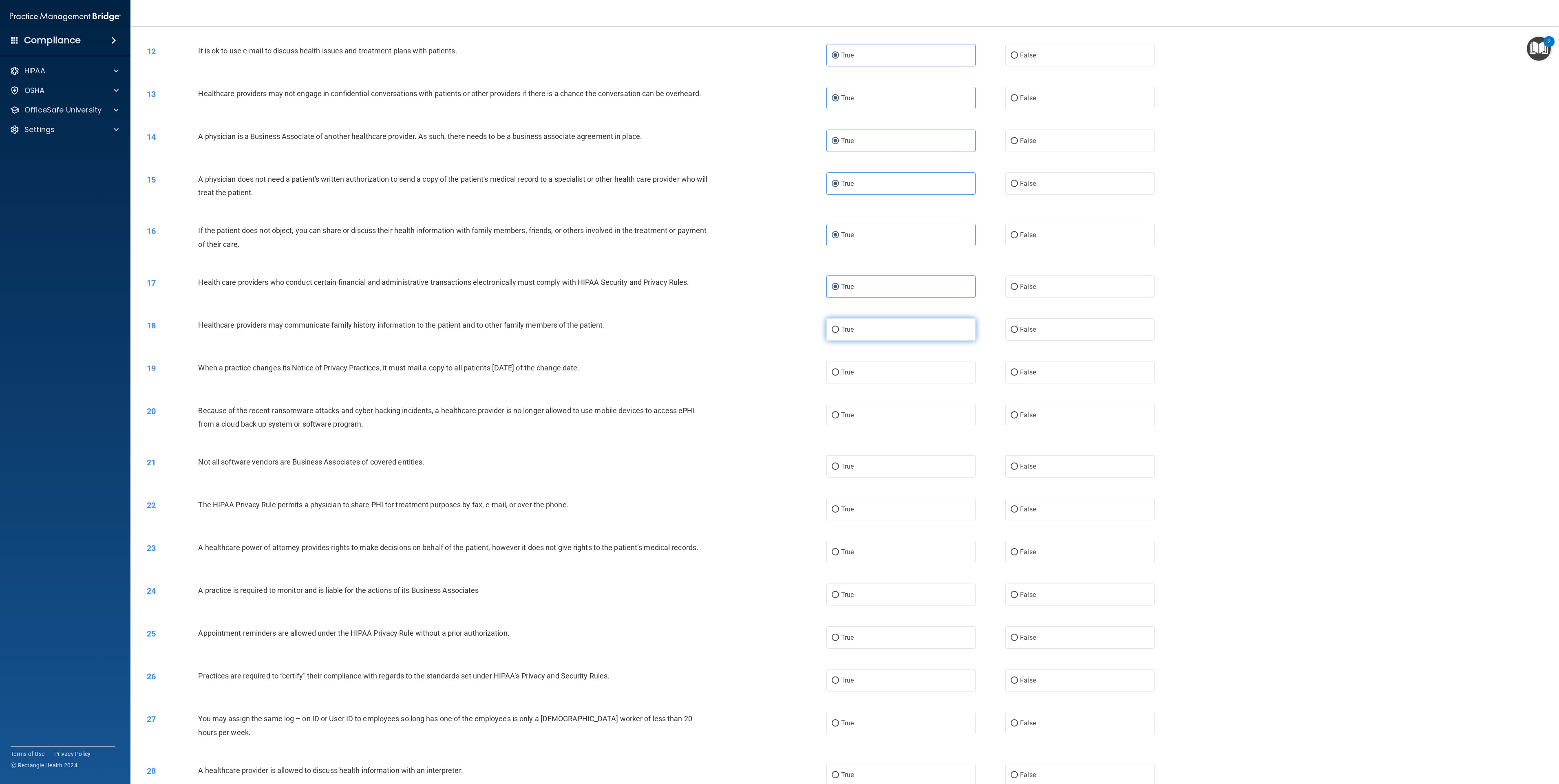
radio input "true"
drag, startPoint x: 875, startPoint y: 374, endPoint x: 875, endPoint y: 380, distance: 6.0
click at [779, 375] on label "True" at bounding box center [901, 372] width 149 height 23
click at [779, 375] on input "True" at bounding box center [835, 372] width 7 height 6
radio input "true"
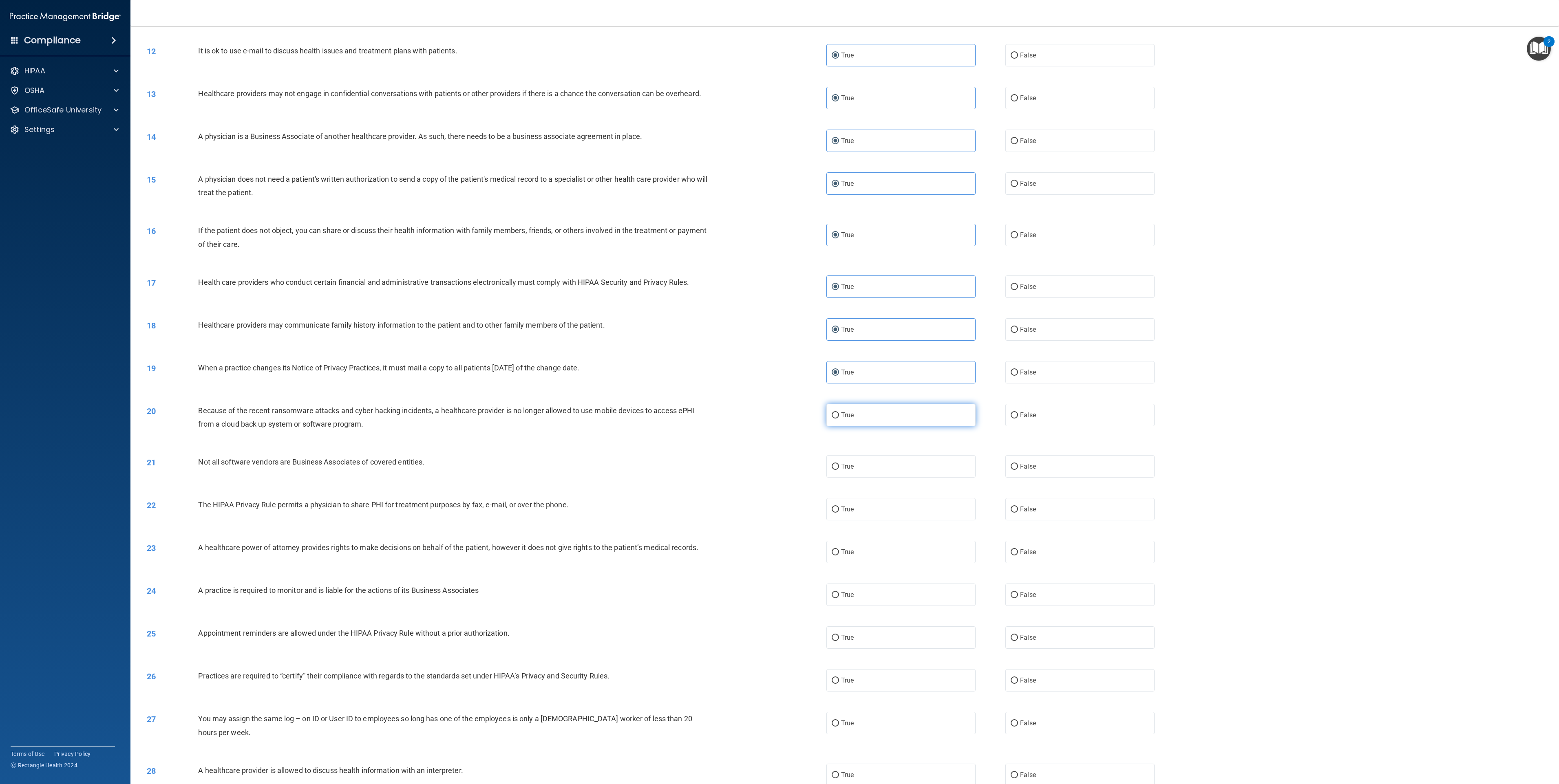
click at [779, 392] on label "True" at bounding box center [901, 415] width 149 height 23
click at [779, 392] on input "True" at bounding box center [835, 415] width 7 height 6
radio input "true"
click at [779, 392] on label "True" at bounding box center [901, 466] width 149 height 23
click at [779, 392] on input "True" at bounding box center [835, 466] width 7 height 6
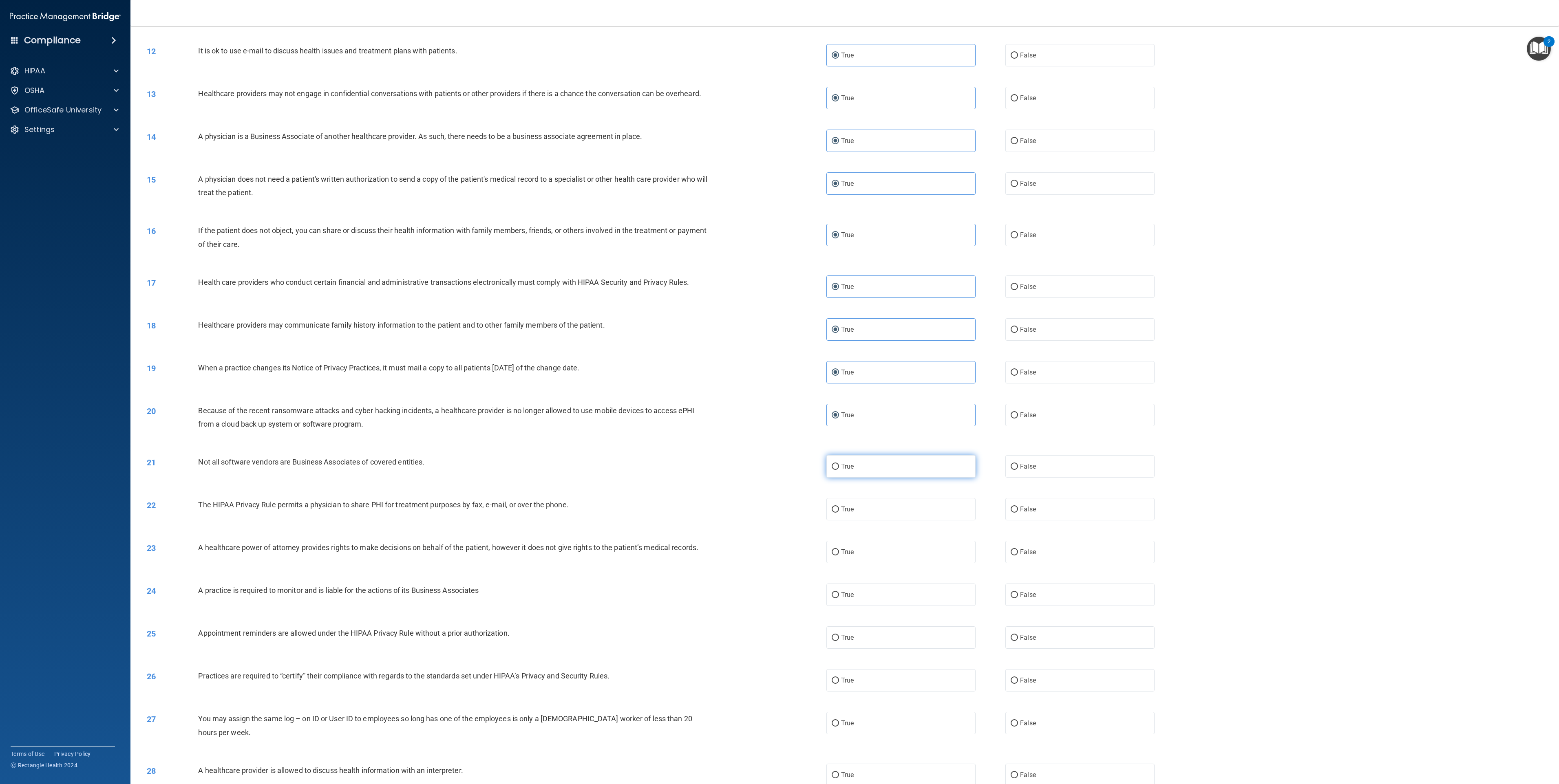
radio input "true"
click at [779, 392] on label "True" at bounding box center [901, 509] width 149 height 23
click at [779, 392] on input "True" at bounding box center [835, 509] width 7 height 6
radio input "true"
click at [779, 392] on div "23 A healthcare power of attorney provides rights to make decisions on behalf o…" at bounding box center [844, 552] width 1408 height 43
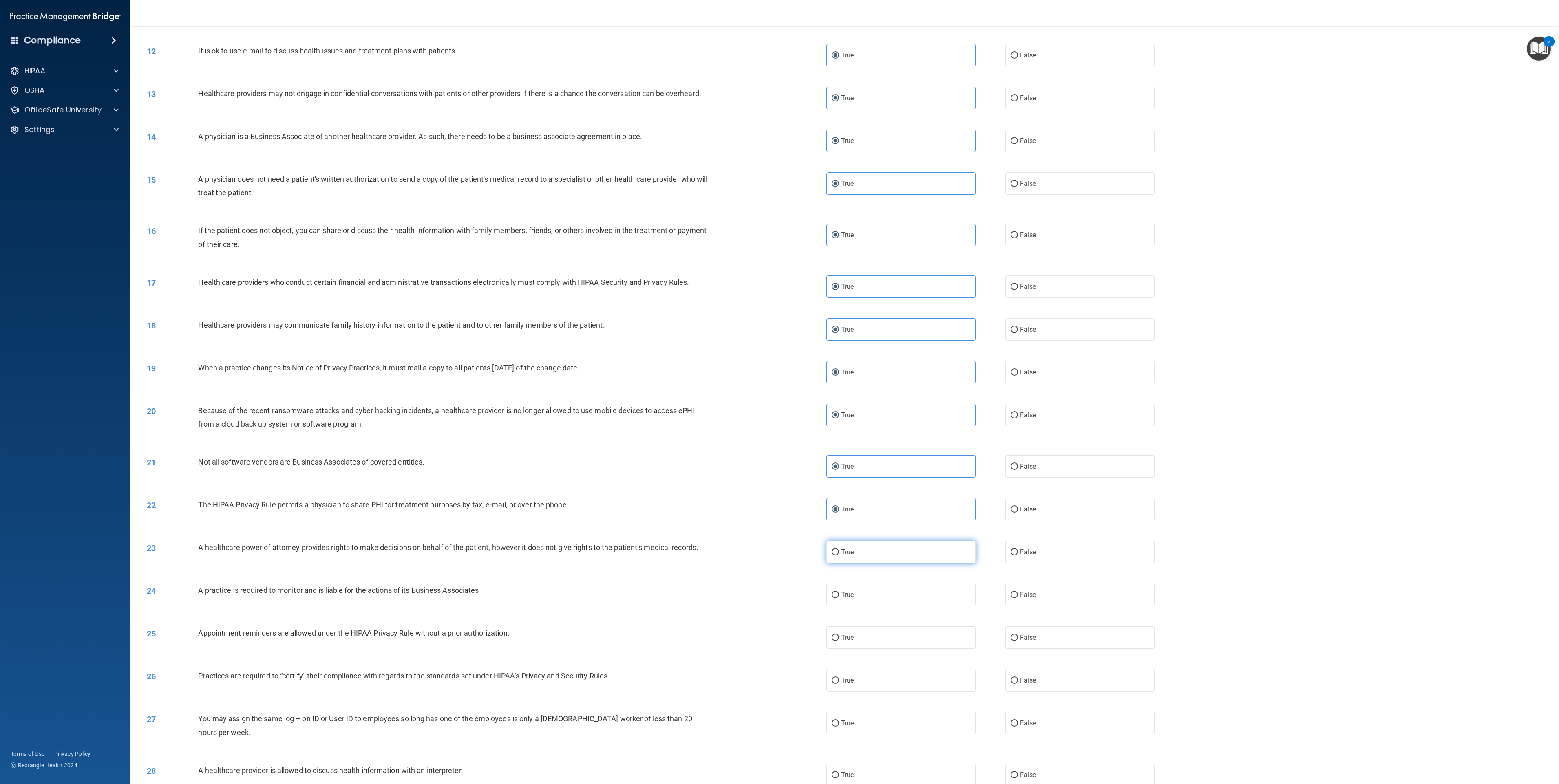
click at [779, 392] on label "True" at bounding box center [901, 552] width 149 height 23
click at [779, 392] on input "True" at bounding box center [835, 552] width 7 height 6
drag, startPoint x: 849, startPoint y: 603, endPoint x: 848, endPoint y: 612, distance: 9.1
click at [779, 392] on label "True" at bounding box center [901, 594] width 149 height 23
click at [779, 392] on input "True" at bounding box center [835, 595] width 7 height 6
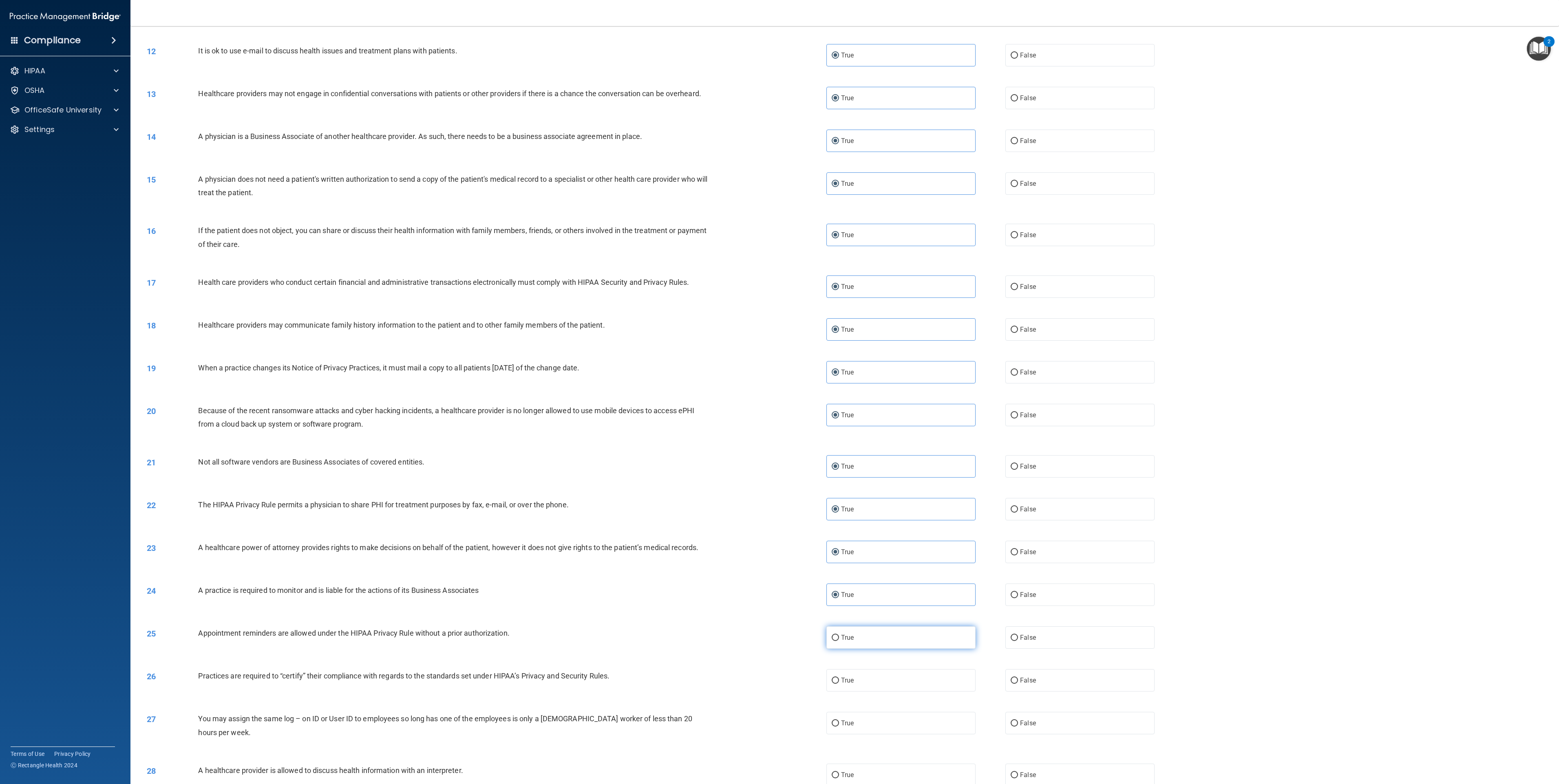
click at [779, 392] on label "True" at bounding box center [901, 637] width 149 height 23
click at [779, 392] on input "True" at bounding box center [835, 638] width 7 height 6
click at [779, 392] on label "True" at bounding box center [901, 680] width 149 height 23
click at [779, 392] on input "True" at bounding box center [835, 681] width 7 height 6
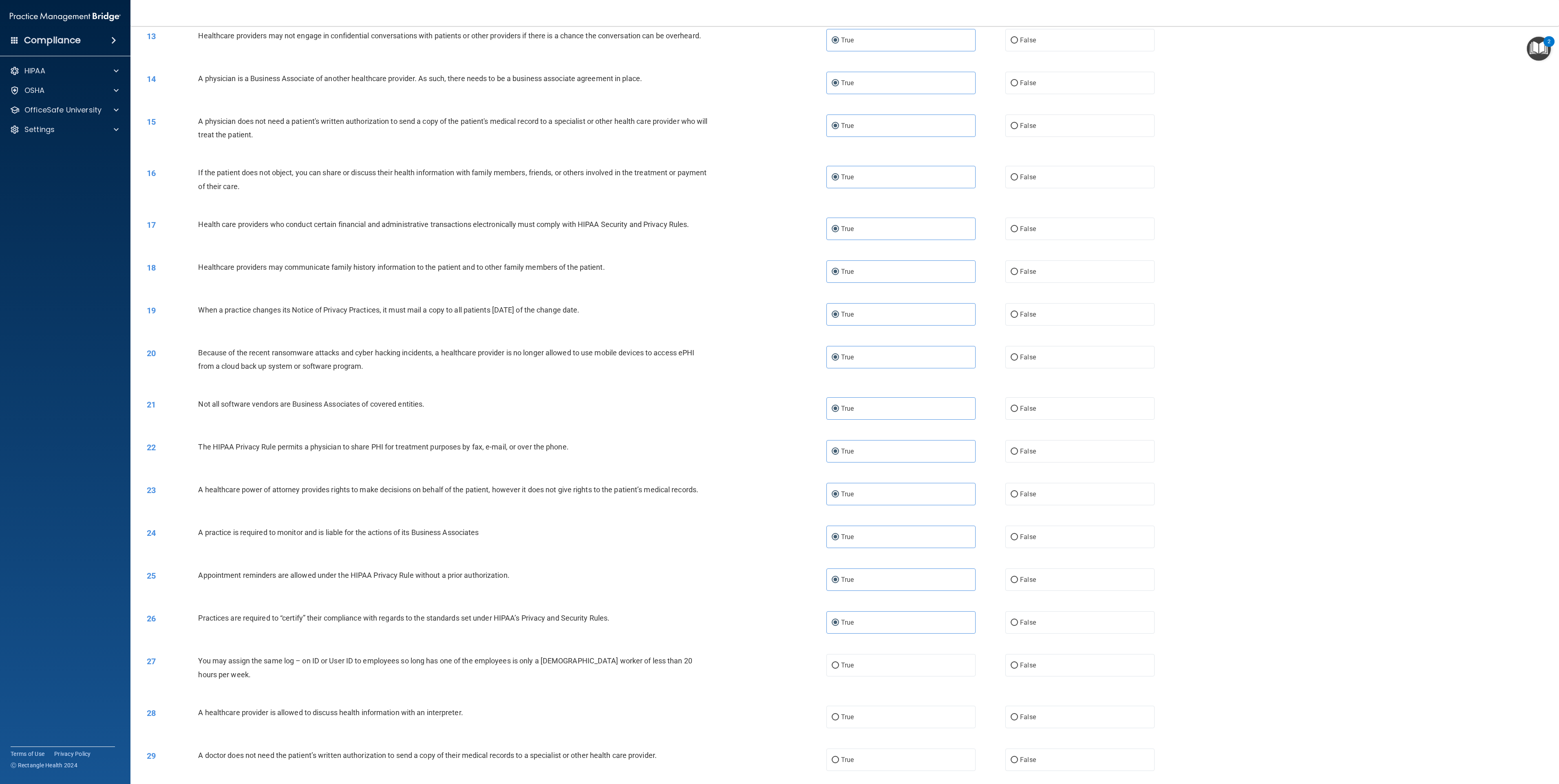
scroll to position [686, 0]
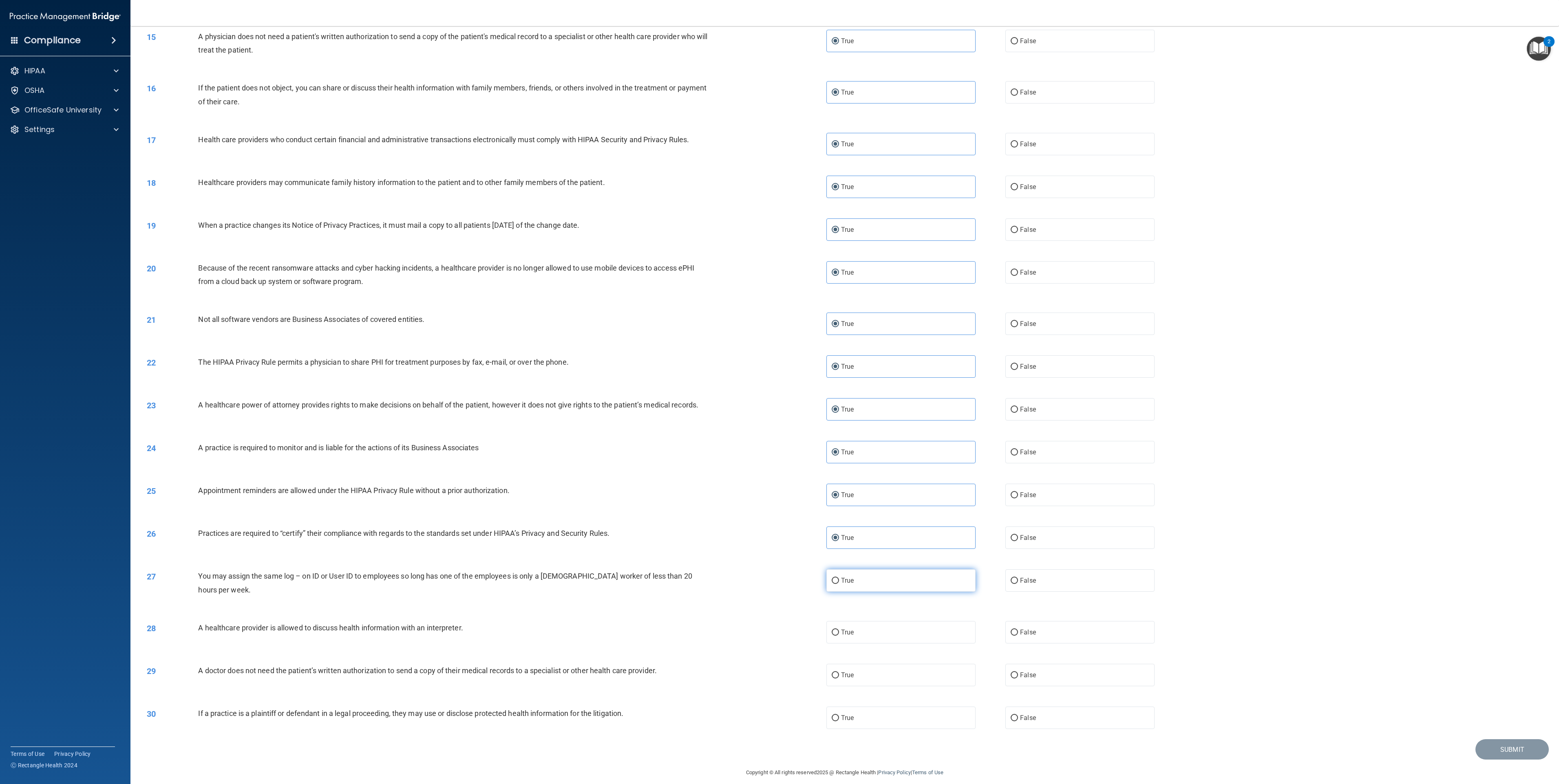
click at [779, 392] on label "True" at bounding box center [901, 580] width 149 height 23
click at [779, 392] on input "True" at bounding box center [835, 581] width 7 height 6
click at [779, 392] on label "True" at bounding box center [901, 632] width 149 height 23
click at [779, 392] on input "True" at bounding box center [835, 632] width 7 height 6
drag, startPoint x: 879, startPoint y: 670, endPoint x: 882, endPoint y: 679, distance: 9.5
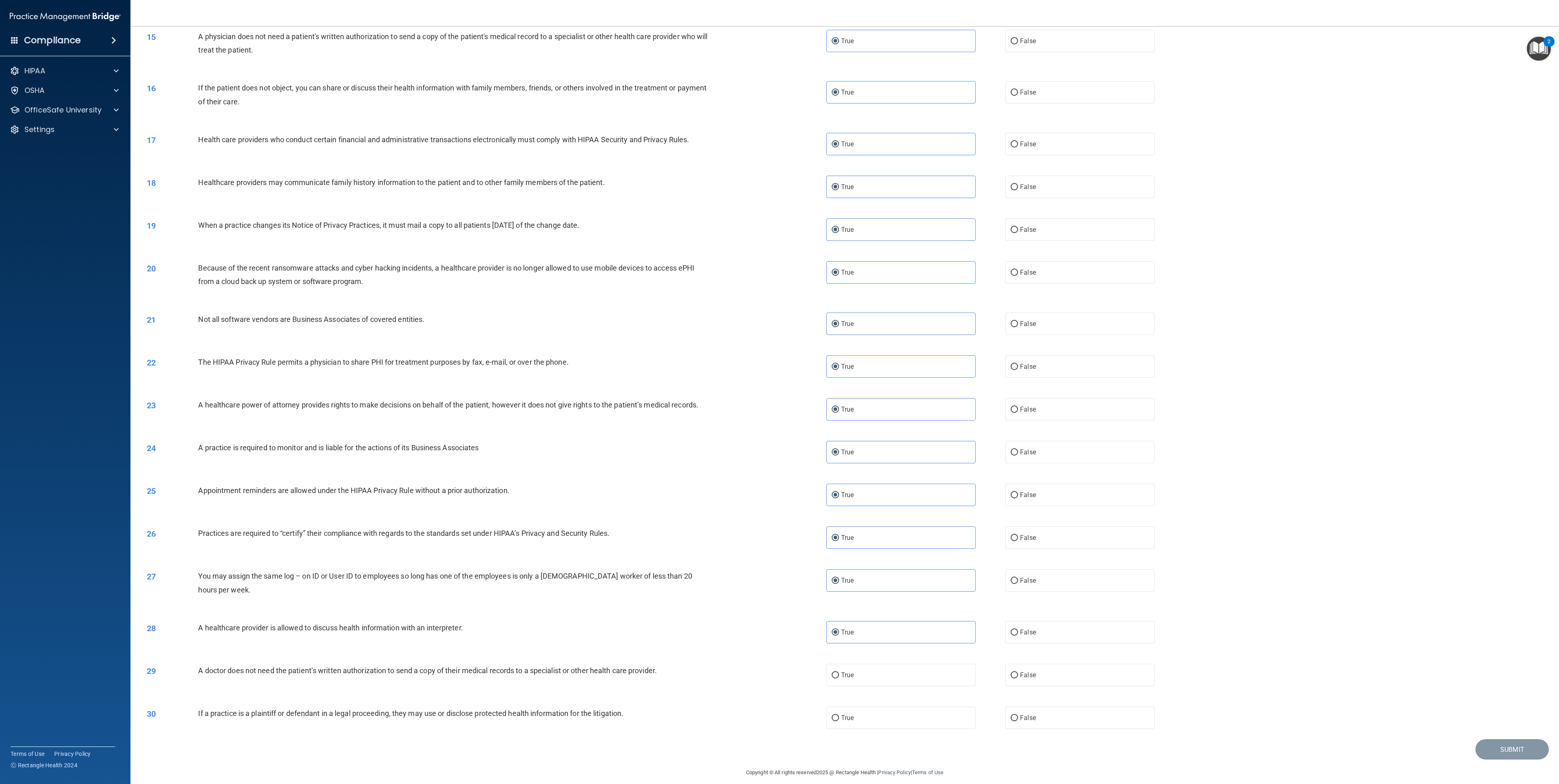
click at [779, 392] on label "True" at bounding box center [901, 675] width 149 height 23
click at [779, 392] on input "True" at bounding box center [835, 675] width 7 height 6
click at [779, 392] on label "True" at bounding box center [901, 718] width 149 height 23
click at [779, 392] on input "True" at bounding box center [835, 718] width 7 height 6
click at [779, 392] on button "Submit" at bounding box center [1512, 750] width 74 height 21
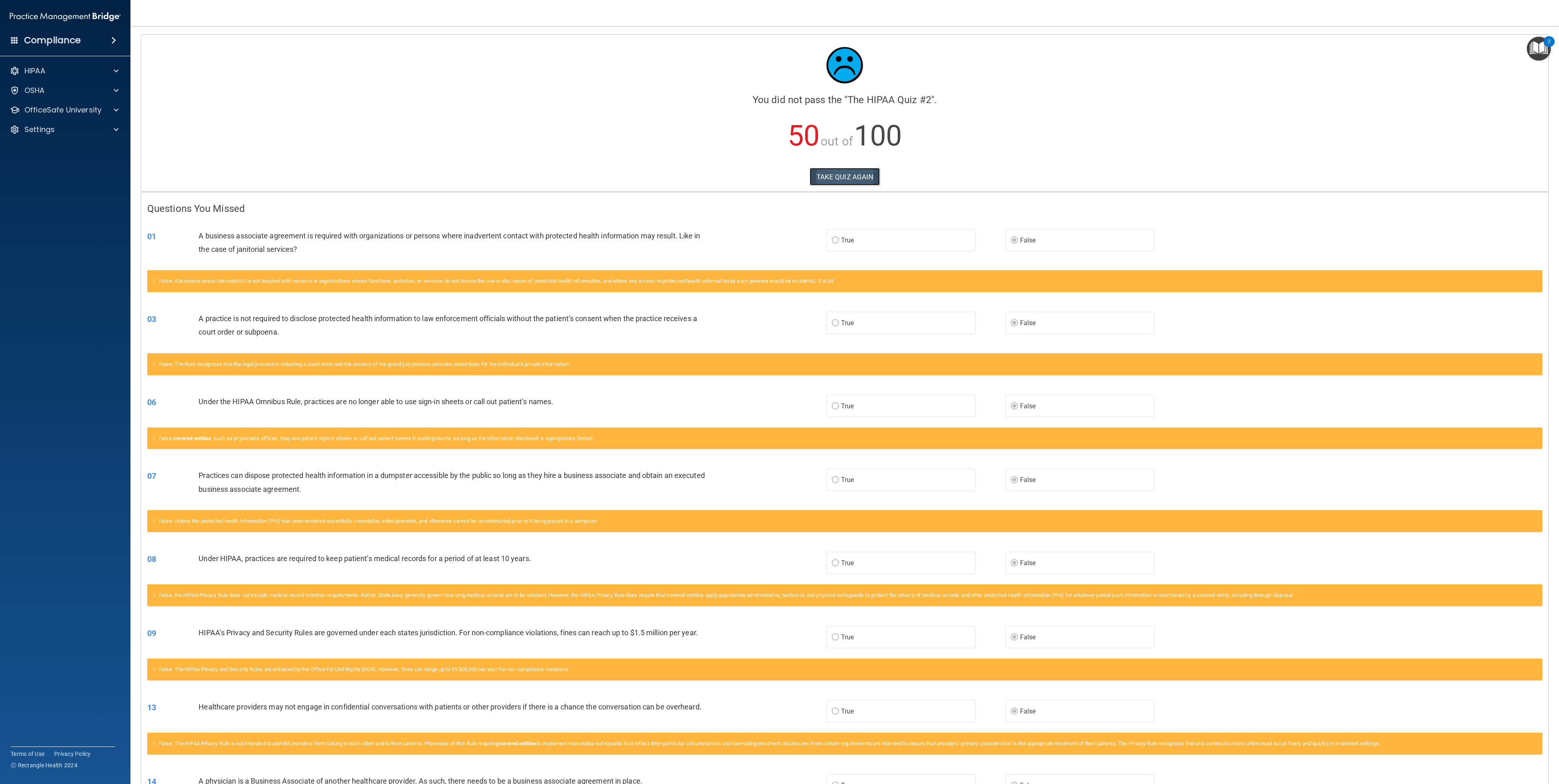
click at [779, 182] on button "TAKE QUIZ AGAIN" at bounding box center [845, 177] width 71 height 18
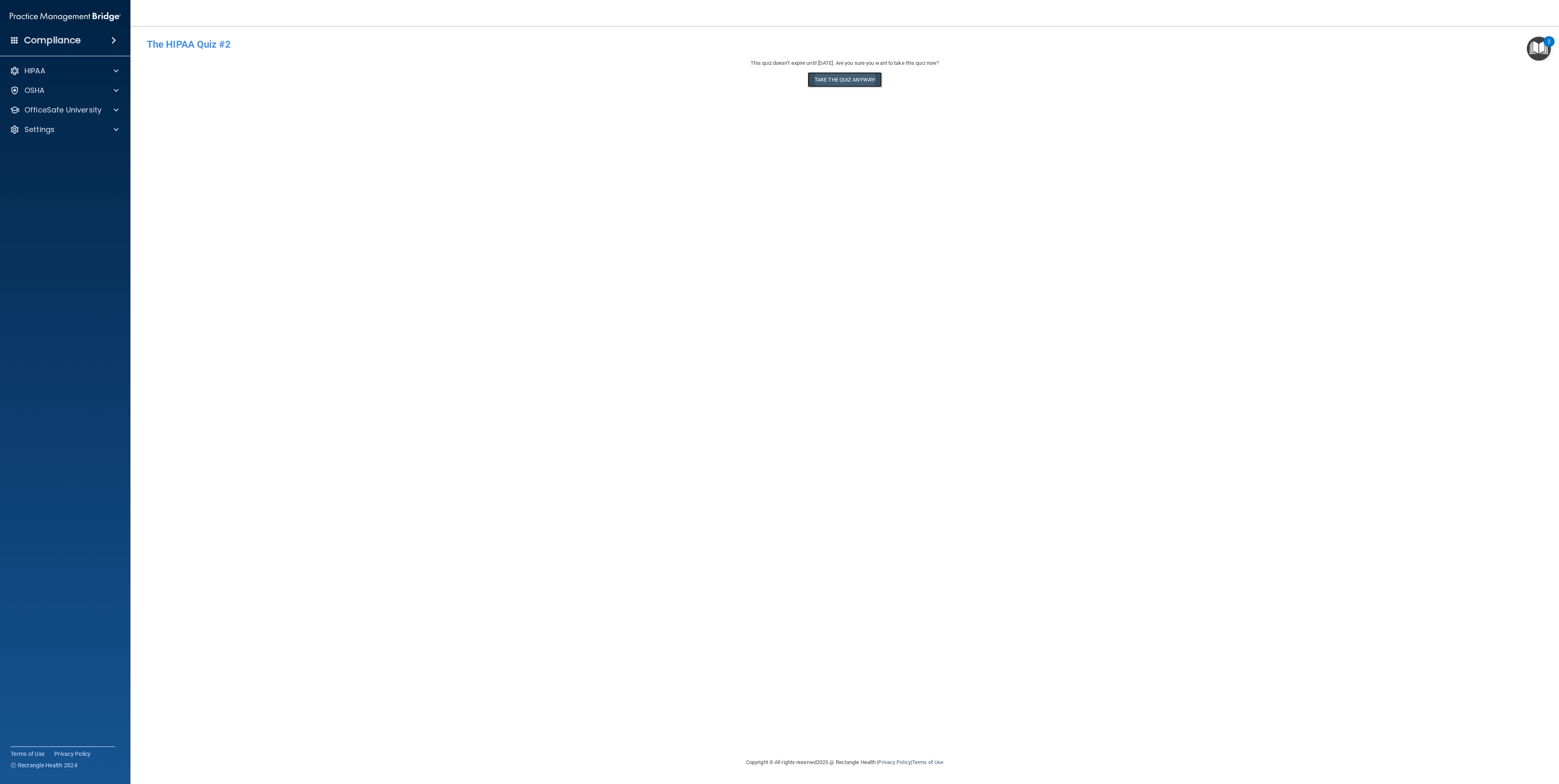
click at [779, 84] on button "Take the quiz anyway!" at bounding box center [845, 79] width 74 height 15
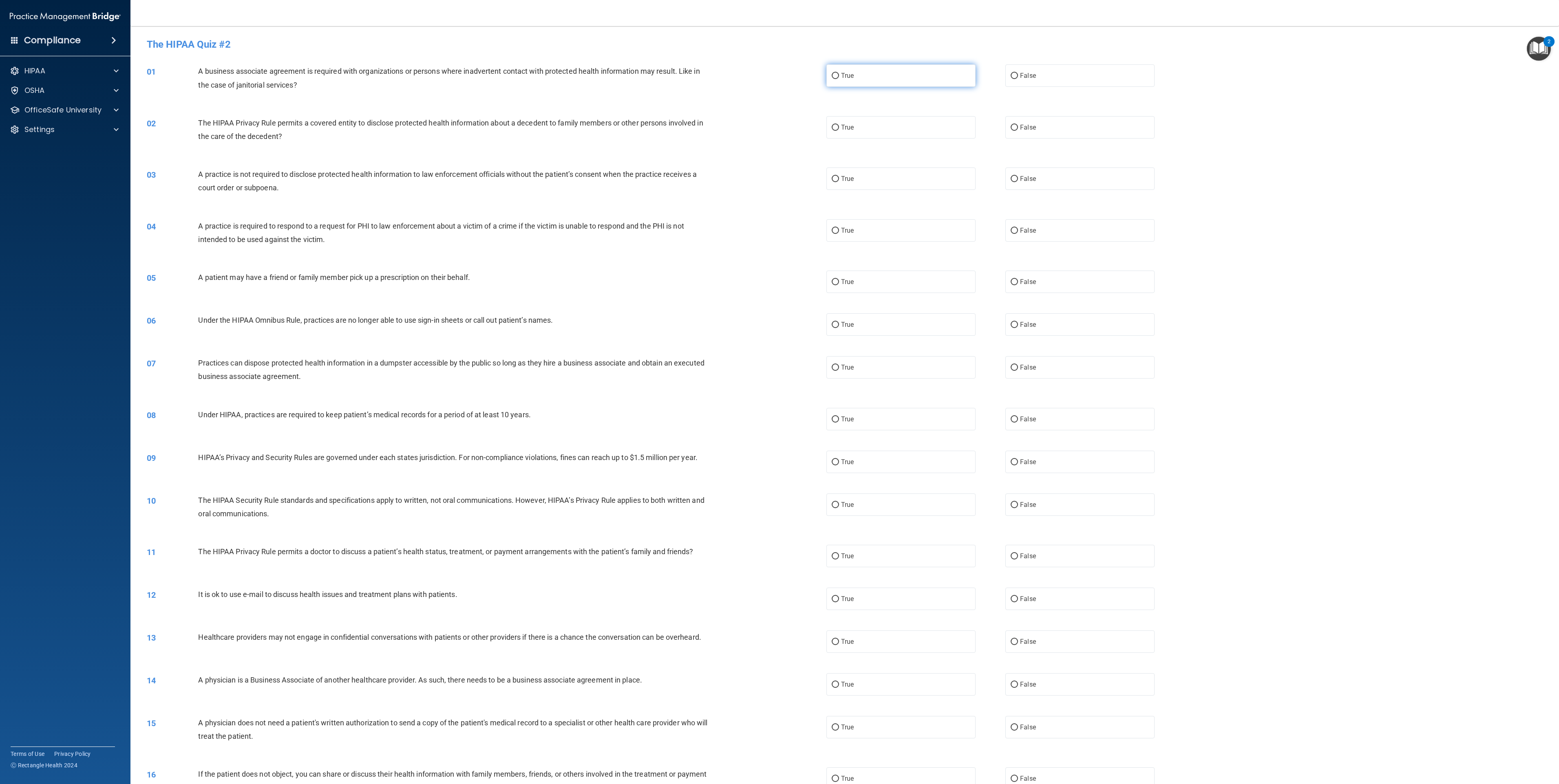
click at [779, 86] on label "True" at bounding box center [901, 75] width 149 height 23
click at [779, 79] on input "True" at bounding box center [835, 75] width 7 height 6
click at [779, 89] on div "01 A business associate agreement is required with organizations or persons whe…" at bounding box center [844, 80] width 1408 height 52
click at [779, 122] on label "True" at bounding box center [901, 127] width 149 height 23
click at [779, 124] on input "True" at bounding box center [835, 127] width 7 height 6
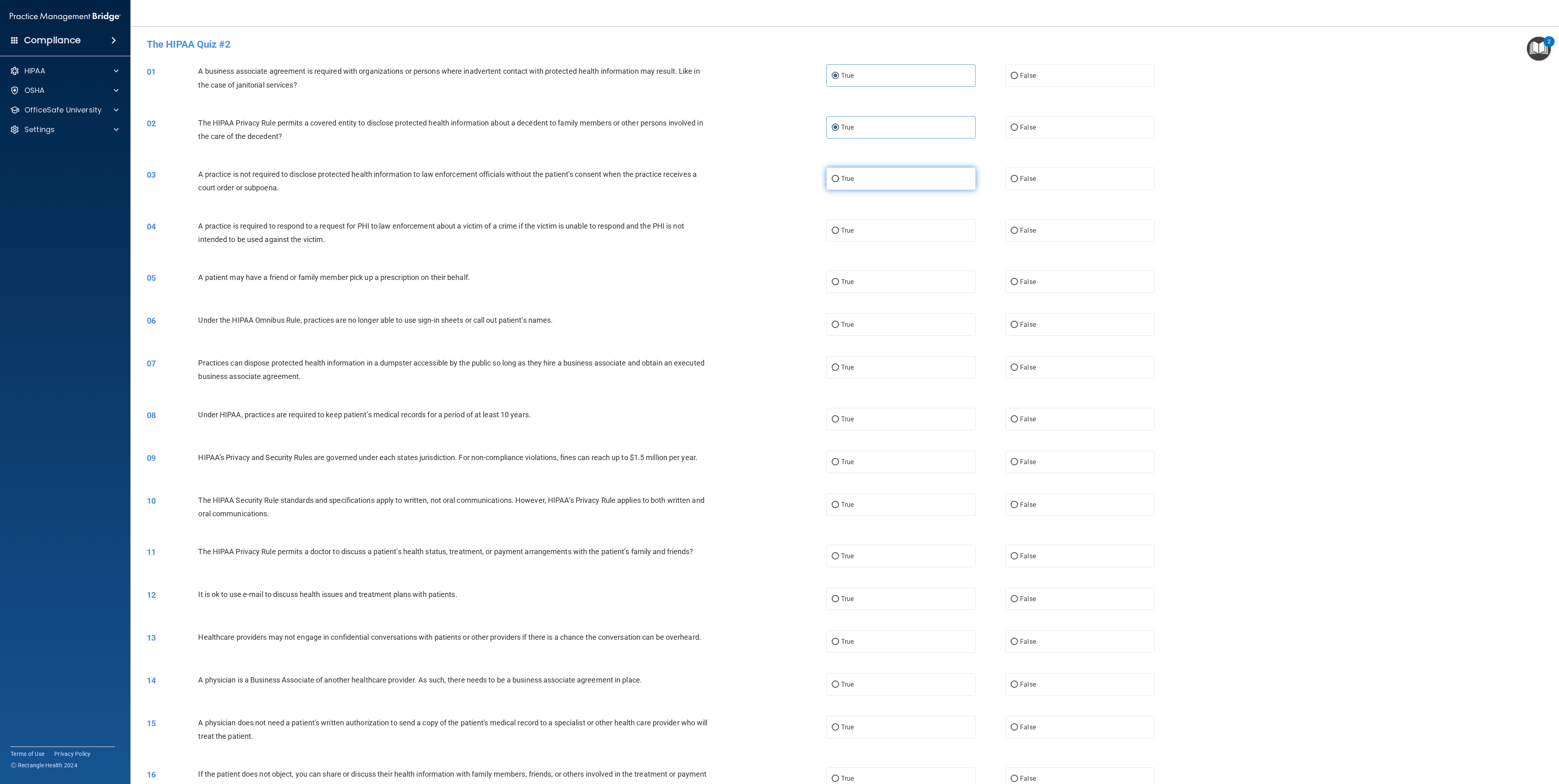
click at [779, 178] on label "True" at bounding box center [901, 179] width 149 height 23
click at [779, 178] on input "True" at bounding box center [835, 179] width 7 height 6
click at [779, 212] on div "04 A practice is required to respond to a request for PHI to law enforcement ab…" at bounding box center [844, 234] width 1408 height 52
click at [779, 228] on label "True" at bounding box center [901, 230] width 149 height 23
click at [779, 228] on input "True" at bounding box center [835, 230] width 7 height 6
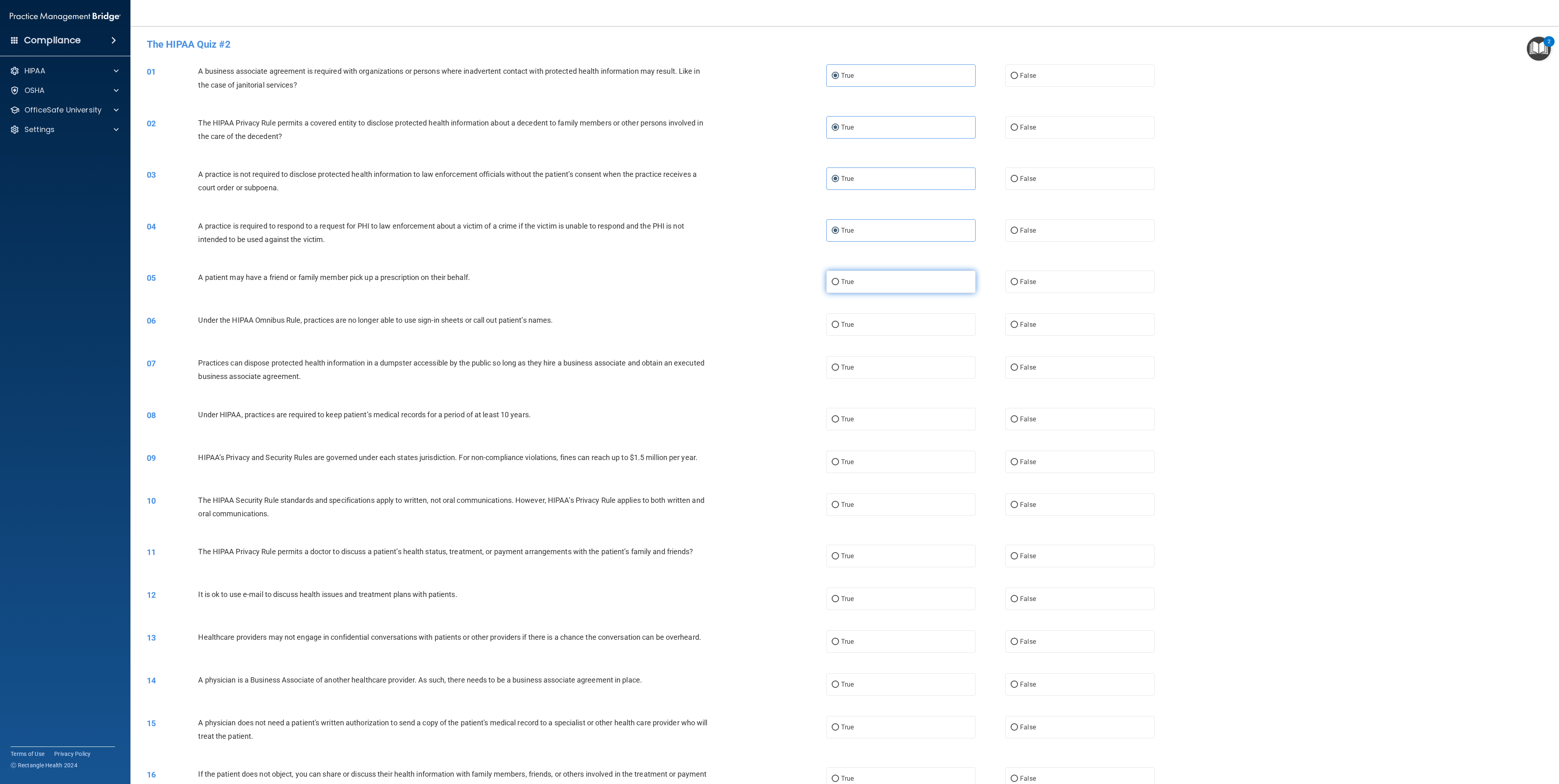
click at [779, 278] on label "True" at bounding box center [901, 281] width 149 height 23
click at [779, 279] on input "True" at bounding box center [835, 282] width 7 height 6
click at [779, 344] on div "06 Under the HIPAA Omnibus Rule, practices are no longer able to use sign-in sh…" at bounding box center [844, 324] width 1408 height 43
drag, startPoint x: 854, startPoint y: 315, endPoint x: 855, endPoint y: 346, distance: 31.0
click at [779, 317] on label "True" at bounding box center [901, 324] width 149 height 23
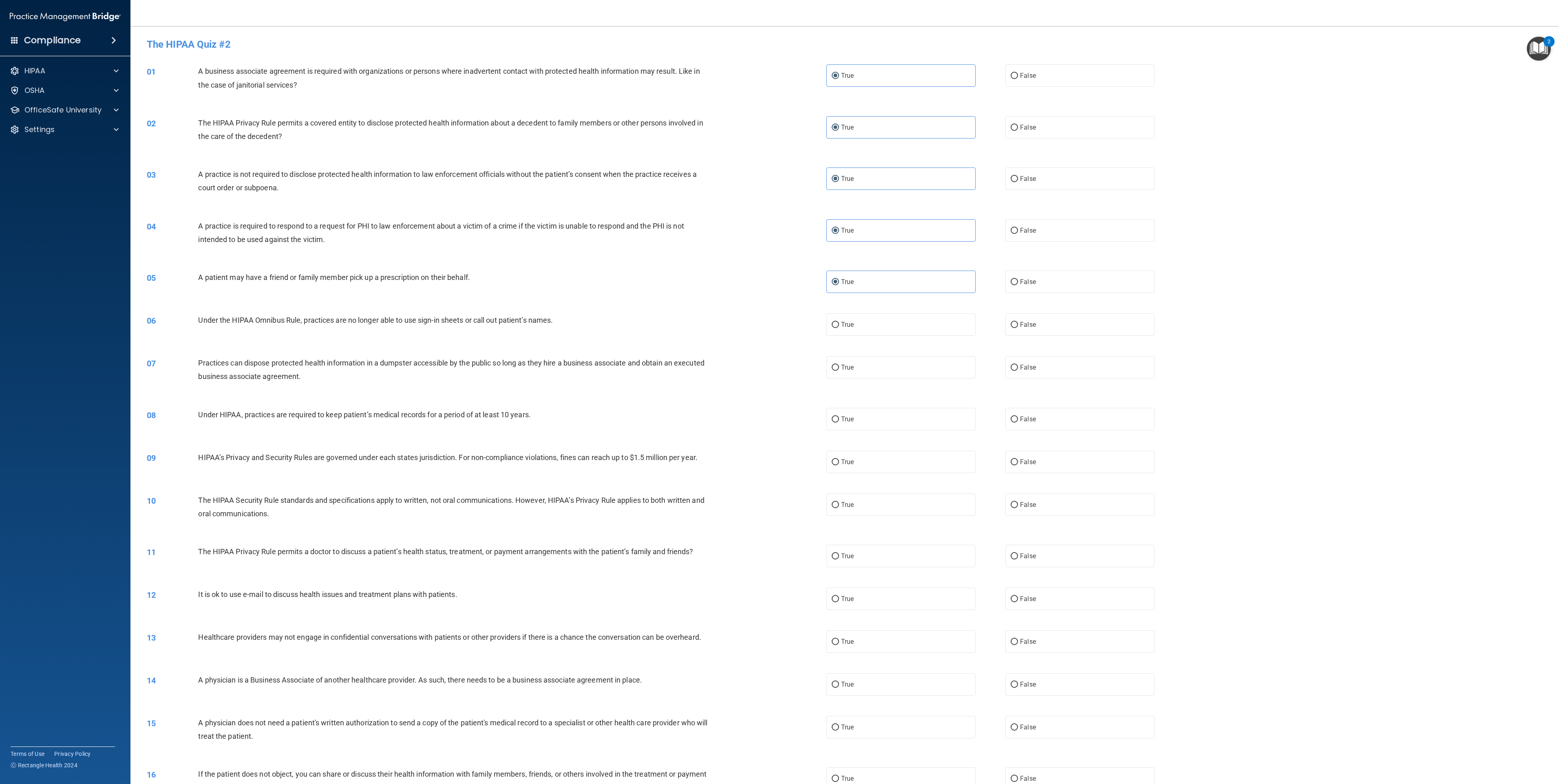
click at [779, 322] on input "True" at bounding box center [835, 325] width 7 height 6
click at [779, 358] on label "True" at bounding box center [901, 368] width 149 height 23
click at [779, 365] on input "True" at bounding box center [835, 368] width 7 height 6
click at [779, 392] on div "08 Under HIPAA, practices are required to keep patient’s medical records for a …" at bounding box center [844, 418] width 1408 height 43
click at [779, 392] on label "True" at bounding box center [901, 419] width 149 height 23
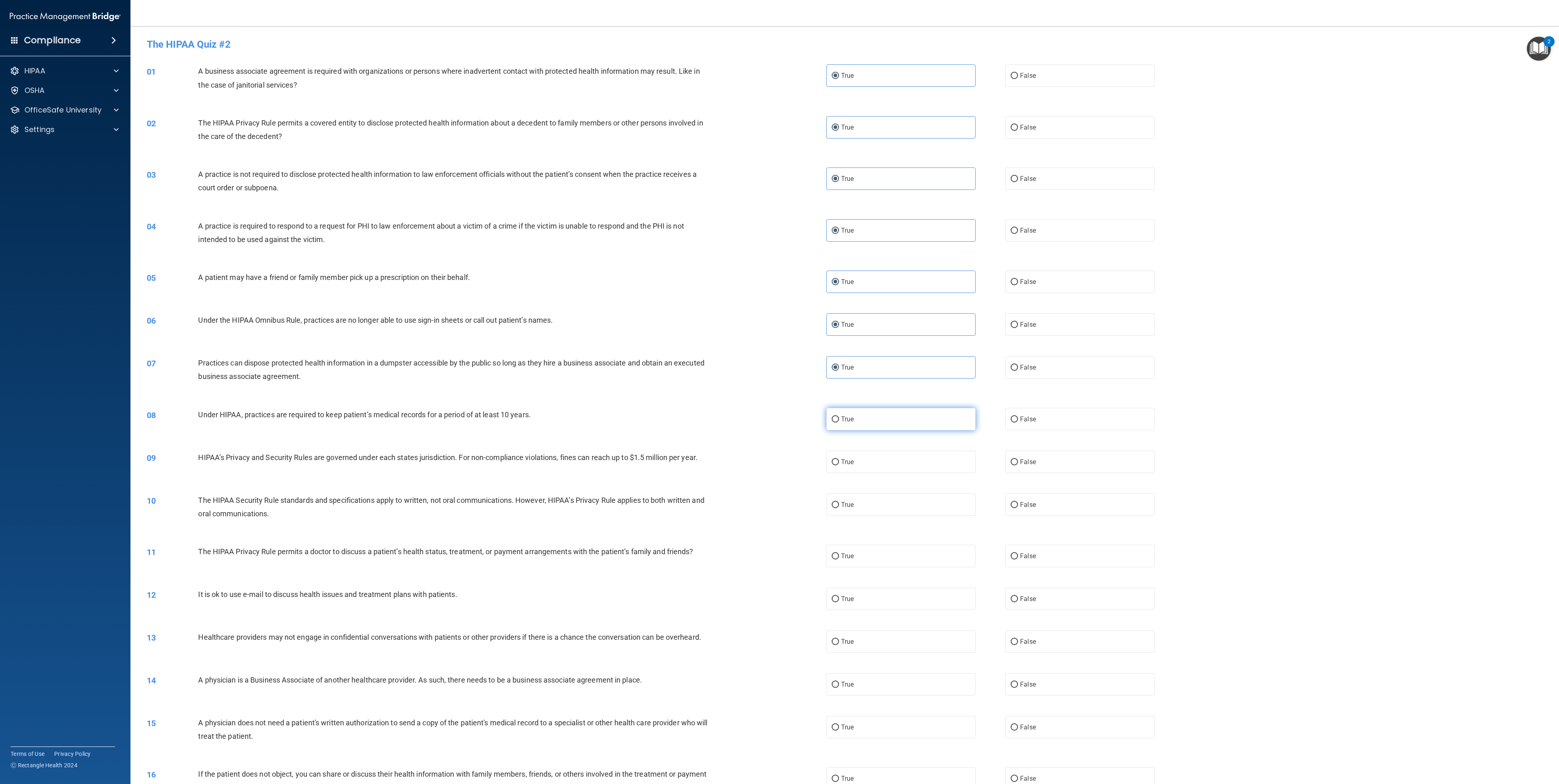
click at [779, 392] on input "True" at bounding box center [835, 419] width 7 height 6
click at [779, 392] on label "True" at bounding box center [901, 462] width 149 height 23
click at [779, 392] on input "True" at bounding box center [835, 462] width 7 height 6
click at [779, 392] on span "True" at bounding box center [847, 505] width 13 height 8
click at [779, 392] on input "True" at bounding box center [835, 505] width 7 height 6
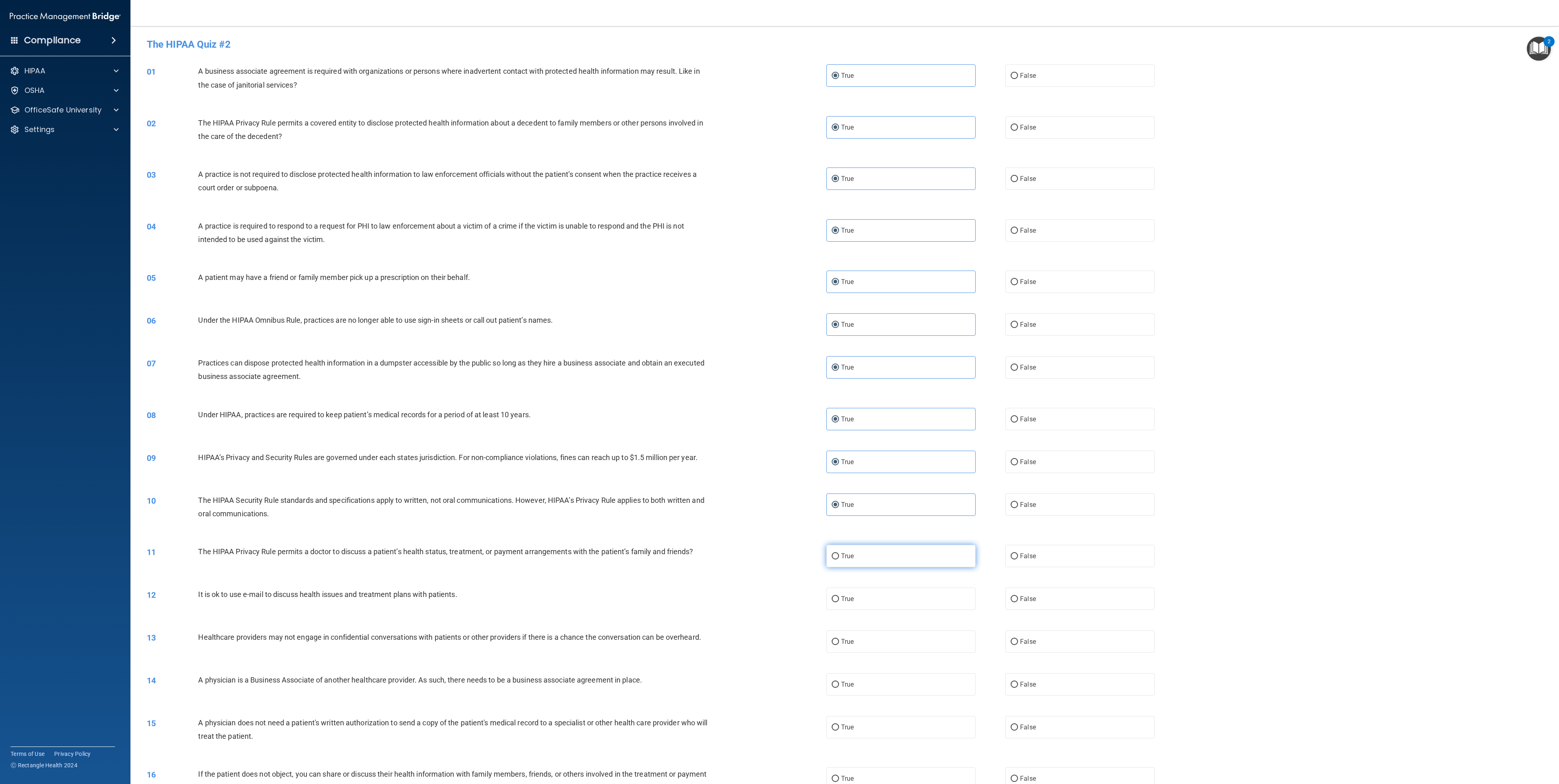
drag, startPoint x: 845, startPoint y: 563, endPoint x: 845, endPoint y: 573, distance: 10.0
click at [779, 392] on label "True" at bounding box center [901, 555] width 149 height 23
click at [779, 392] on input "True" at bounding box center [835, 556] width 7 height 6
click at [779, 392] on label "True" at bounding box center [901, 599] width 149 height 23
click at [779, 392] on input "True" at bounding box center [835, 599] width 7 height 6
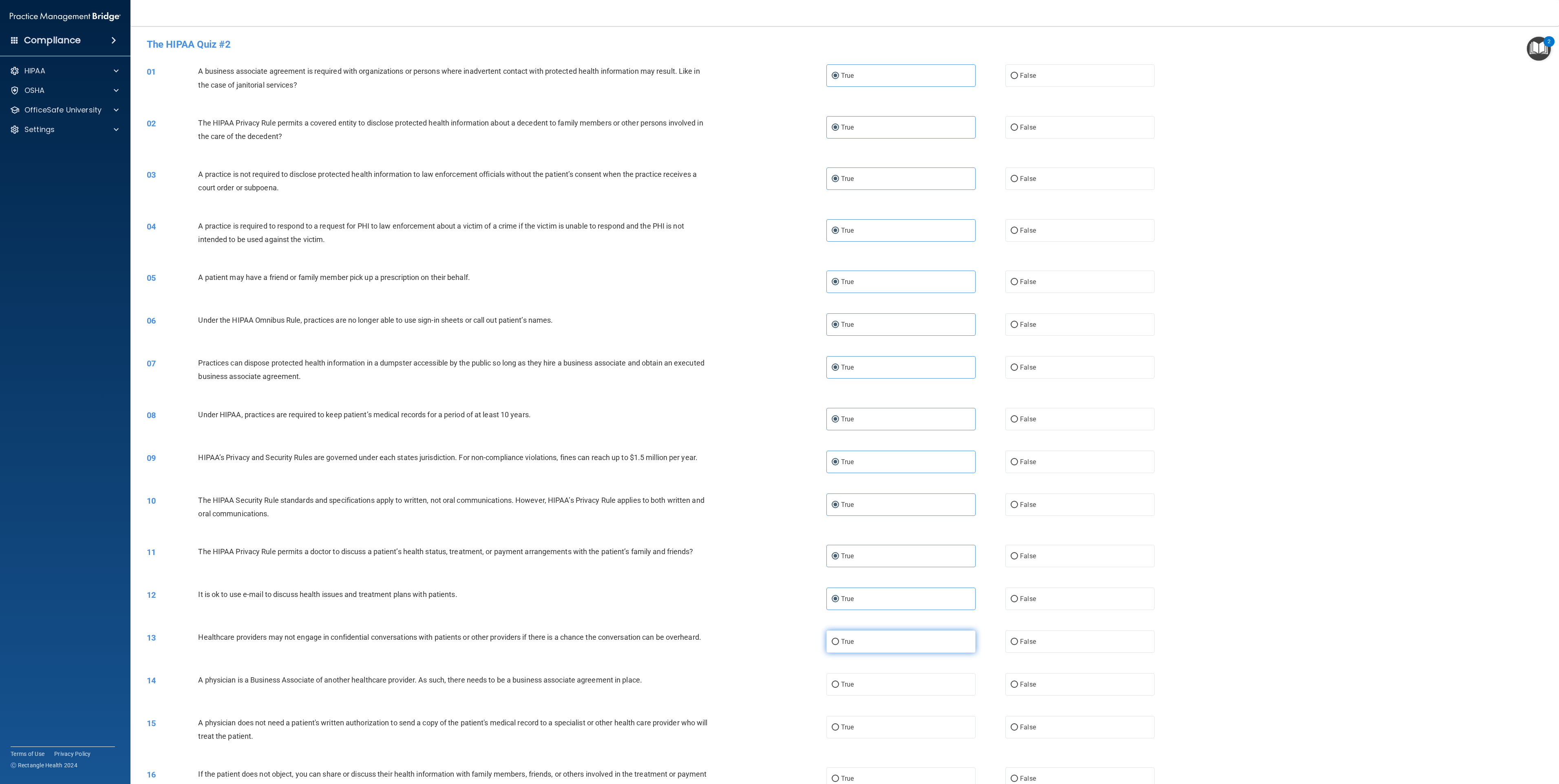
click at [779, 392] on label "True" at bounding box center [901, 642] width 149 height 23
click at [779, 392] on input "True" at bounding box center [835, 642] width 7 height 6
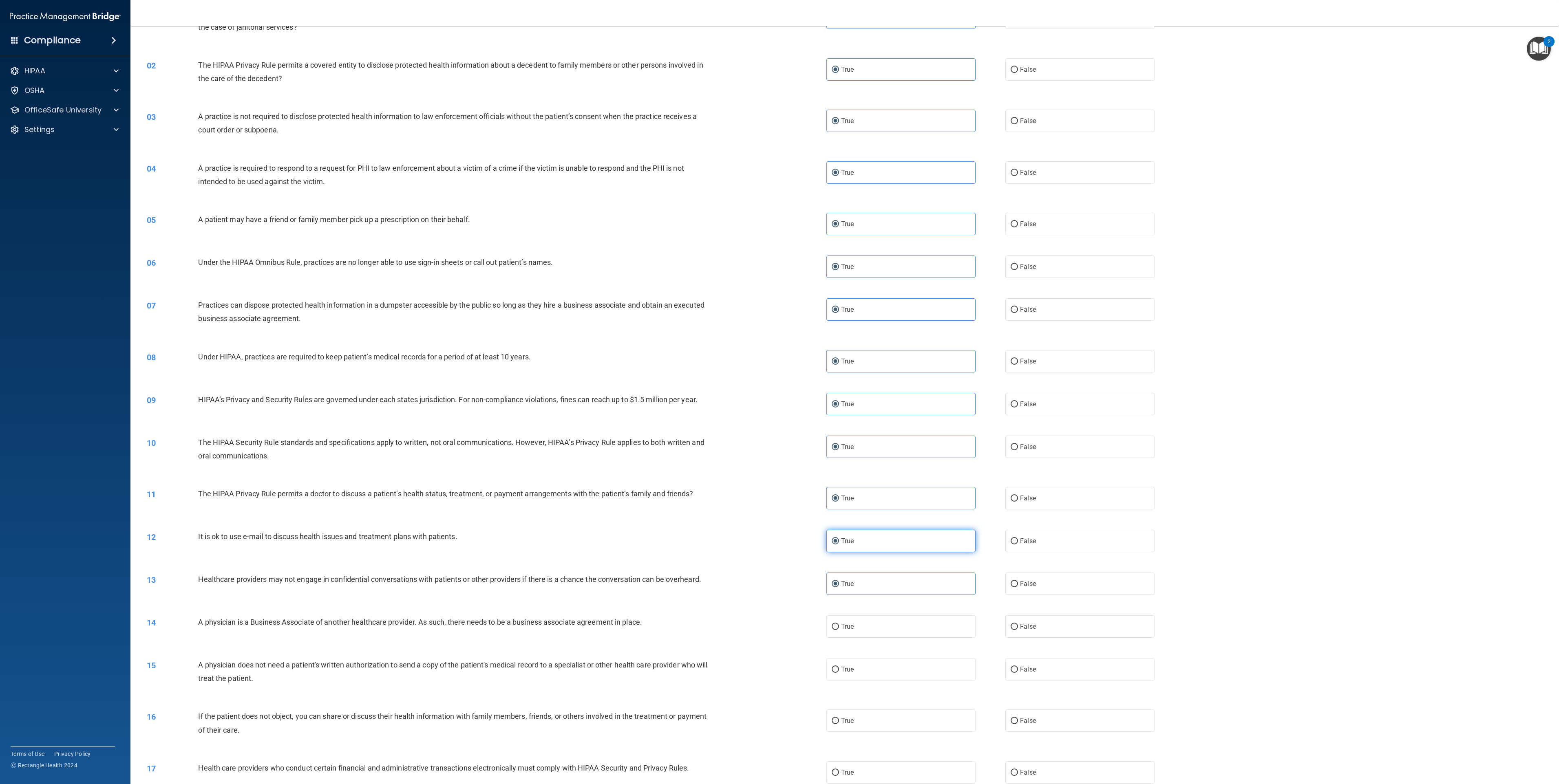
scroll to position [108, 0]
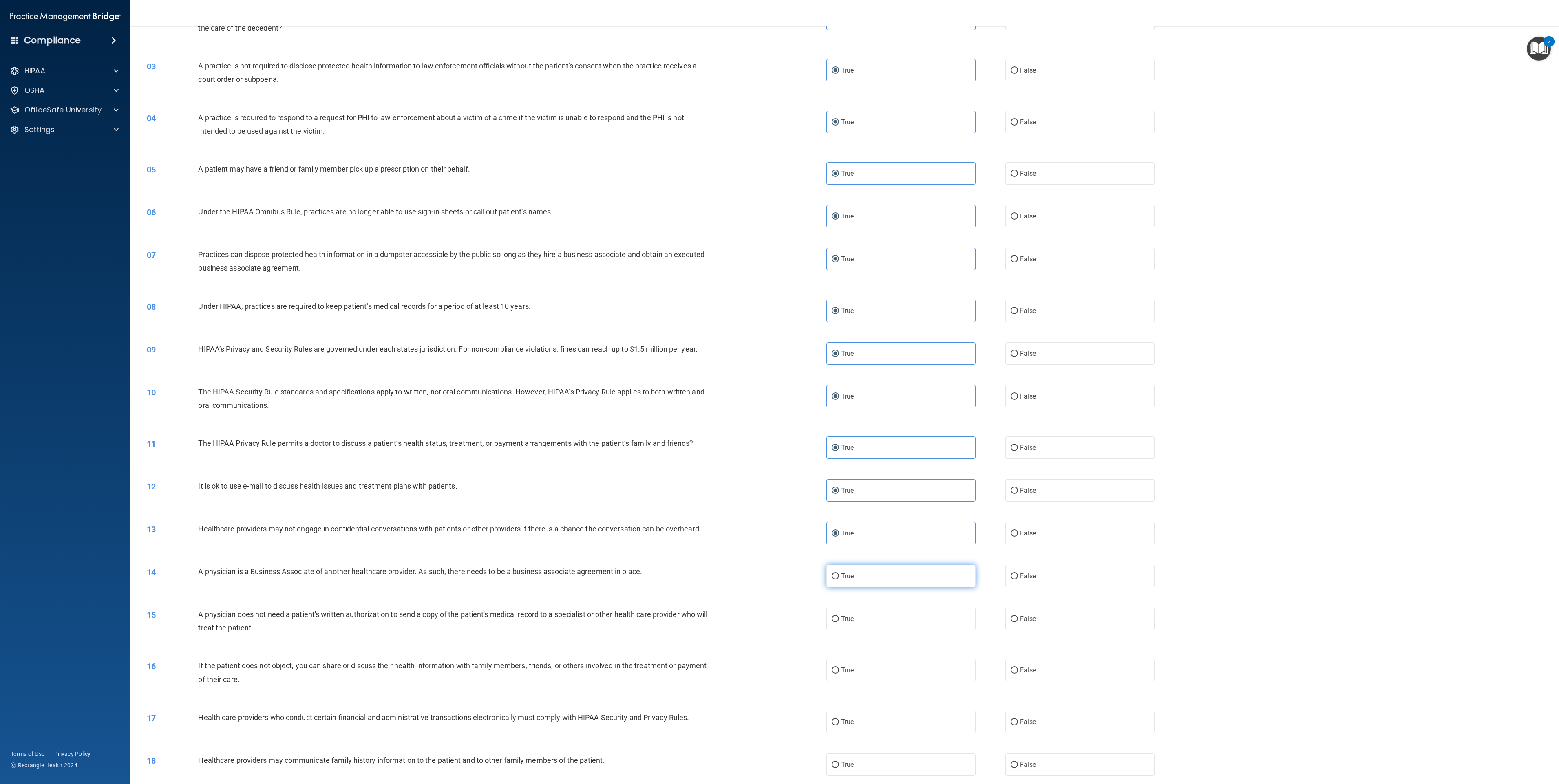
click at [779, 392] on span "True" at bounding box center [847, 576] width 13 height 8
click at [779, 392] on input "True" at bounding box center [835, 576] width 7 height 6
click at [779, 392] on span "True" at bounding box center [847, 619] width 13 height 8
click at [779, 392] on input "True" at bounding box center [835, 619] width 7 height 6
click at [779, 392] on label "True" at bounding box center [901, 670] width 149 height 23
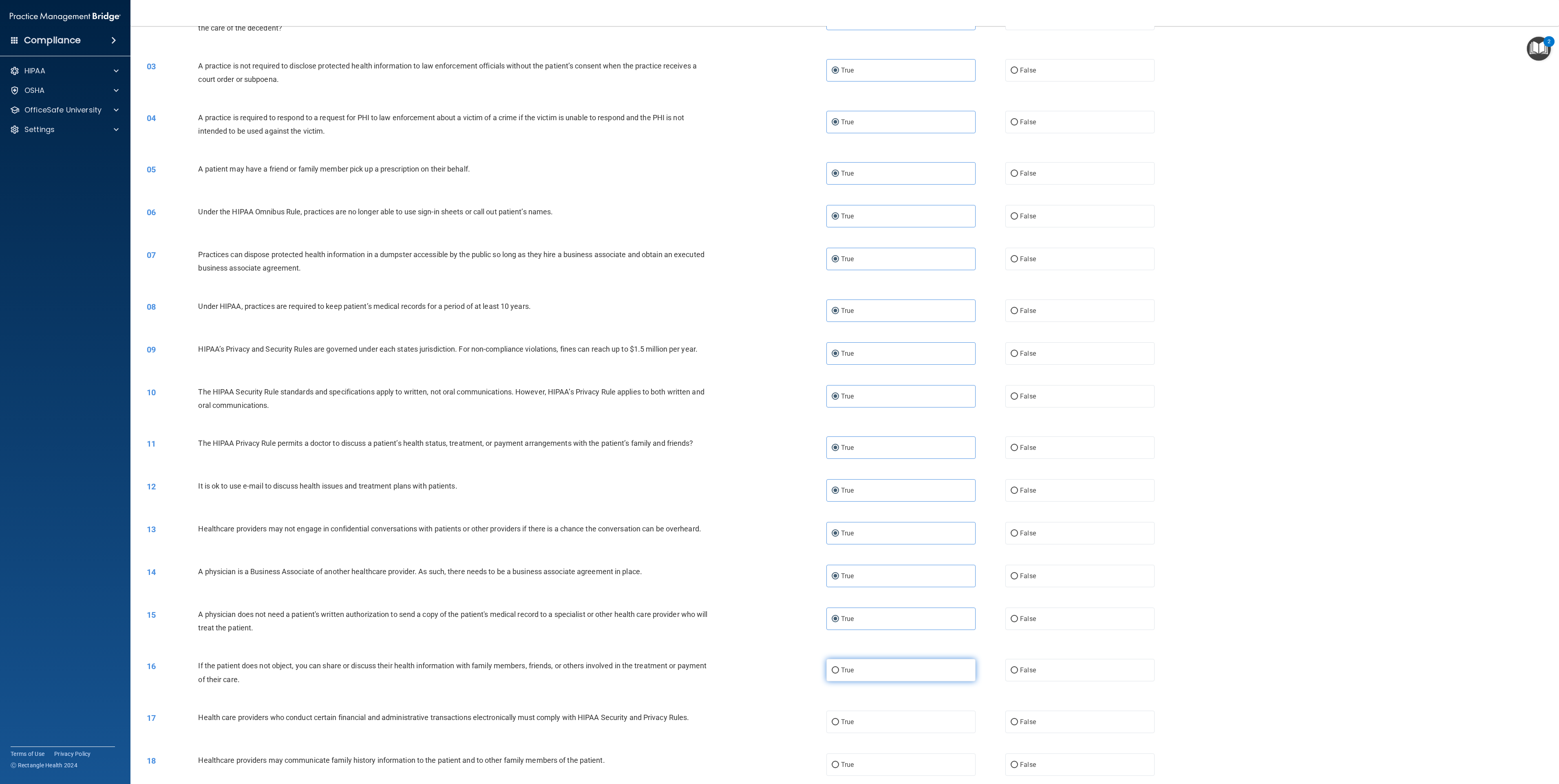
click at [779, 392] on input "True" at bounding box center [835, 671] width 7 height 6
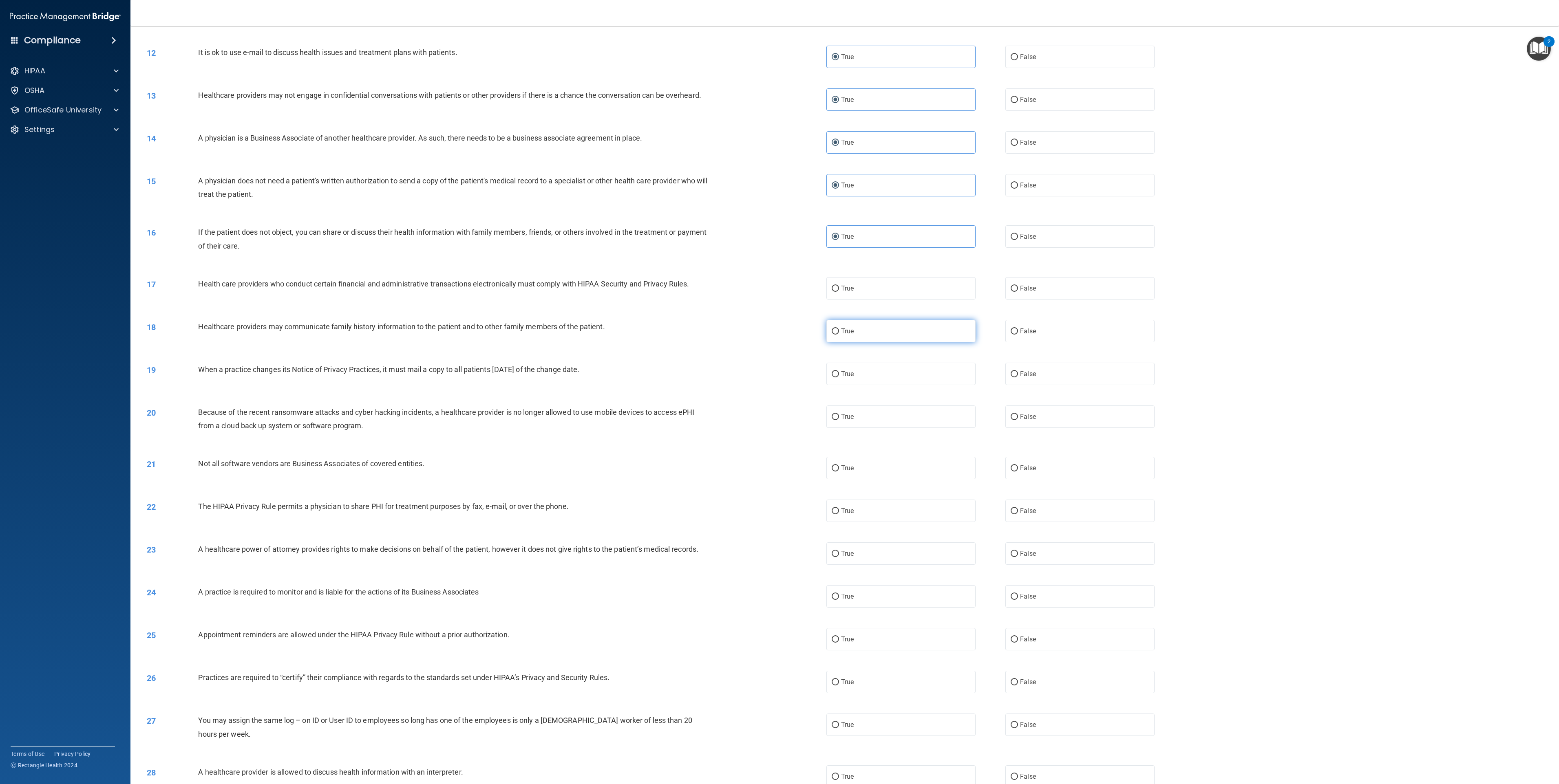
scroll to position [544, 0]
click at [779, 276] on label "True" at bounding box center [901, 287] width 149 height 23
click at [779, 284] on input "True" at bounding box center [835, 287] width 7 height 6
click at [779, 348] on div "18 Healthcare providers may communicate family history information to the patie…" at bounding box center [844, 329] width 1408 height 43
click at [779, 340] on div "18 Healthcare providers may communicate family history information to the patie…" at bounding box center [844, 329] width 1408 height 43
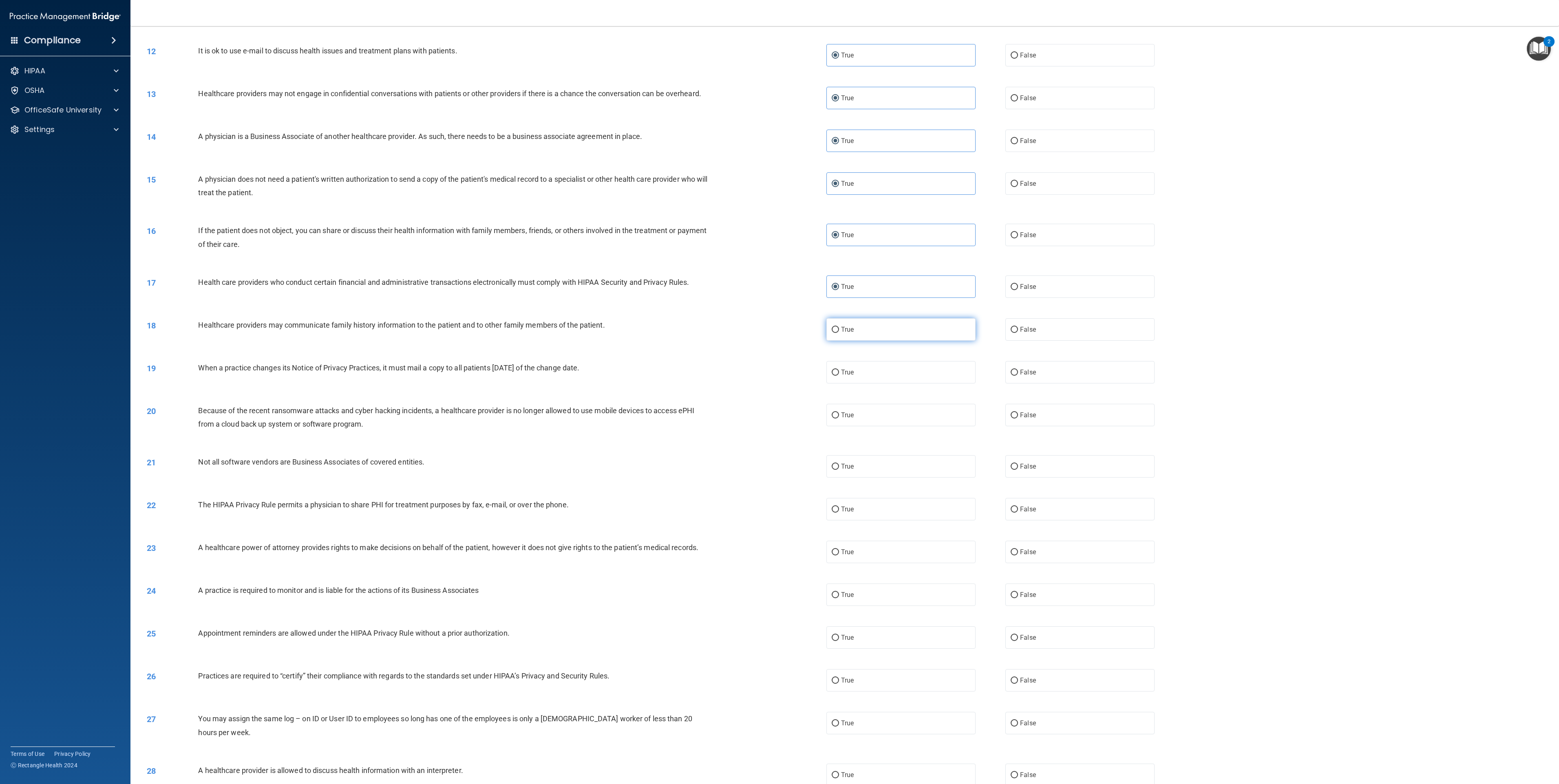
click at [779, 337] on label "True" at bounding box center [901, 329] width 149 height 23
click at [779, 333] on input "True" at bounding box center [835, 329] width 7 height 6
drag, startPoint x: 860, startPoint y: 368, endPoint x: 864, endPoint y: 405, distance: 37.2
click at [779, 369] on label "True" at bounding box center [901, 372] width 149 height 23
click at [779, 369] on input "True" at bounding box center [835, 372] width 7 height 6
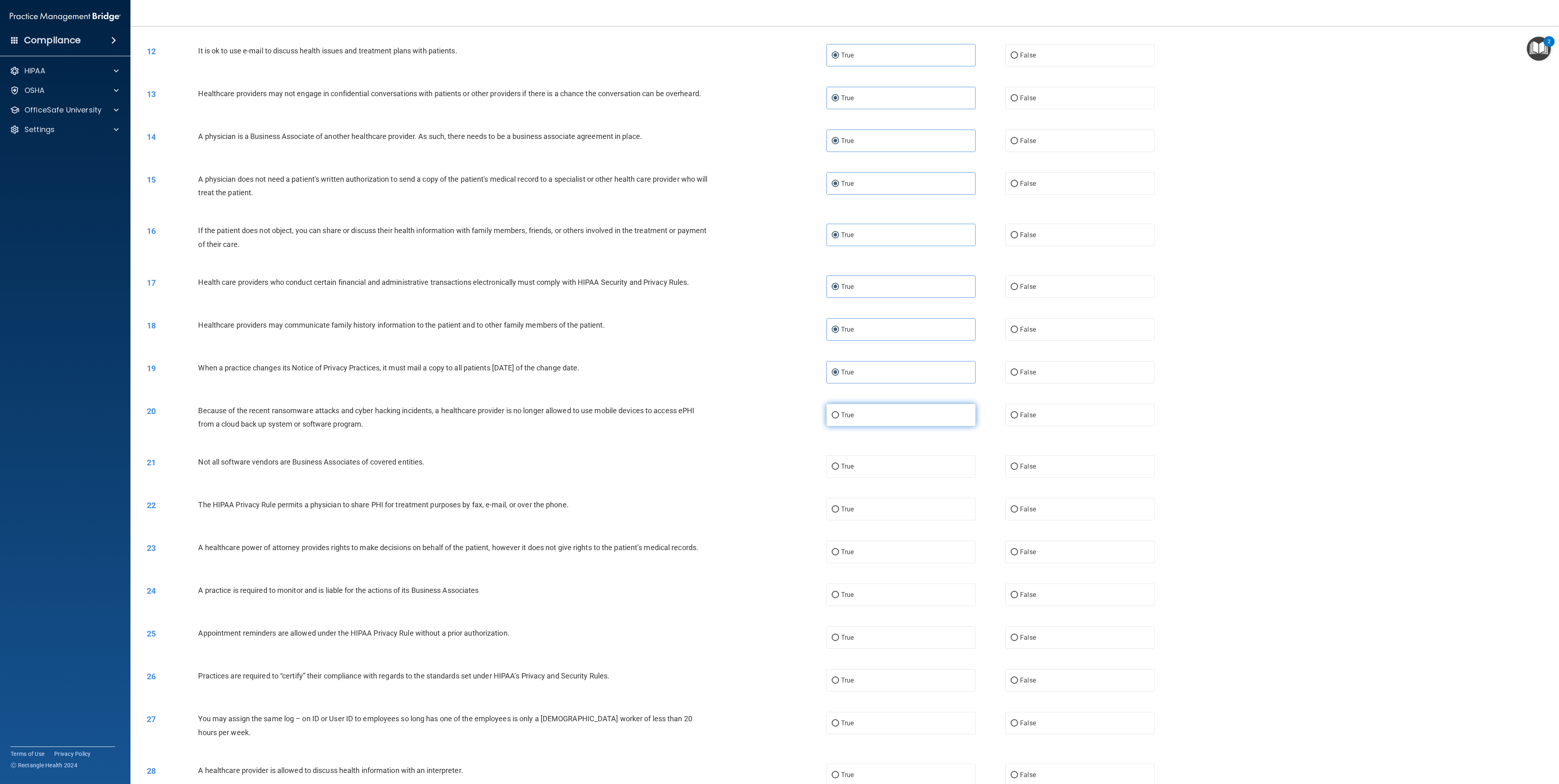
drag, startPoint x: 864, startPoint y: 405, endPoint x: 865, endPoint y: 417, distance: 12.0
click at [779, 392] on label "True" at bounding box center [901, 415] width 149 height 23
click at [779, 392] on input "True" at bounding box center [835, 415] width 7 height 6
click at [779, 392] on label "True" at bounding box center [901, 466] width 149 height 23
click at [779, 392] on input "True" at bounding box center [835, 466] width 7 height 6
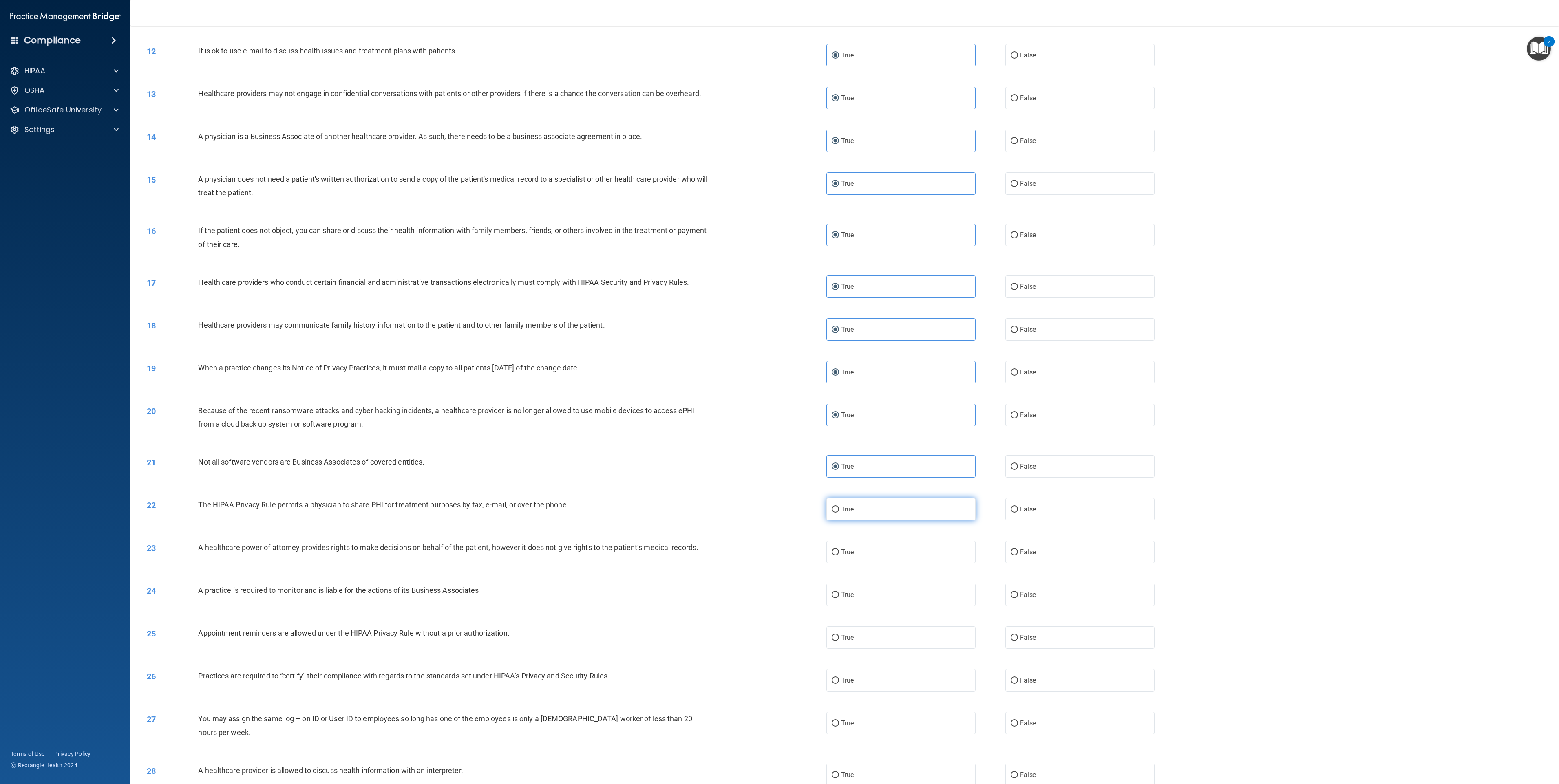
click at [779, 392] on label "True" at bounding box center [901, 509] width 149 height 23
click at [779, 392] on input "True" at bounding box center [835, 509] width 7 height 6
click at [779, 392] on label "True" at bounding box center [901, 552] width 149 height 23
click at [779, 392] on input "True" at bounding box center [835, 552] width 7 height 6
click at [779, 392] on label "True" at bounding box center [901, 594] width 149 height 23
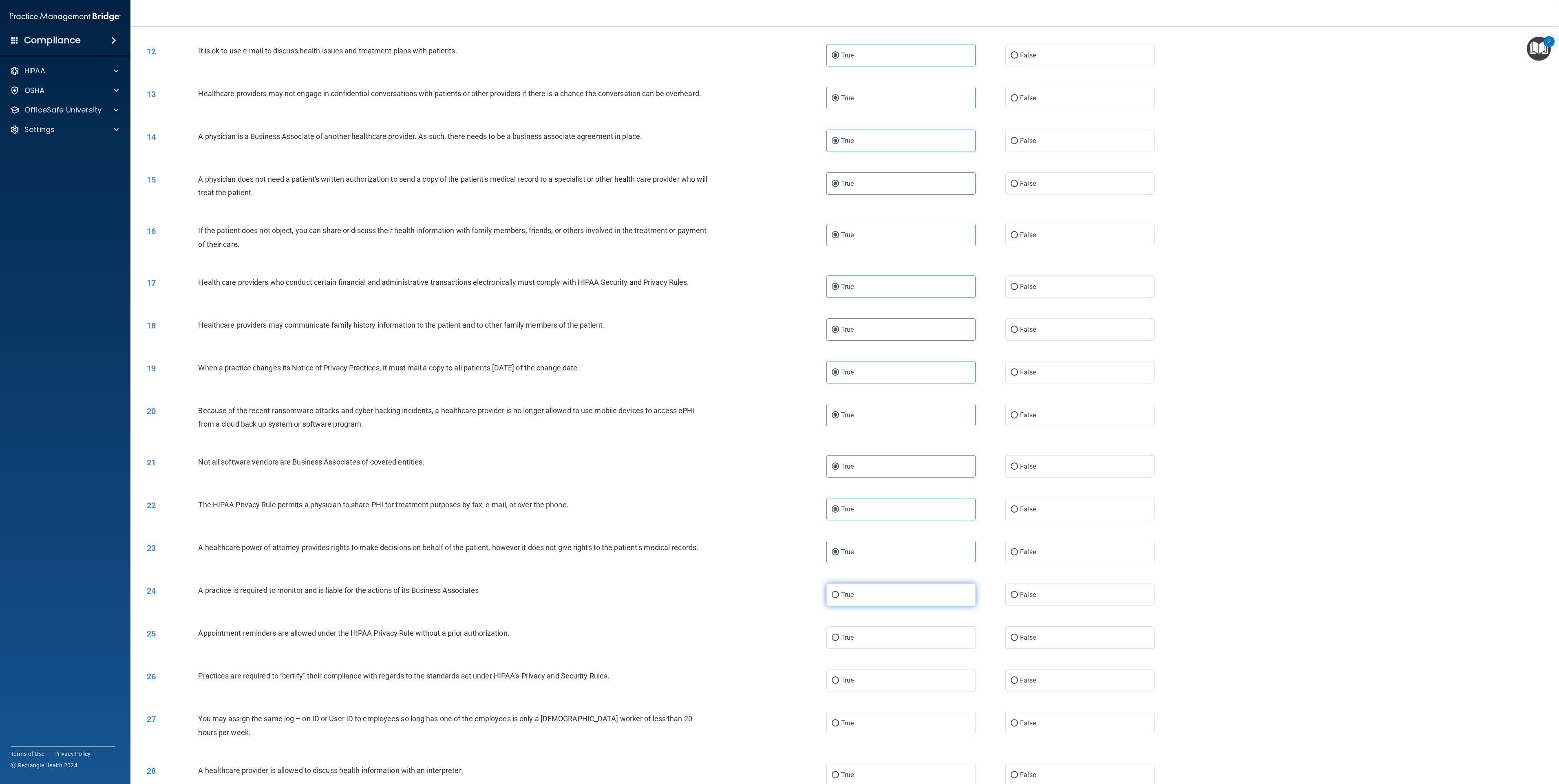
click at [779, 392] on input "True" at bounding box center [835, 595] width 7 height 6
click at [779, 392] on label "True" at bounding box center [901, 637] width 149 height 23
click at [779, 392] on input "True" at bounding box center [835, 638] width 7 height 6
click at [779, 392] on label "True" at bounding box center [901, 680] width 149 height 23
click at [779, 392] on input "True" at bounding box center [835, 681] width 7 height 6
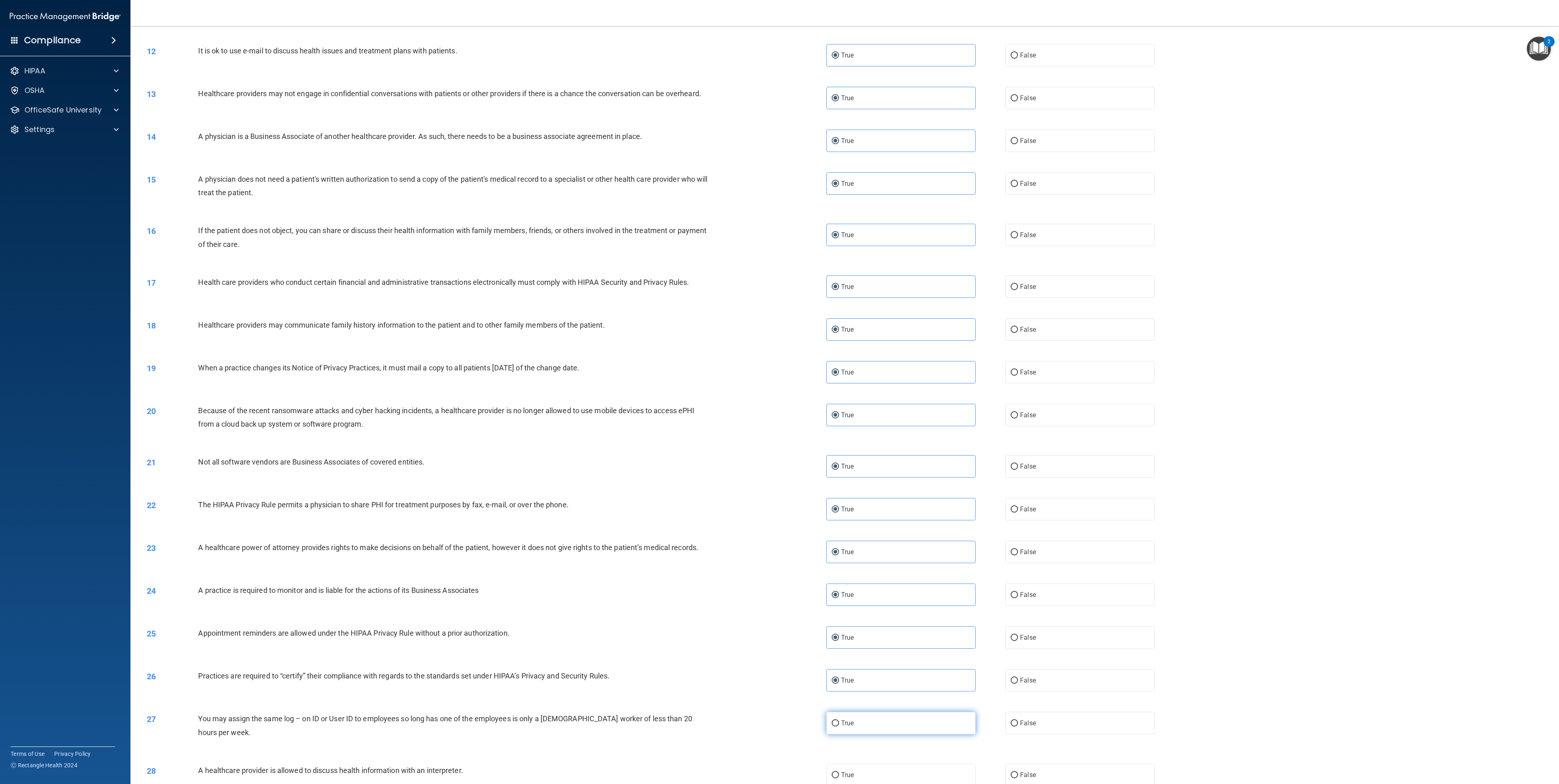
click at [779, 392] on label "True" at bounding box center [901, 723] width 149 height 23
click at [779, 392] on input "True" at bounding box center [835, 723] width 7 height 6
click at [779, 392] on label "True" at bounding box center [901, 775] width 149 height 23
click at [779, 392] on input "True" at bounding box center [835, 775] width 7 height 6
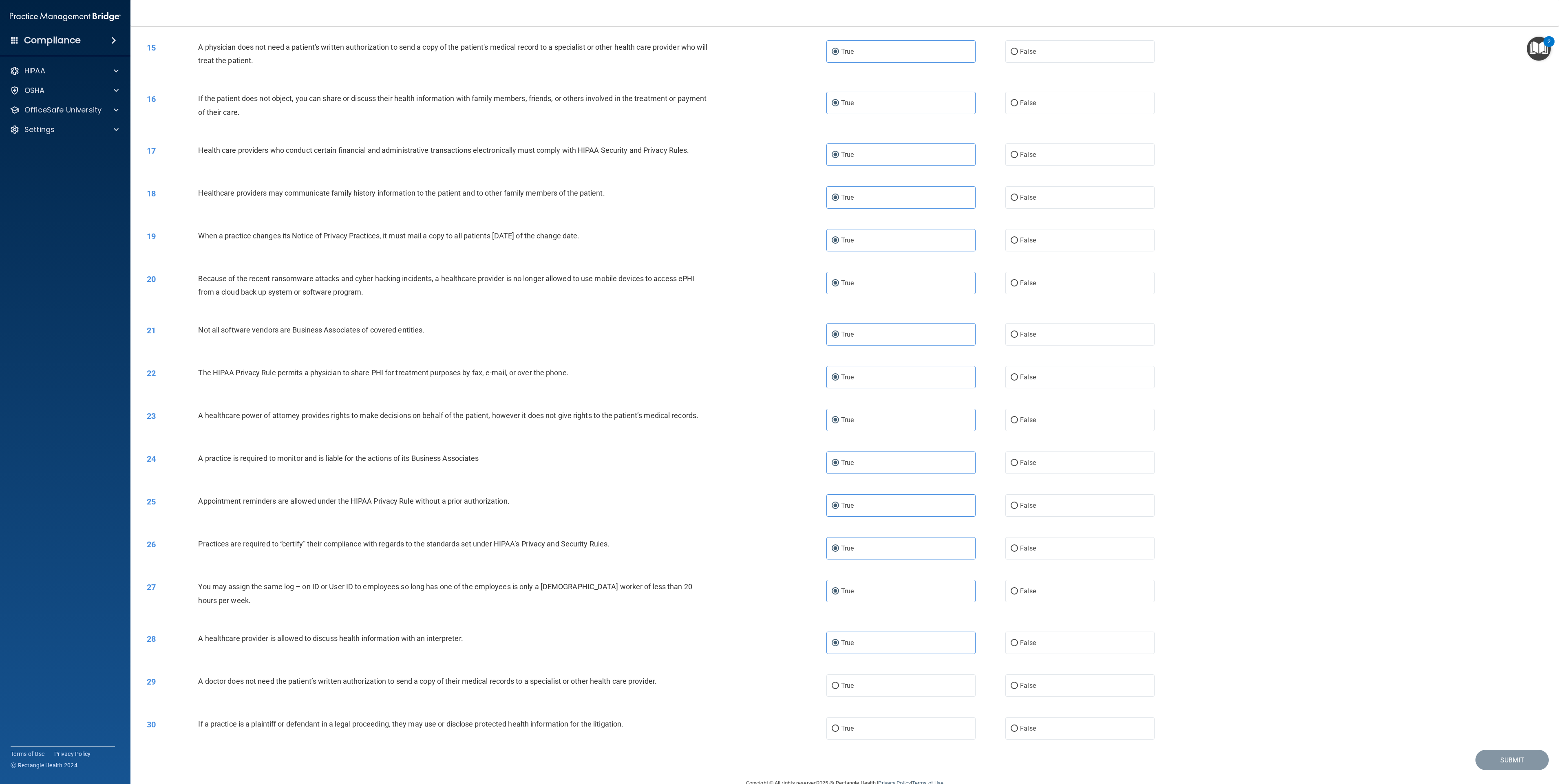
scroll to position [686, 0]
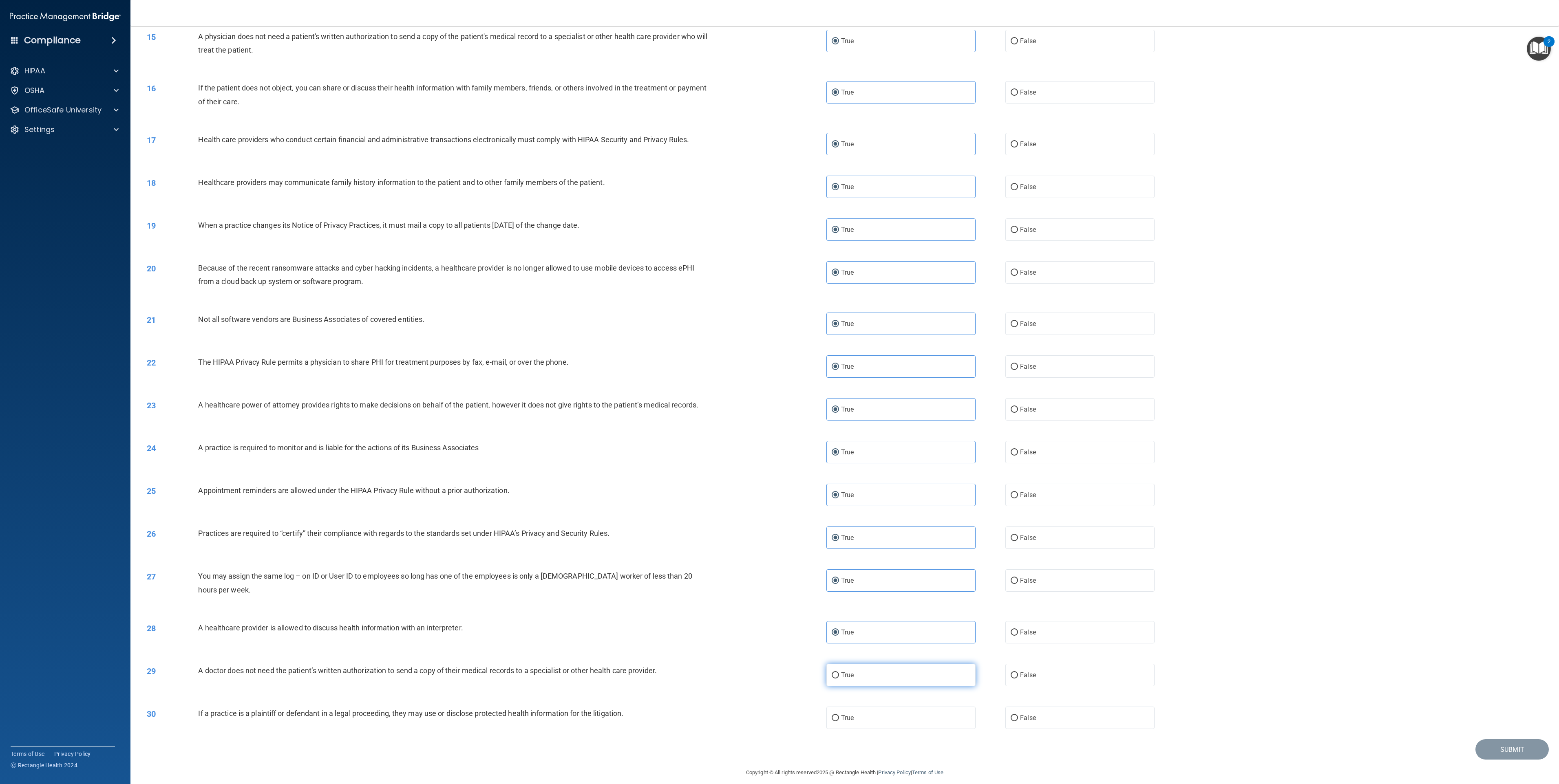
click at [779, 392] on label "True" at bounding box center [901, 675] width 149 height 23
click at [779, 392] on input "True" at bounding box center [835, 675] width 7 height 6
click at [779, 392] on label "True" at bounding box center [901, 718] width 149 height 23
click at [779, 392] on input "True" at bounding box center [835, 718] width 7 height 6
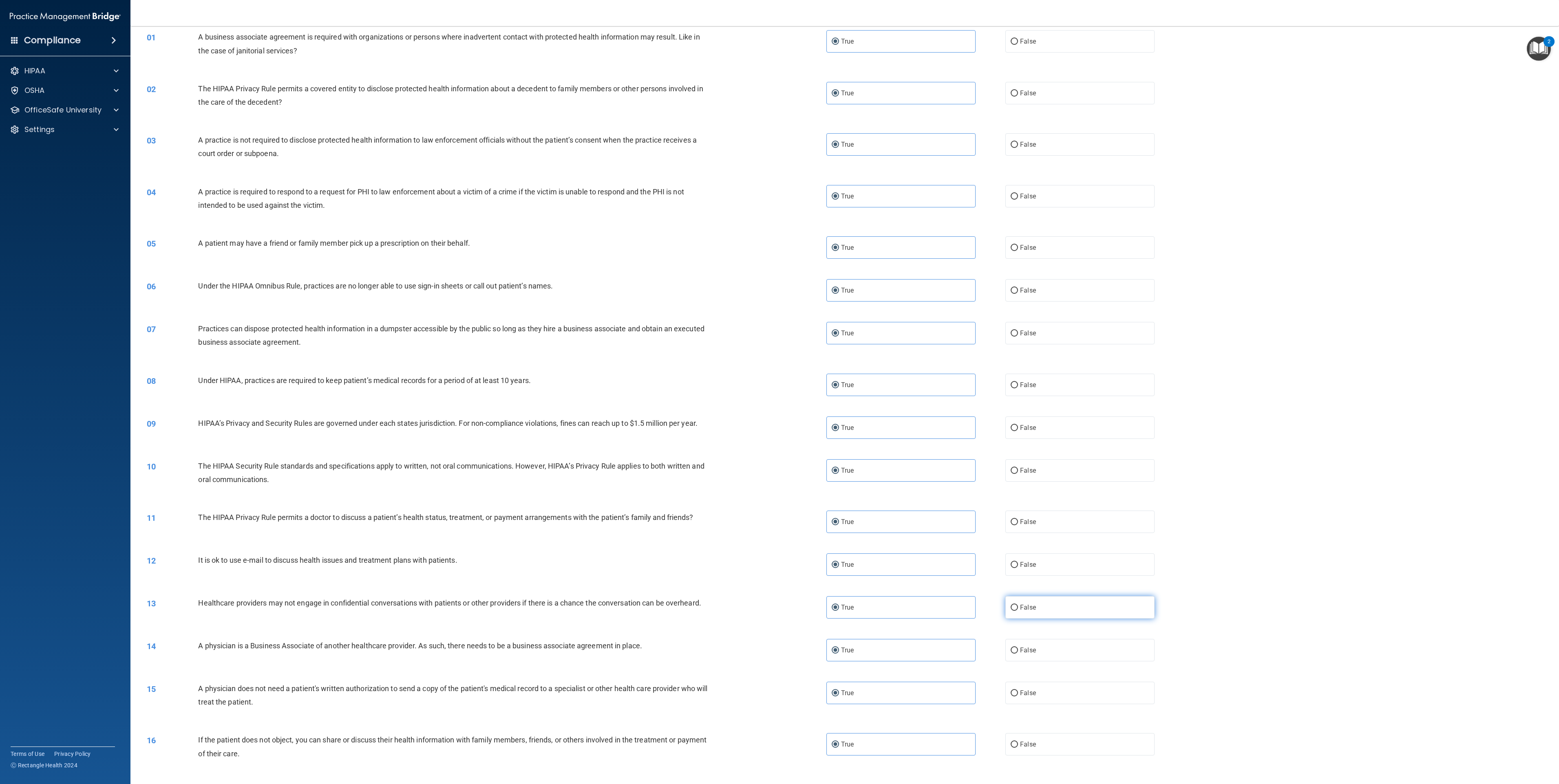
scroll to position [0, 0]
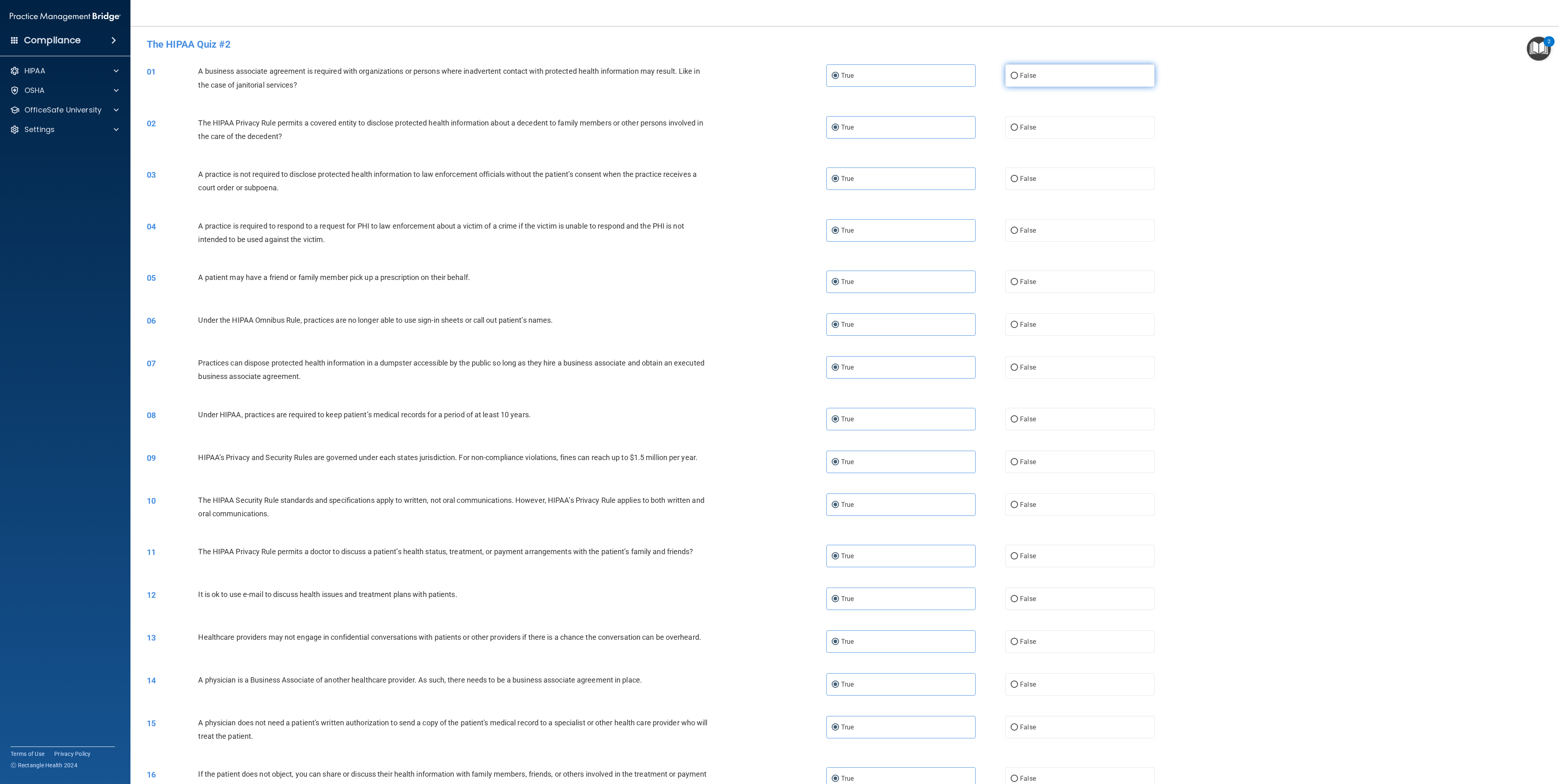
click at [779, 76] on span "False" at bounding box center [1029, 75] width 16 height 8
click at [779, 76] on input "False" at bounding box center [1014, 75] width 7 height 6
click at [779, 174] on label "False" at bounding box center [1080, 179] width 149 height 23
click at [779, 176] on input "False" at bounding box center [1014, 179] width 7 height 6
click at [779, 327] on label "False" at bounding box center [1080, 324] width 149 height 23
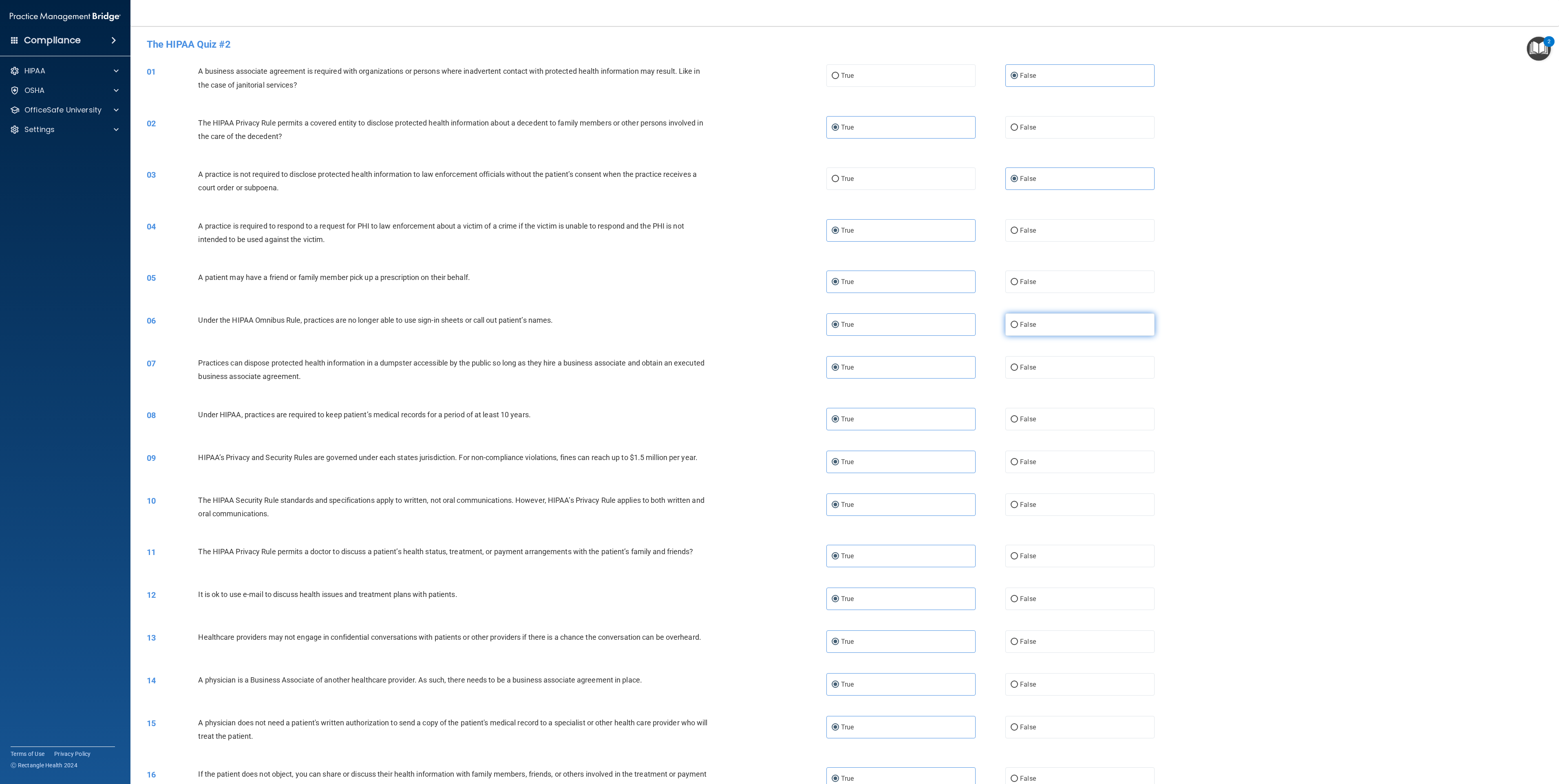
click at [779, 327] on input "False" at bounding box center [1014, 325] width 7 height 6
click at [779, 370] on label "False" at bounding box center [1080, 368] width 149 height 23
click at [779, 370] on input "False" at bounding box center [1014, 368] width 7 height 6
click at [779, 392] on label "False" at bounding box center [1080, 419] width 149 height 23
click at [779, 392] on input "False" at bounding box center [1014, 419] width 7 height 6
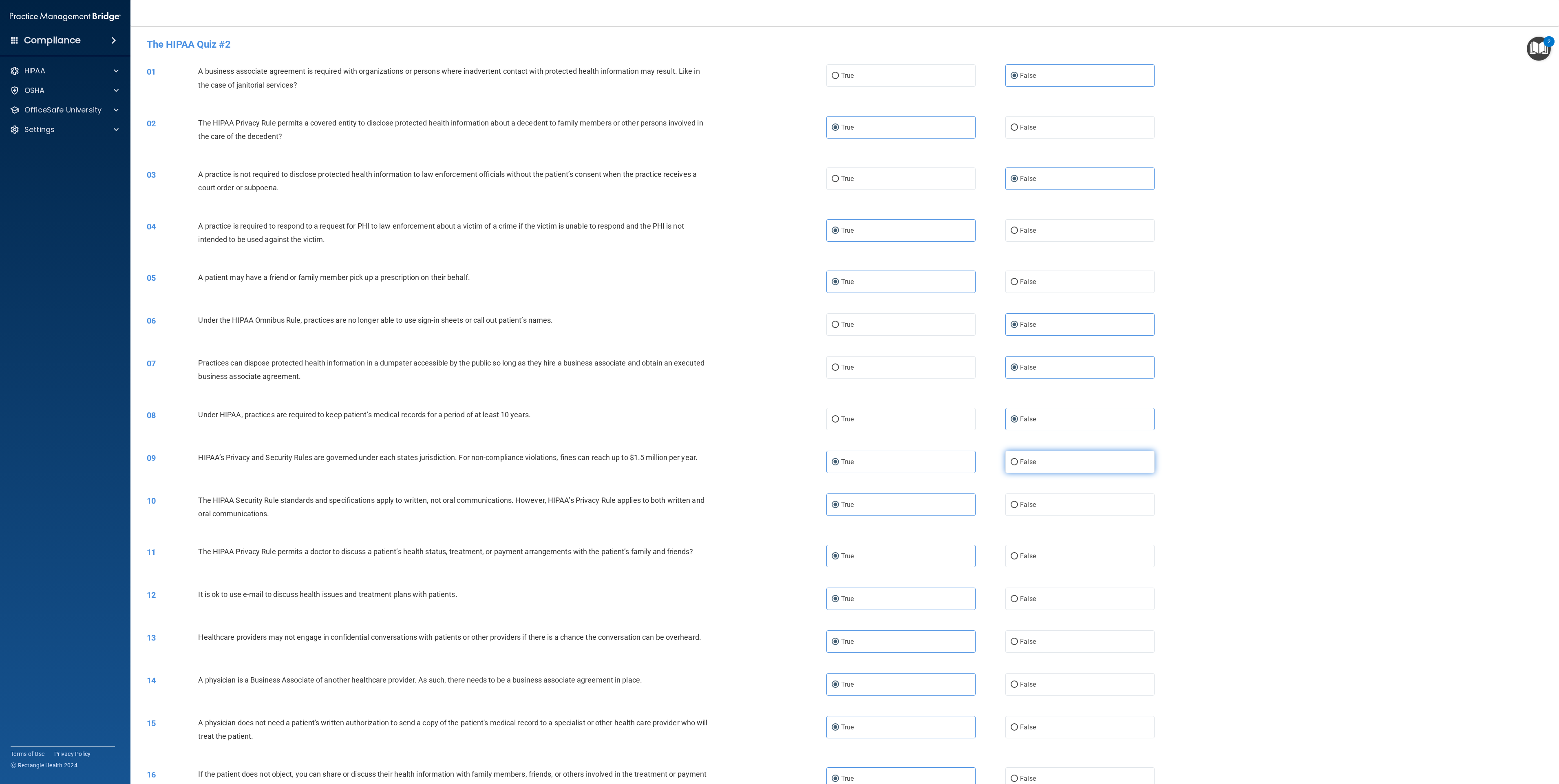
click at [779, 392] on label "False" at bounding box center [1080, 462] width 149 height 23
click at [779, 392] on input "False" at bounding box center [1014, 462] width 7 height 6
click at [779, 392] on label "False" at bounding box center [1080, 642] width 149 height 23
click at [779, 392] on input "False" at bounding box center [1014, 642] width 7 height 6
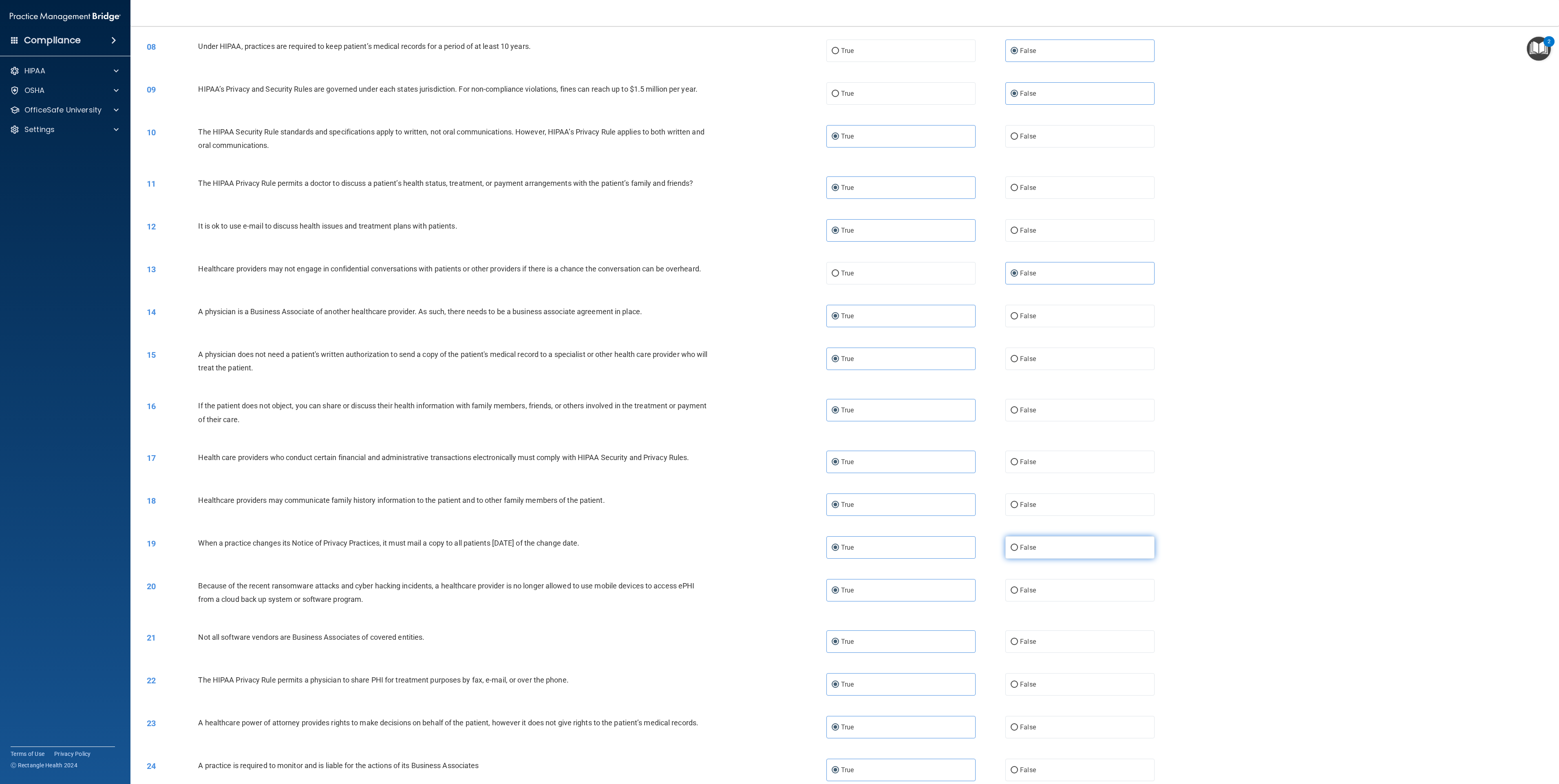
scroll to position [435, 0]
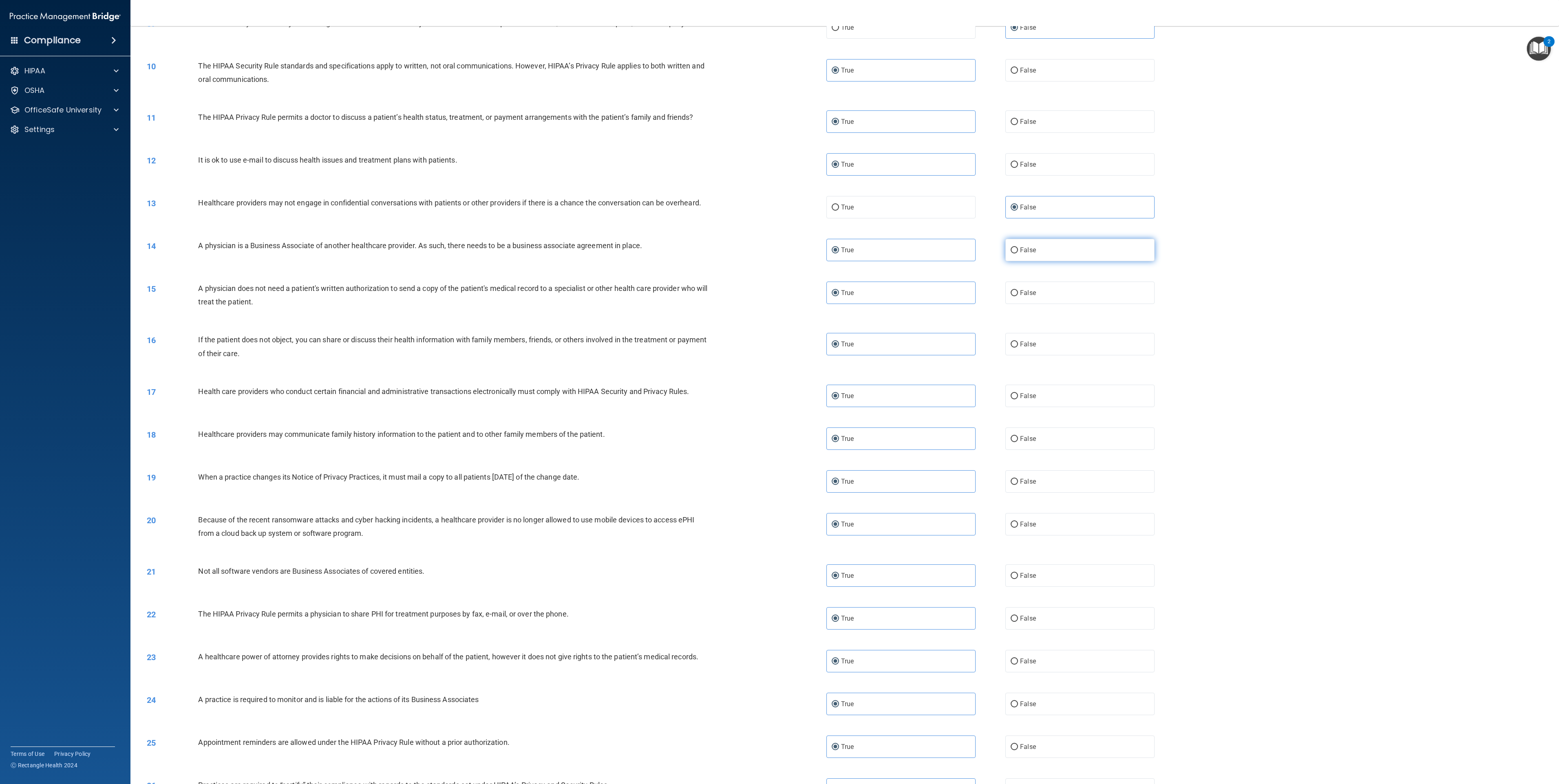
click at [779, 244] on label "False" at bounding box center [1080, 250] width 149 height 23
click at [779, 248] on input "False" at bounding box center [1014, 250] width 7 height 6
click at [779, 392] on label "False" at bounding box center [1080, 438] width 149 height 23
click at [779, 392] on input "False" at bounding box center [1014, 439] width 7 height 6
click at [779, 392] on label "False" at bounding box center [1080, 481] width 149 height 23
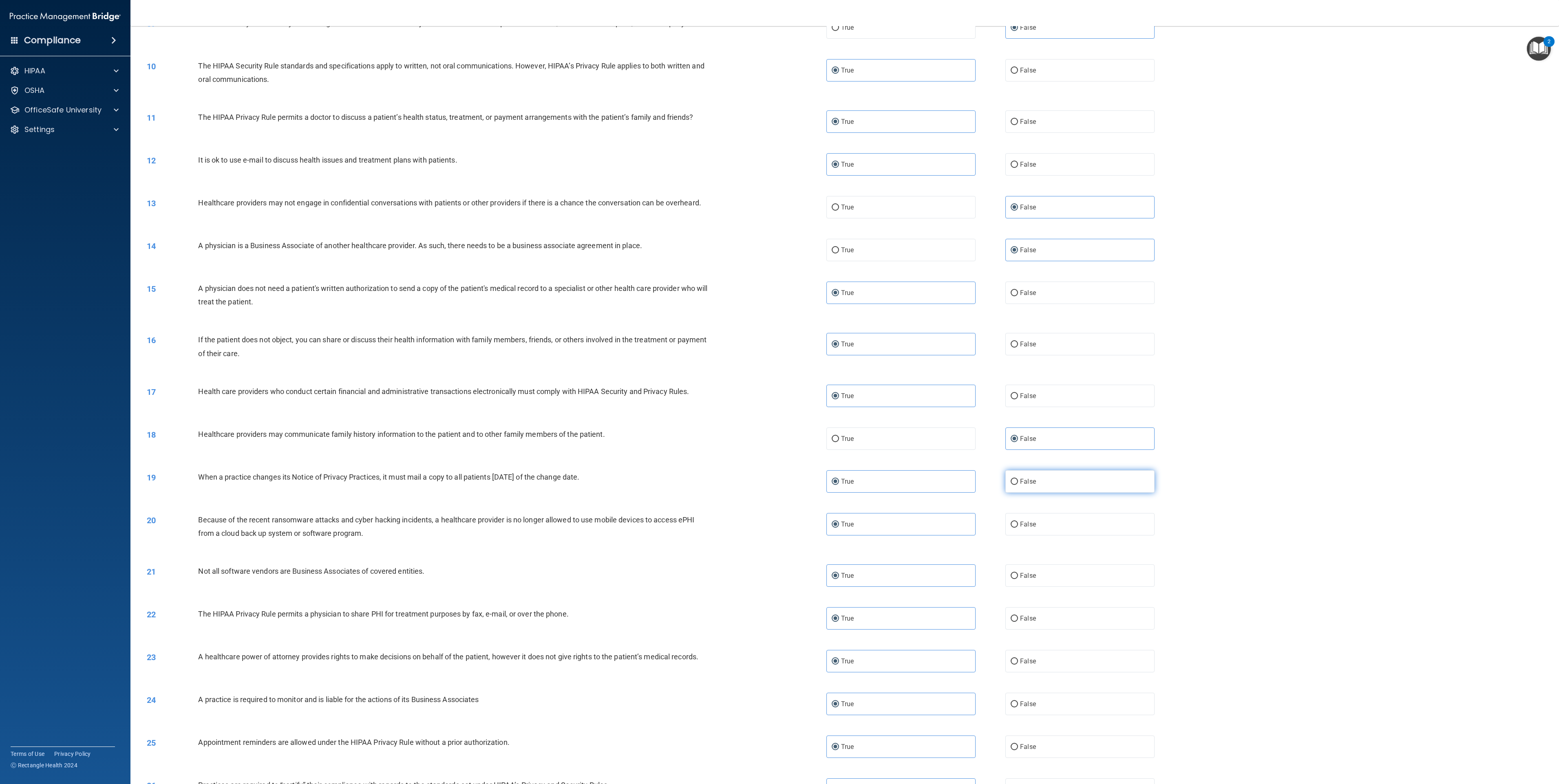
click at [779, 392] on input "False" at bounding box center [1014, 482] width 7 height 6
click at [779, 392] on label "False" at bounding box center [1080, 524] width 149 height 23
click at [779, 392] on input "False" at bounding box center [1014, 524] width 7 height 6
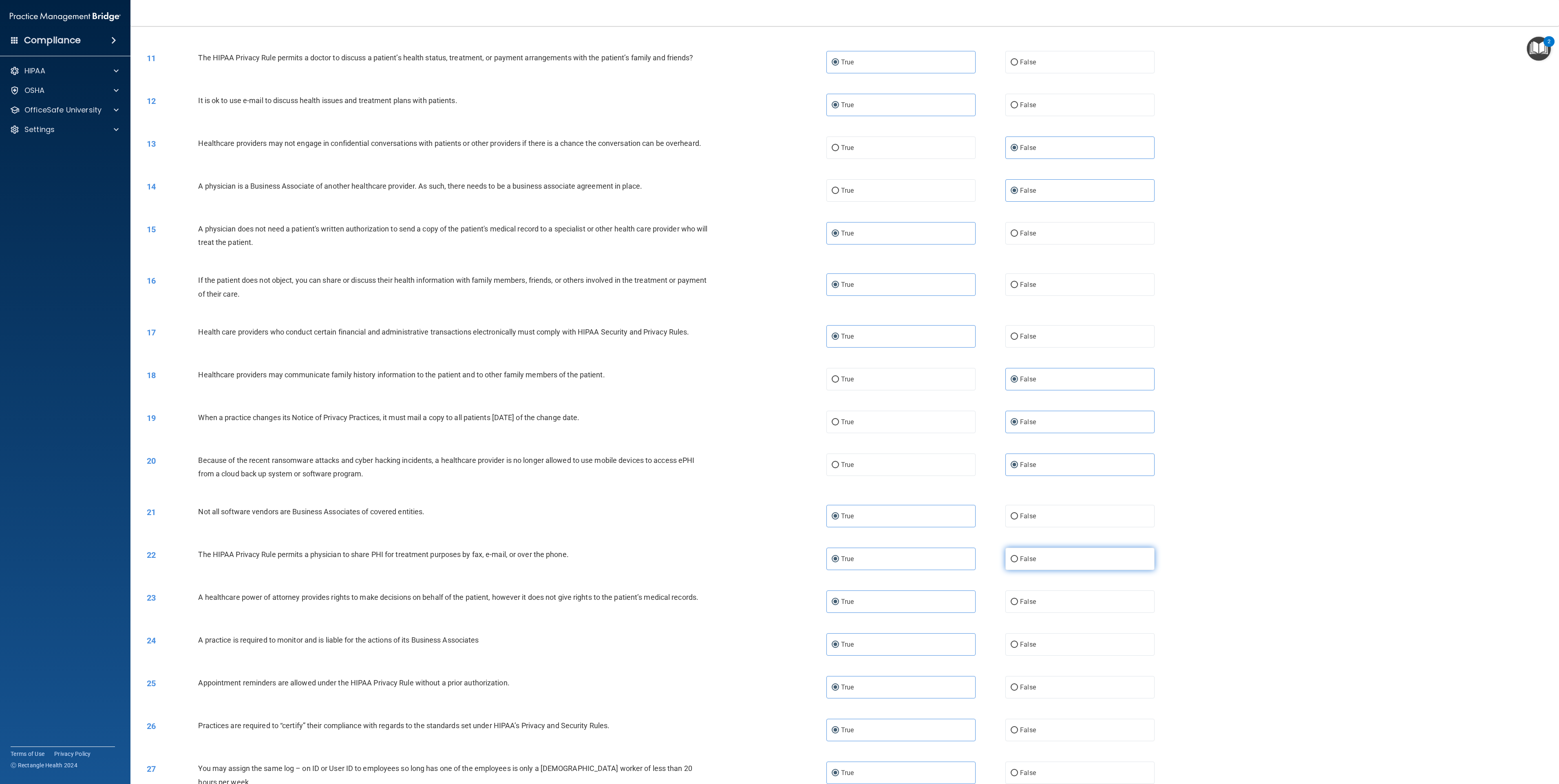
scroll to position [544, 0]
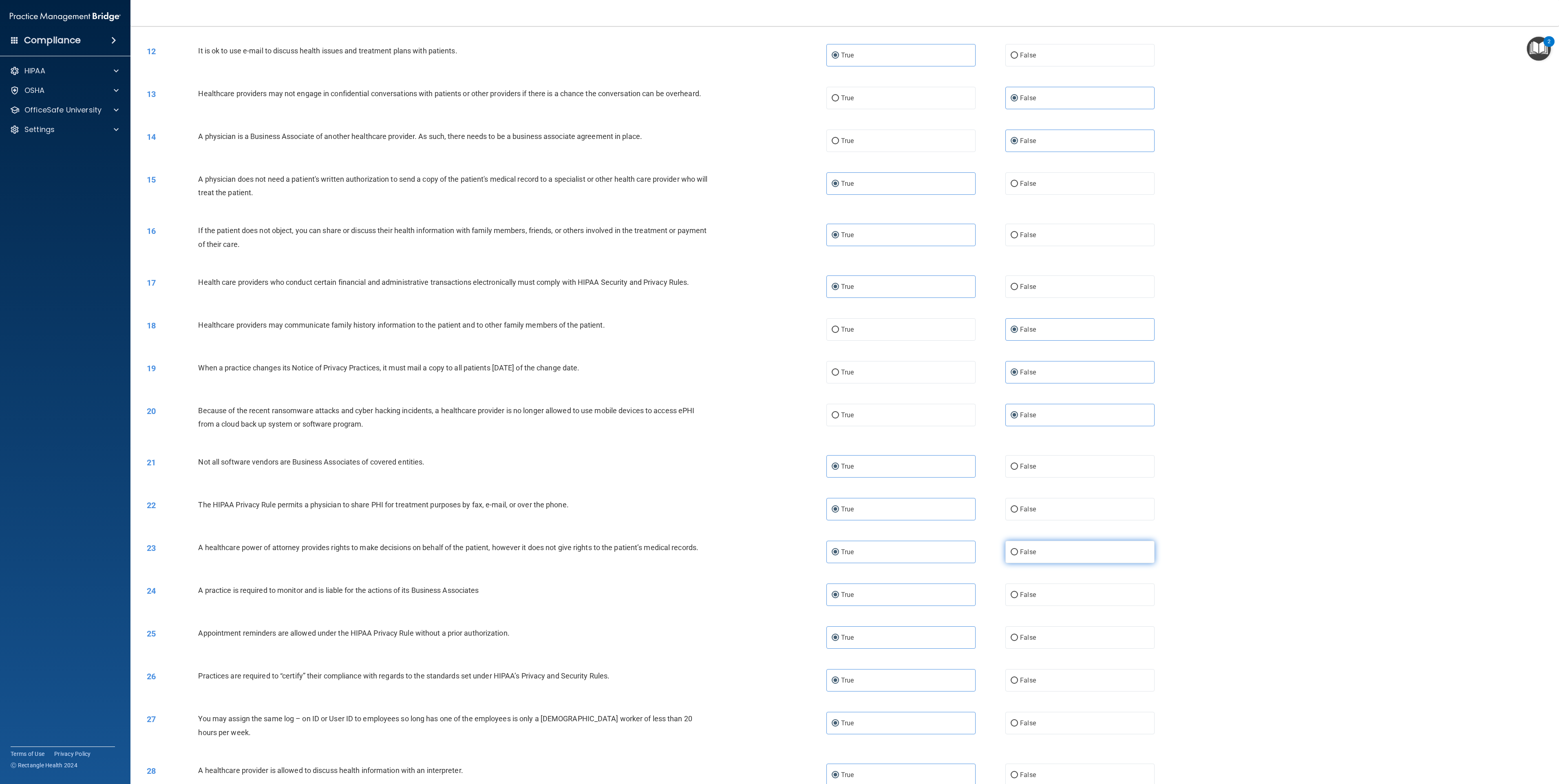
click at [779, 392] on label "False" at bounding box center [1080, 552] width 149 height 23
click at [779, 392] on input "False" at bounding box center [1014, 552] width 7 height 6
click at [779, 392] on label "False" at bounding box center [1080, 594] width 149 height 23
click at [779, 392] on input "False" at bounding box center [1014, 595] width 7 height 6
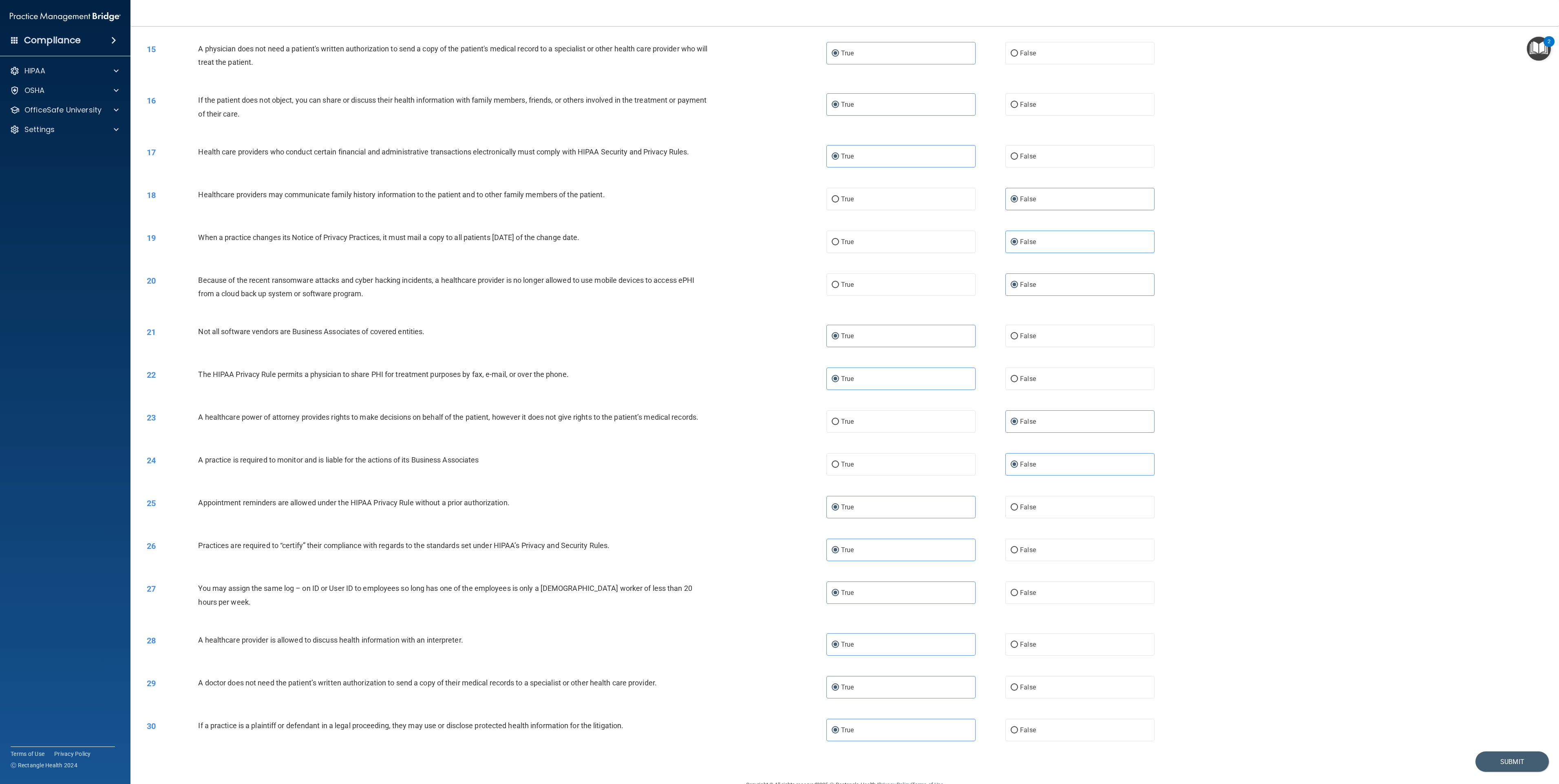
scroll to position [686, 0]
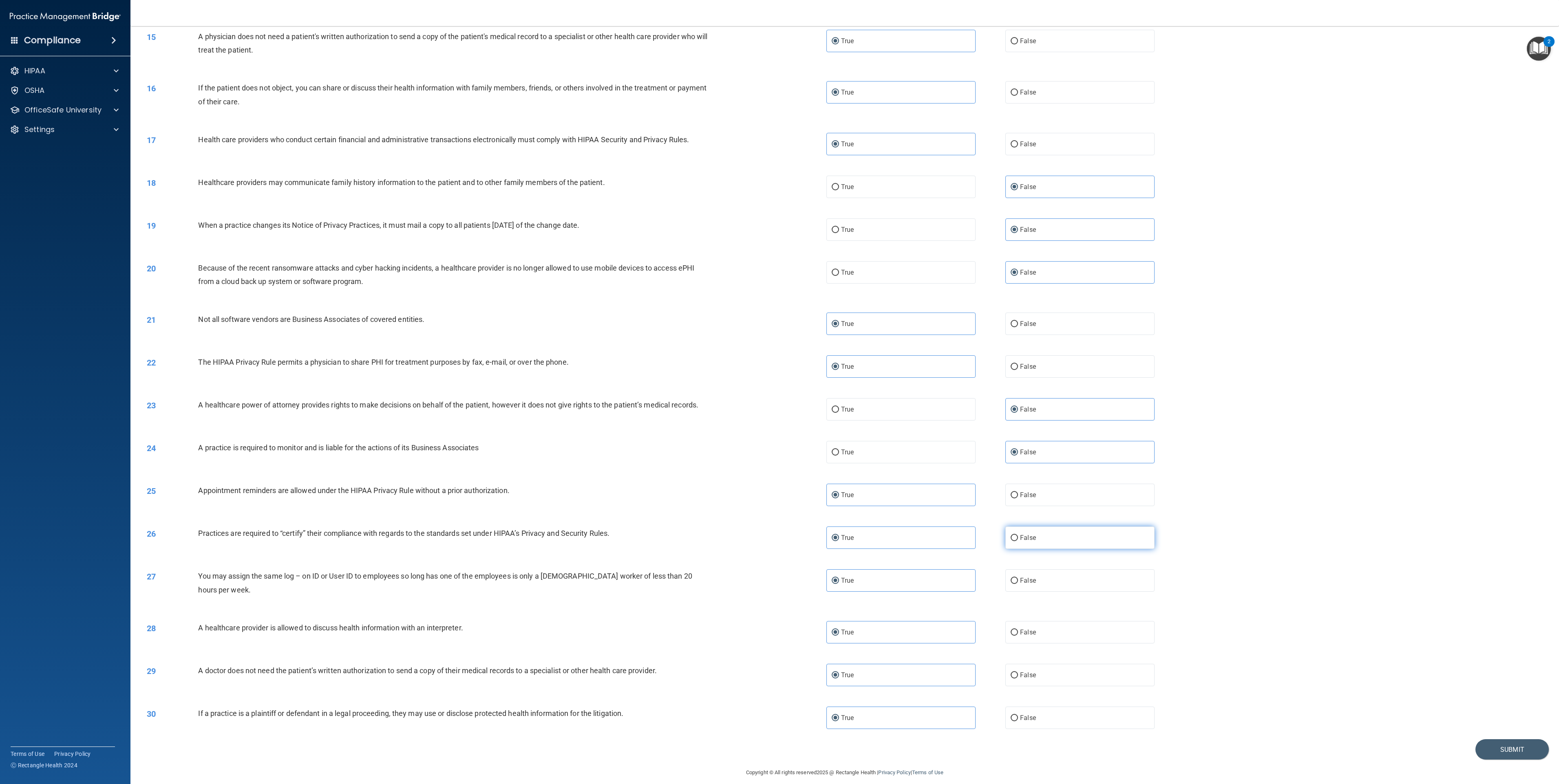
click at [779, 392] on label "False" at bounding box center [1080, 537] width 149 height 23
click at [779, 392] on input "False" at bounding box center [1014, 538] width 7 height 6
click at [779, 392] on label "False" at bounding box center [1080, 580] width 149 height 23
click at [779, 392] on input "False" at bounding box center [1014, 581] width 7 height 6
click at [779, 392] on button "Submit" at bounding box center [1512, 750] width 74 height 21
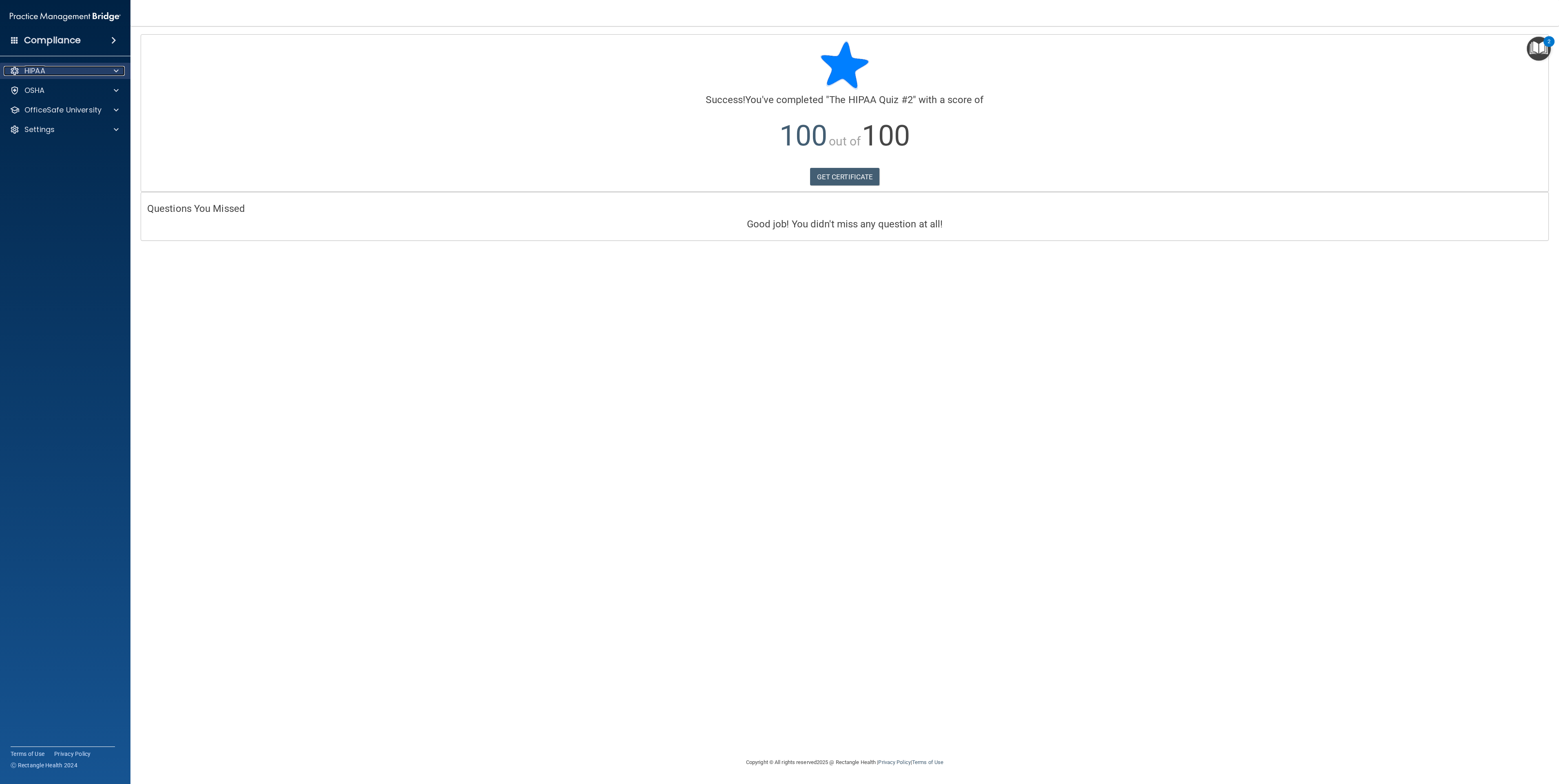
click at [52, 71] on div "HIPAA" at bounding box center [54, 71] width 101 height 10
click at [54, 68] on div "HIPAA" at bounding box center [54, 71] width 101 height 10
click at [52, 115] on div "OfficeSafe University" at bounding box center [65, 110] width 131 height 16
click at [64, 114] on p "OfficeSafe University" at bounding box center [63, 110] width 77 height 10
click at [70, 132] on p "HIPAA Training" at bounding box center [39, 129] width 67 height 8
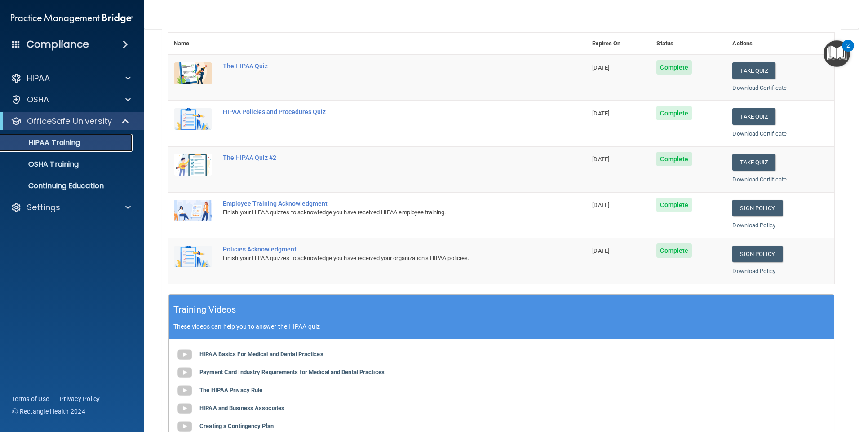
scroll to position [120, 0]
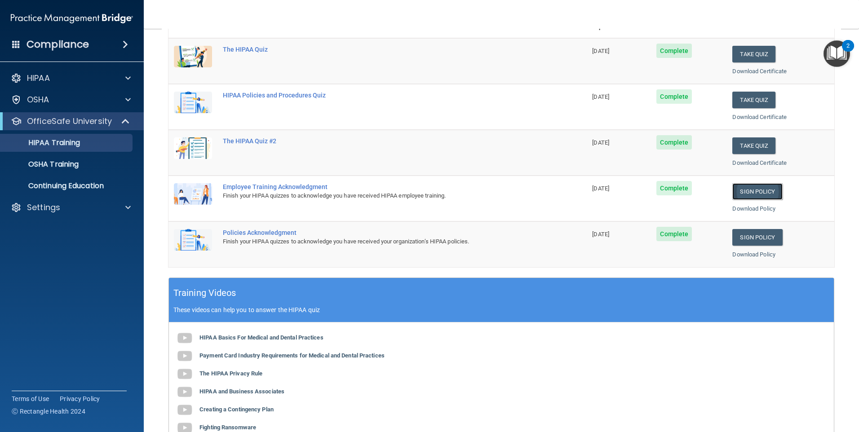
click at [757, 191] on link "Sign Policy" at bounding box center [757, 191] width 50 height 17
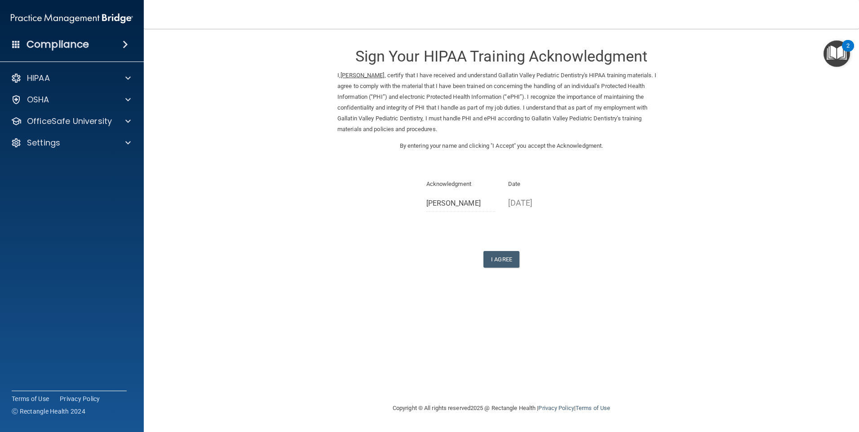
click at [523, 203] on p "[DATE]" at bounding box center [542, 202] width 69 height 15
click at [506, 254] on button "I Agree" at bounding box center [501, 259] width 36 height 17
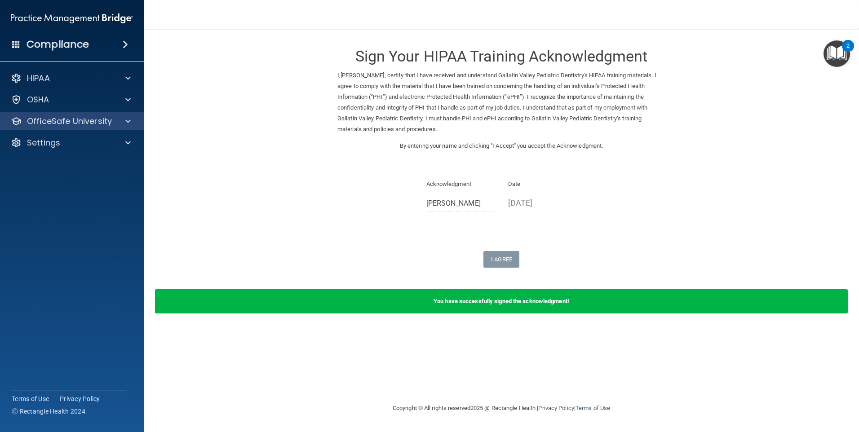
click at [76, 127] on div "OfficeSafe University" at bounding box center [72, 121] width 144 height 18
click at [88, 122] on p "OfficeSafe University" at bounding box center [69, 121] width 85 height 11
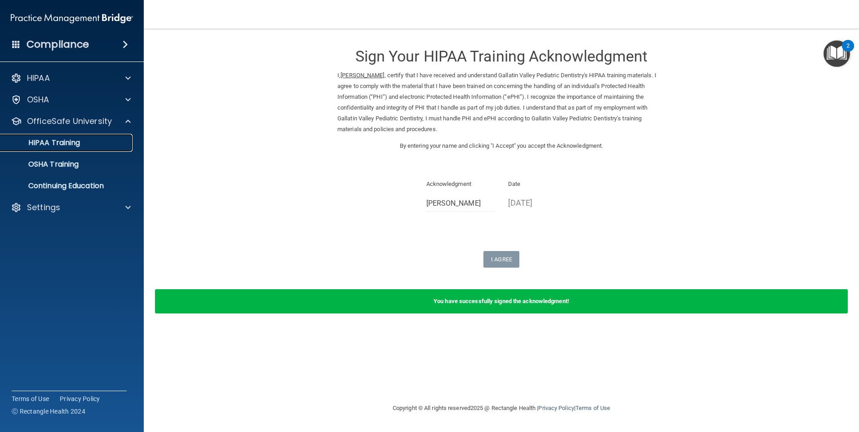
click at [76, 147] on p "HIPAA Training" at bounding box center [43, 142] width 74 height 9
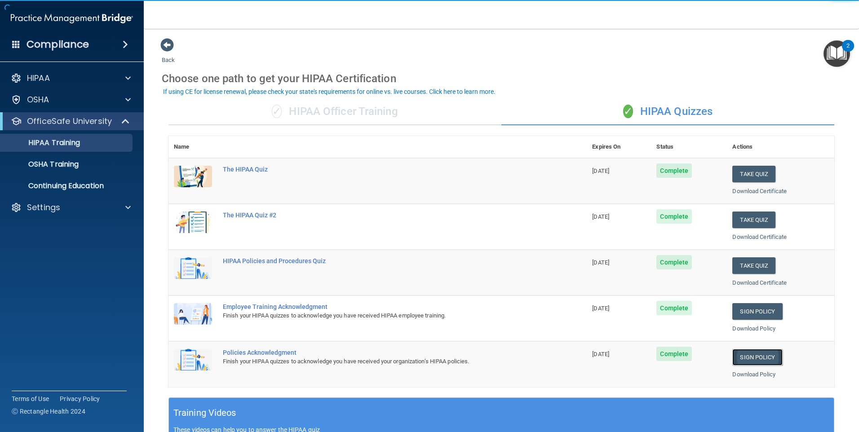
click at [736, 360] on link "Sign Policy" at bounding box center [757, 357] width 50 height 17
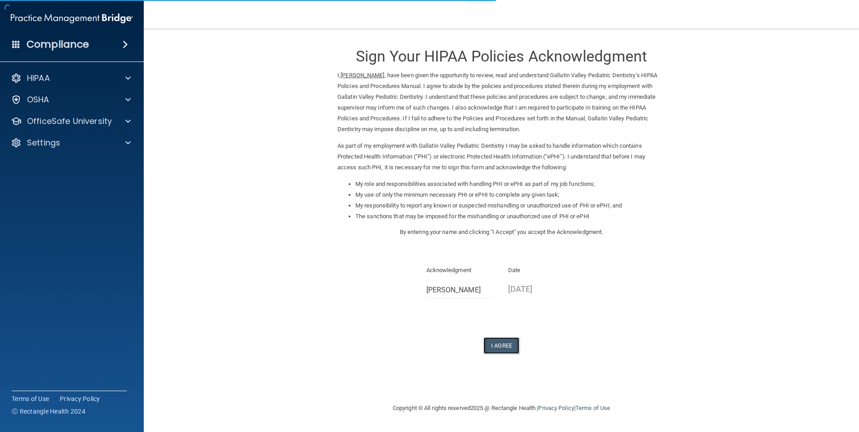
click at [498, 348] on button "I Agree" at bounding box center [501, 345] width 36 height 17
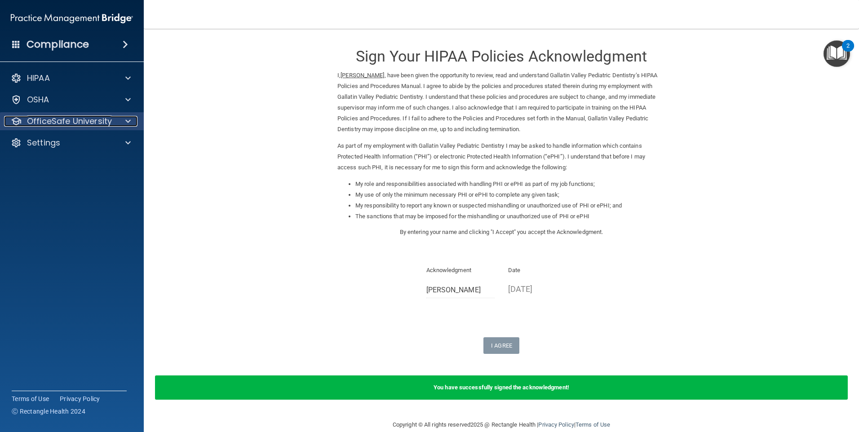
click at [72, 125] on p "OfficeSafe University" at bounding box center [69, 121] width 85 height 11
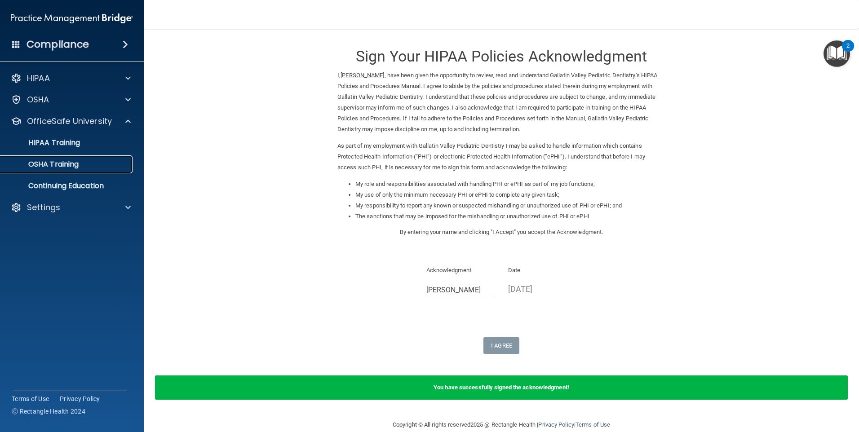
click at [65, 163] on p "OSHA Training" at bounding box center [42, 164] width 73 height 9
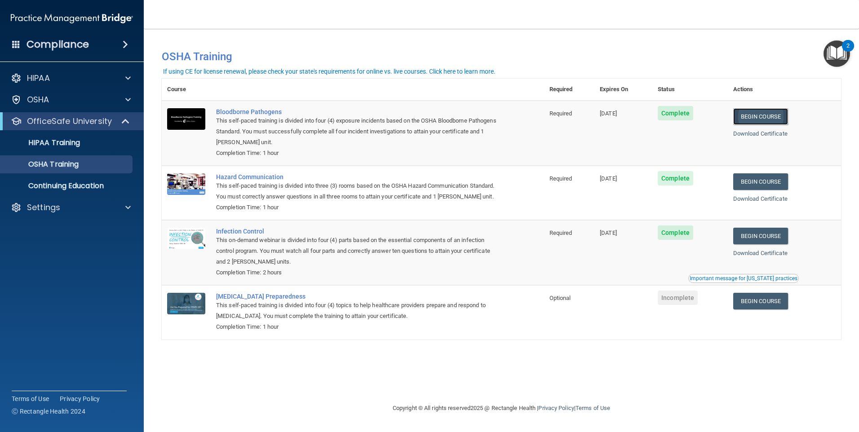
click at [763, 118] on link "Begin Course" at bounding box center [760, 116] width 55 height 17
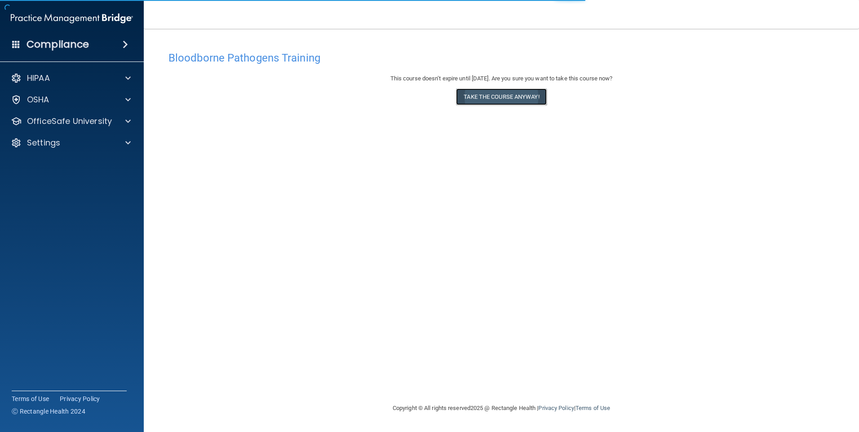
click at [526, 96] on button "Take the course anyway!" at bounding box center [501, 96] width 90 height 17
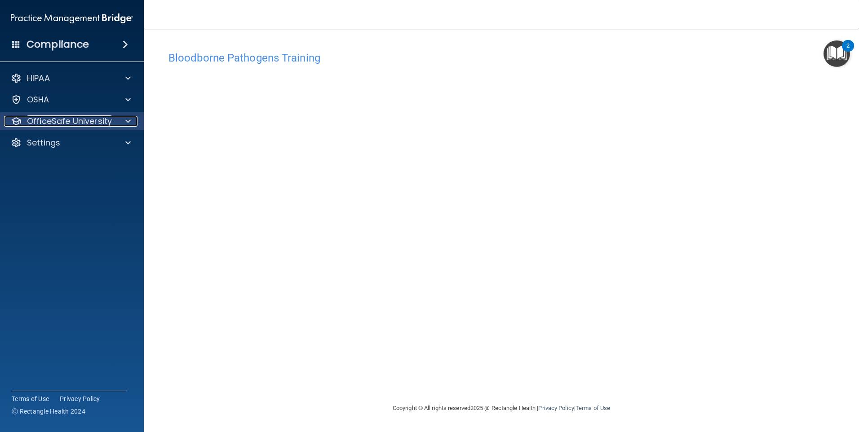
click at [104, 123] on p "OfficeSafe University" at bounding box center [69, 121] width 85 height 11
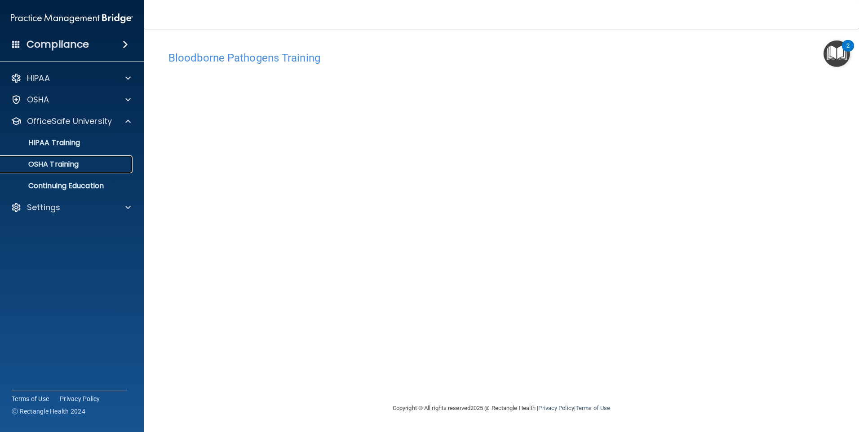
click at [64, 163] on p "OSHA Training" at bounding box center [42, 164] width 73 height 9
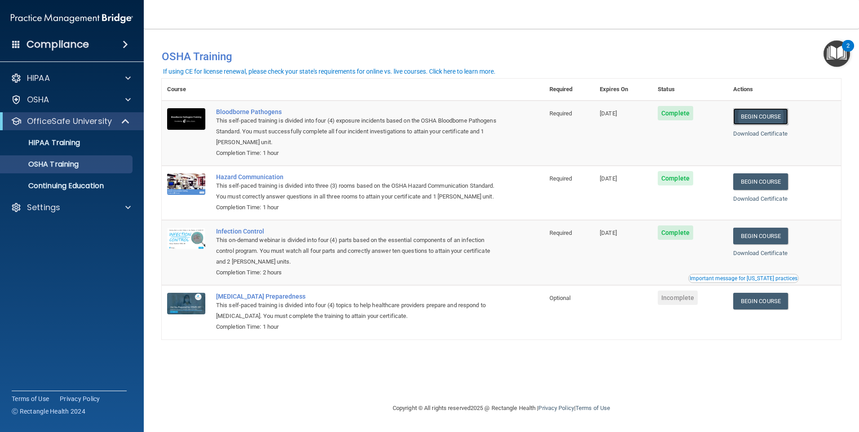
click at [774, 113] on link "Begin Course" at bounding box center [760, 116] width 55 height 17
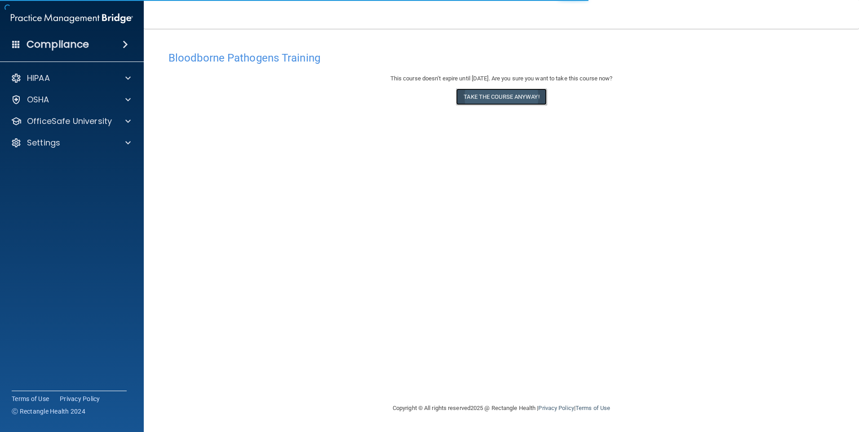
click at [481, 96] on button "Take the course anyway!" at bounding box center [501, 96] width 90 height 17
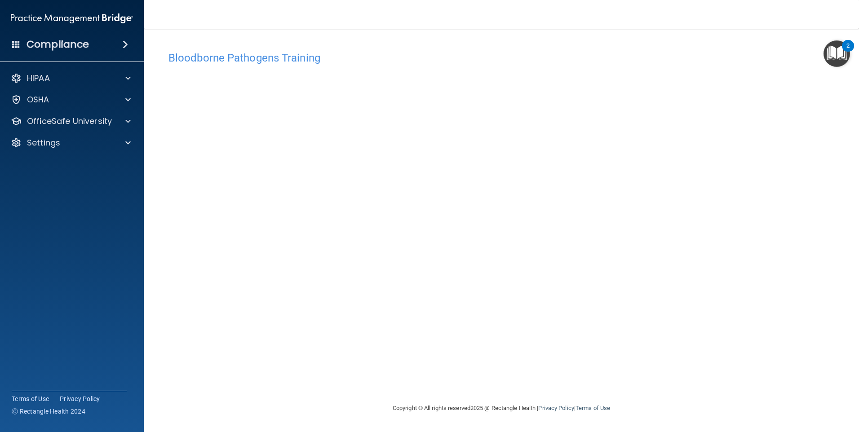
click at [776, 57] on h4 "Bloodborne Pathogens Training" at bounding box center [501, 58] width 666 height 12
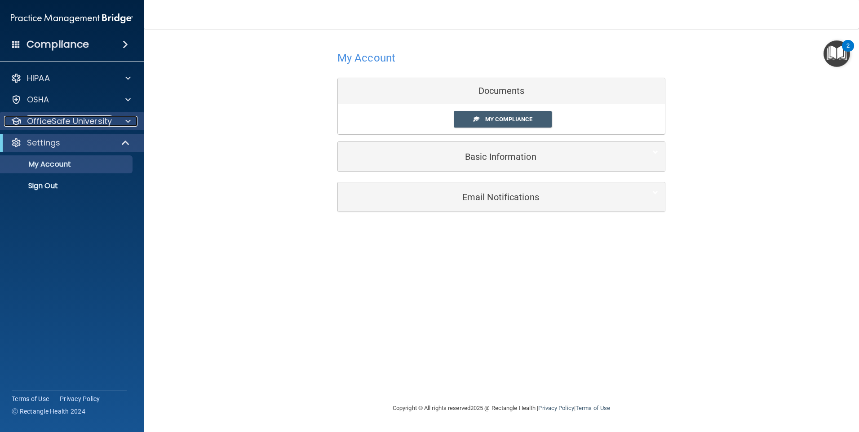
click at [93, 125] on p "OfficeSafe University" at bounding box center [69, 121] width 85 height 11
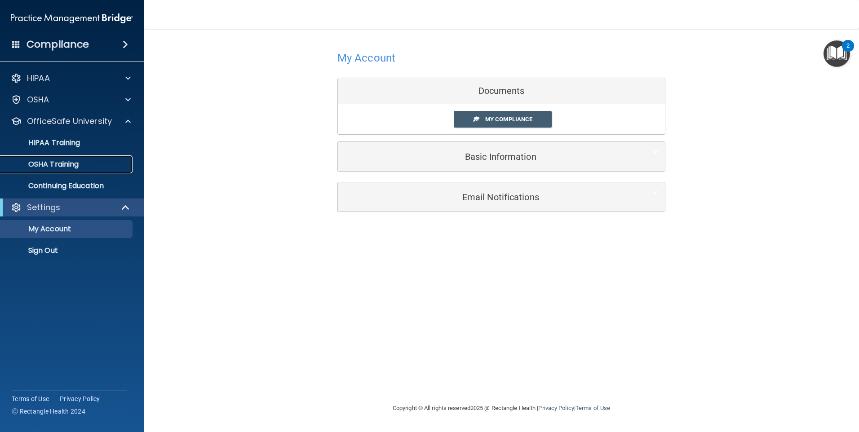
click at [73, 172] on link "OSHA Training" at bounding box center [61, 164] width 141 height 18
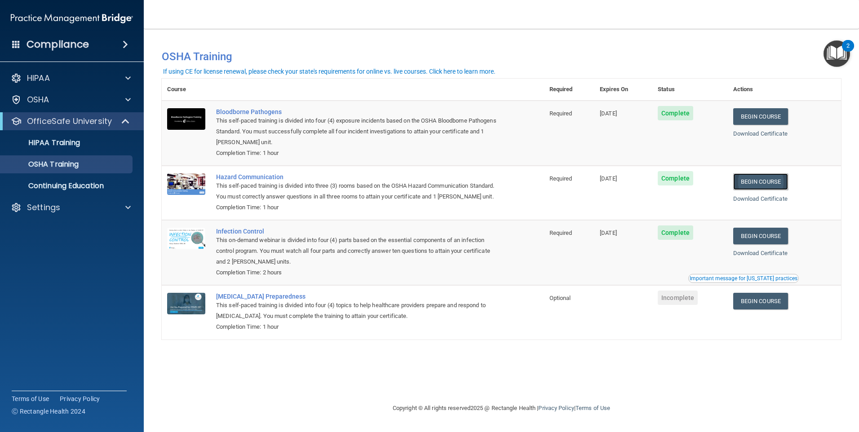
click at [779, 183] on link "Begin Course" at bounding box center [760, 181] width 55 height 17
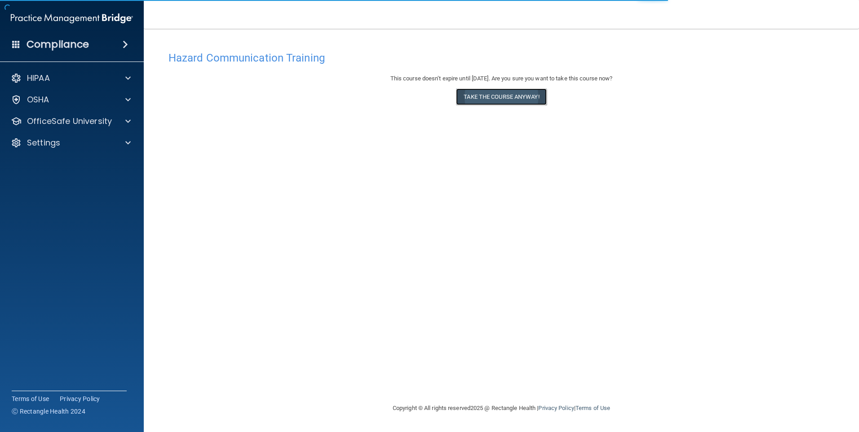
click at [480, 98] on button "Take the course anyway!" at bounding box center [501, 96] width 90 height 17
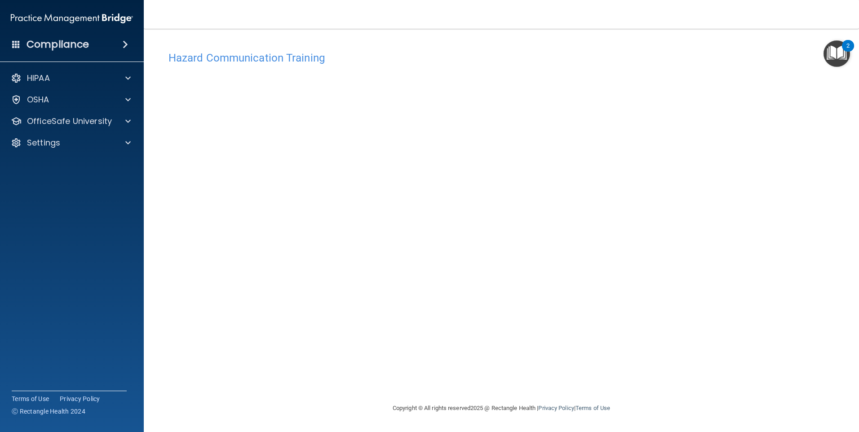
click at [267, 61] on h4 "Hazard Communication Training" at bounding box center [501, 58] width 666 height 12
click at [50, 124] on p "OfficeSafe University" at bounding box center [69, 121] width 85 height 11
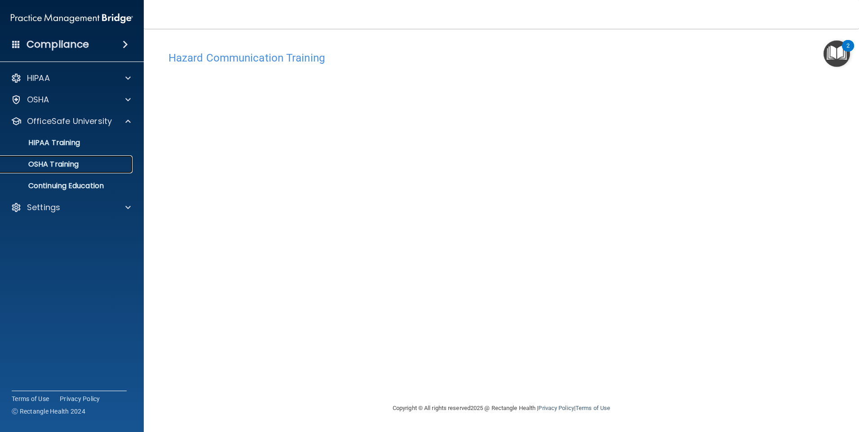
click at [58, 163] on p "OSHA Training" at bounding box center [42, 164] width 73 height 9
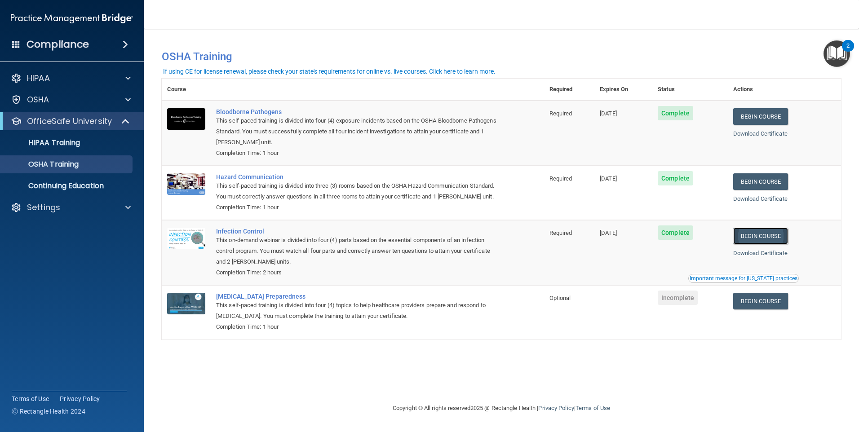
click at [777, 244] on link "Begin Course" at bounding box center [760, 236] width 55 height 17
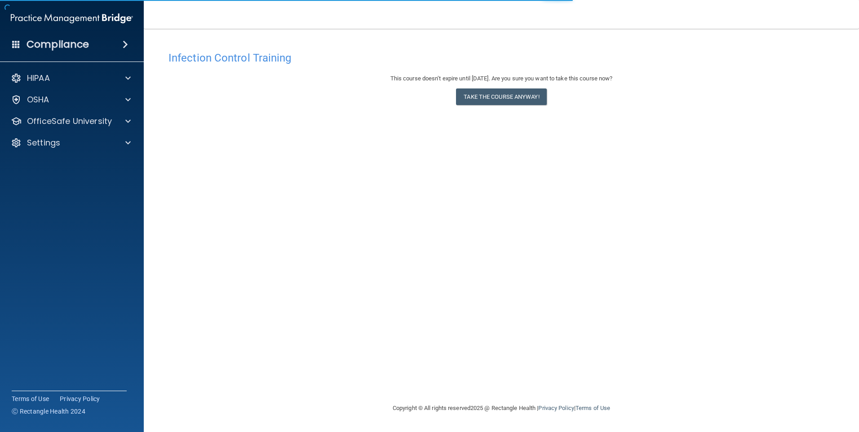
click at [447, 89] on div "This course doesn’t expire until [DATE]. Are you sure you want to take this cou…" at bounding box center [501, 91] width 666 height 36
click at [459, 91] on button "Take the course anyway!" at bounding box center [501, 96] width 90 height 17
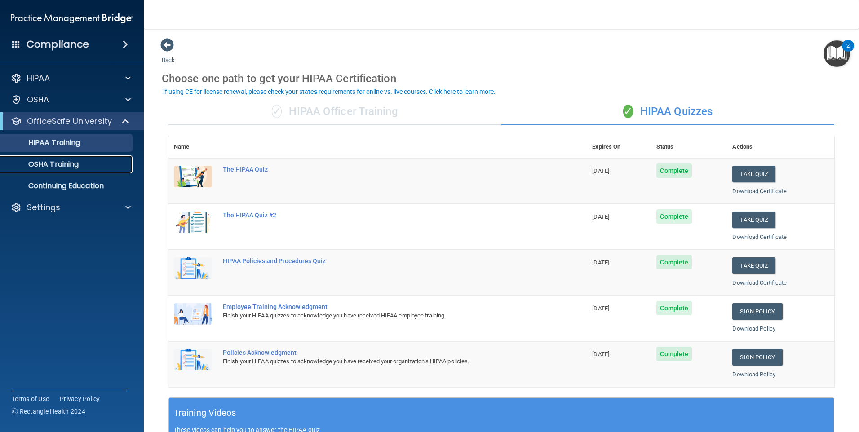
click at [53, 168] on p "OSHA Training" at bounding box center [42, 164] width 73 height 9
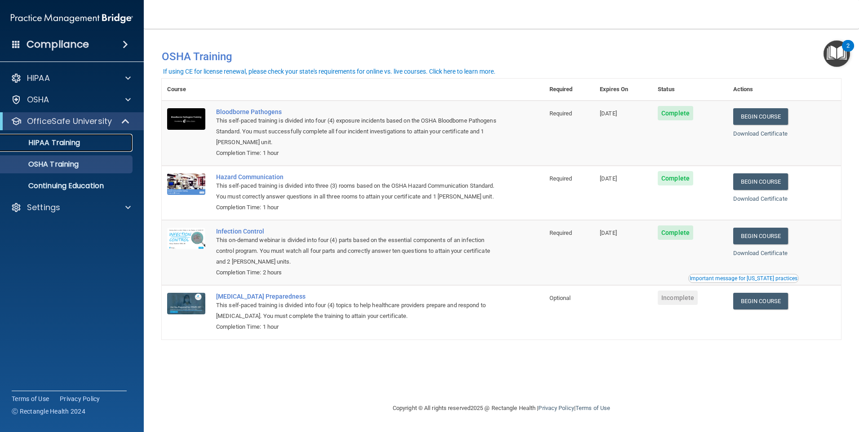
click at [54, 140] on p "HIPAA Training" at bounding box center [43, 142] width 74 height 9
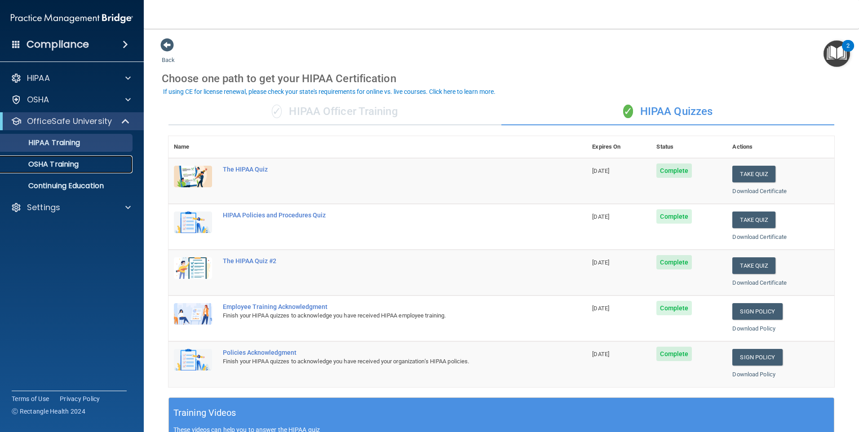
click at [52, 158] on link "OSHA Training" at bounding box center [61, 164] width 141 height 18
